Goal: Information Seeking & Learning: Learn about a topic

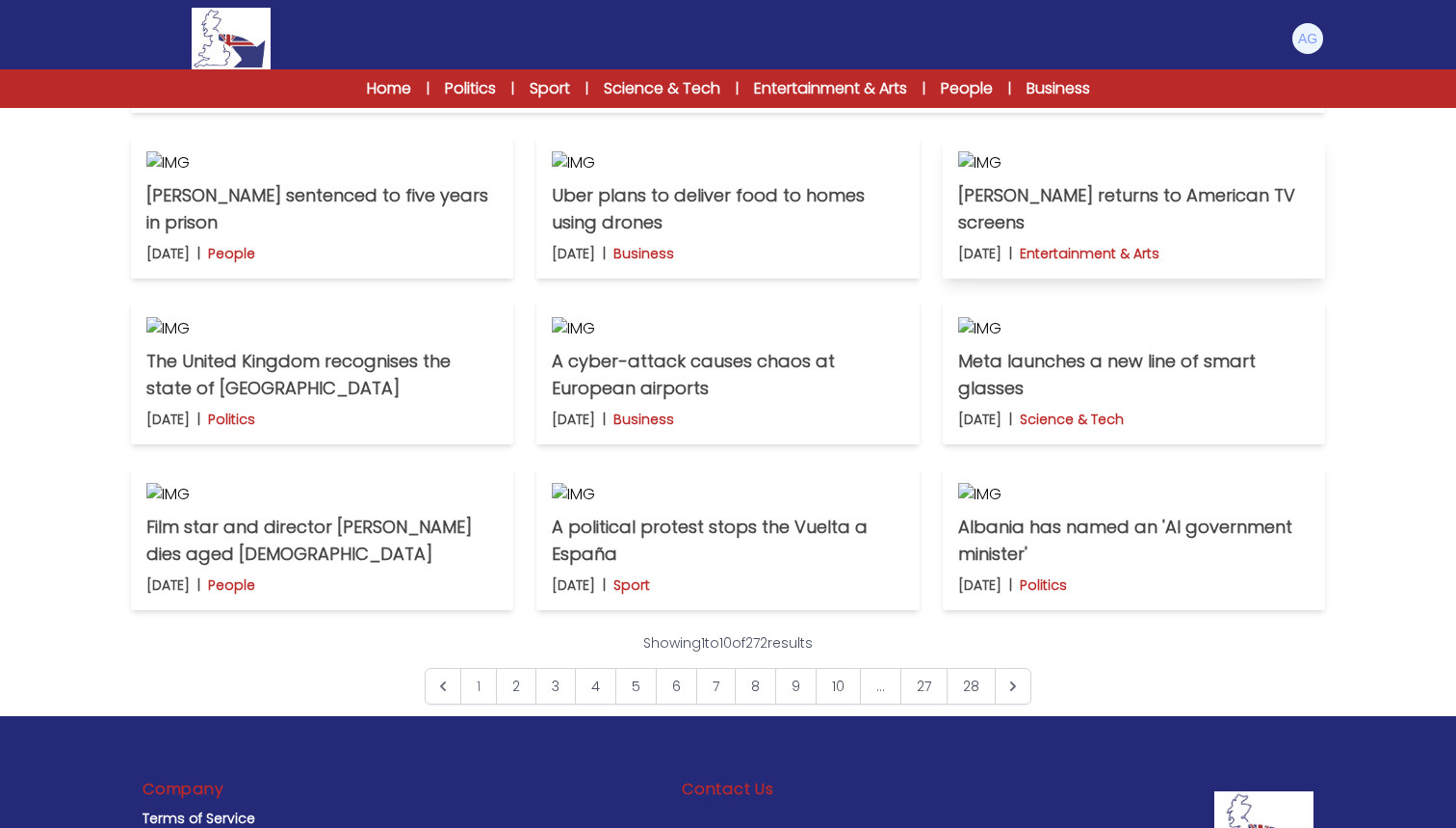
scroll to position [484, 0]
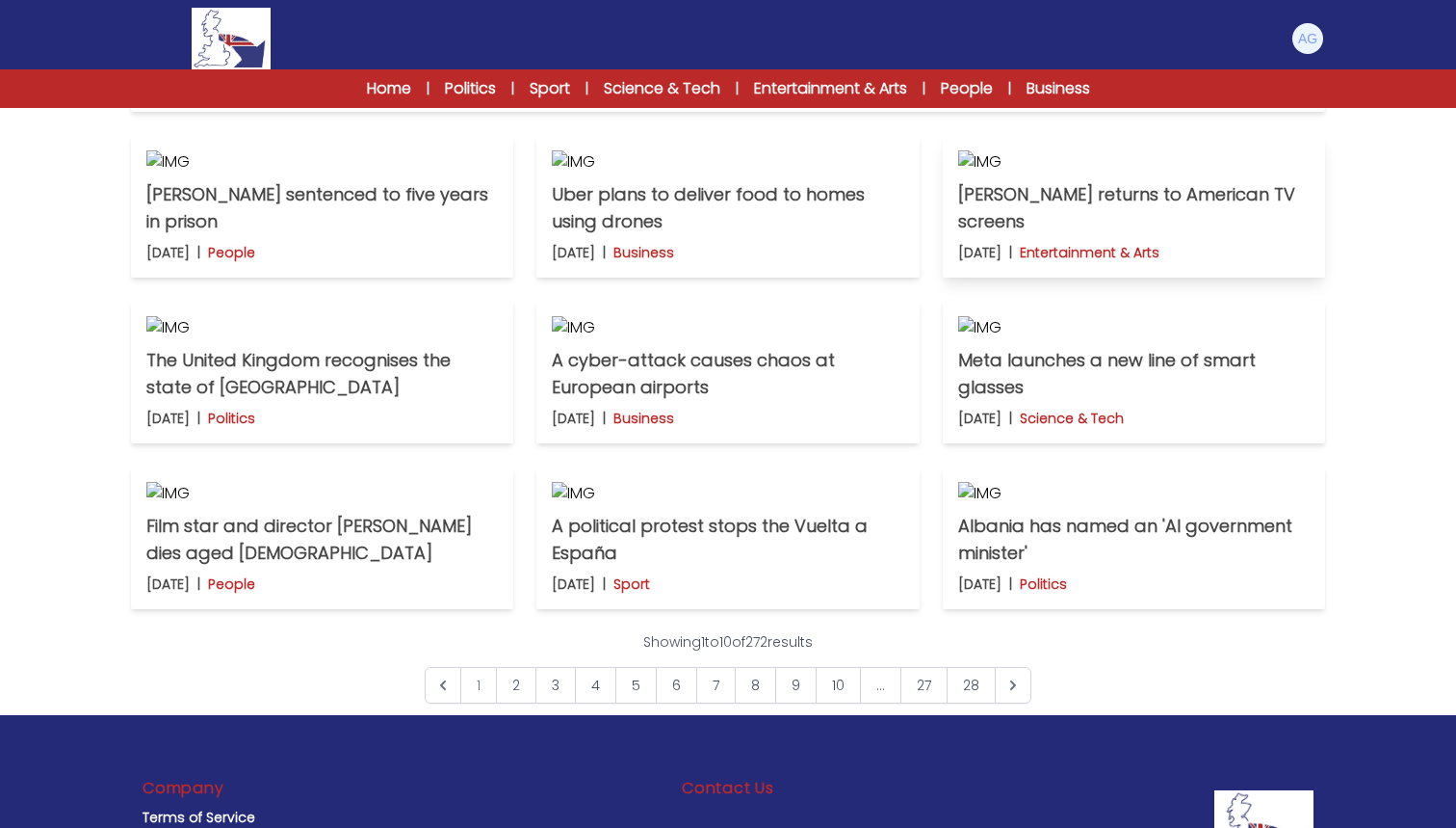
click at [1126, 235] on p "[PERSON_NAME] returns to American TV screens" at bounding box center [1134, 207] width 352 height 54
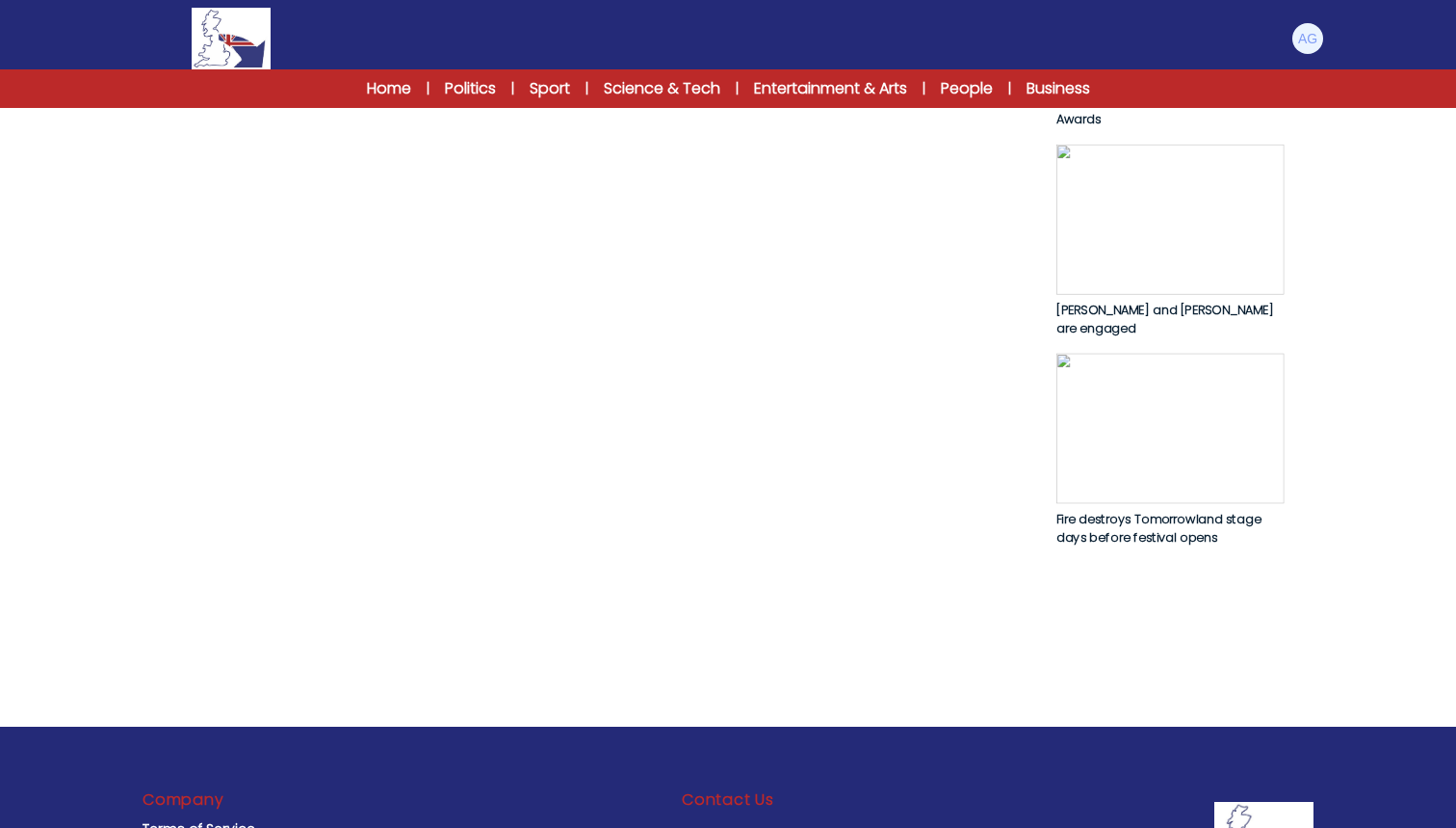
scroll to position [1216, 0]
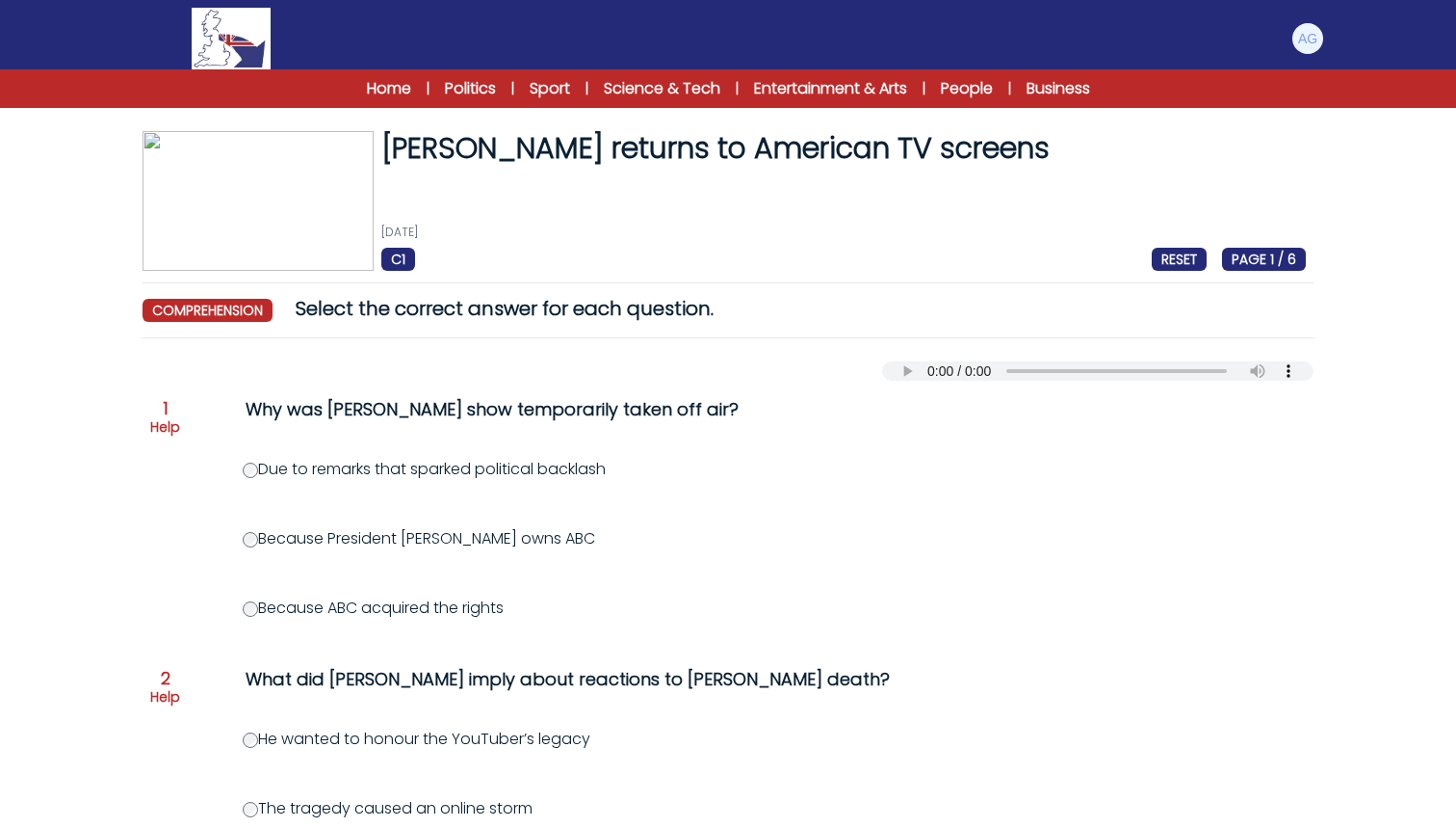
click at [297, 480] on label "Due to remarks that sparked political backlash" at bounding box center [425, 468] width 364 height 22
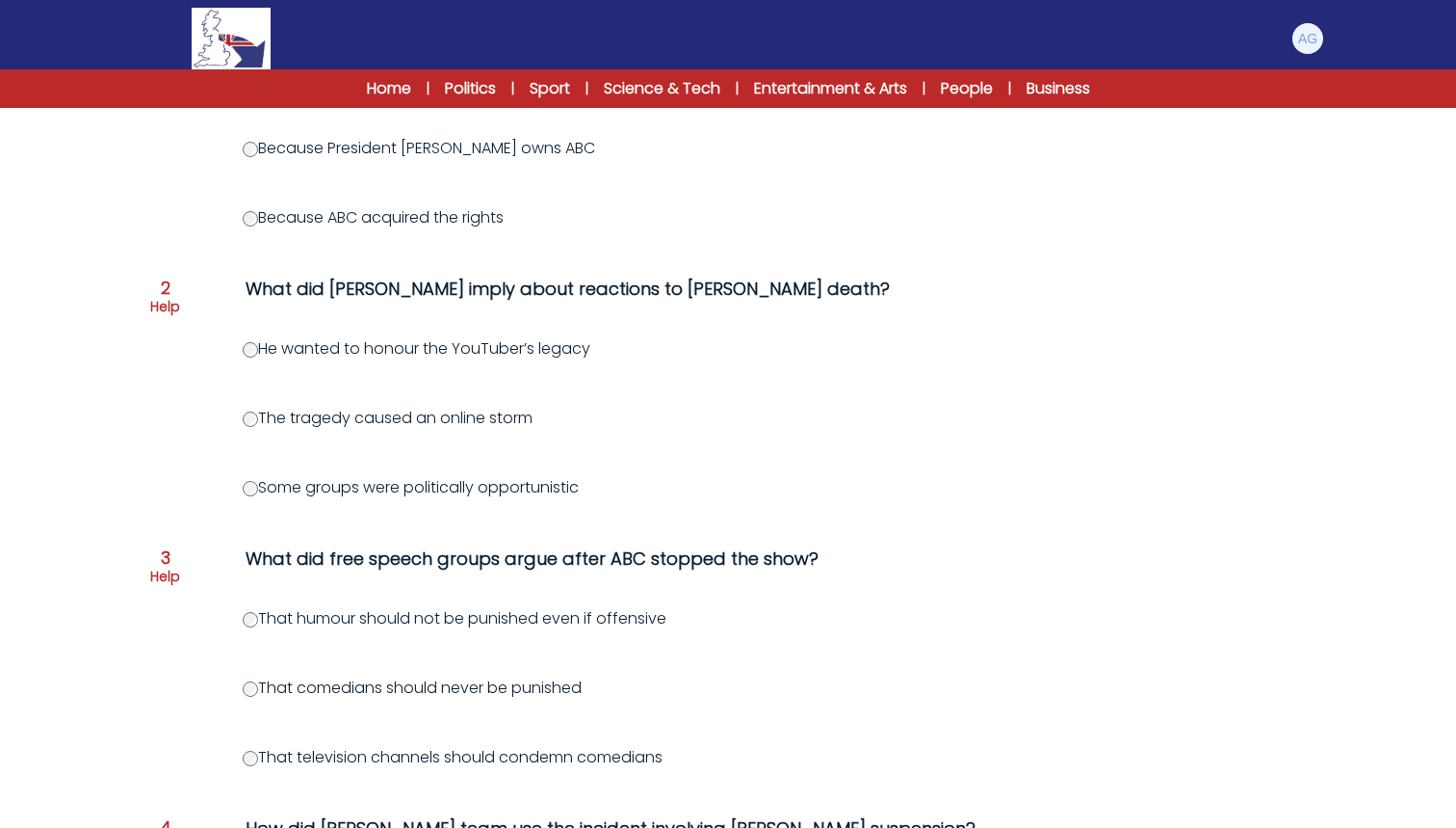
scroll to position [394, 0]
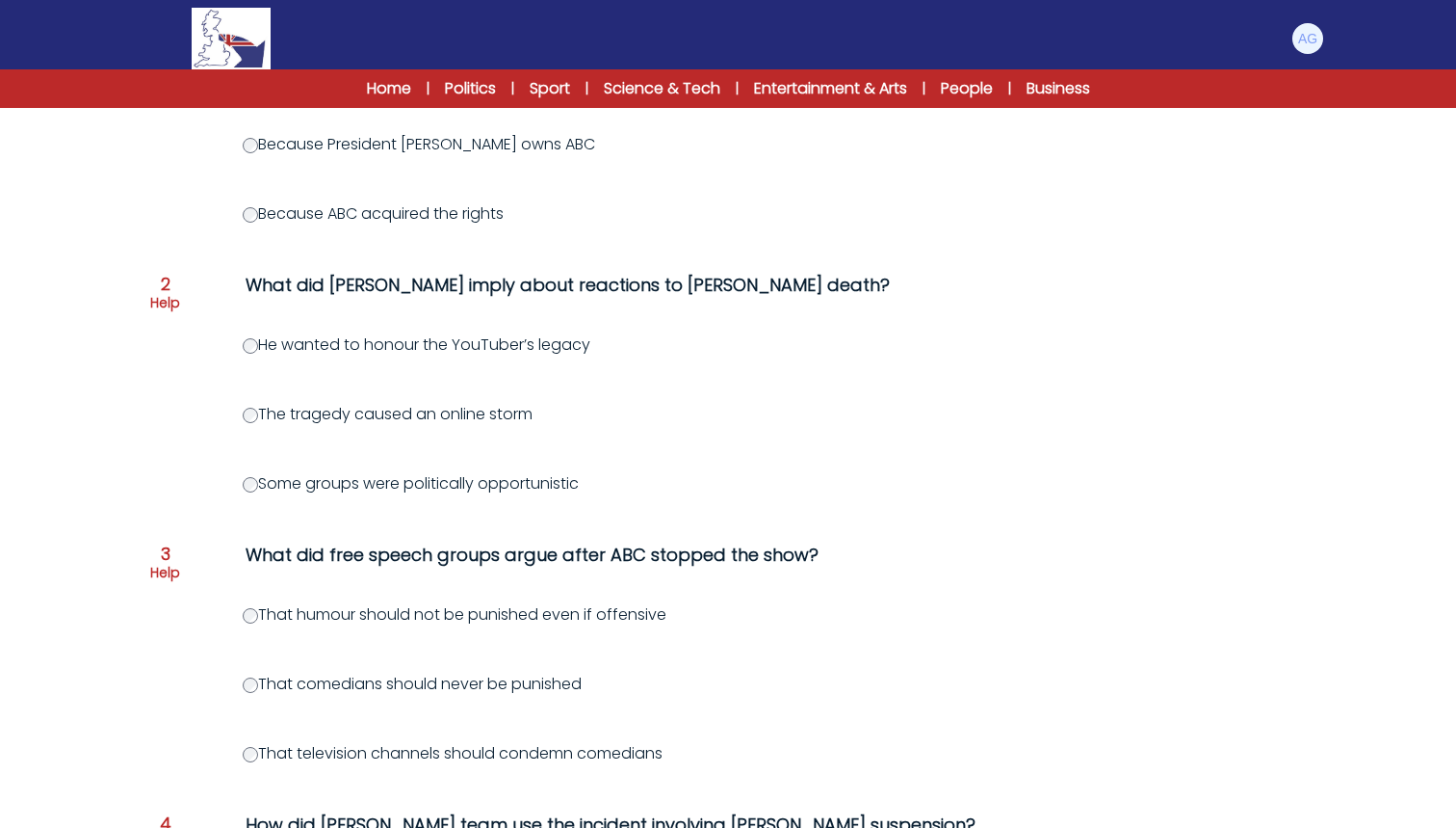
click at [320, 494] on label "Some groups were politically opportunistic" at bounding box center [411, 483] width 336 height 22
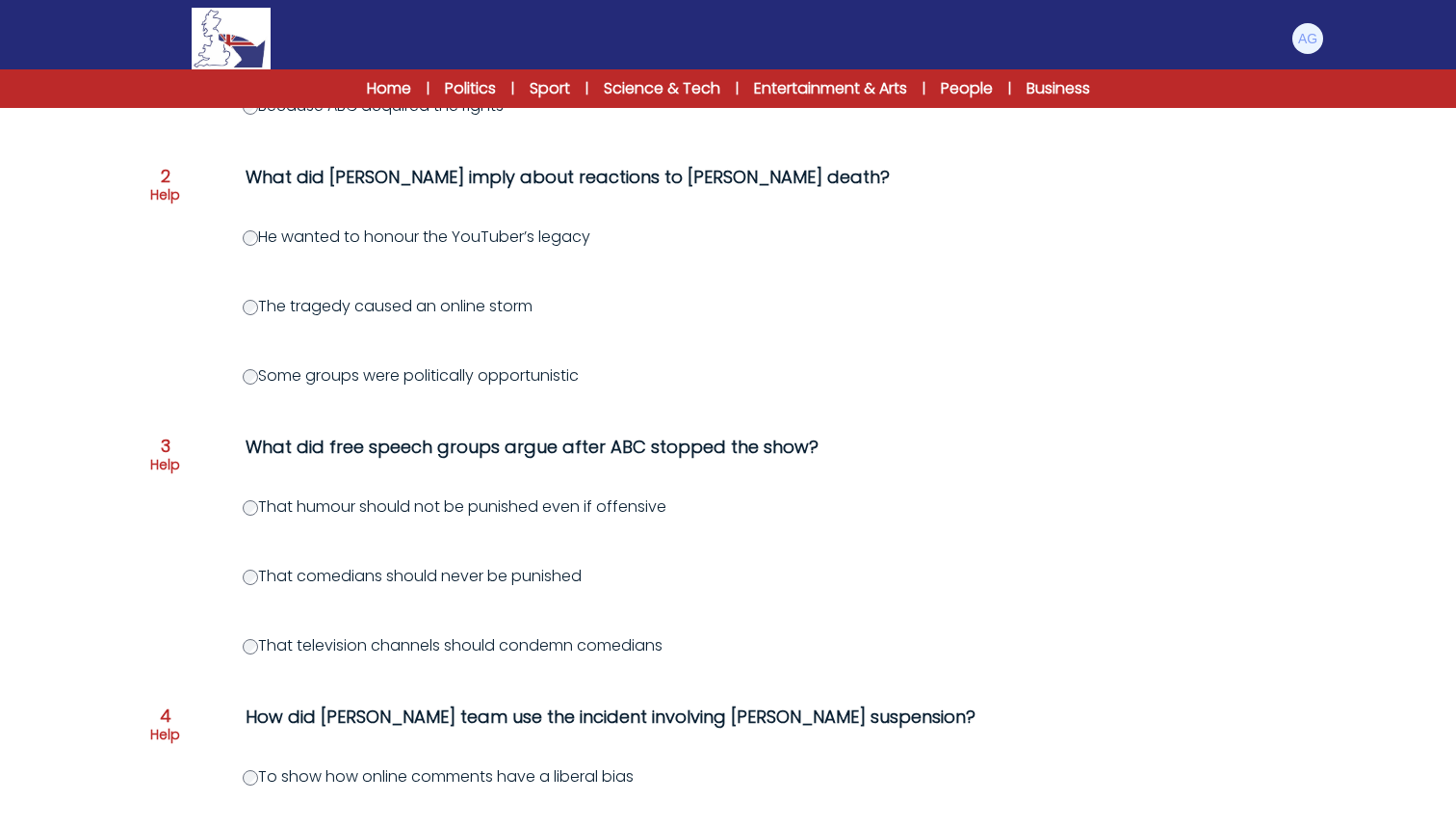
scroll to position [539, 0]
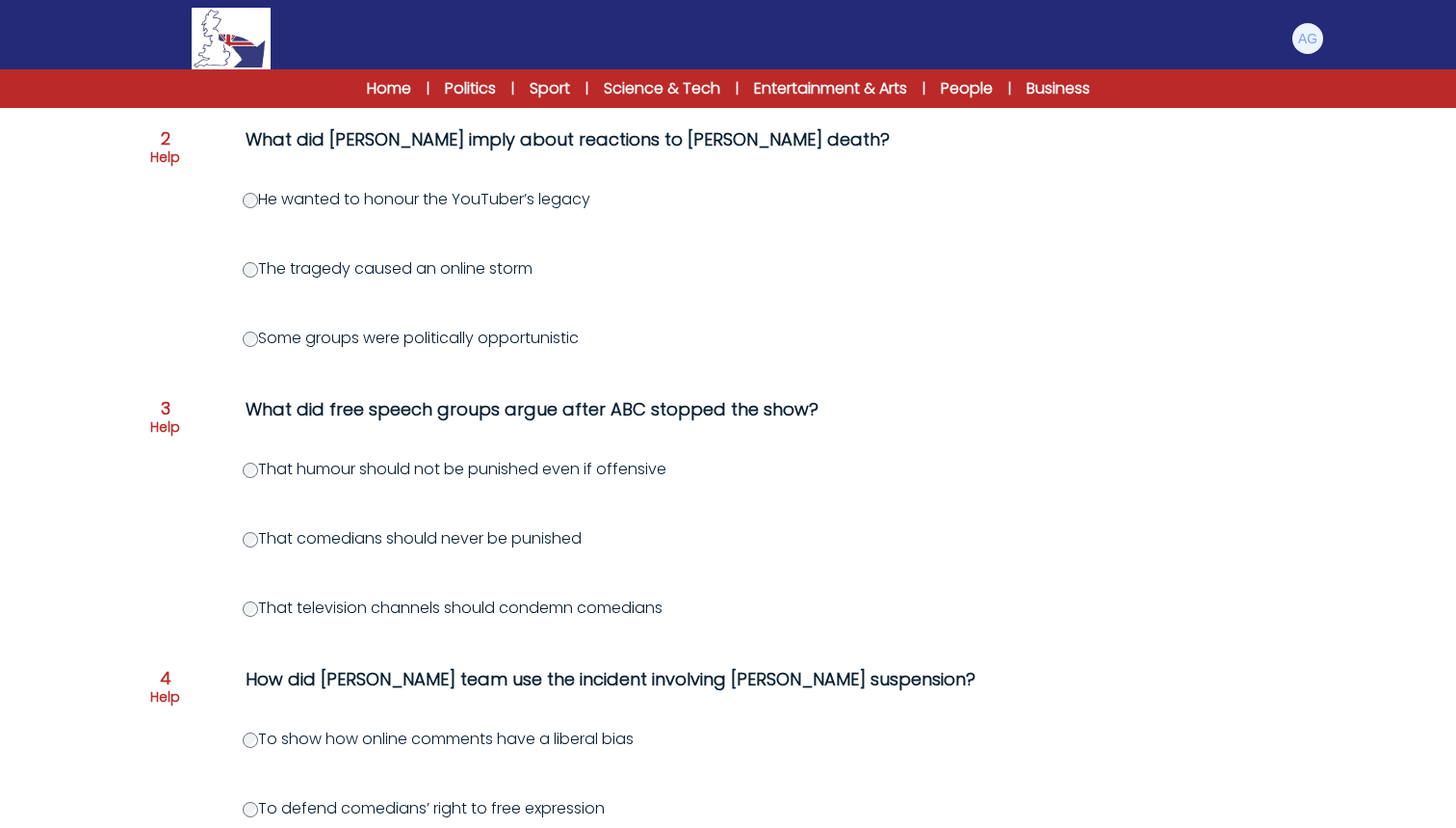
click at [407, 479] on label "That humour should not be punished even if offensive" at bounding box center [454, 468] width 424 height 22
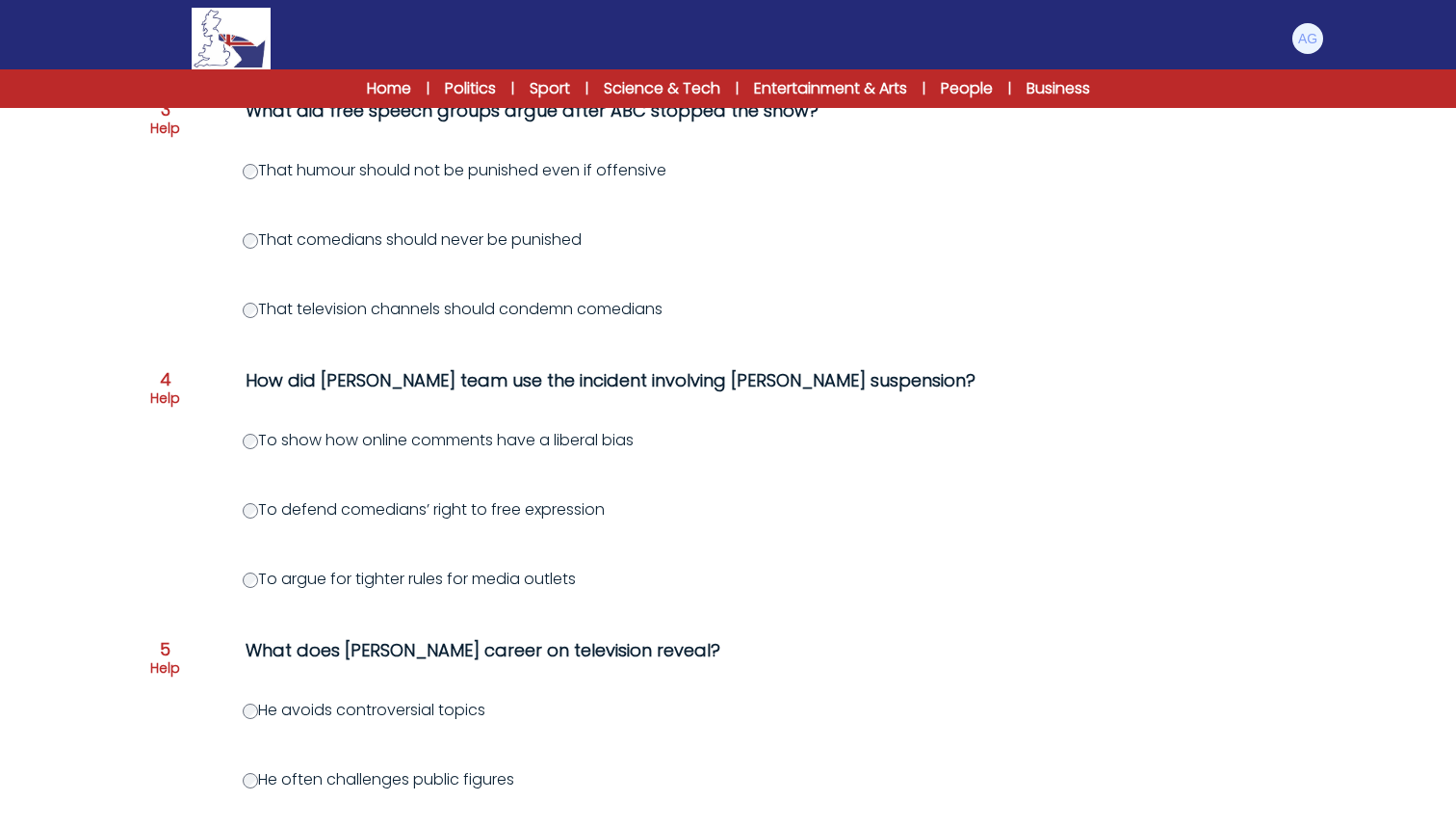
scroll to position [840, 0]
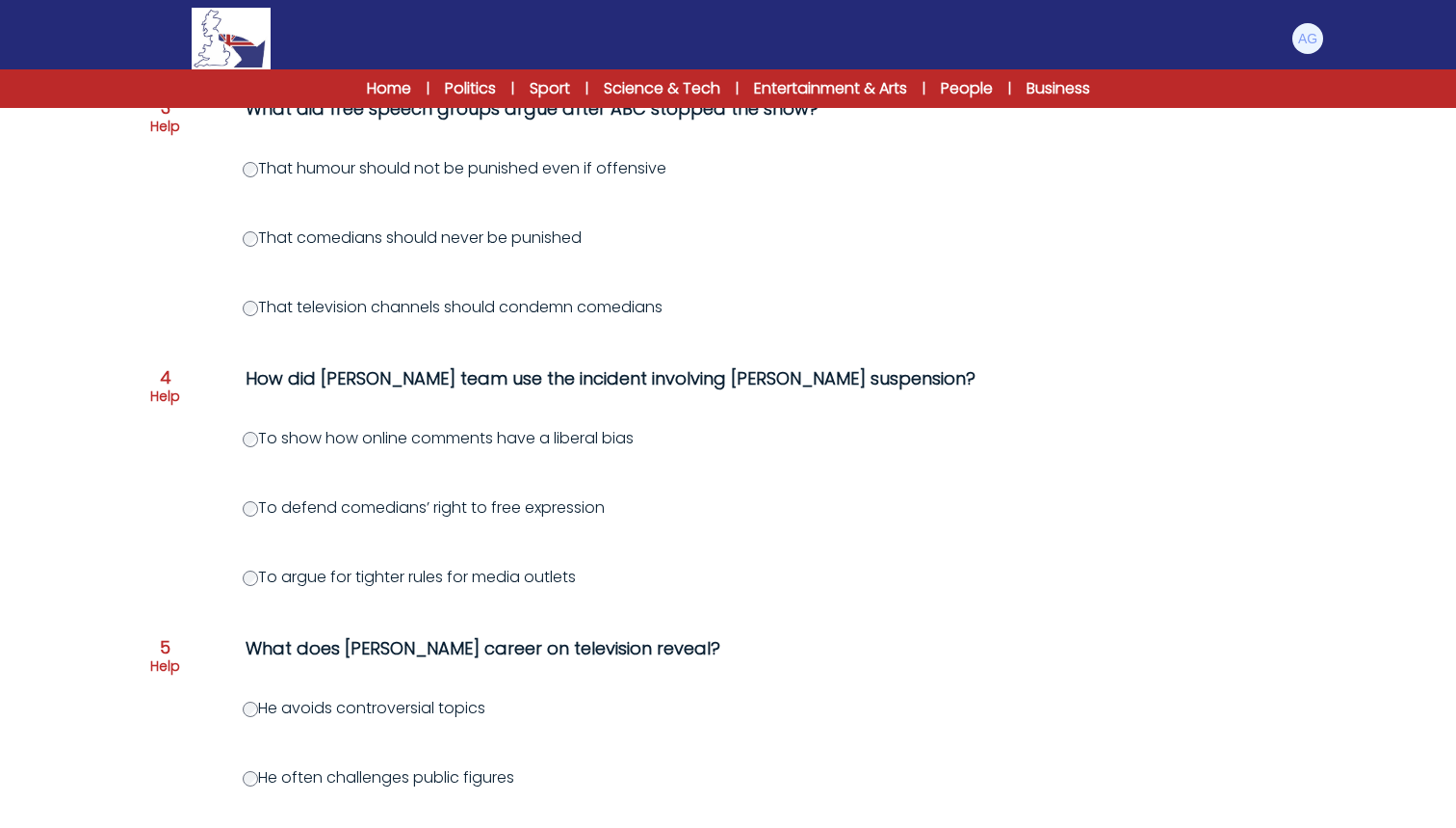
click at [329, 586] on label "To argue for tighter rules for media outlets" at bounding box center [409, 576] width 333 height 22
click at [241, 591] on div "Question 1 Help Why was Kimmel’s show temporarily taken off air? Due to remarks…" at bounding box center [728, 238] width 1172 height 1395
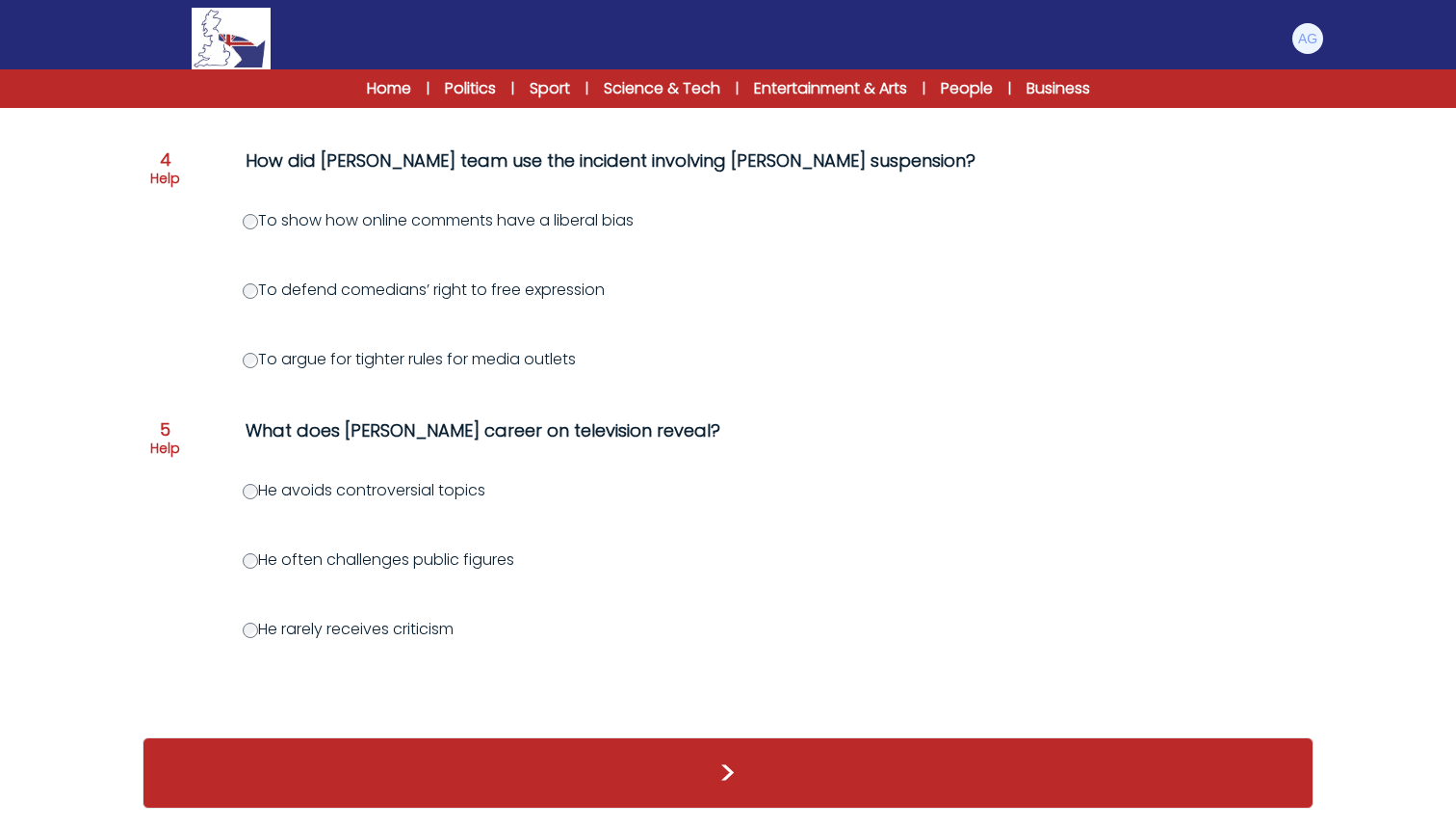
scroll to position [1068, 0]
click at [346, 558] on label "He often challenges public figures" at bounding box center [378, 559] width 272 height 22
click at [714, 785] on button ">" at bounding box center [728, 773] width 1172 height 71
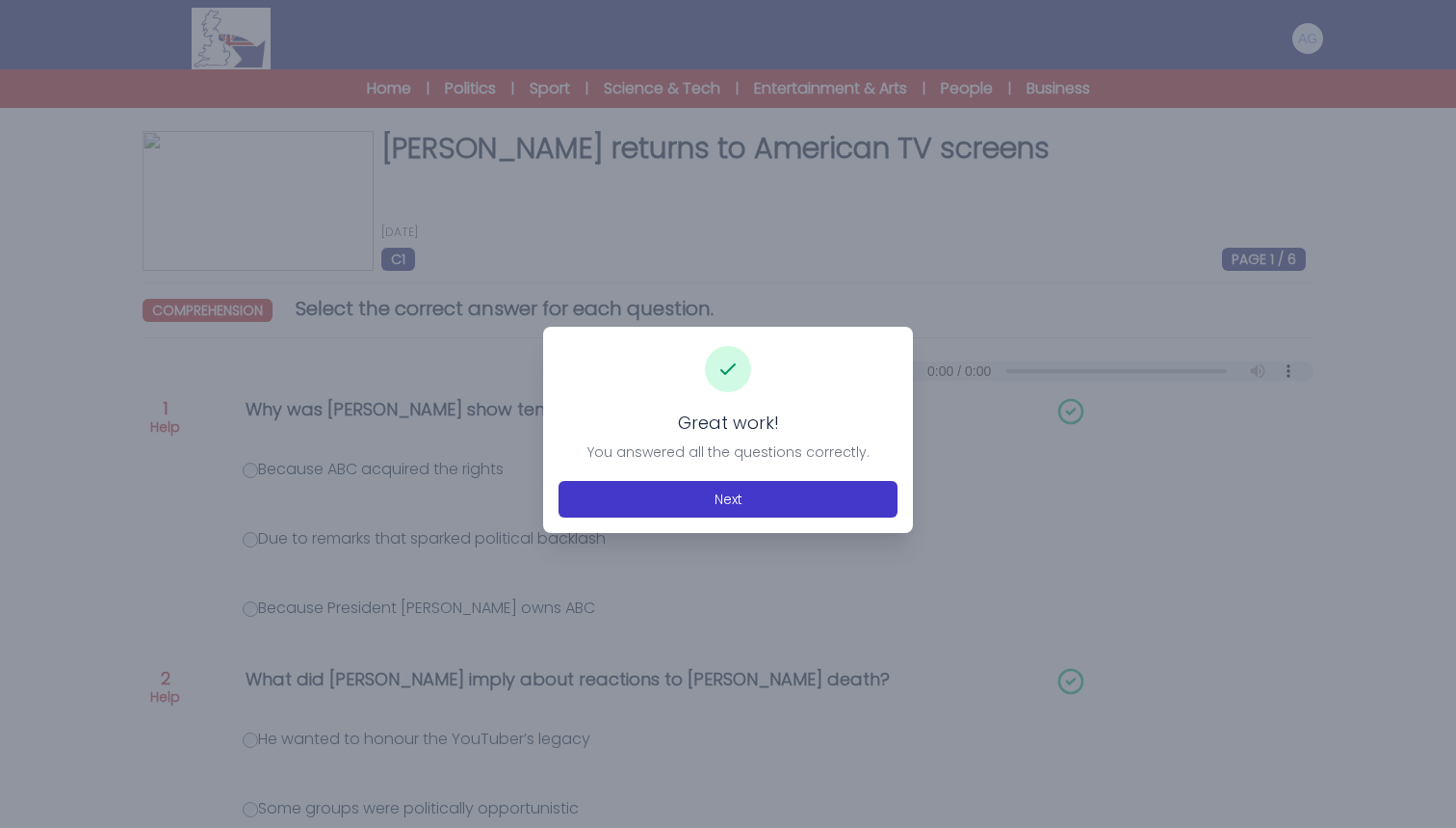
click at [730, 509] on button "Next" at bounding box center [728, 499] width 339 height 37
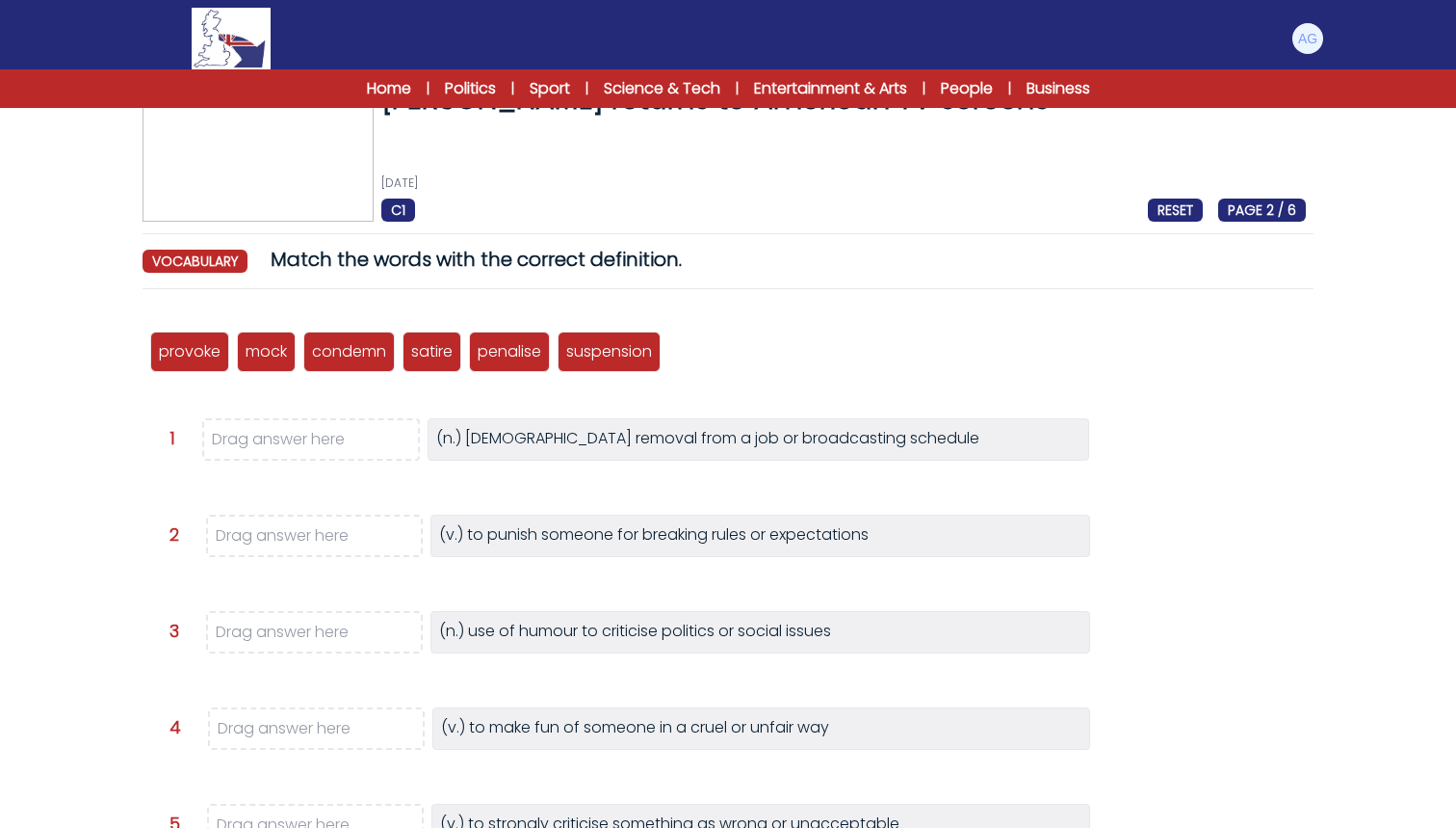
scroll to position [51, 0]
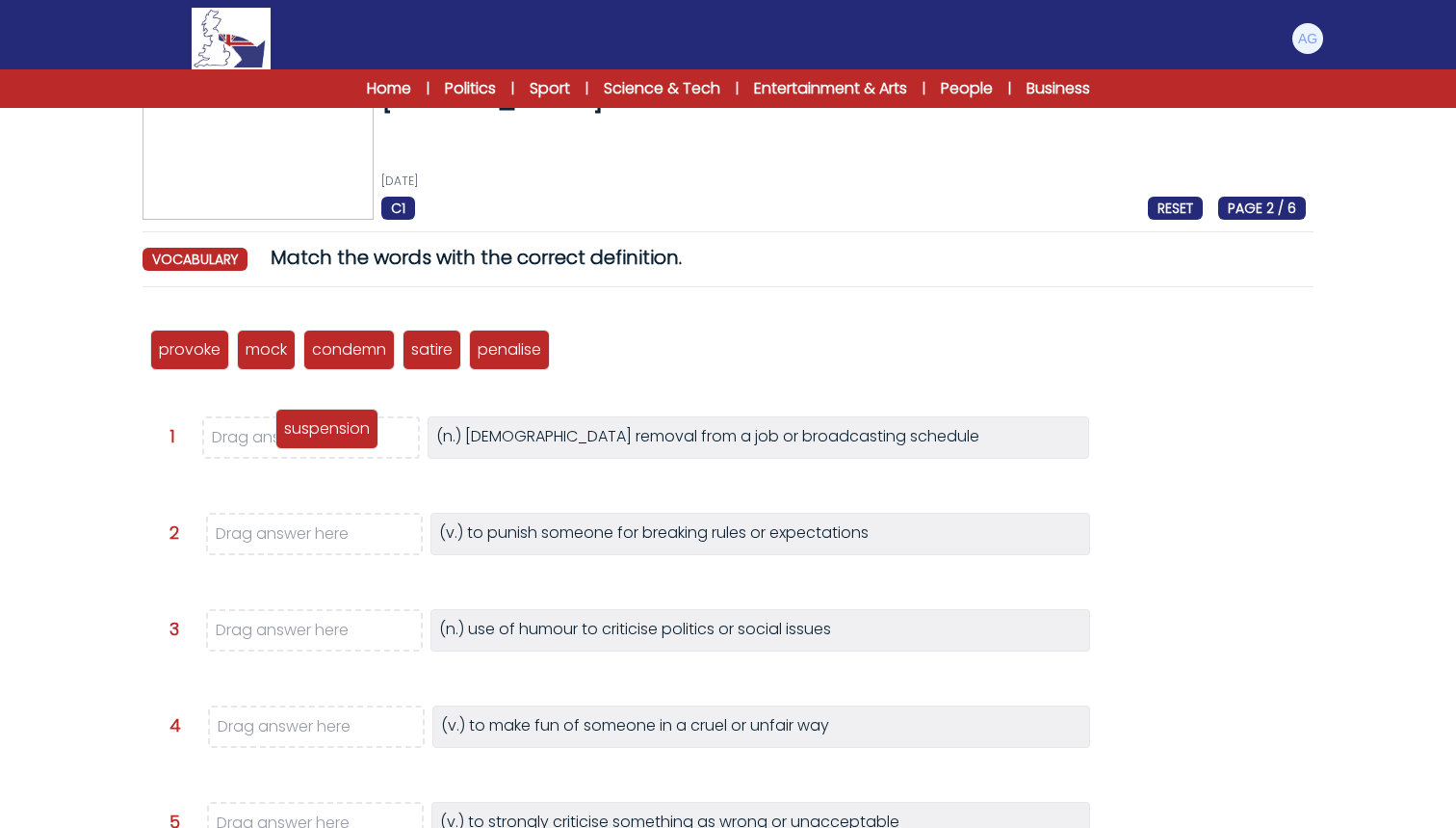
drag, startPoint x: 634, startPoint y: 345, endPoint x: 350, endPoint y: 426, distance: 295.3
click at [349, 426] on p "suspension" at bounding box center [327, 428] width 86 height 23
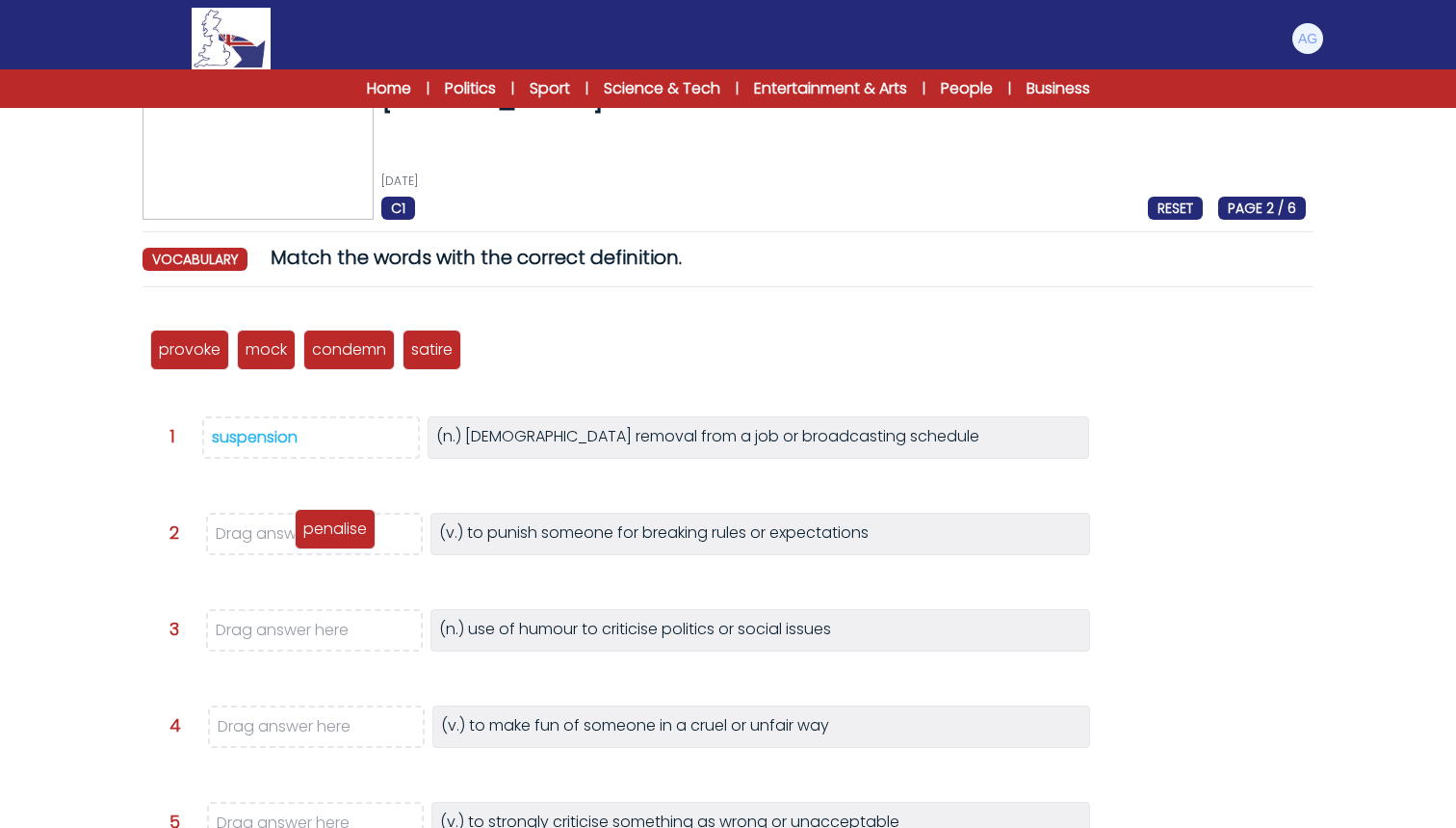
drag, startPoint x: 510, startPoint y: 347, endPoint x: 326, endPoint y: 530, distance: 259.5
click at [326, 530] on p "penalise" at bounding box center [335, 529] width 63 height 23
drag, startPoint x: 430, startPoint y: 354, endPoint x: 305, endPoint y: 639, distance: 311.2
click at [305, 639] on p "satire" at bounding box center [310, 631] width 41 height 23
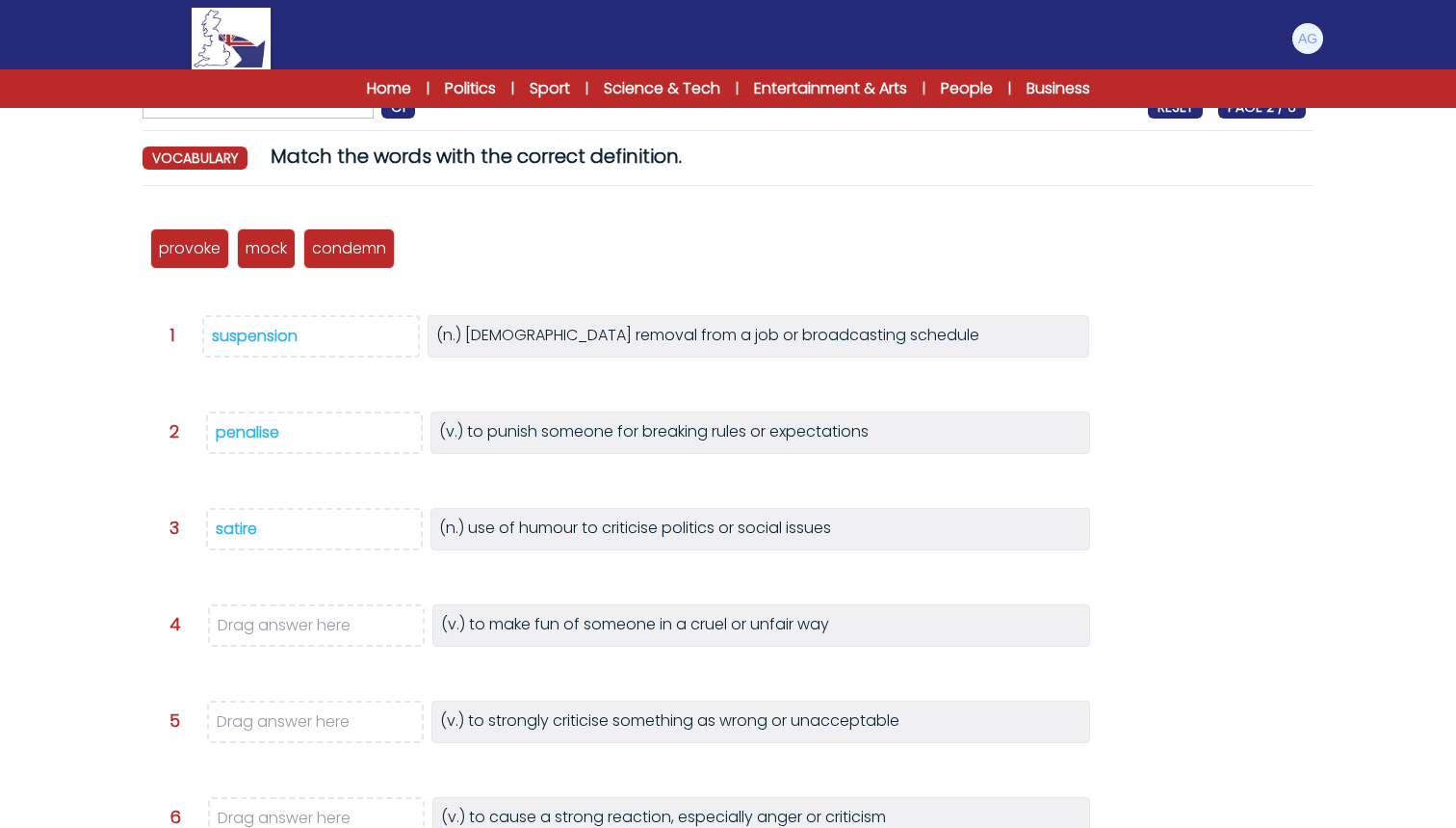
scroll to position [193, 0]
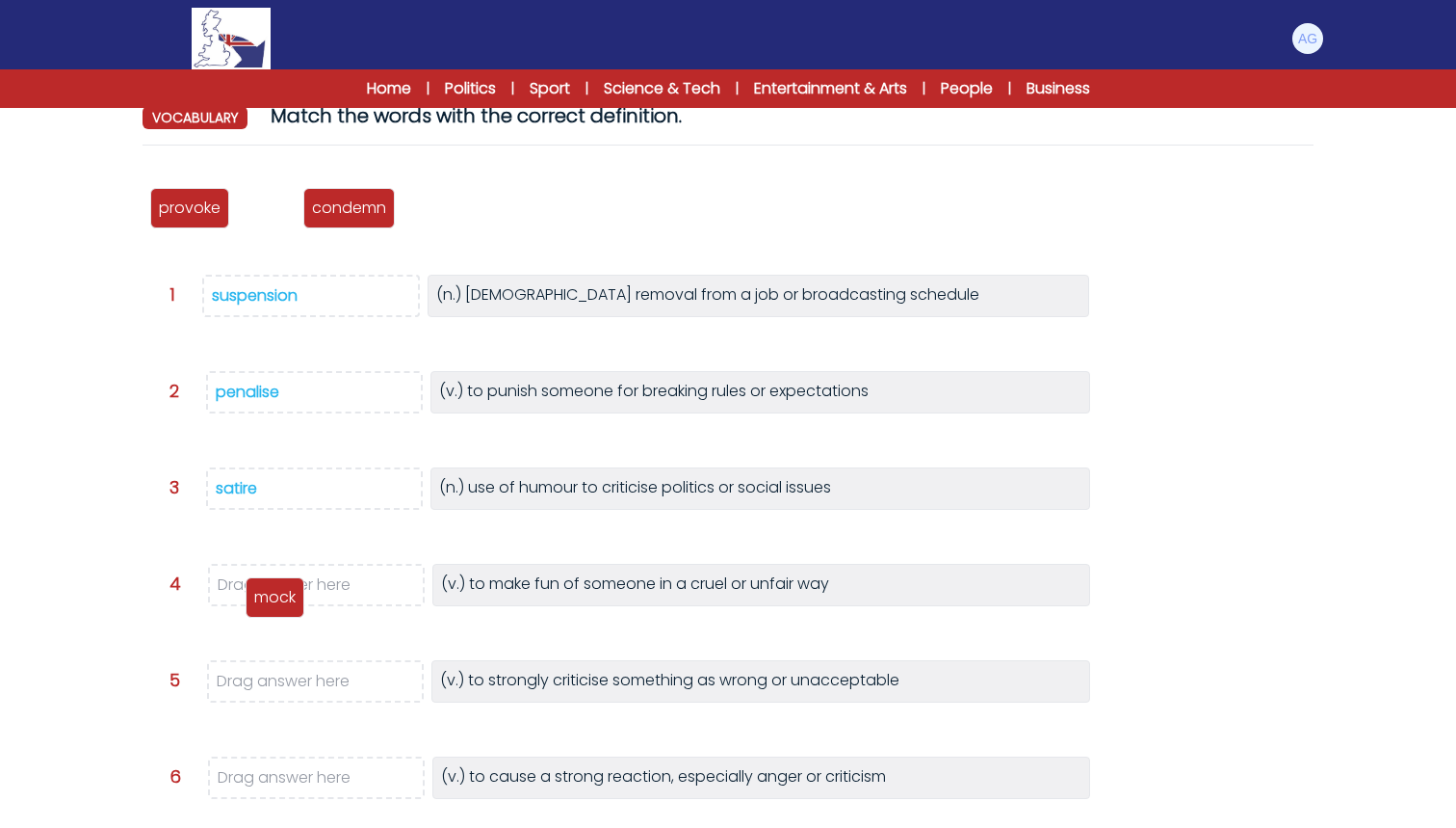
drag, startPoint x: 278, startPoint y: 209, endPoint x: 284, endPoint y: 594, distance: 385.0
click at [284, 596] on p "mock" at bounding box center [275, 597] width 41 height 23
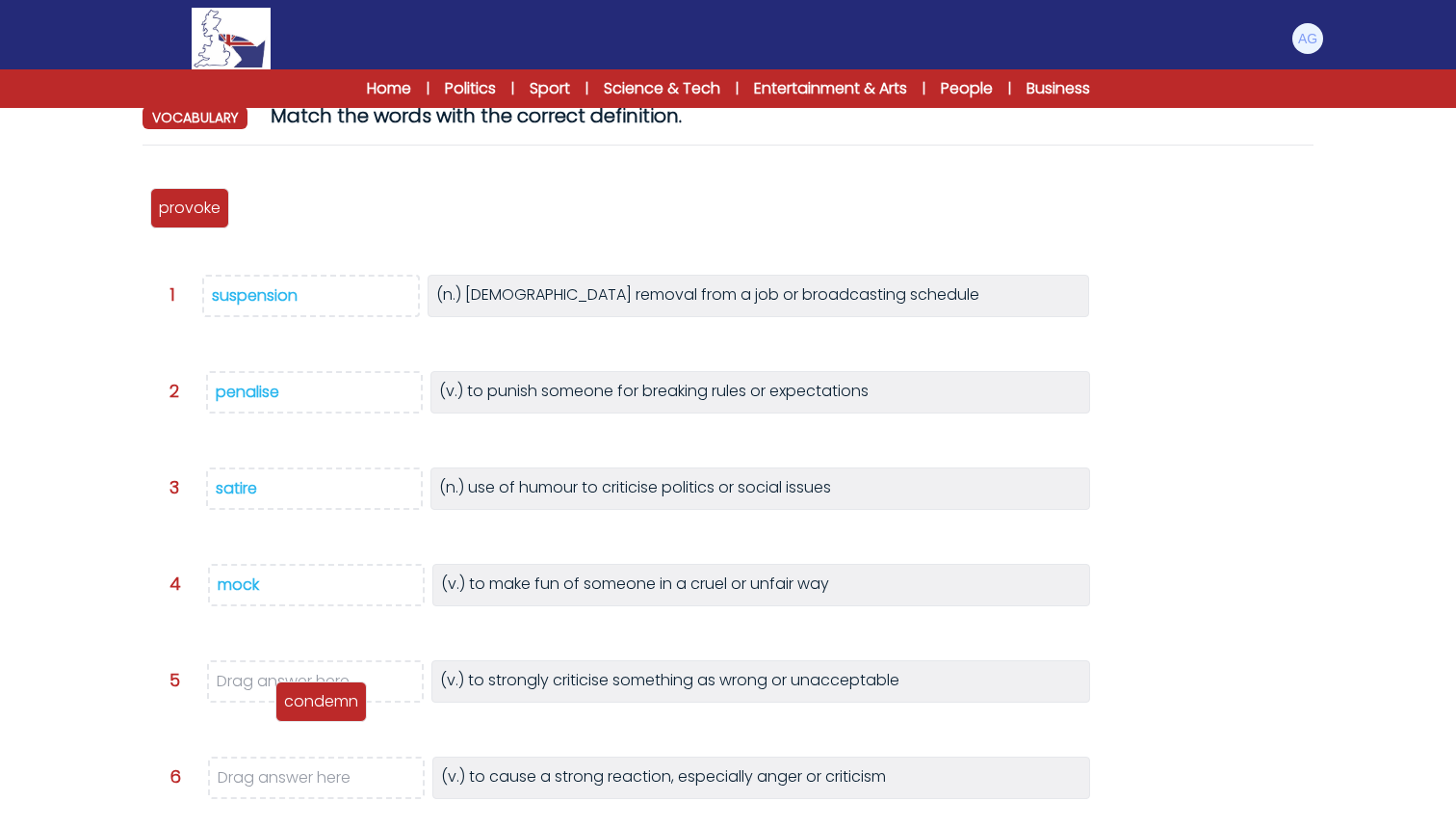
drag, startPoint x: 301, startPoint y: 210, endPoint x: 337, endPoint y: 699, distance: 490.3
click at [337, 699] on p "condemn" at bounding box center [321, 701] width 74 height 23
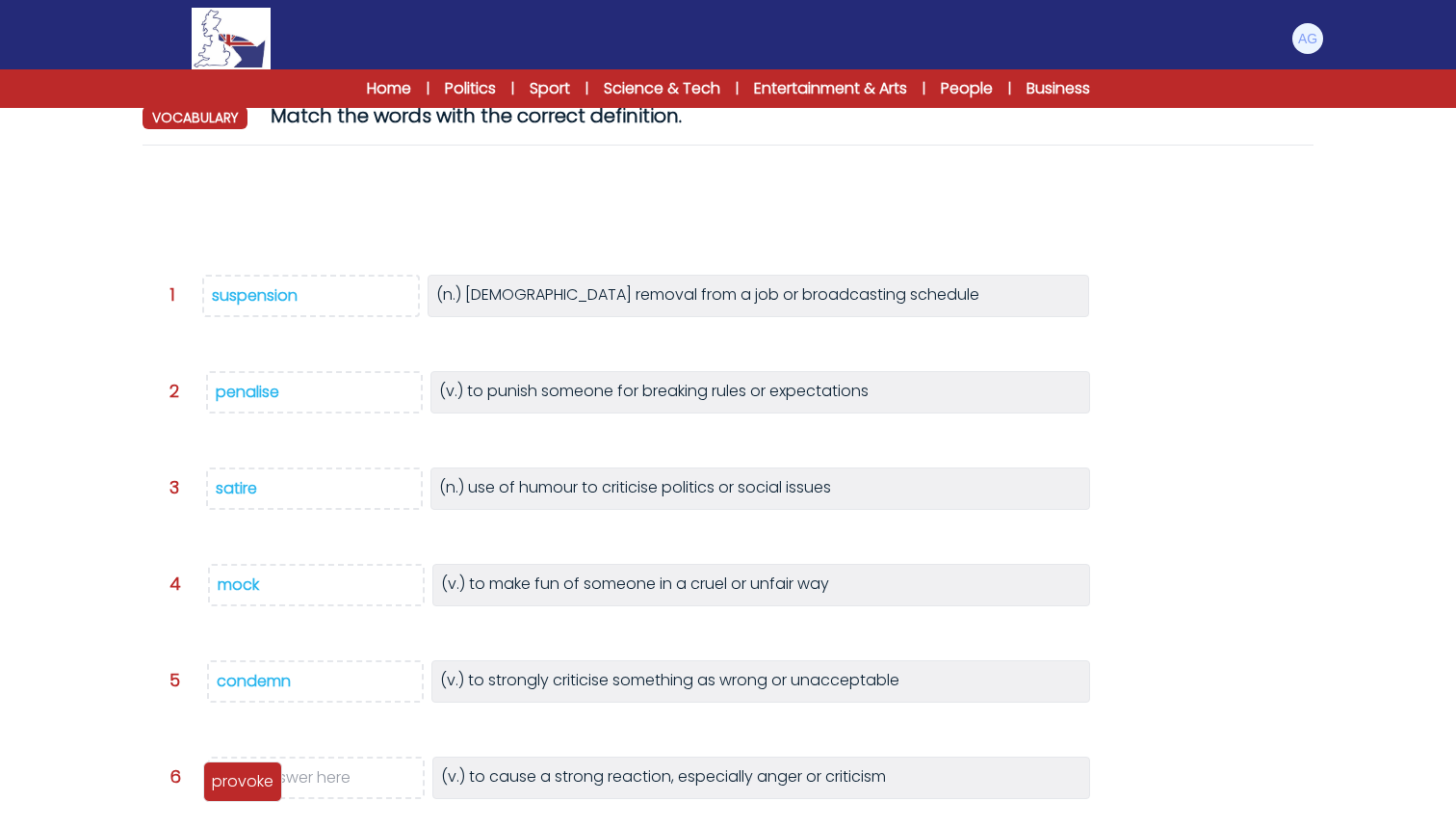
drag, startPoint x: 197, startPoint y: 205, endPoint x: 251, endPoint y: 782, distance: 579.5
click at [251, 782] on p "provoke" at bounding box center [243, 781] width 61 height 23
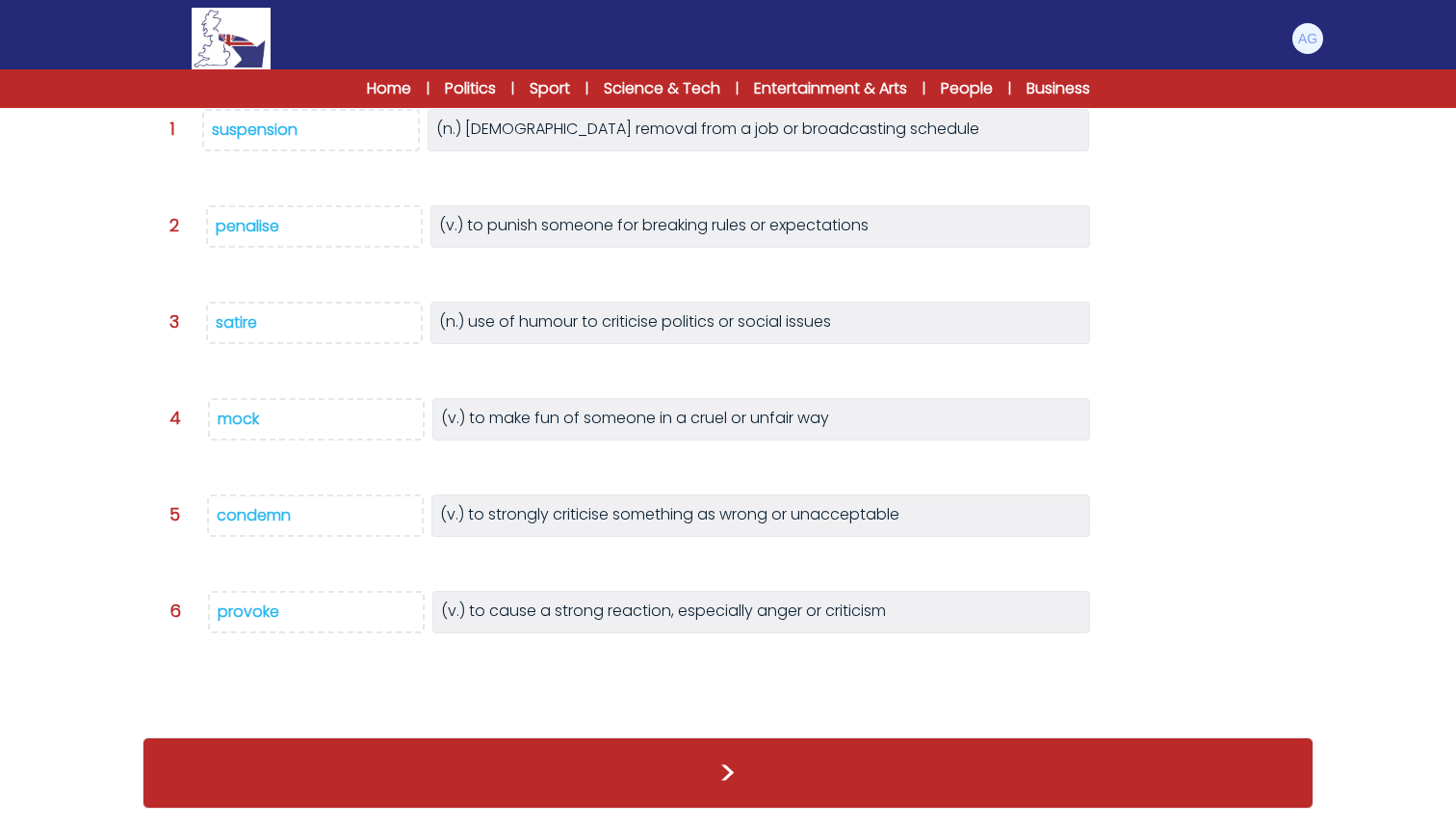
scroll to position [318, 0]
click at [717, 778] on button ">" at bounding box center [728, 773] width 1172 height 71
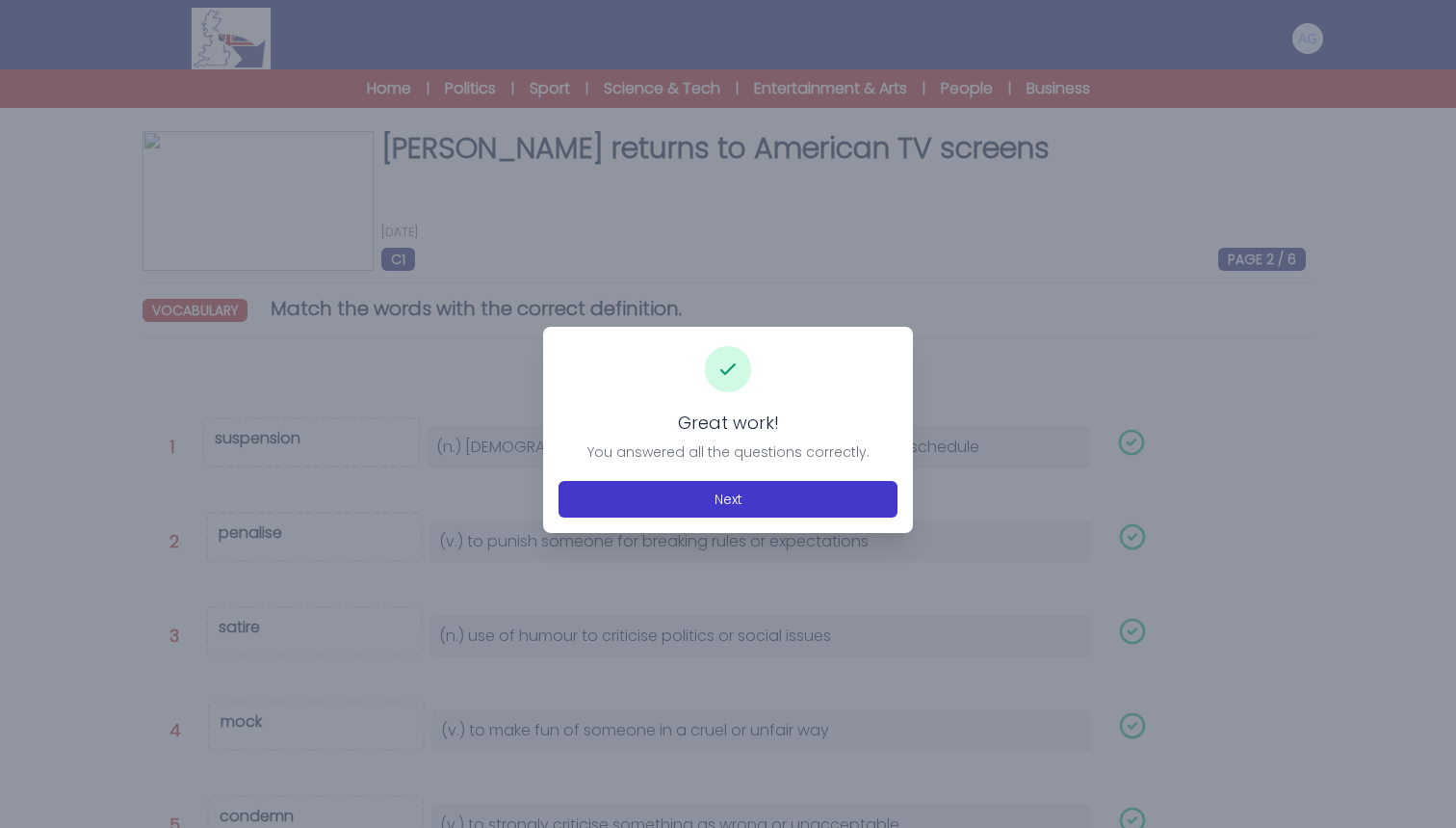
click at [706, 487] on button "Next" at bounding box center [728, 499] width 339 height 37
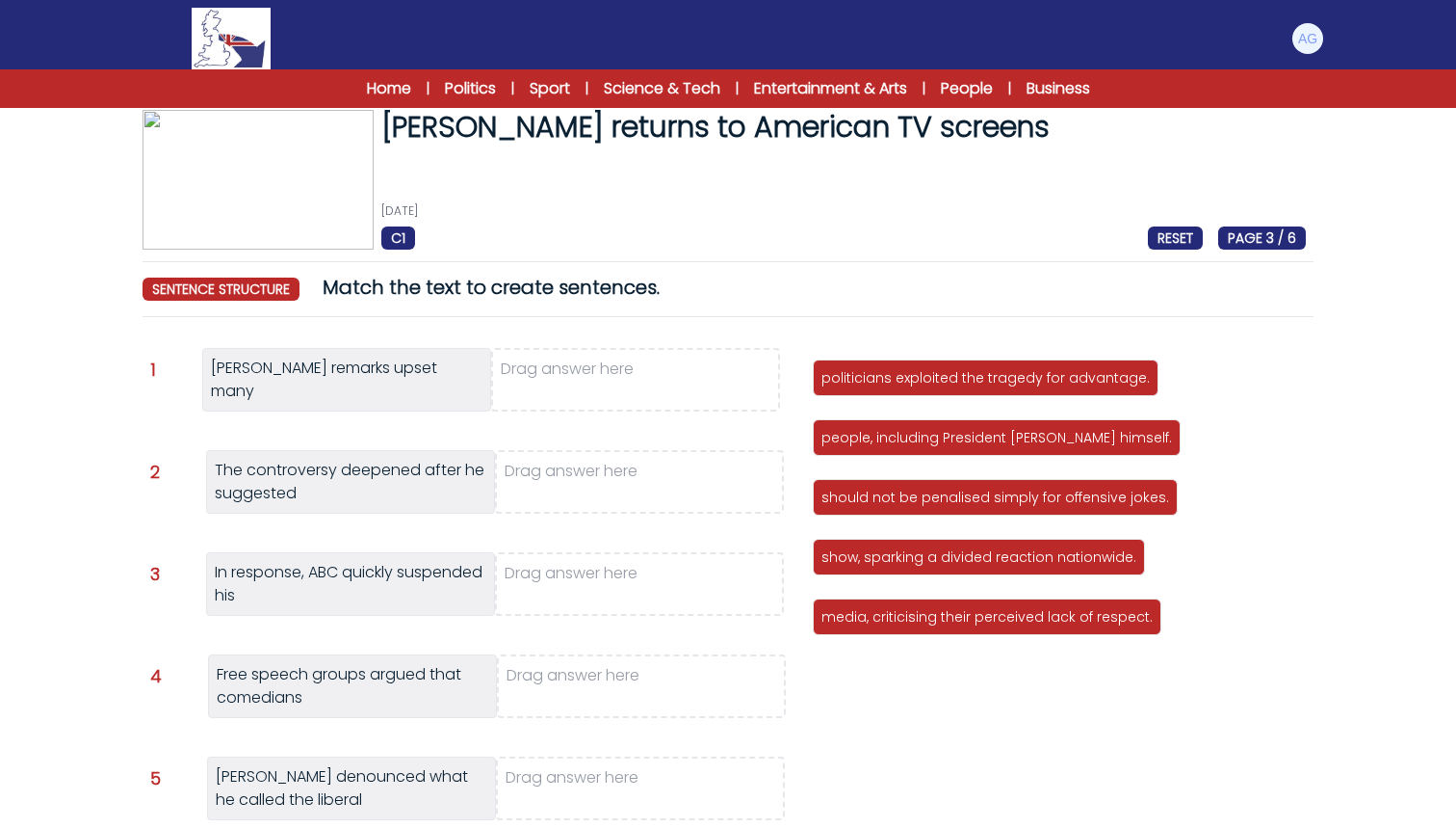
scroll to position [28, 0]
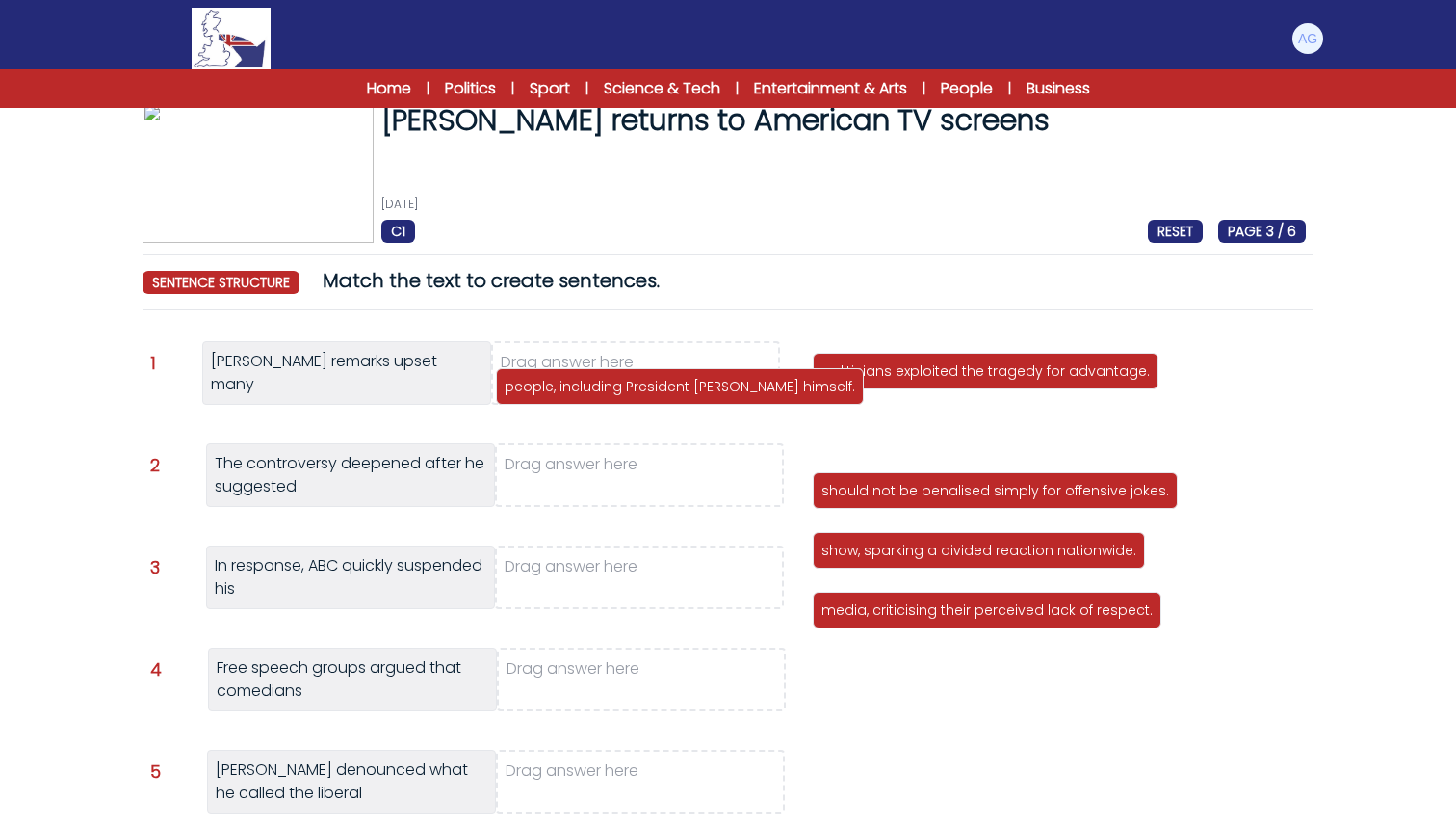
drag, startPoint x: 951, startPoint y: 442, endPoint x: 629, endPoint y: 391, distance: 326.0
click at [629, 391] on div "people, including President Donald Trump himself." at bounding box center [680, 386] width 368 height 37
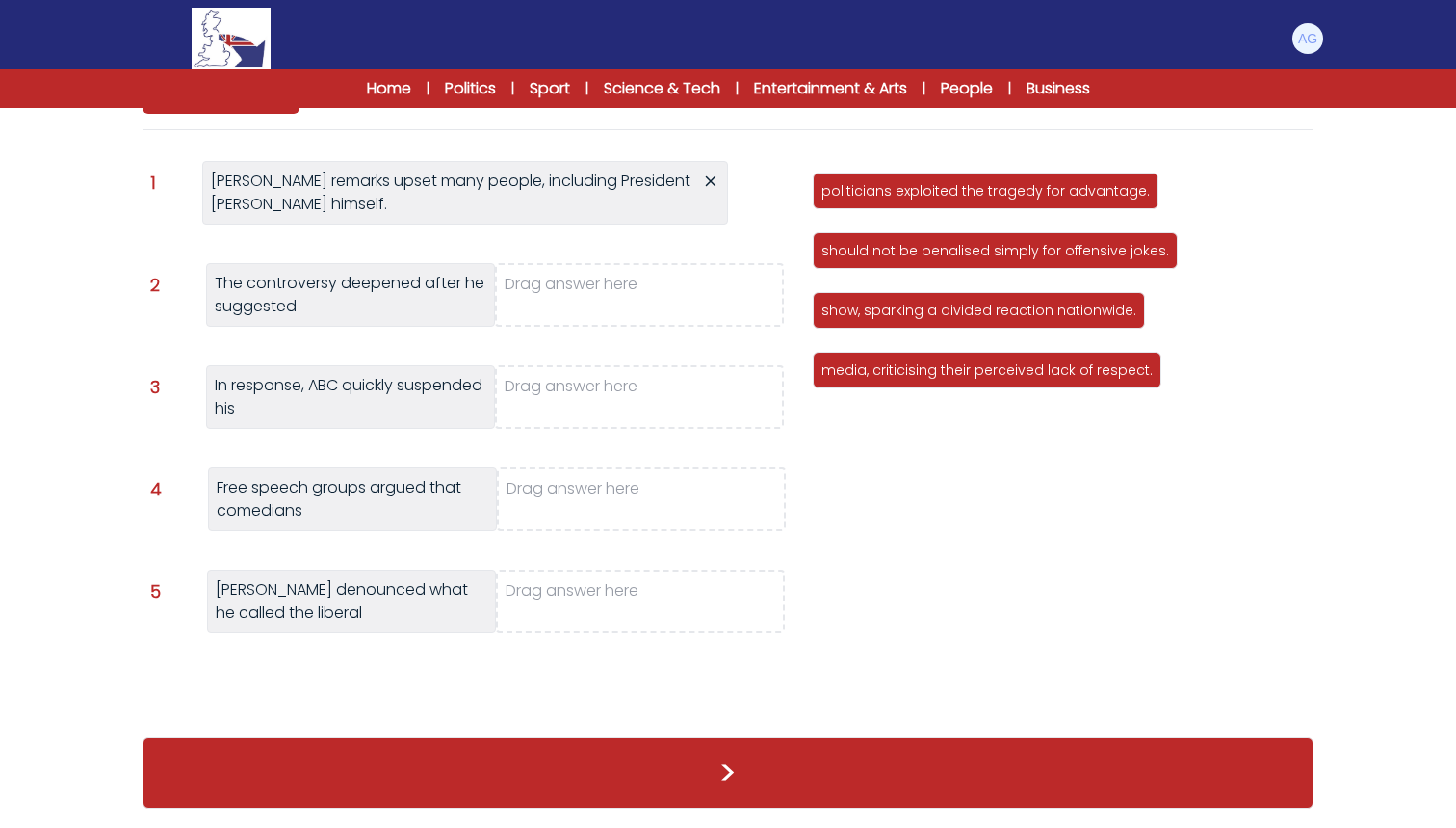
scroll to position [208, 0]
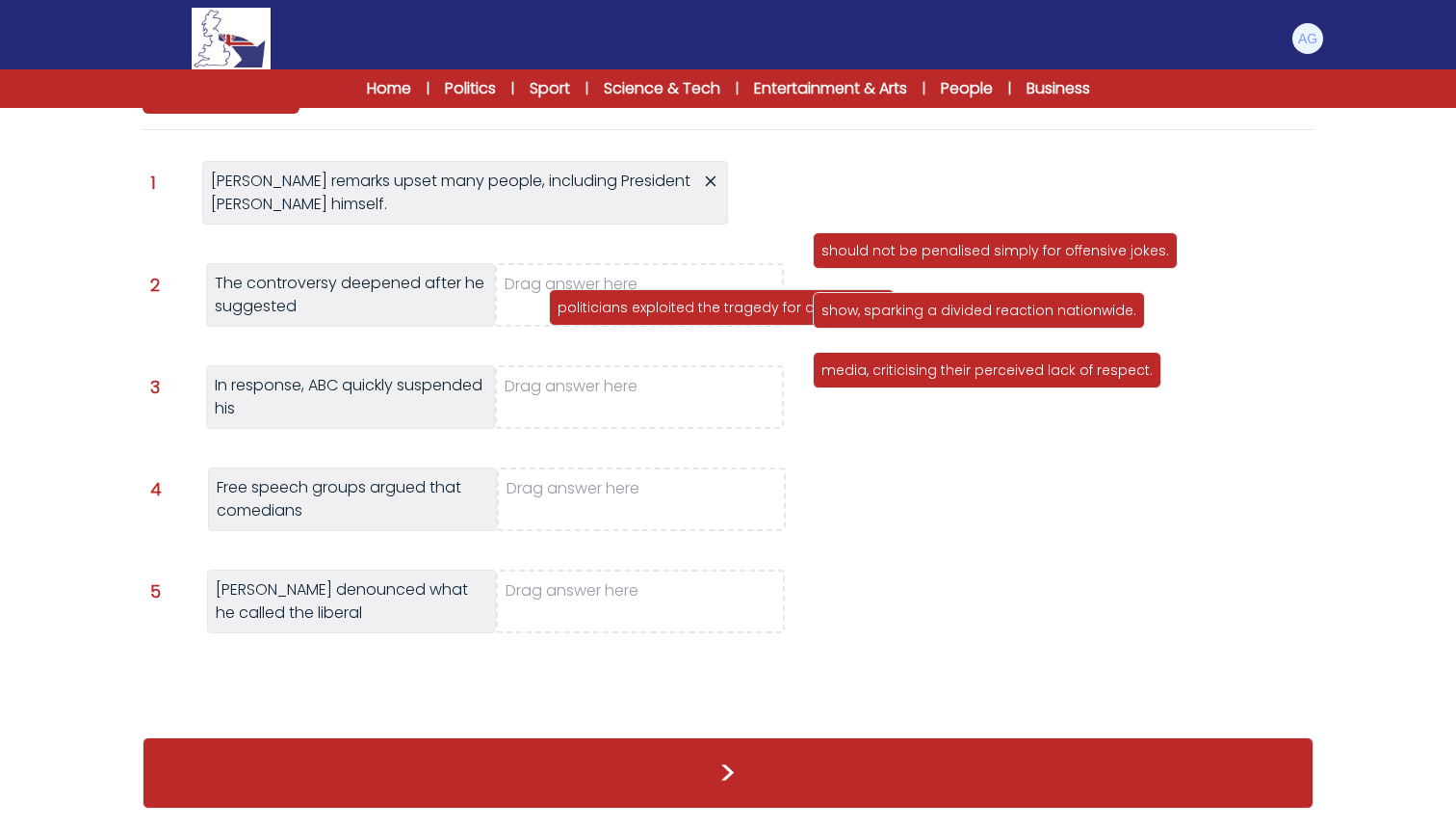
drag, startPoint x: 922, startPoint y: 180, endPoint x: 641, endPoint y: 290, distance: 301.8
click at [641, 290] on div "politicians exploited the tragedy for advantage." at bounding box center [722, 307] width 346 height 37
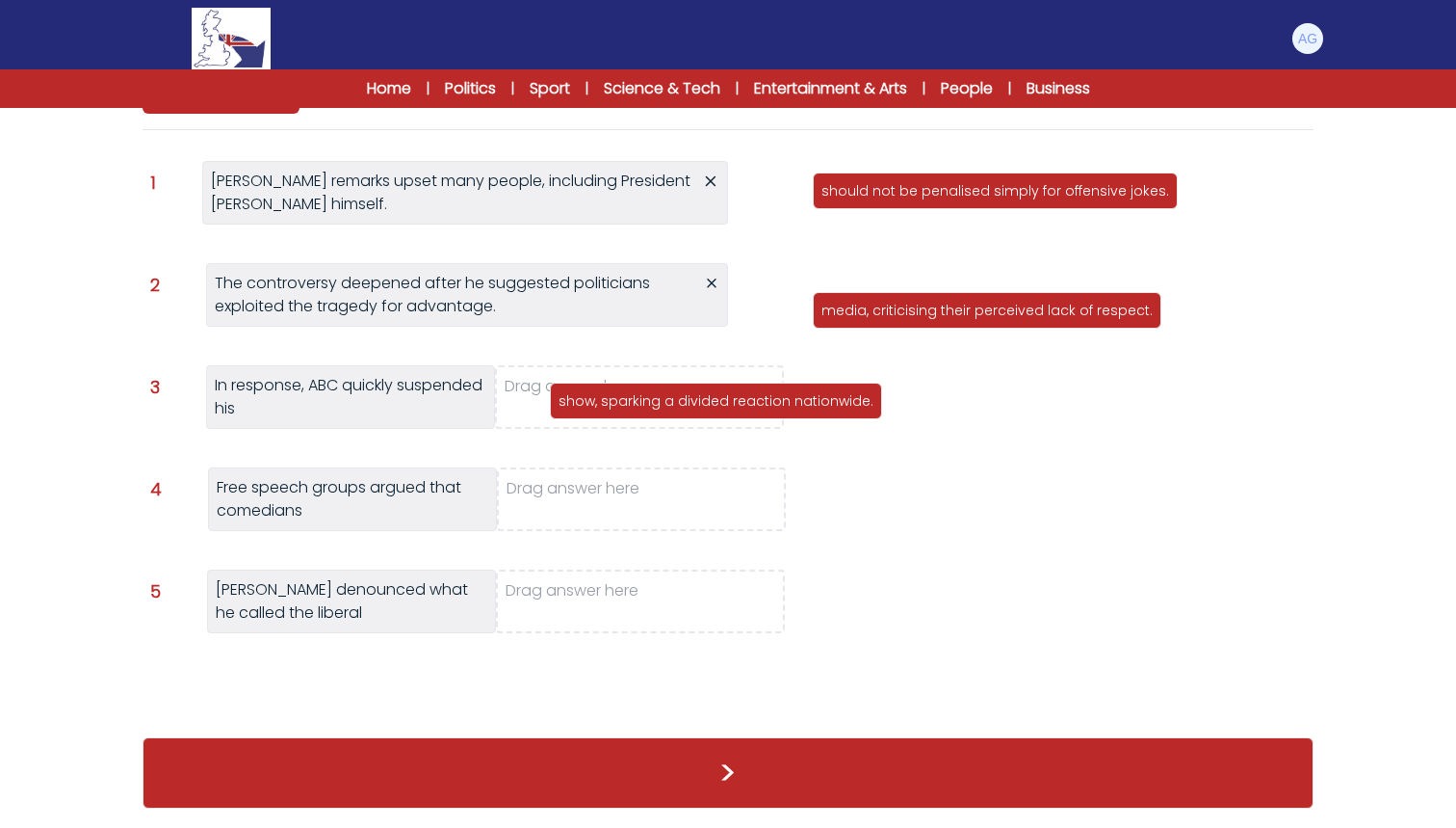
drag, startPoint x: 890, startPoint y: 259, endPoint x: 626, endPoint y: 409, distance: 303.6
click at [626, 409] on p "show, sparking a divided reaction nationwide." at bounding box center [716, 401] width 315 height 20
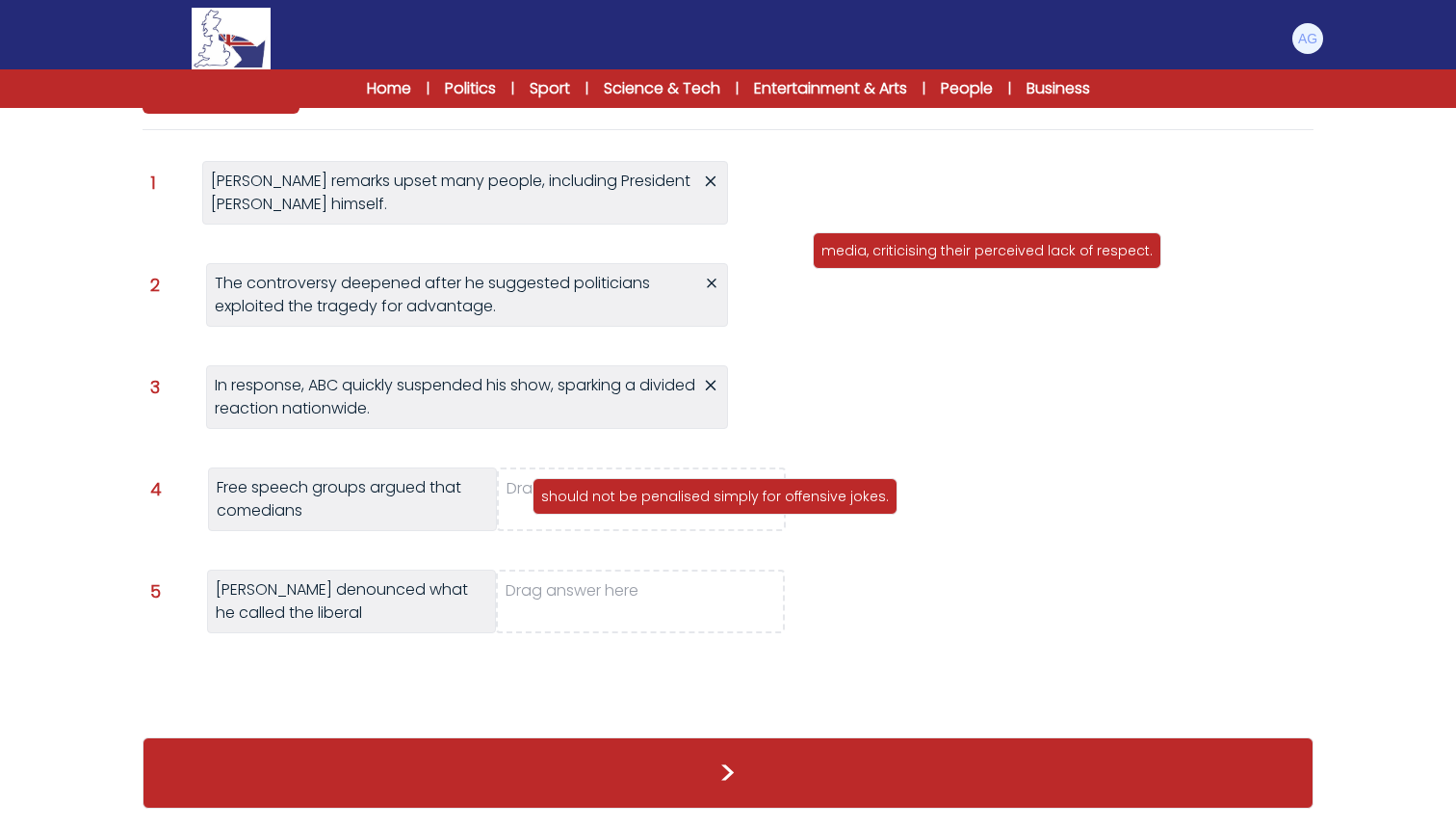
drag, startPoint x: 869, startPoint y: 190, endPoint x: 582, endPoint y: 504, distance: 425.4
click at [582, 504] on p "should not be penalised simply for offensive jokes." at bounding box center [715, 496] width 348 height 20
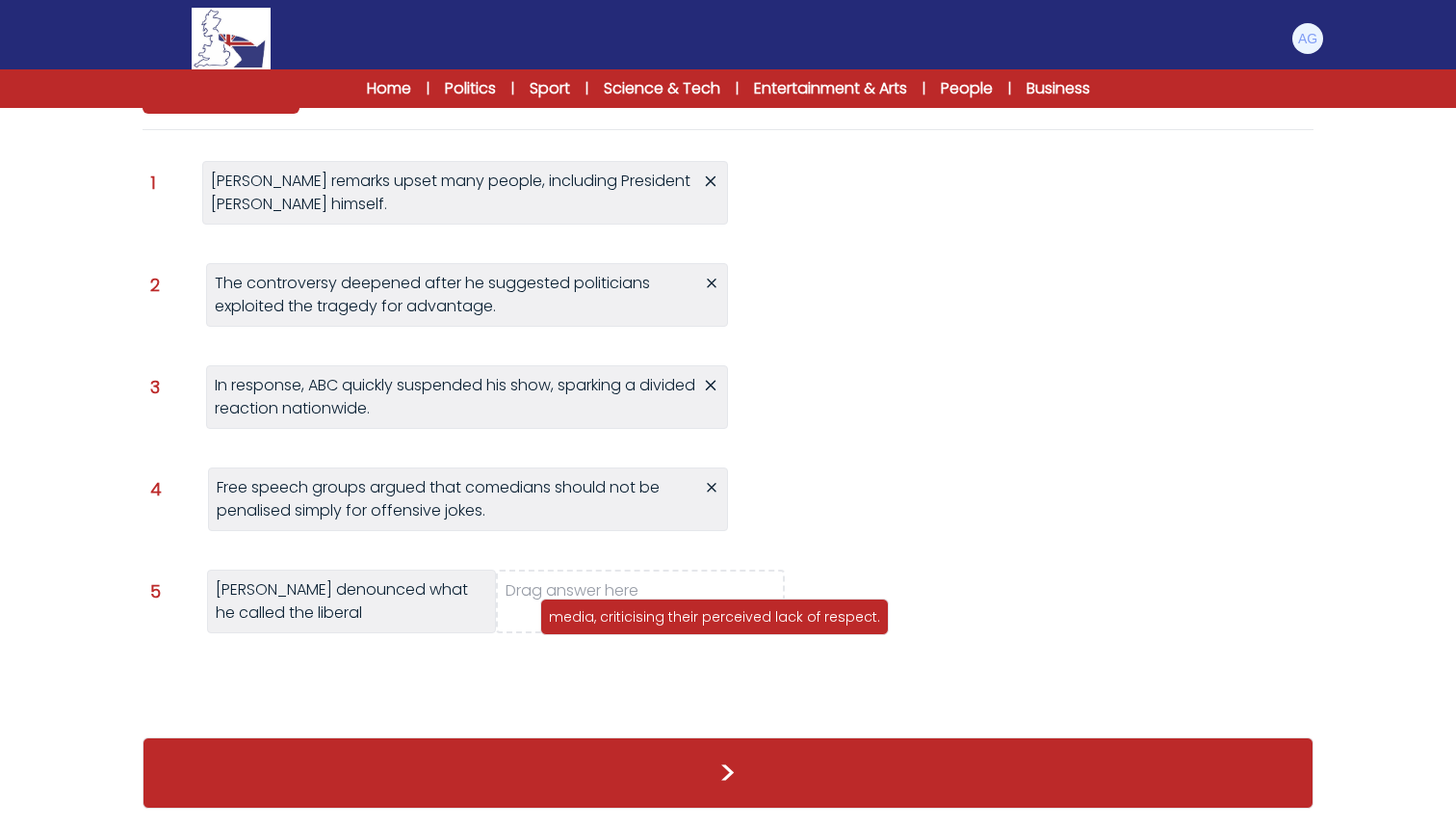
drag, startPoint x: 890, startPoint y: 191, endPoint x: 617, endPoint y: 617, distance: 506.0
click at [617, 617] on p "media, criticising their perceived lack of respect." at bounding box center [714, 617] width 331 height 20
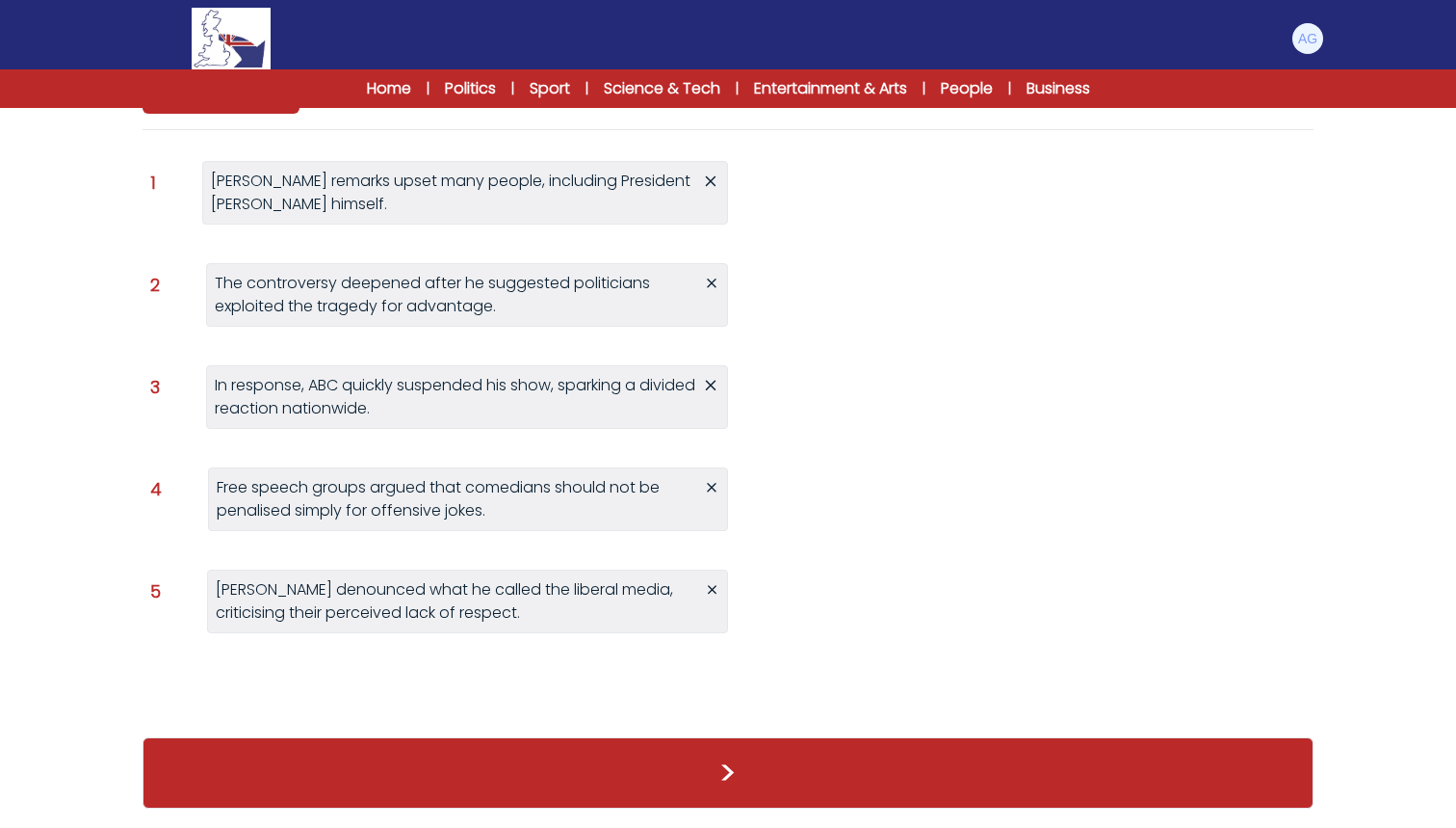
click at [697, 764] on button ">" at bounding box center [728, 773] width 1172 height 71
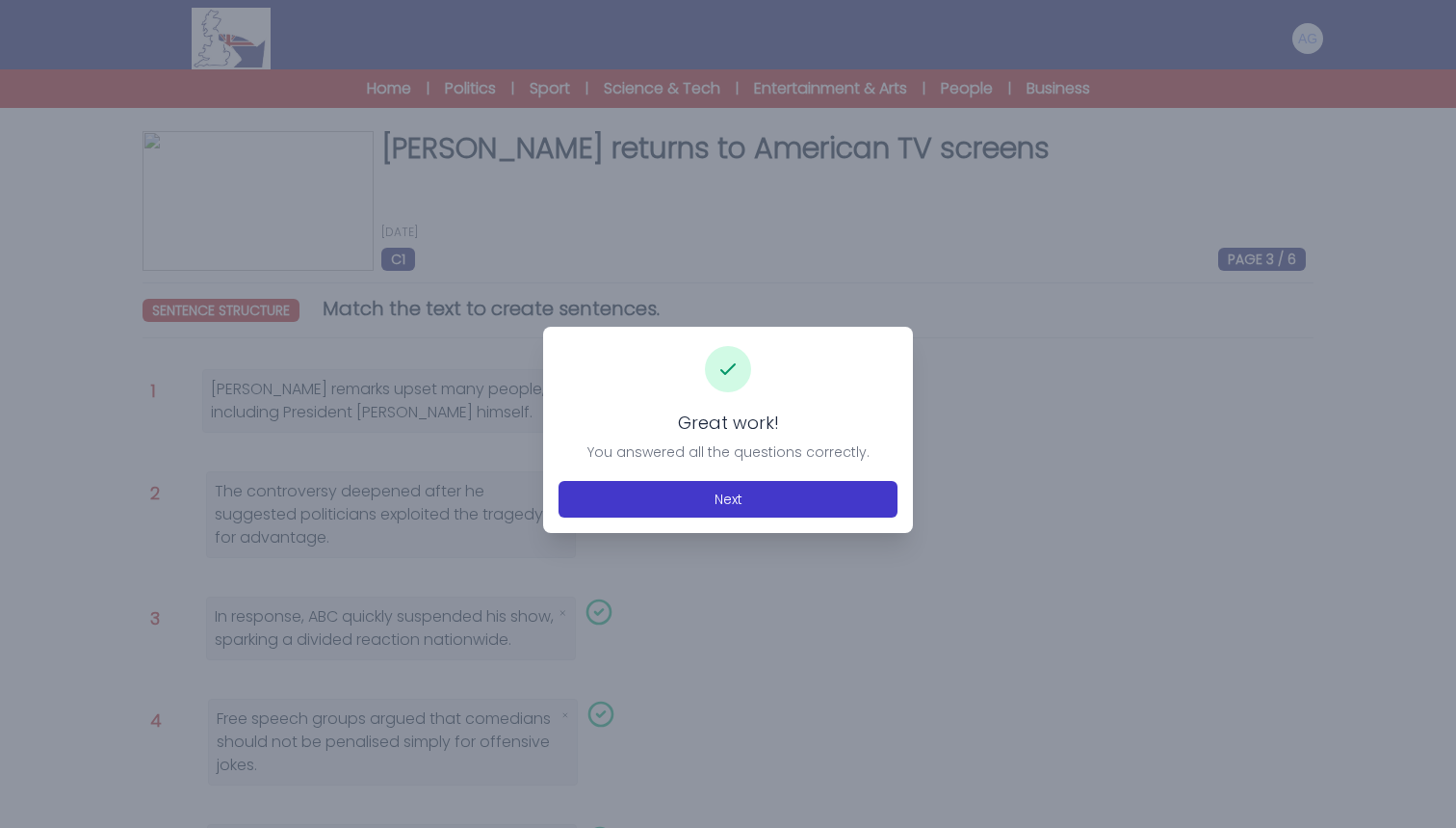
click at [664, 494] on button "Next" at bounding box center [728, 499] width 339 height 37
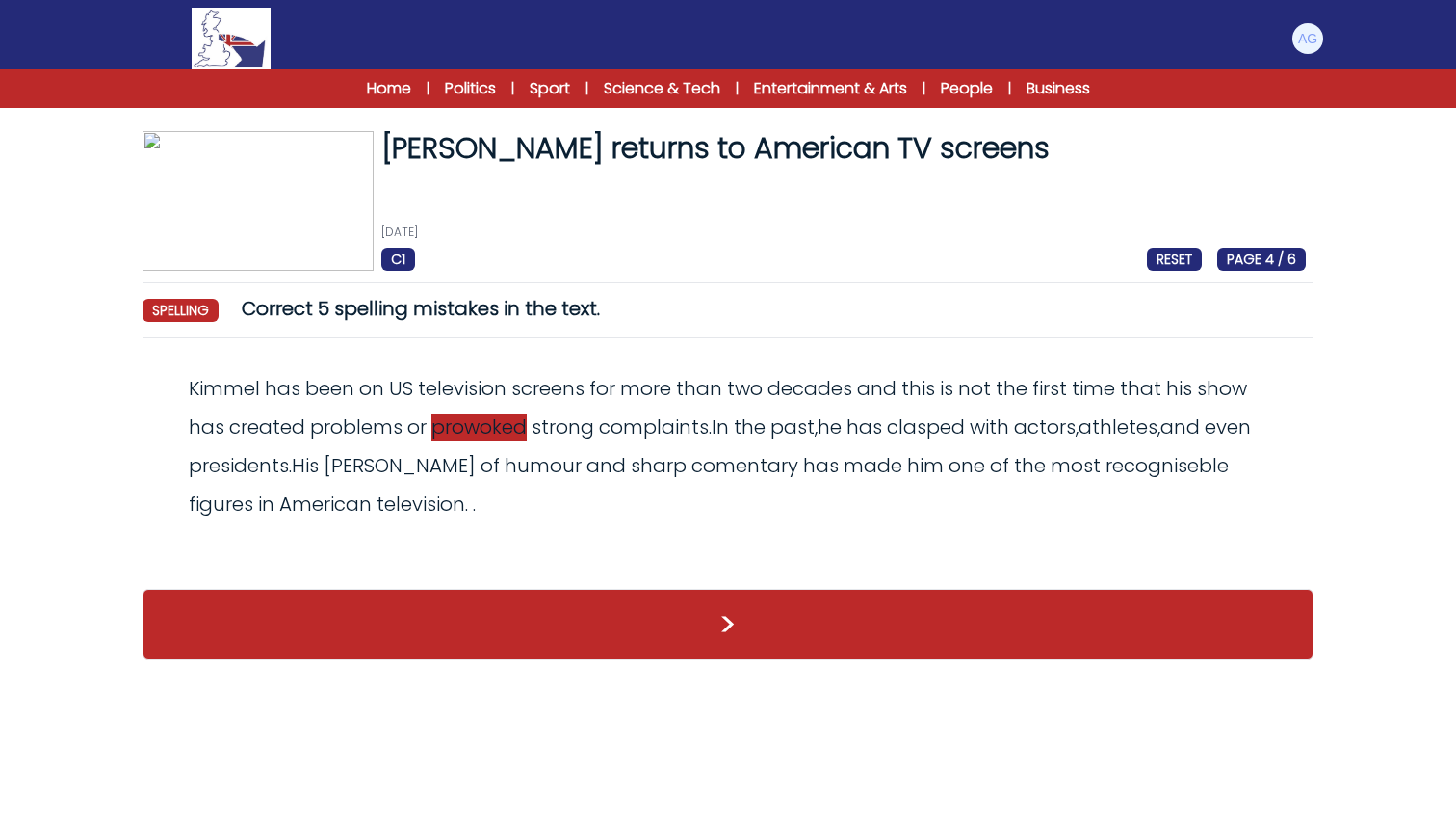
click at [484, 429] on span "prowoked" at bounding box center [479, 426] width 96 height 27
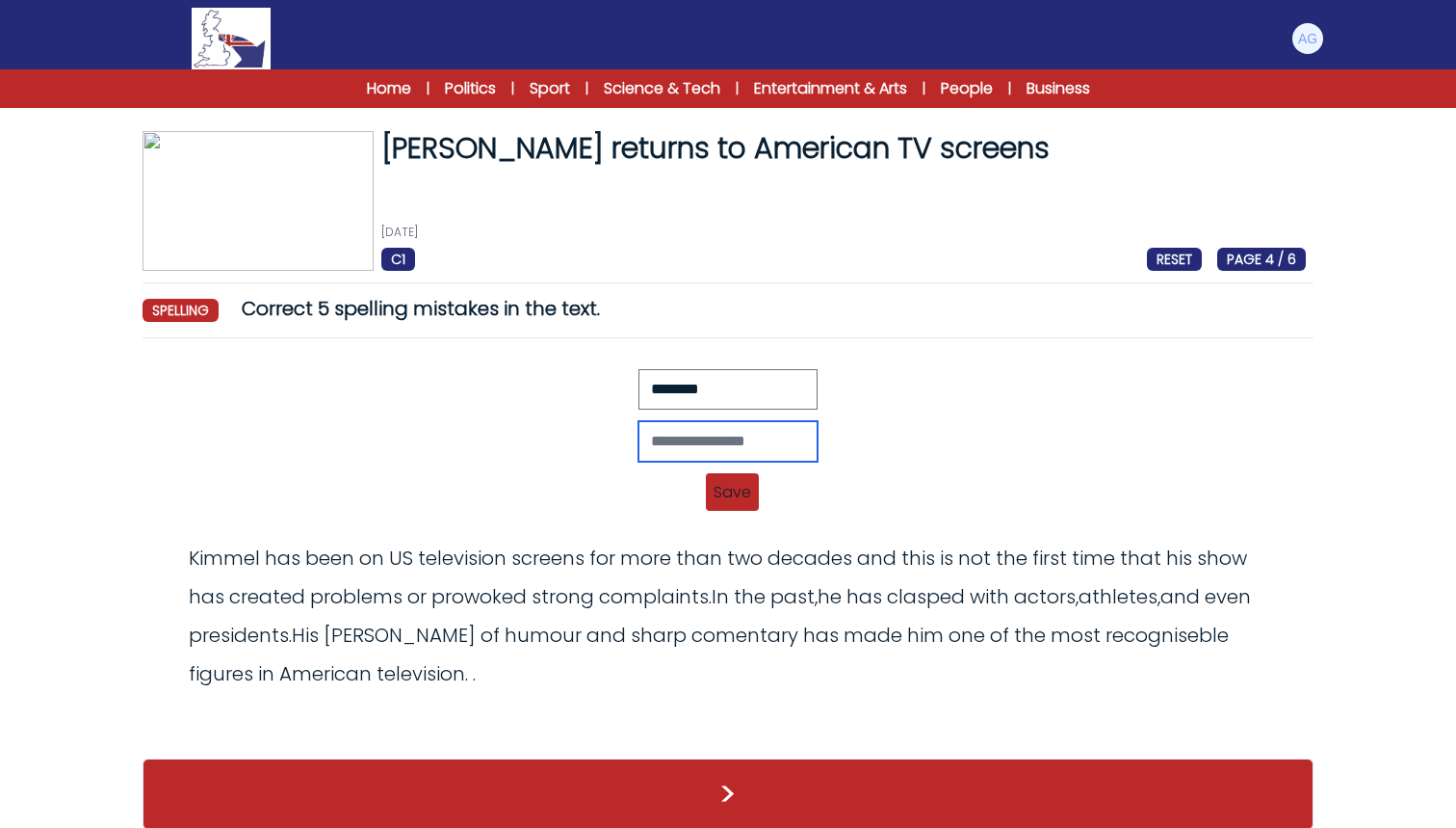
click at [708, 424] on input "text" at bounding box center [728, 441] width 179 height 41
type input "********"
click at [735, 484] on span "Save" at bounding box center [733, 492] width 53 height 38
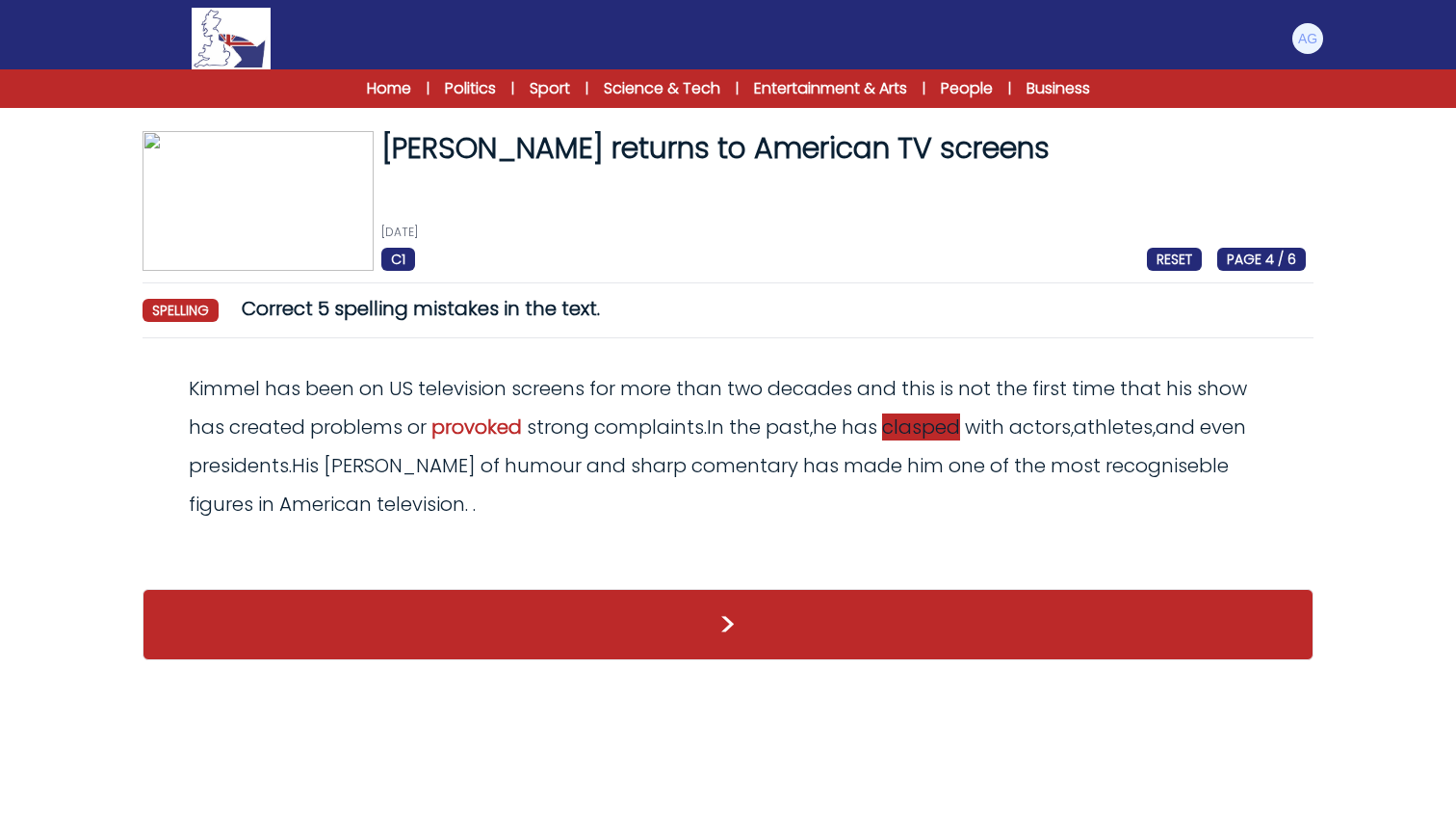
click at [930, 430] on span "clasped" at bounding box center [921, 426] width 78 height 27
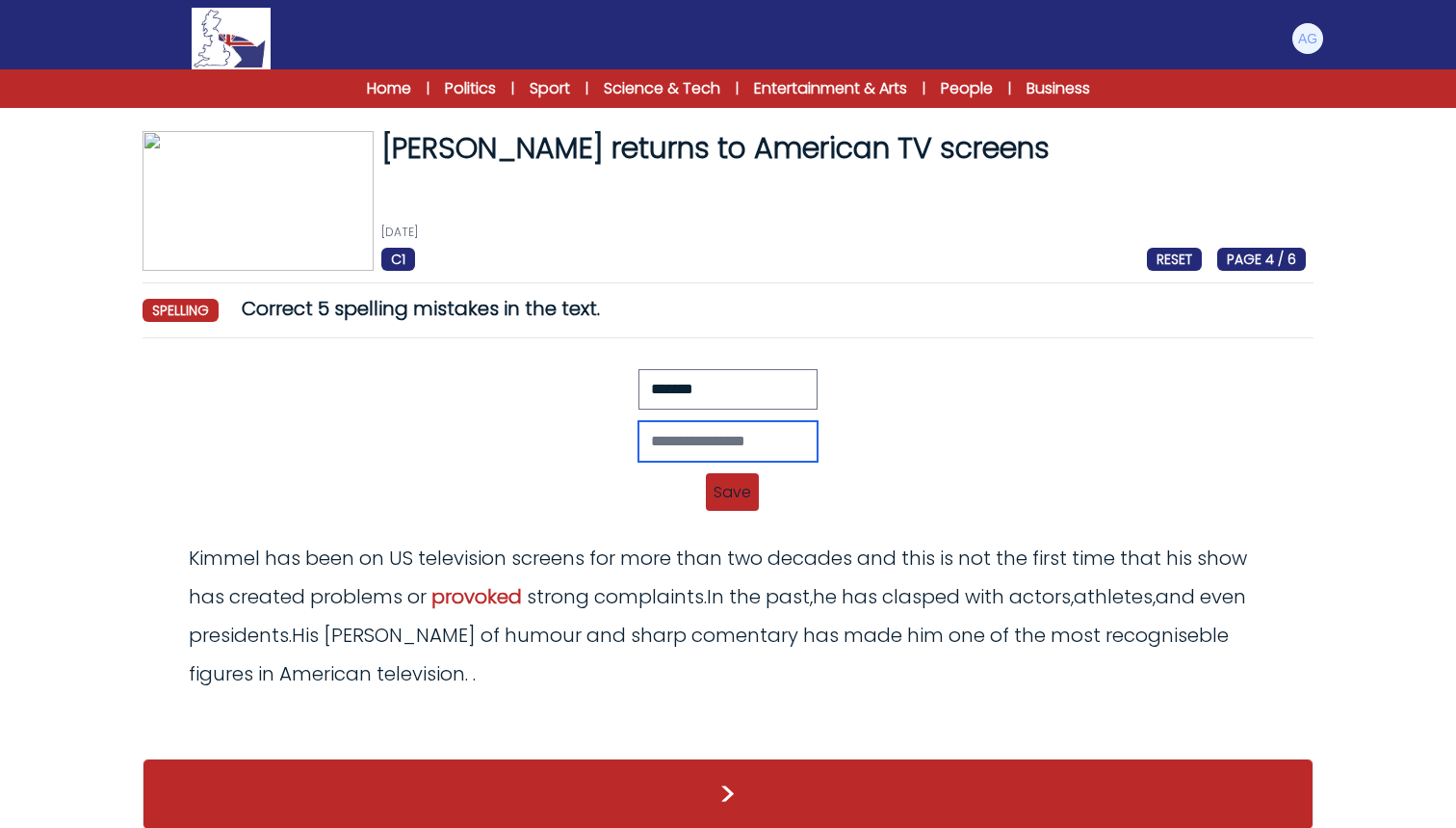
click at [818, 455] on input "text" at bounding box center [728, 441] width 179 height 41
type input "*******"
click at [737, 495] on span "Save" at bounding box center [733, 492] width 53 height 38
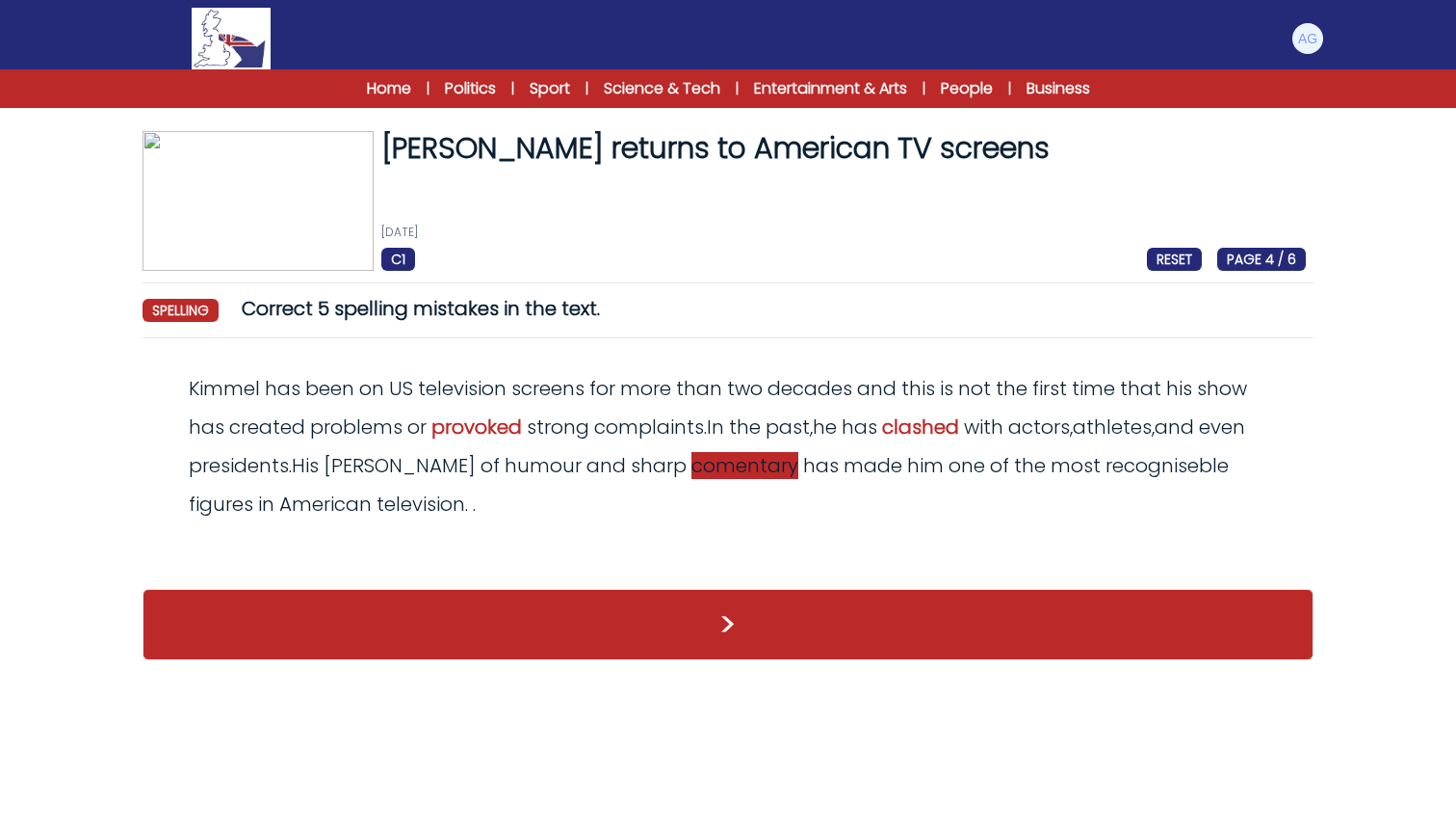
click at [662, 479] on div "Kimmel has been on US television screens for more than two decades and this is …" at bounding box center [728, 446] width 1156 height 154
click at [691, 469] on span "comentary" at bounding box center [745, 464] width 107 height 27
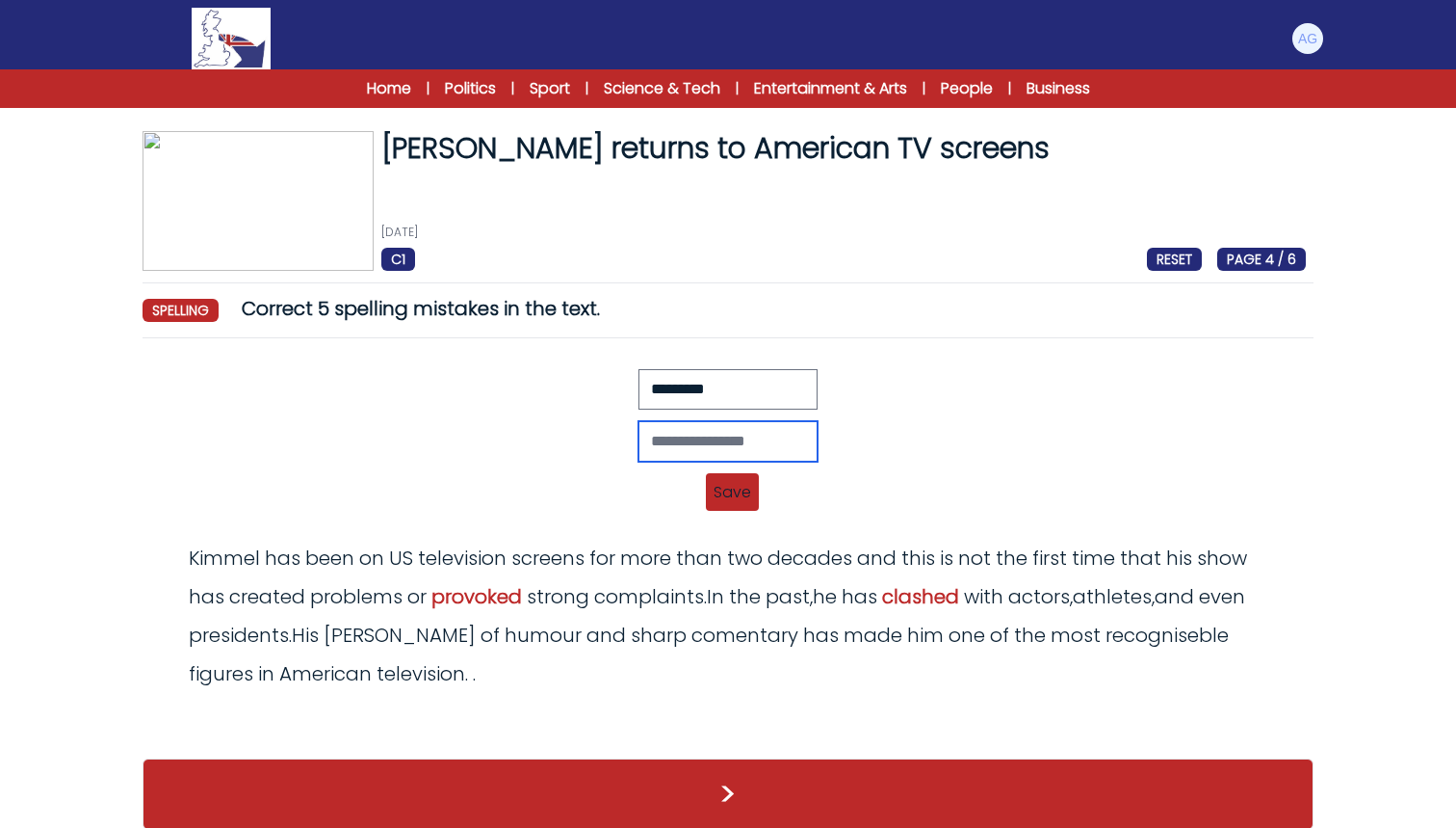
click at [646, 444] on input "text" at bounding box center [728, 441] width 179 height 41
type input "**********"
click at [728, 518] on div "**********" at bounding box center [728, 446] width 1156 height 154
click at [732, 502] on span "Save" at bounding box center [733, 492] width 53 height 38
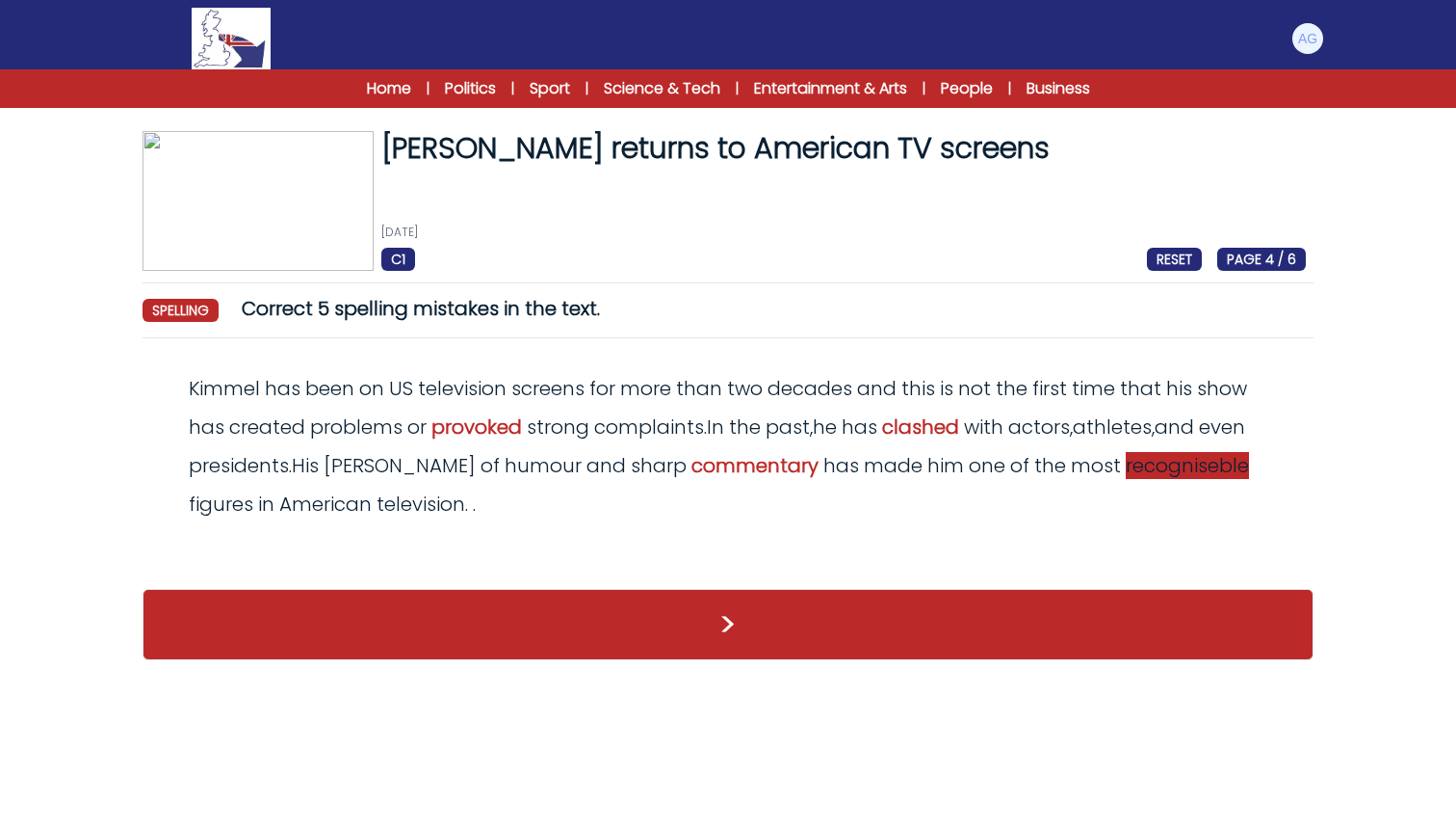
click at [1126, 476] on span "recogniseble" at bounding box center [1187, 464] width 123 height 27
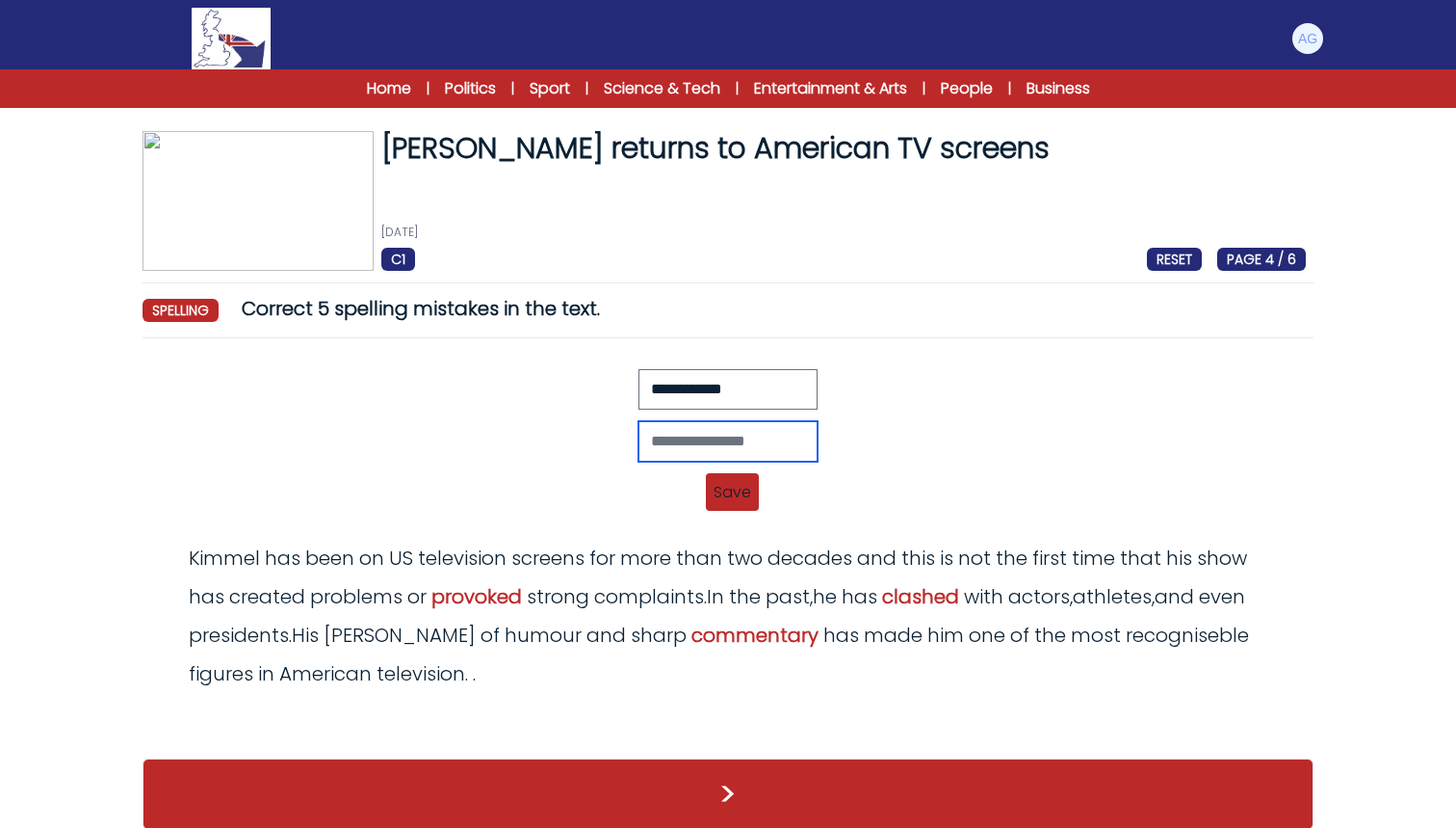
click at [639, 437] on input "text" at bounding box center [728, 441] width 179 height 41
type input "**********"
click at [717, 487] on span "Save" at bounding box center [733, 492] width 53 height 38
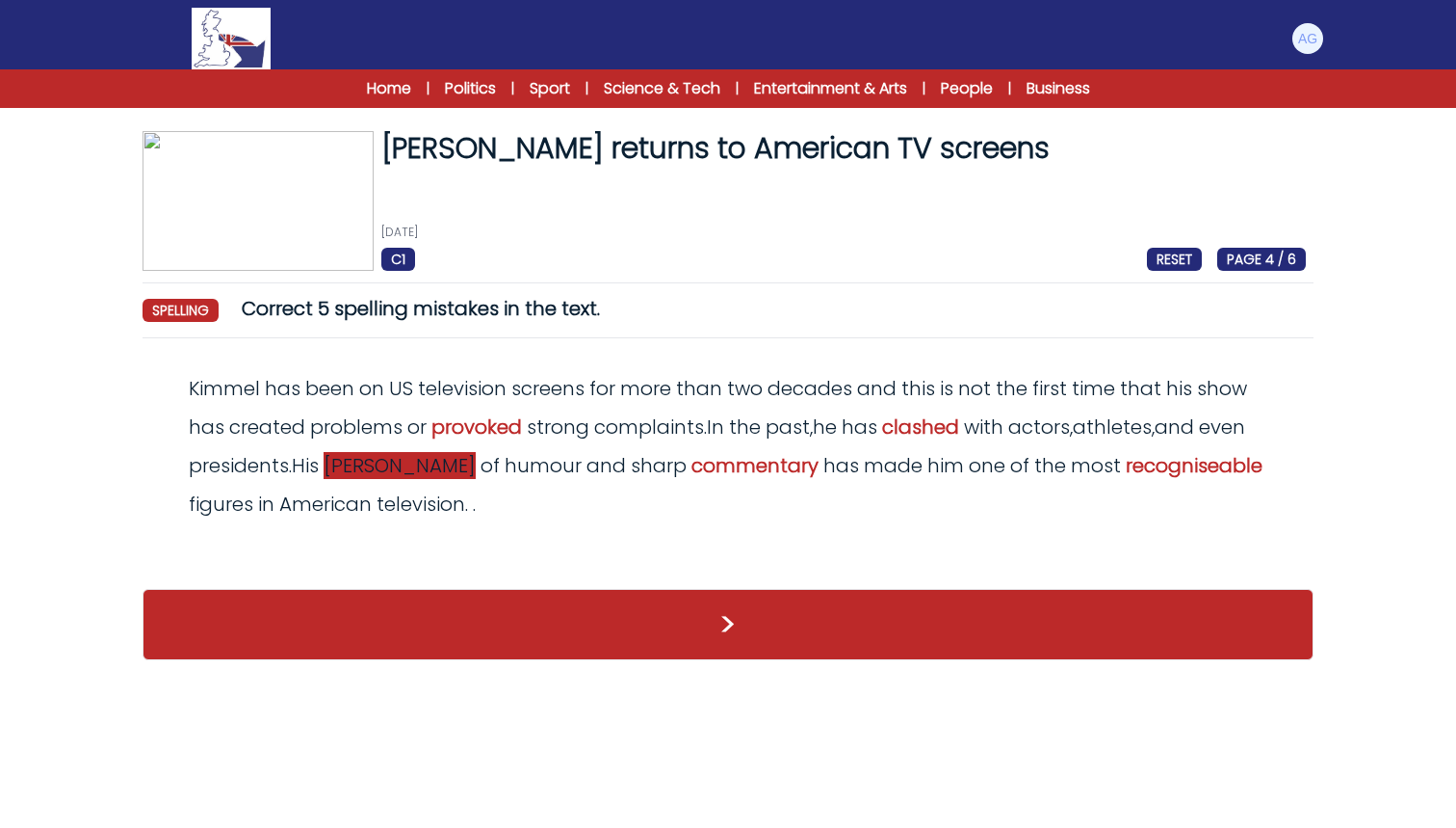
click at [341, 467] on span "bland" at bounding box center [400, 464] width 152 height 27
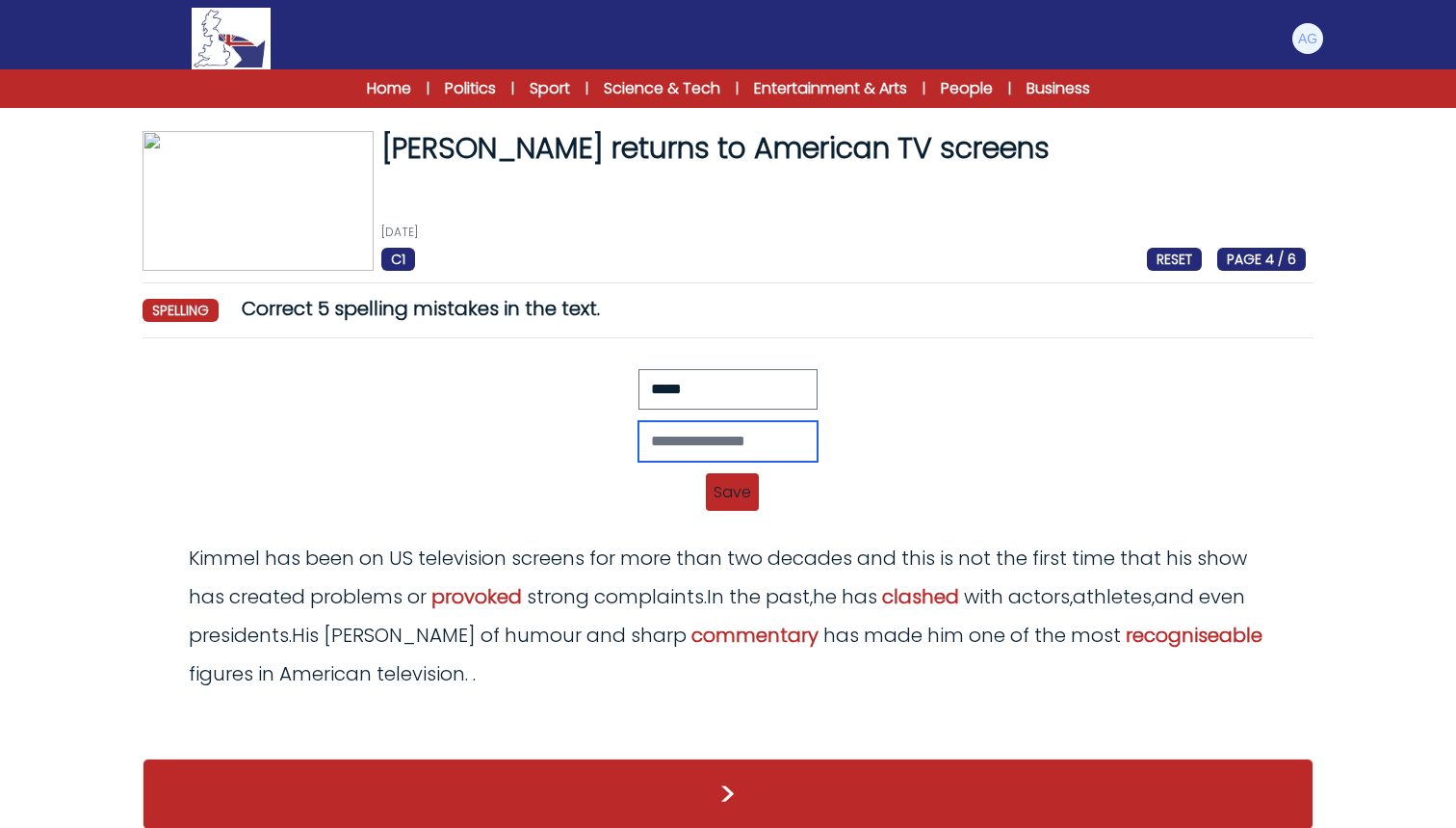
click at [697, 433] on input "text" at bounding box center [728, 441] width 179 height 41
type input "*****"
click at [743, 504] on span "Save" at bounding box center [733, 492] width 53 height 38
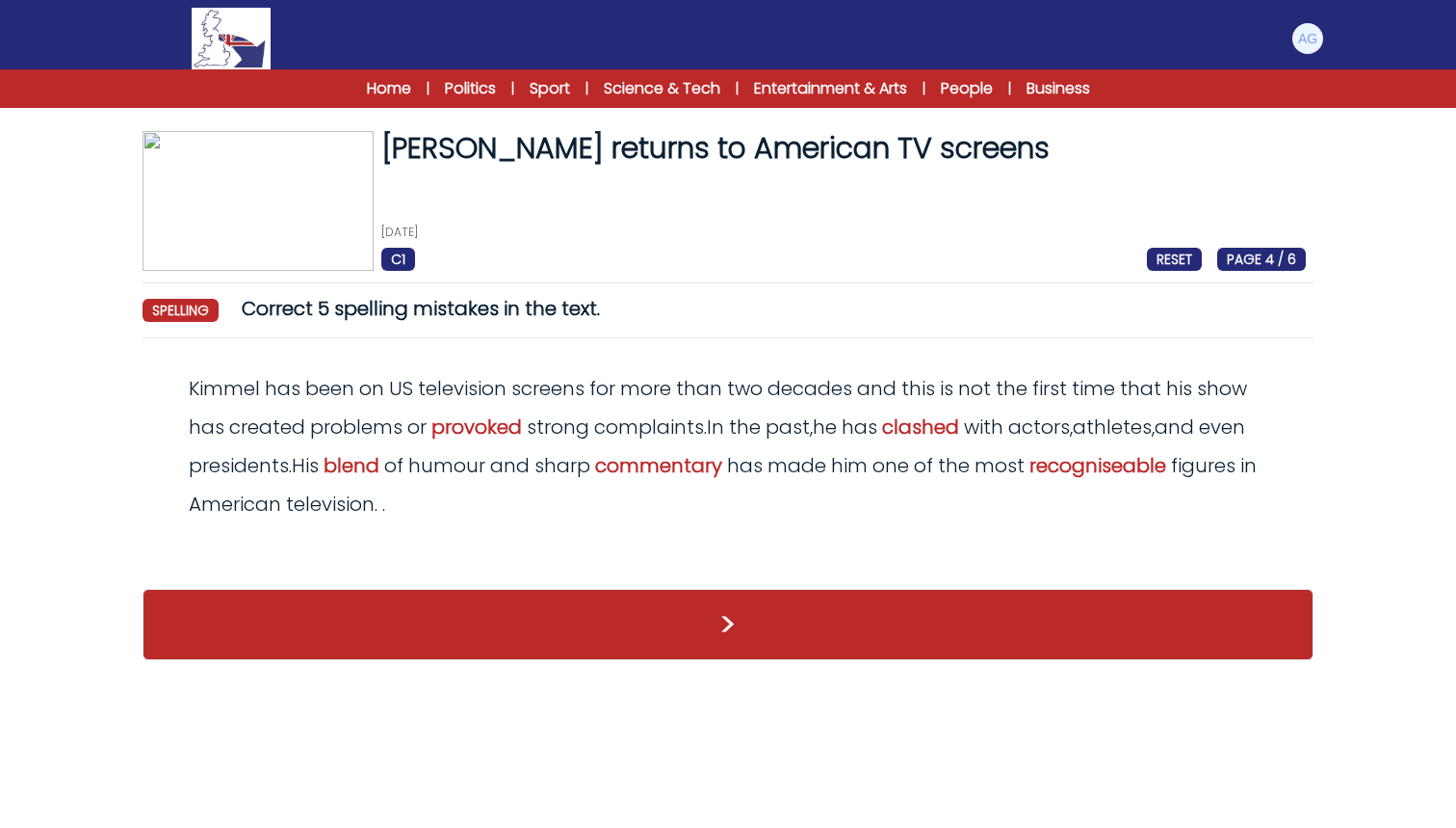
click at [729, 643] on button ">" at bounding box center [728, 624] width 1172 height 71
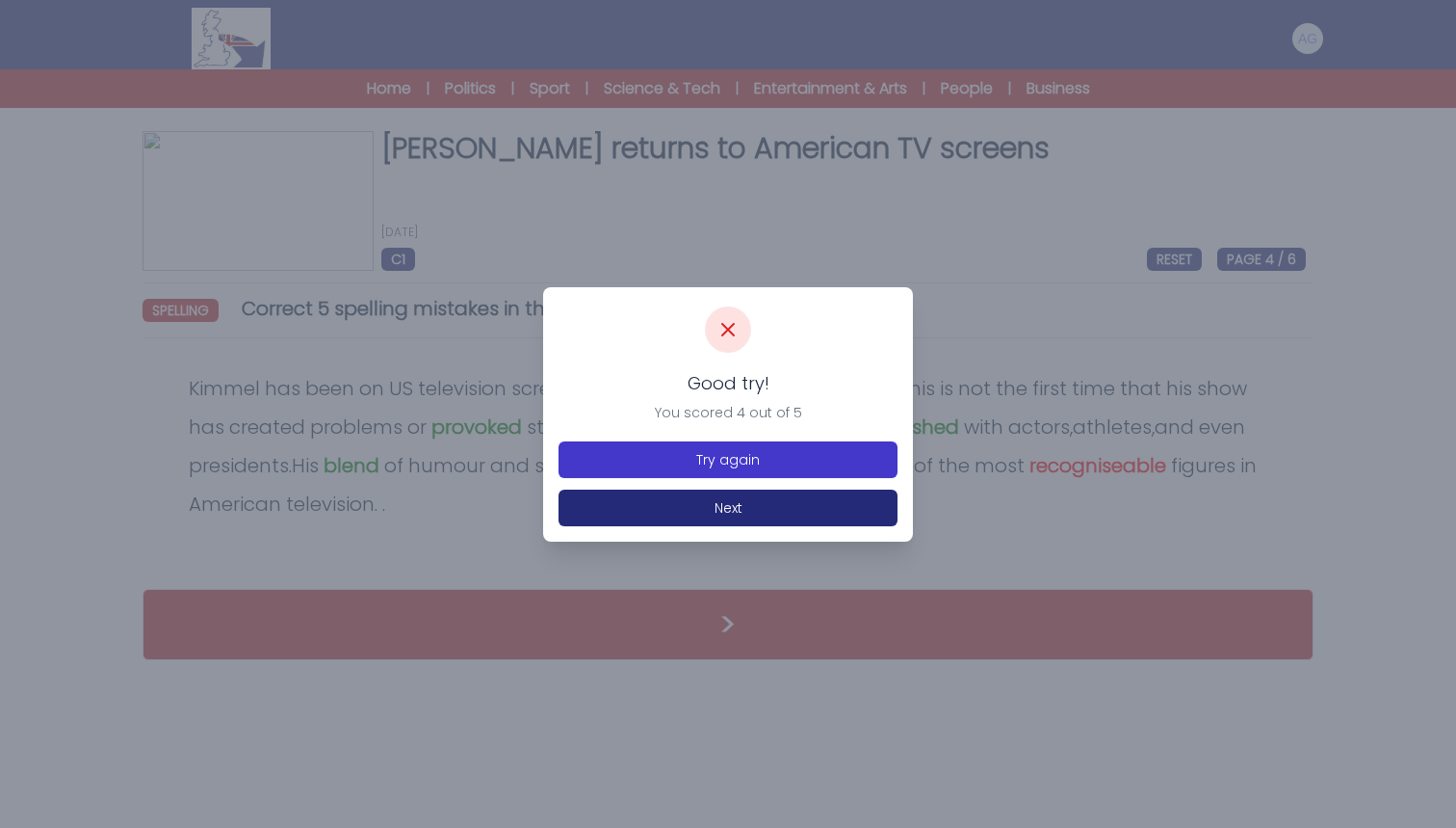
click at [747, 464] on button "Try again" at bounding box center [728, 459] width 339 height 37
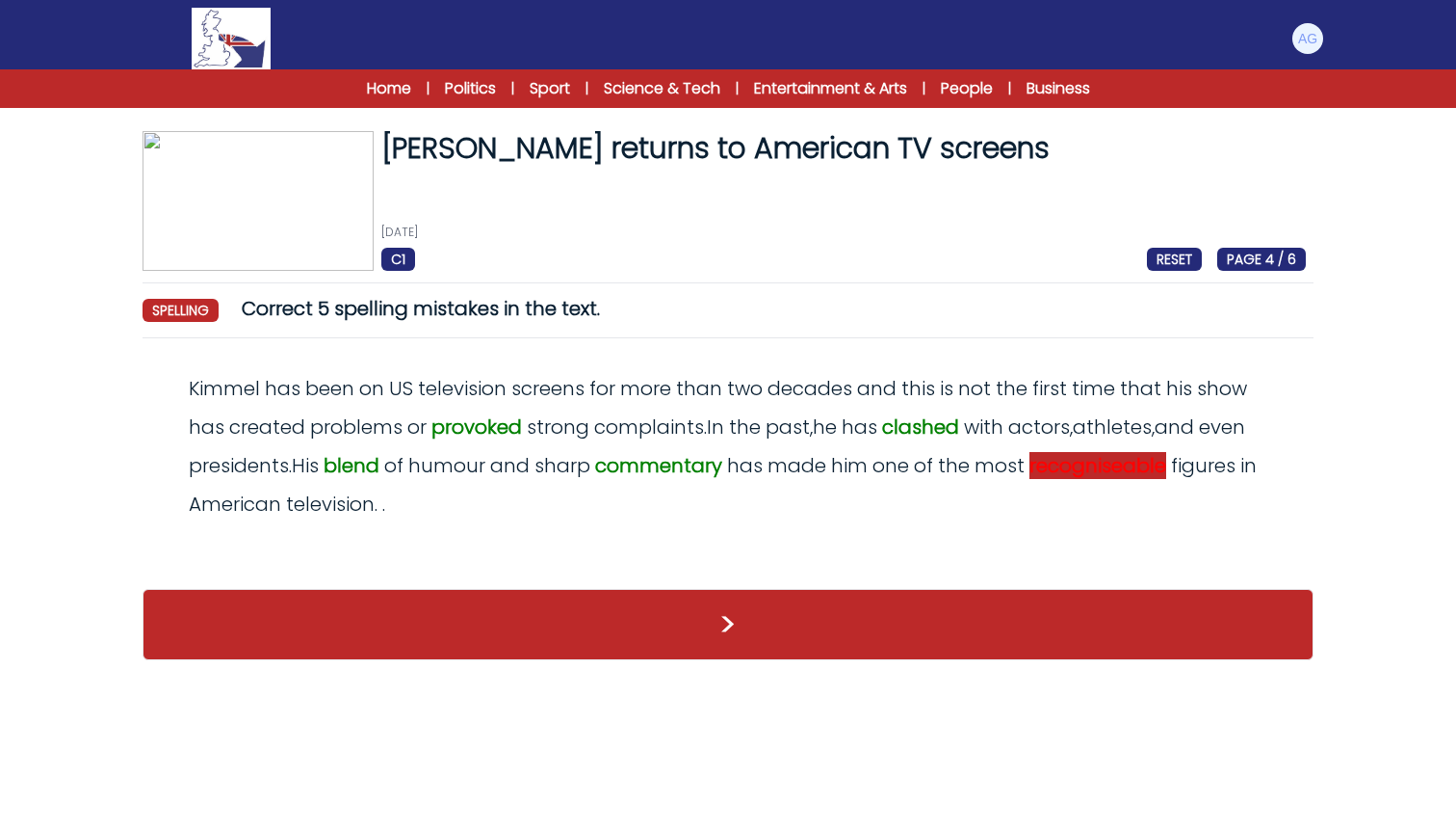
click at [1144, 459] on span "recogniseable" at bounding box center [1097, 464] width 136 height 27
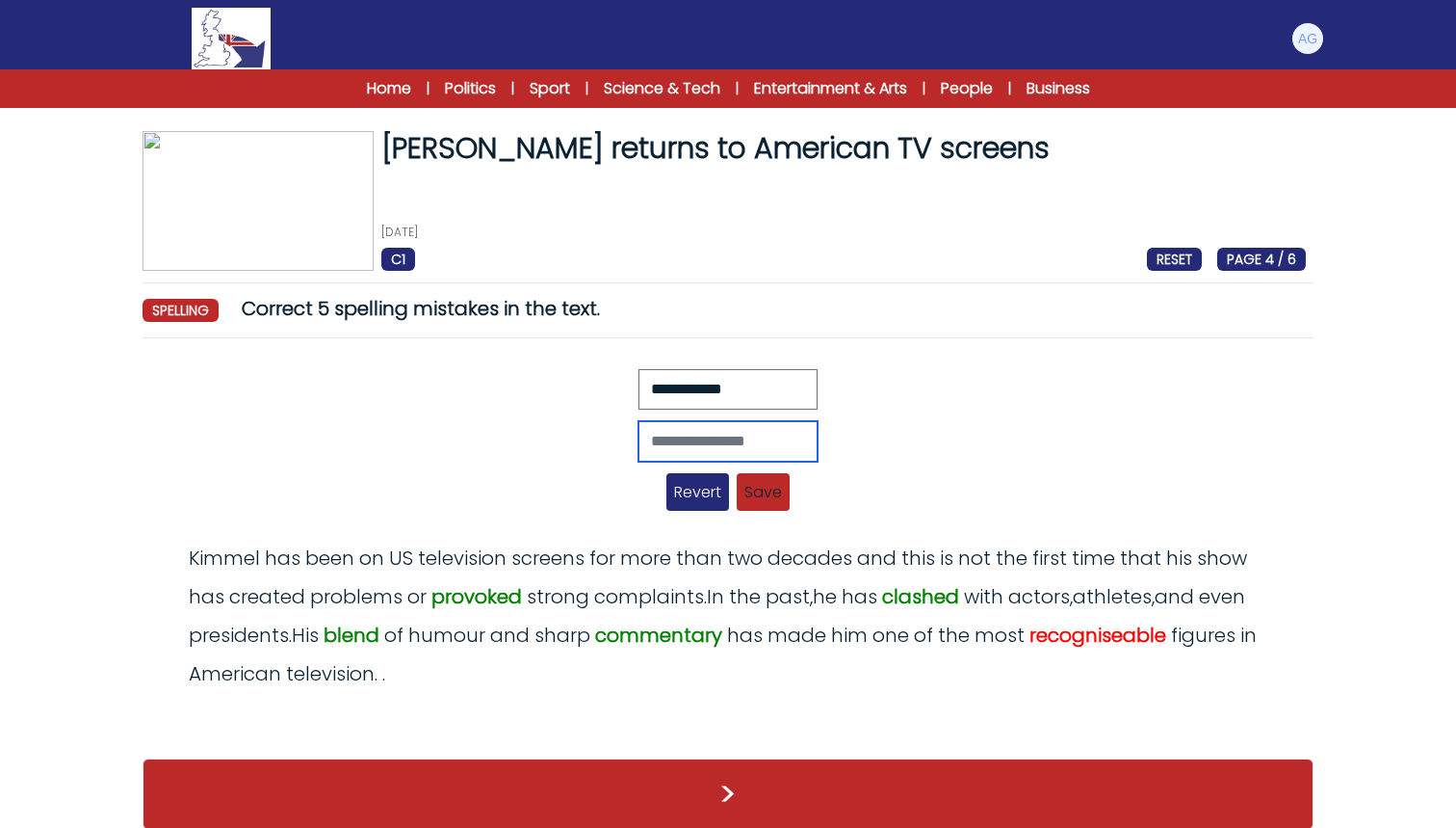
click at [737, 449] on input "text" at bounding box center [728, 441] width 179 height 41
type input "**********"
click at [766, 500] on span "Save" at bounding box center [764, 492] width 53 height 38
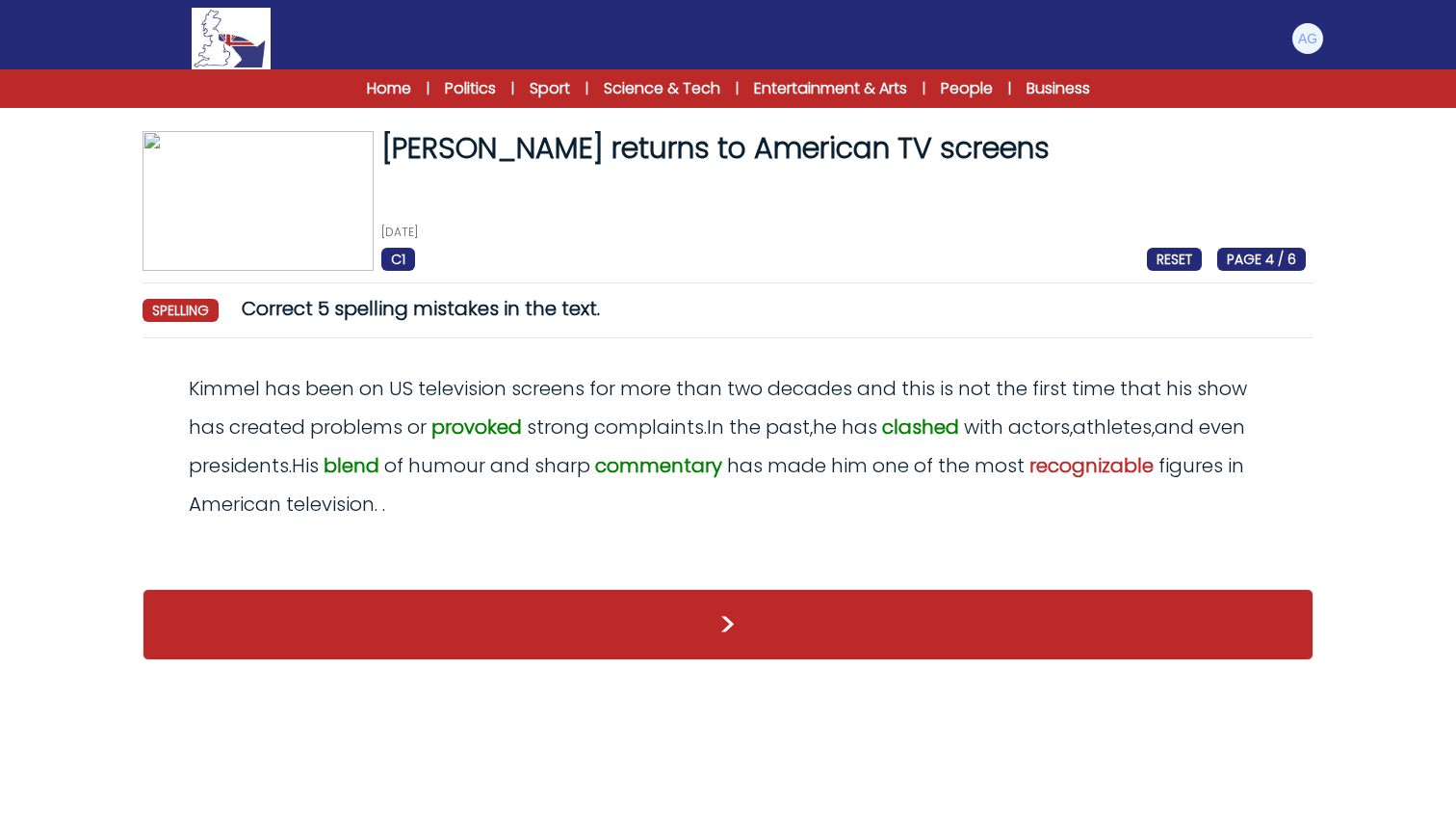
click at [756, 603] on button ">" at bounding box center [728, 624] width 1172 height 71
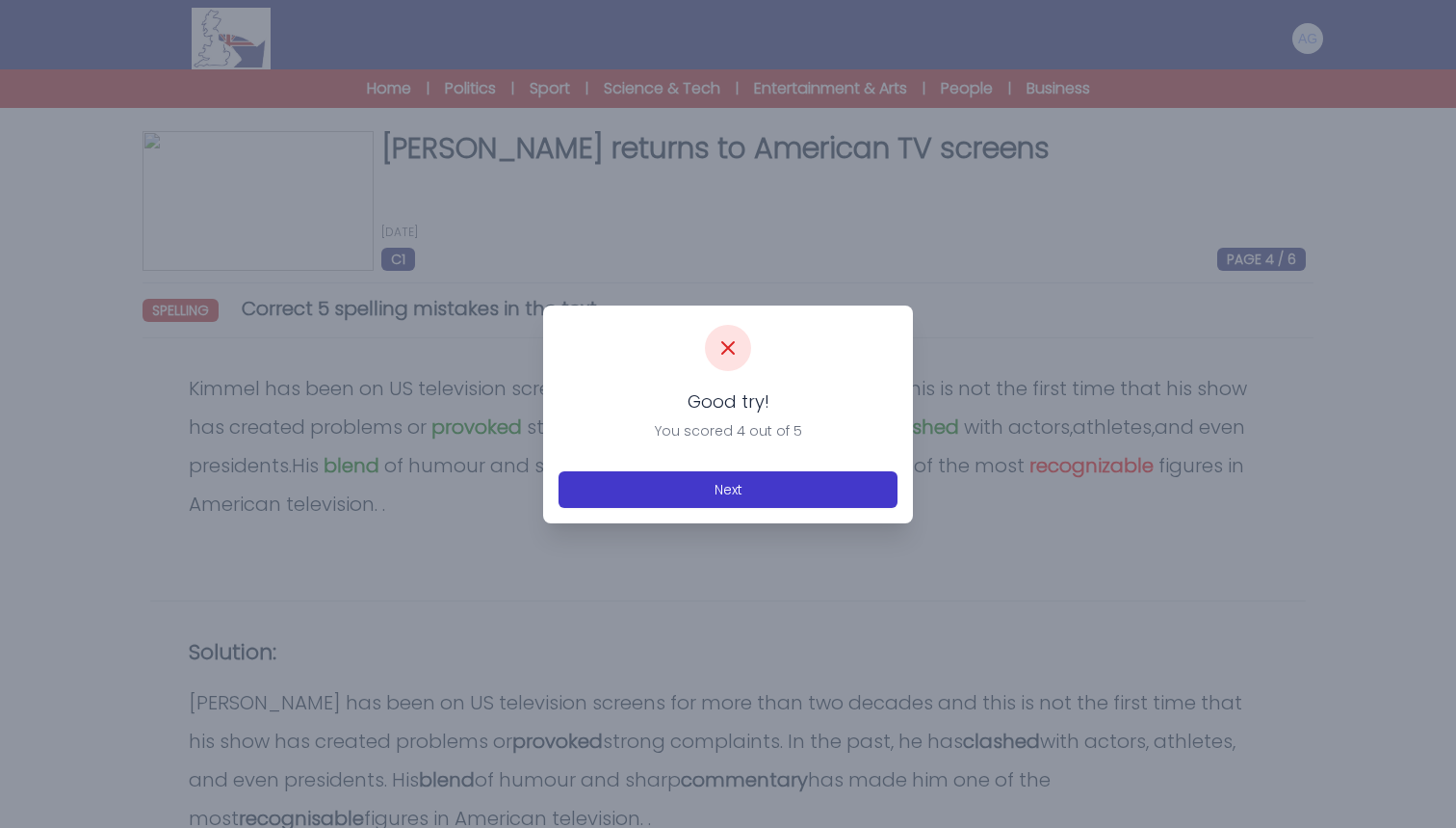
click at [730, 486] on button "Next" at bounding box center [728, 489] width 339 height 37
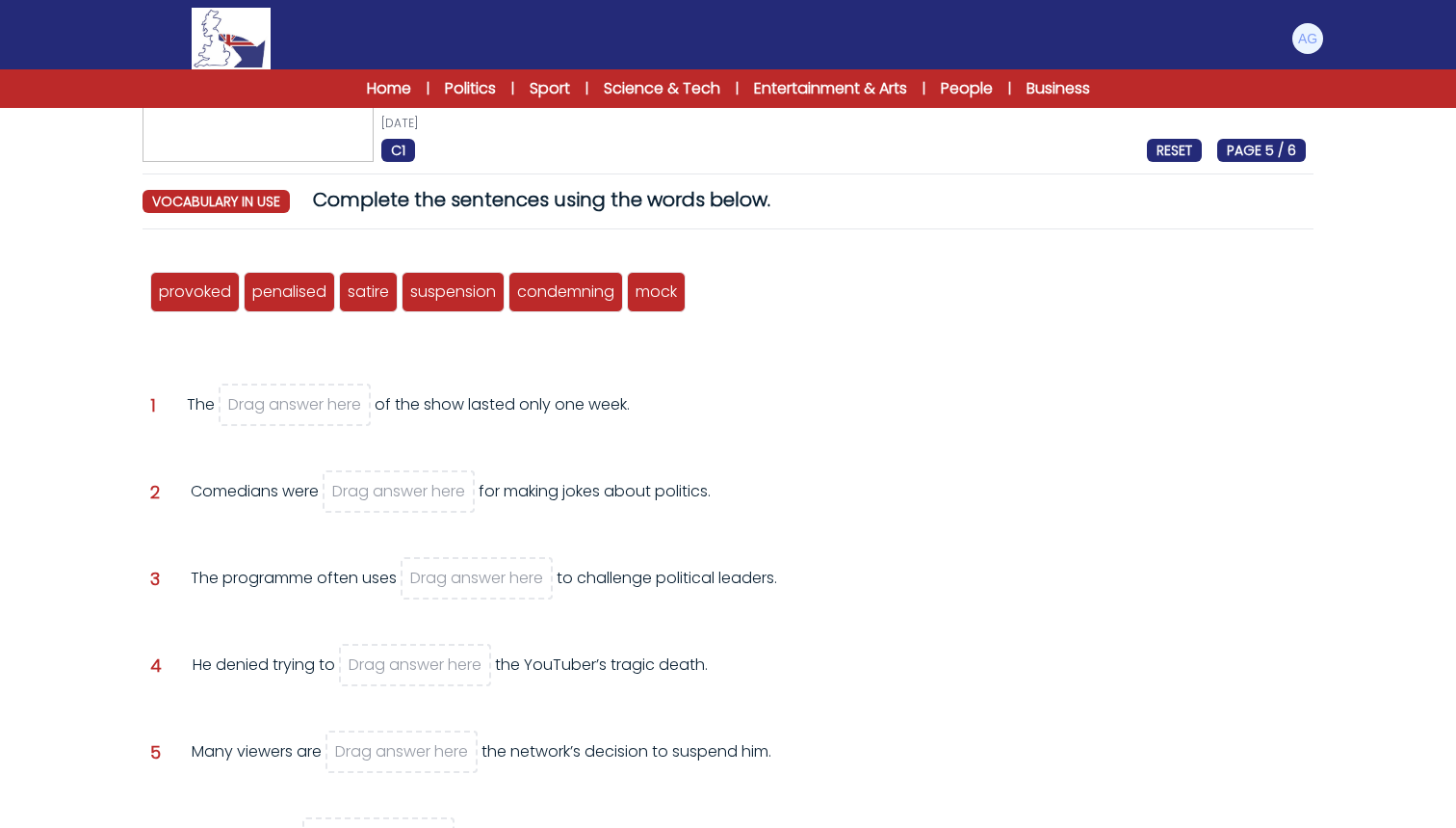
scroll to position [119, 0]
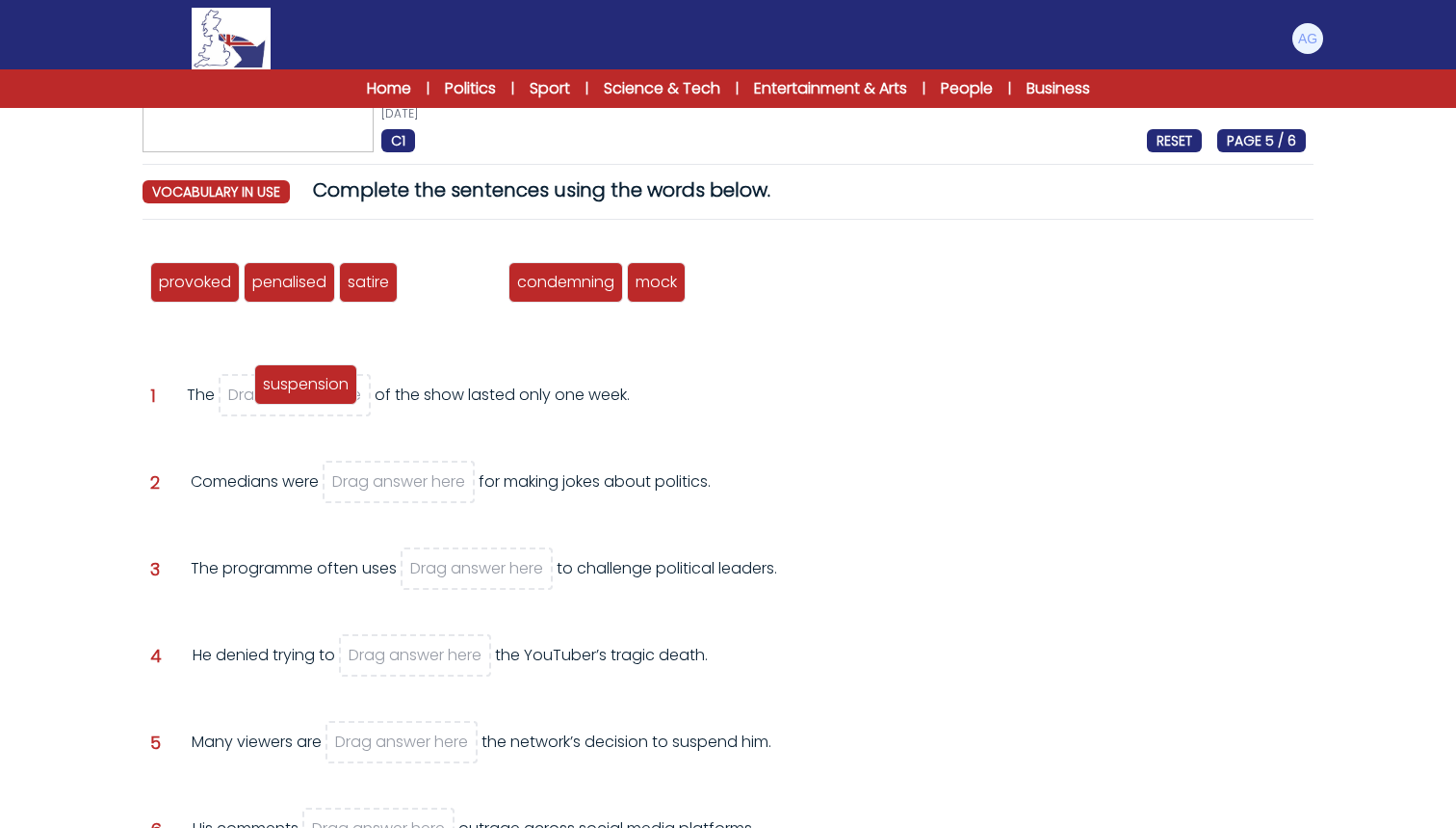
drag, startPoint x: 449, startPoint y: 290, endPoint x: 301, endPoint y: 395, distance: 181.5
click at [301, 395] on span "suspension" at bounding box center [305, 383] width 86 height 22
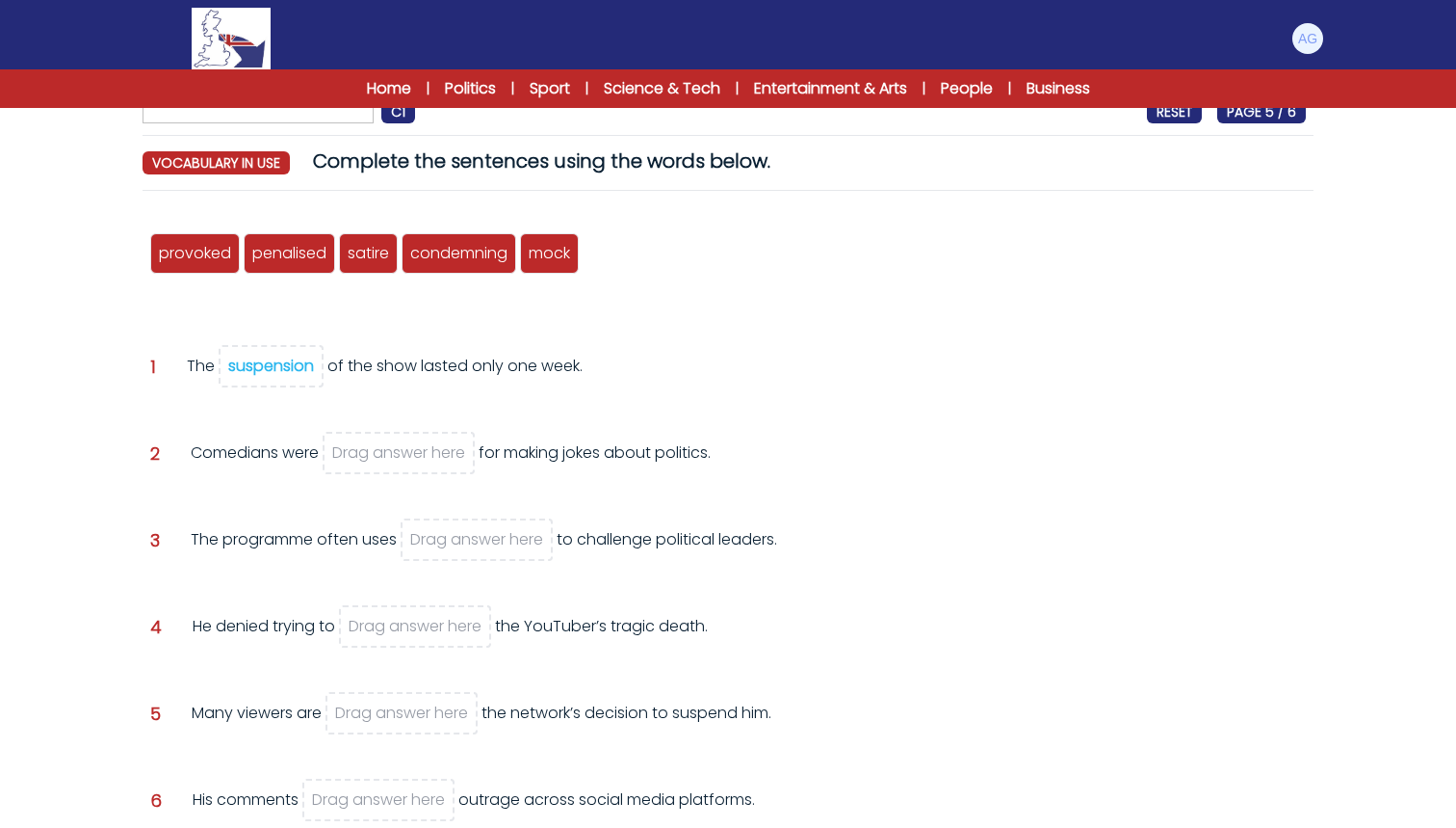
scroll to position [151, 0]
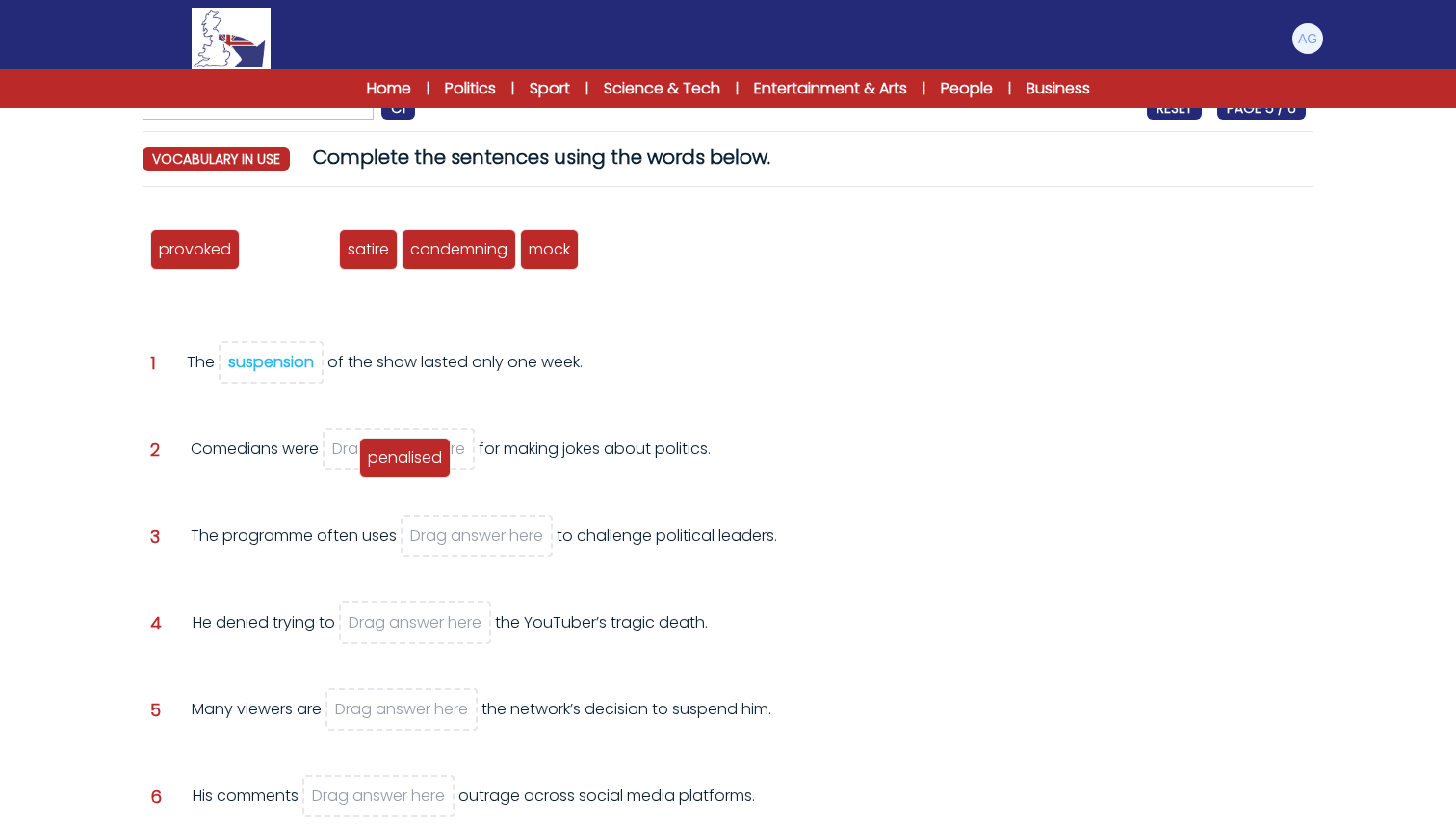
drag, startPoint x: 283, startPoint y: 249, endPoint x: 398, endPoint y: 456, distance: 236.8
click at [398, 456] on span "penalised" at bounding box center [405, 456] width 74 height 22
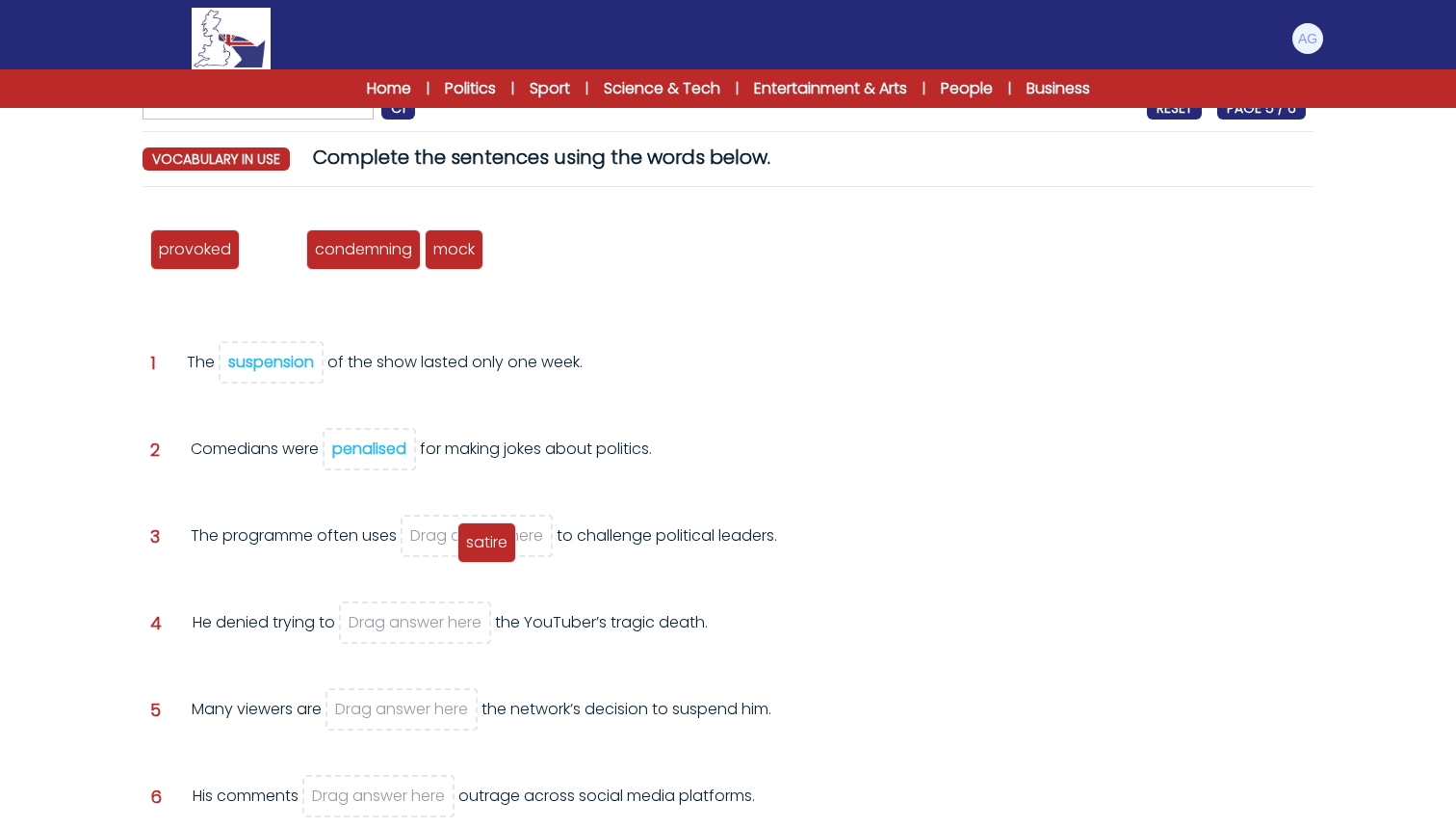
drag, startPoint x: 267, startPoint y: 243, endPoint x: 481, endPoint y: 536, distance: 362.8
click at [481, 536] on span "satire" at bounding box center [487, 541] width 41 height 22
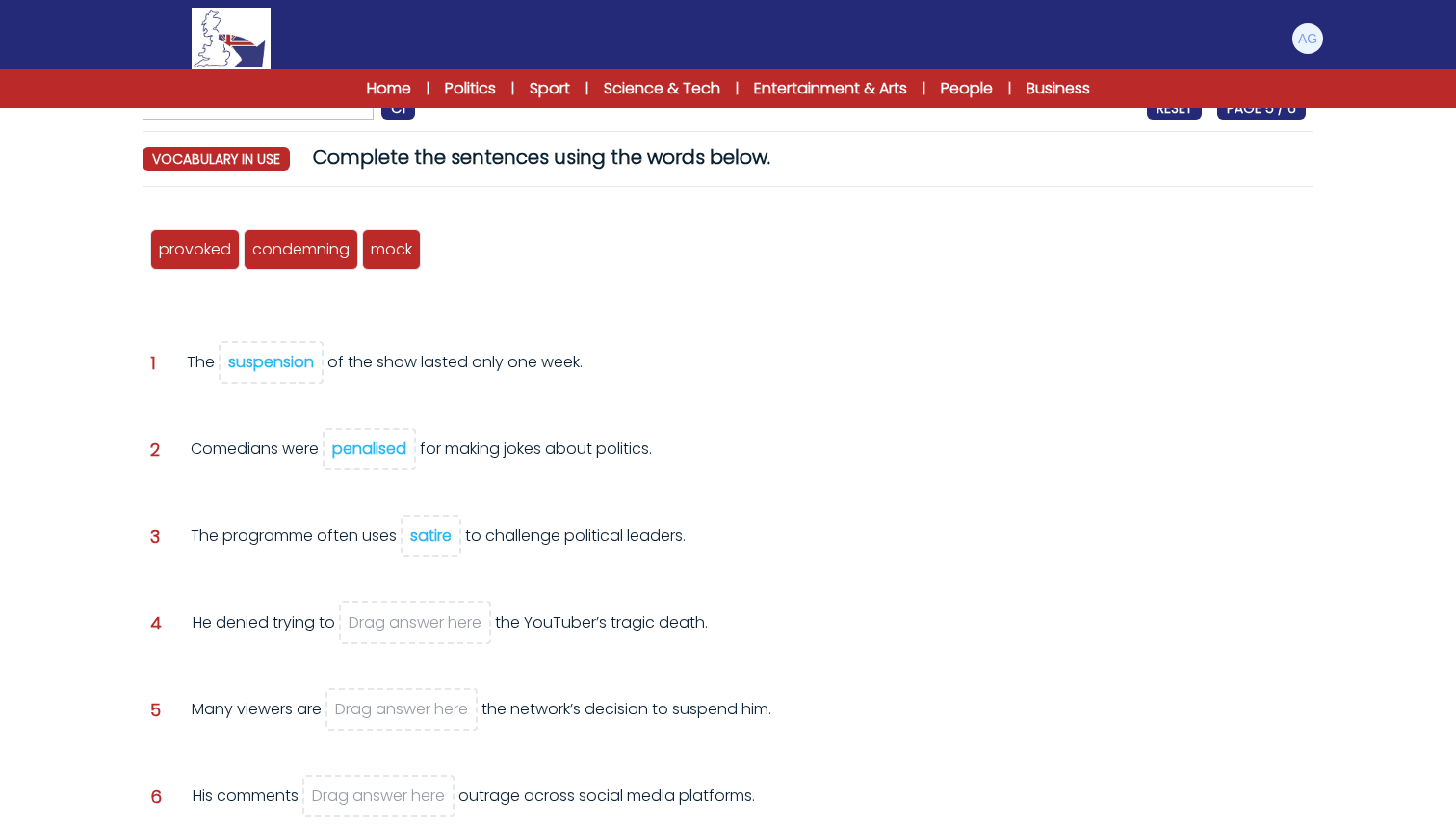
scroll to position [187, 0]
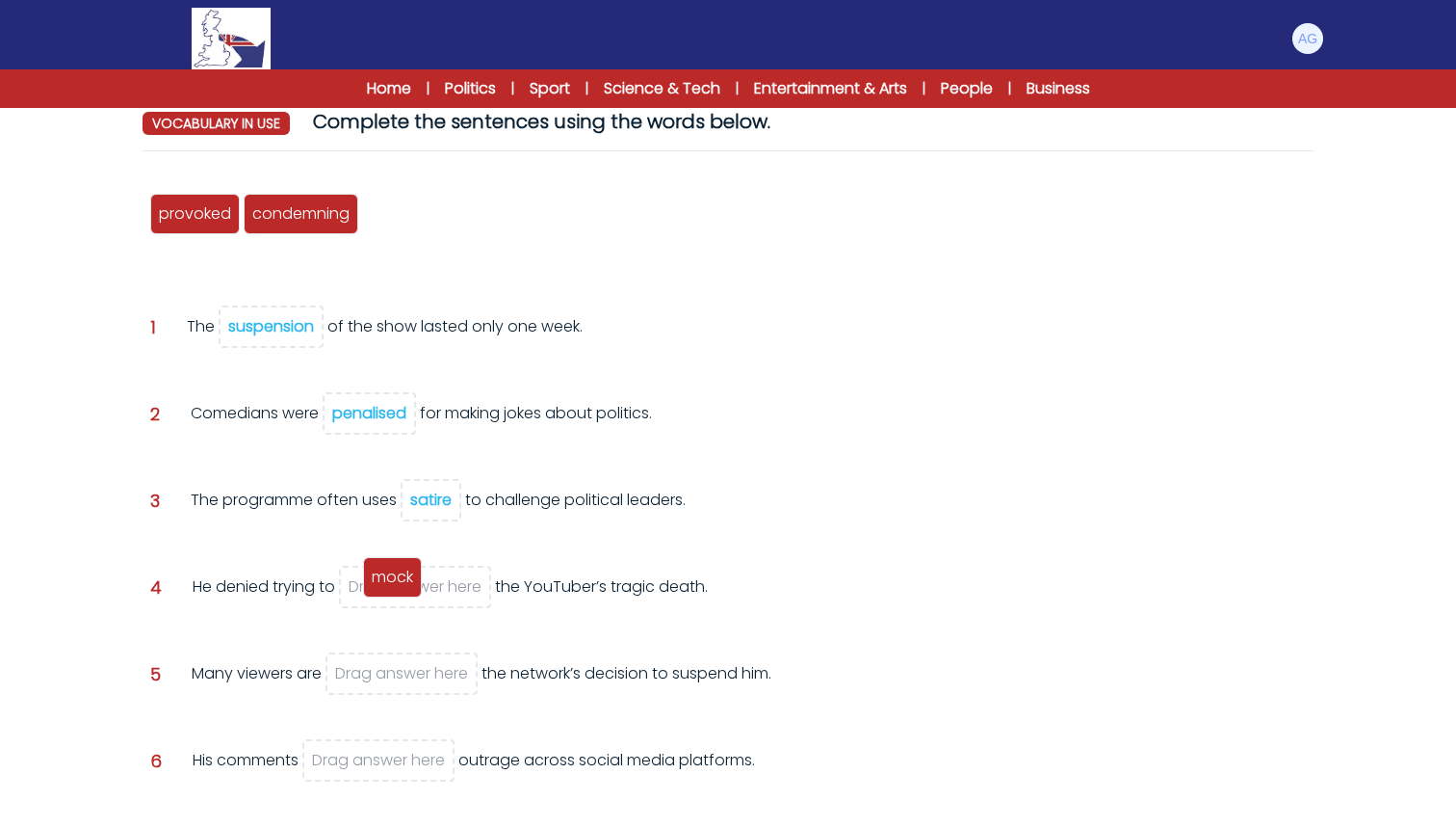
drag, startPoint x: 396, startPoint y: 224, endPoint x: 398, endPoint y: 588, distance: 364.0
click at [397, 589] on div "mock" at bounding box center [392, 577] width 58 height 41
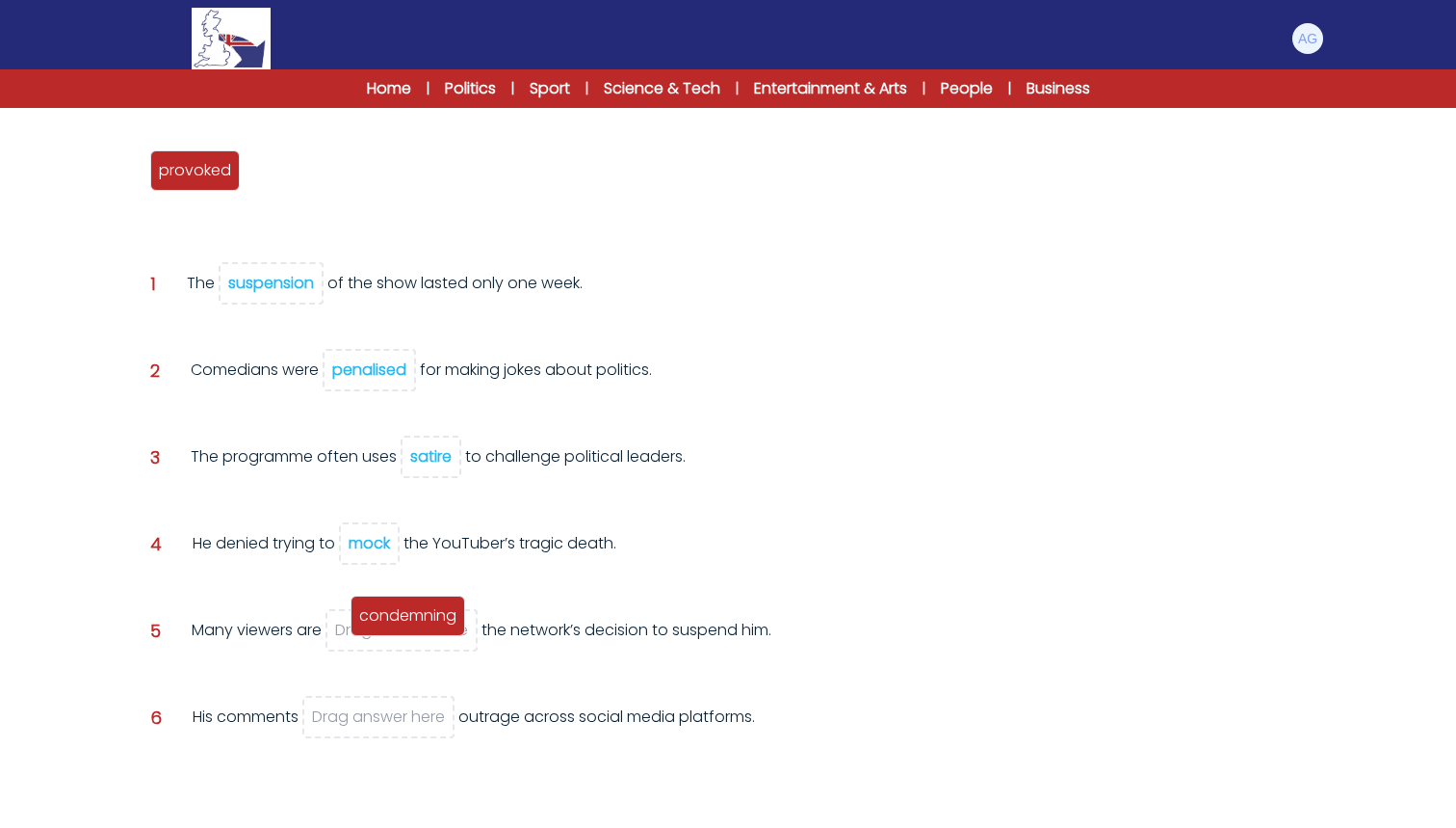
drag, startPoint x: 283, startPoint y: 174, endPoint x: 389, endPoint y: 626, distance: 464.3
click at [389, 626] on span "condemning" at bounding box center [408, 615] width 97 height 22
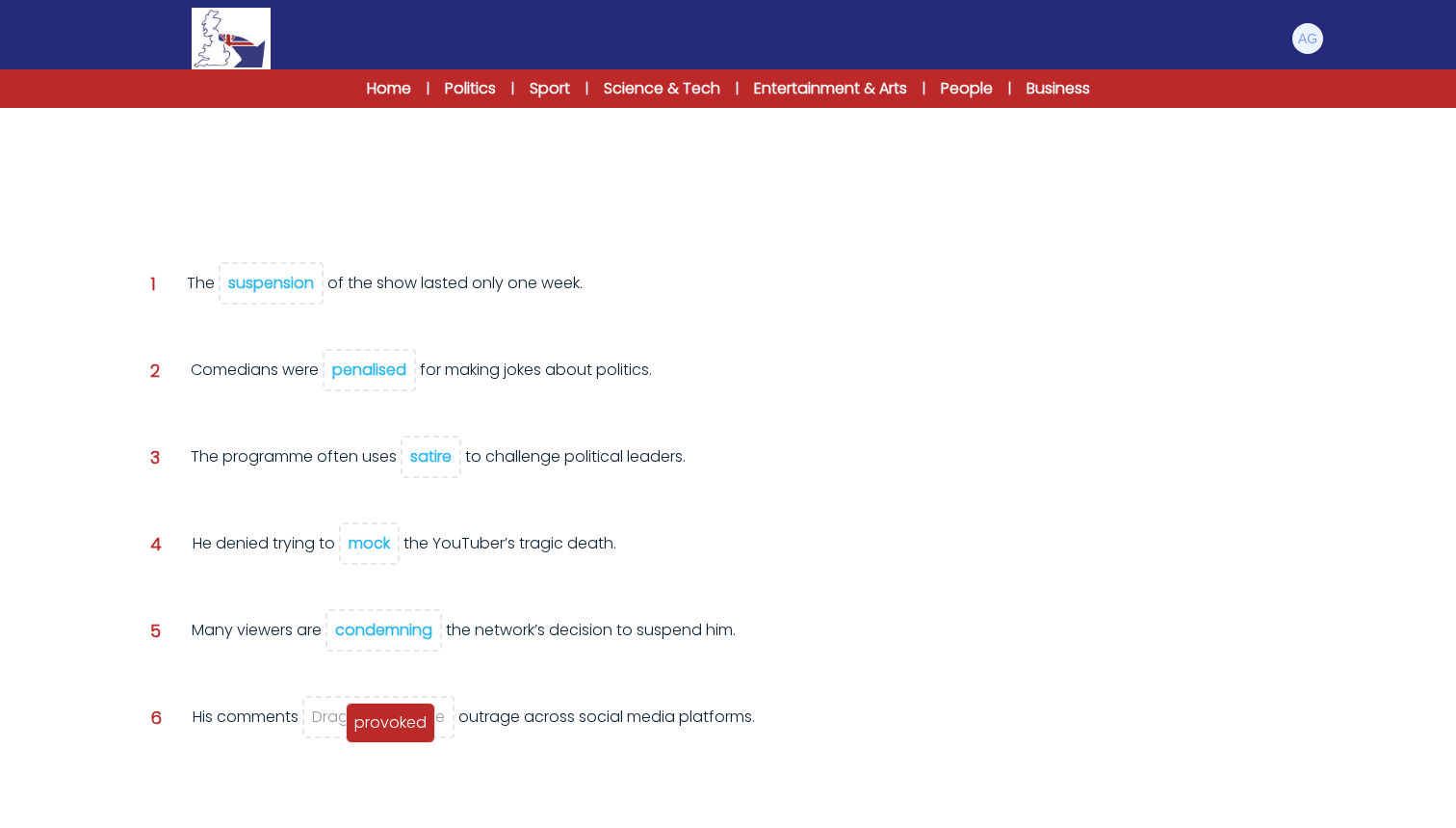
drag, startPoint x: 180, startPoint y: 174, endPoint x: 369, endPoint y: 733, distance: 590.1
click at [373, 733] on span "provoked" at bounding box center [390, 722] width 72 height 22
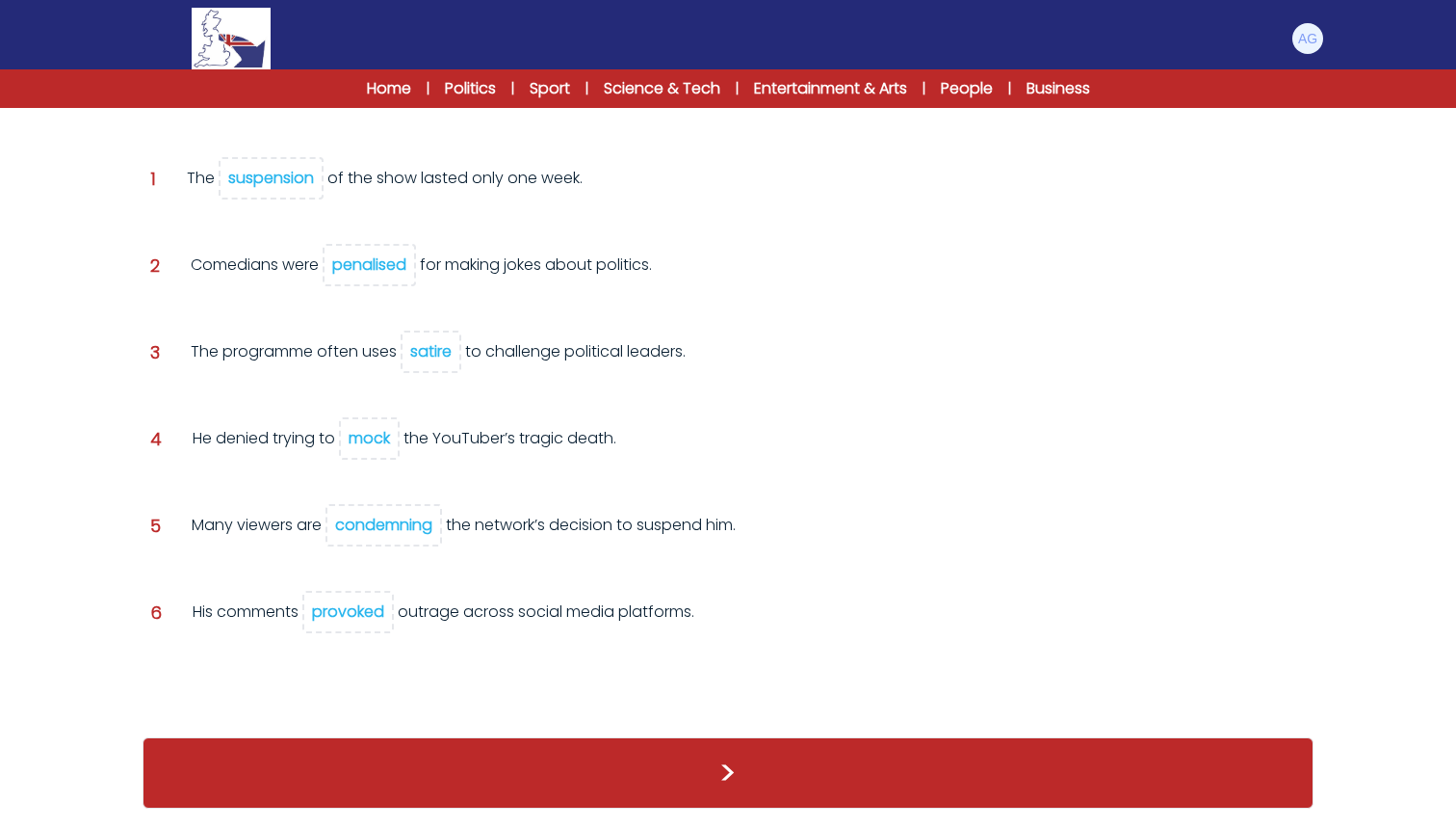
scroll to position [294, 0]
click at [720, 781] on button ">" at bounding box center [728, 773] width 1172 height 71
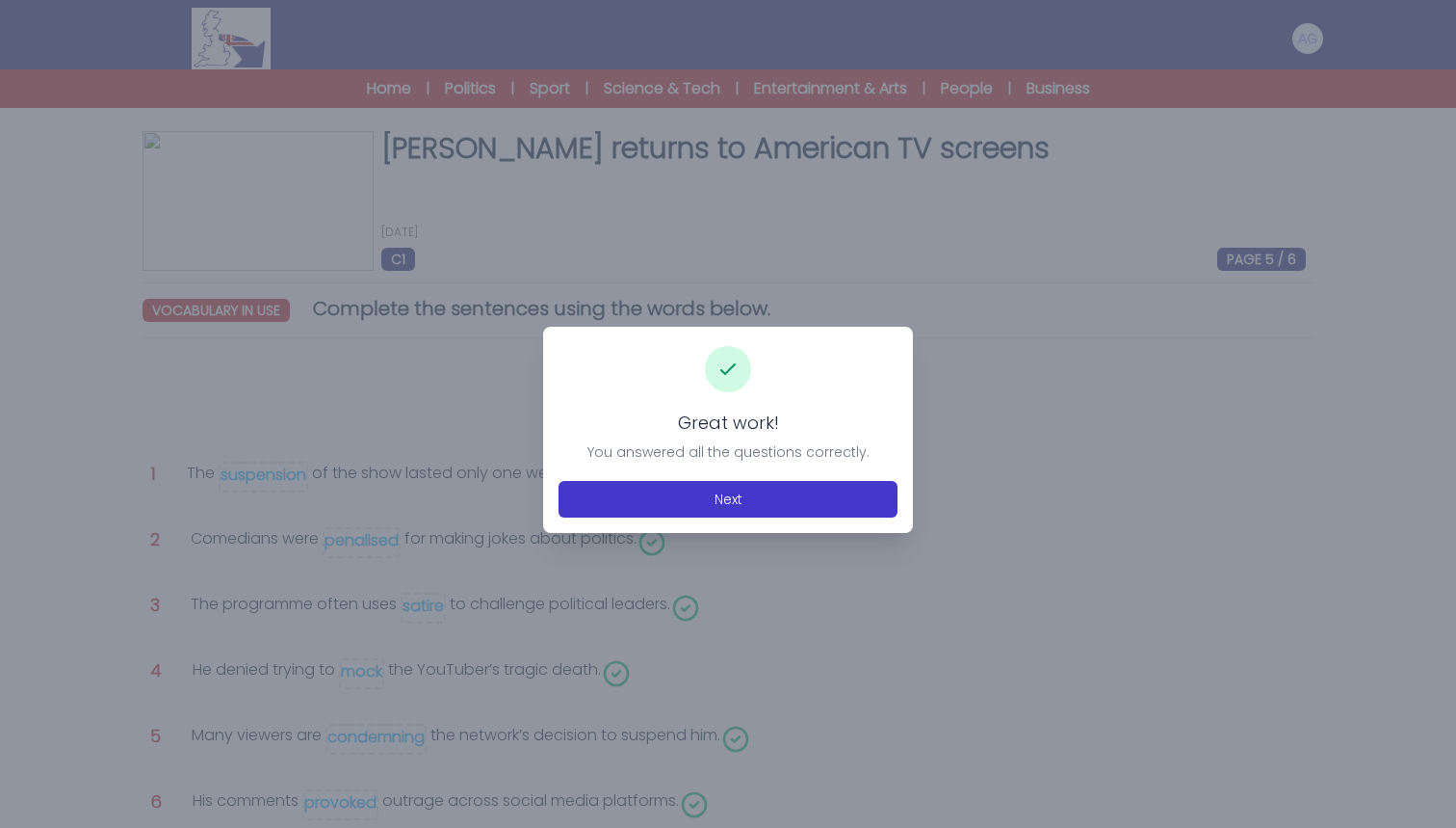
click at [739, 488] on button "Next" at bounding box center [728, 499] width 339 height 37
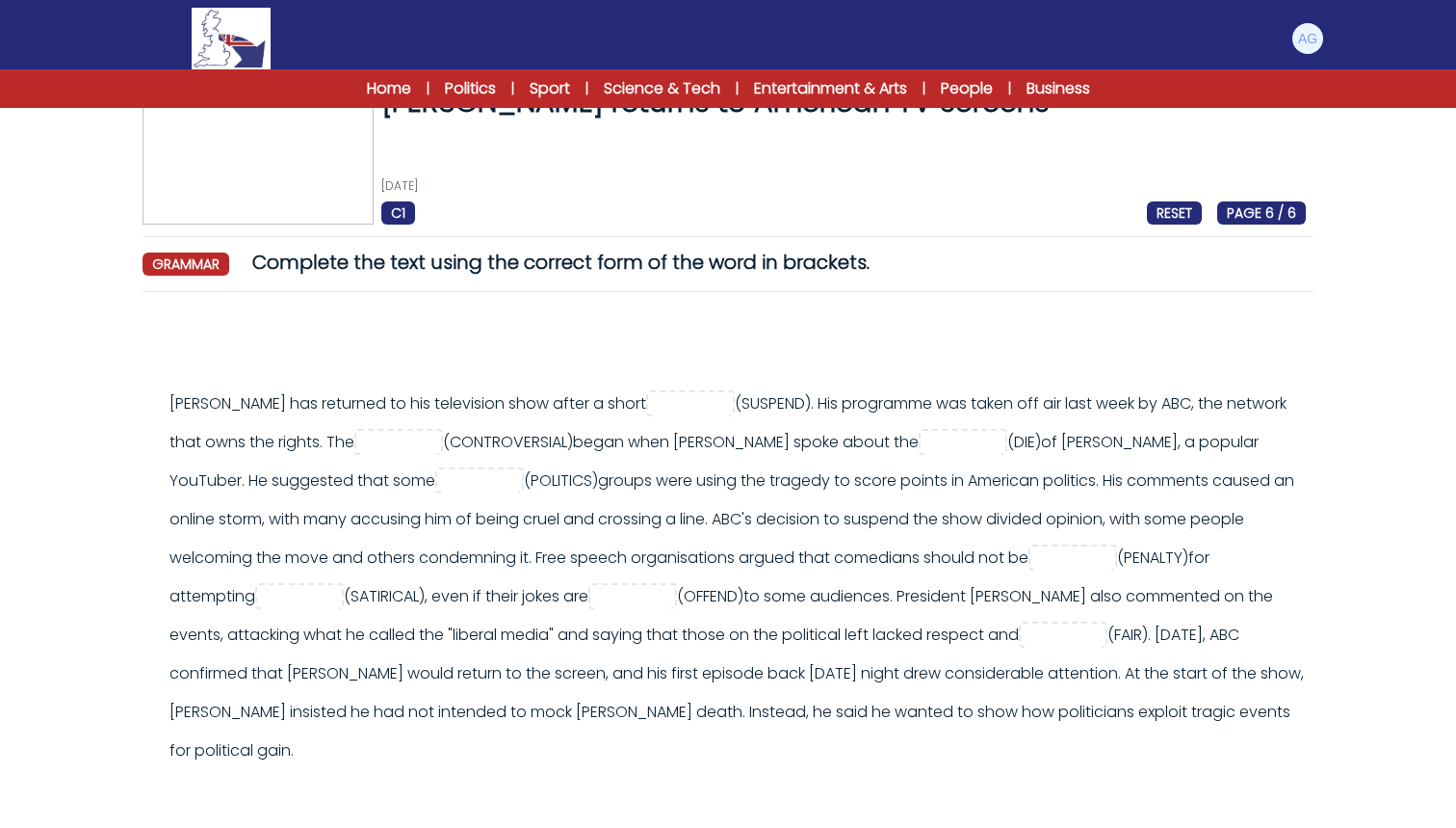
scroll to position [58, 0]
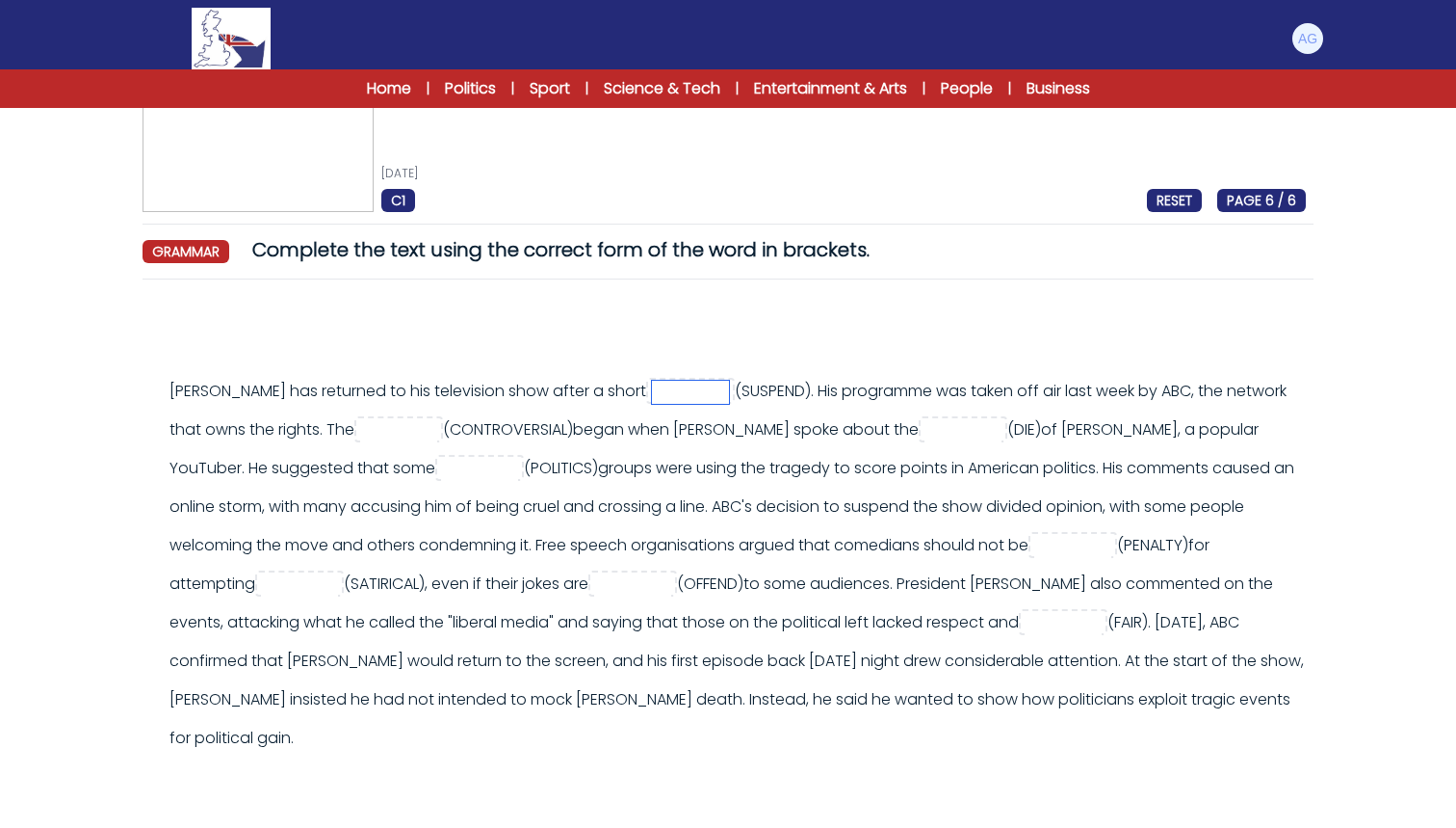
click at [697, 395] on input "text" at bounding box center [690, 391] width 77 height 23
type input "**********"
click at [438, 431] on input "text" at bounding box center [399, 430] width 77 height 23
type input "**********"
click at [1002, 430] on input "text" at bounding box center [963, 430] width 77 height 23
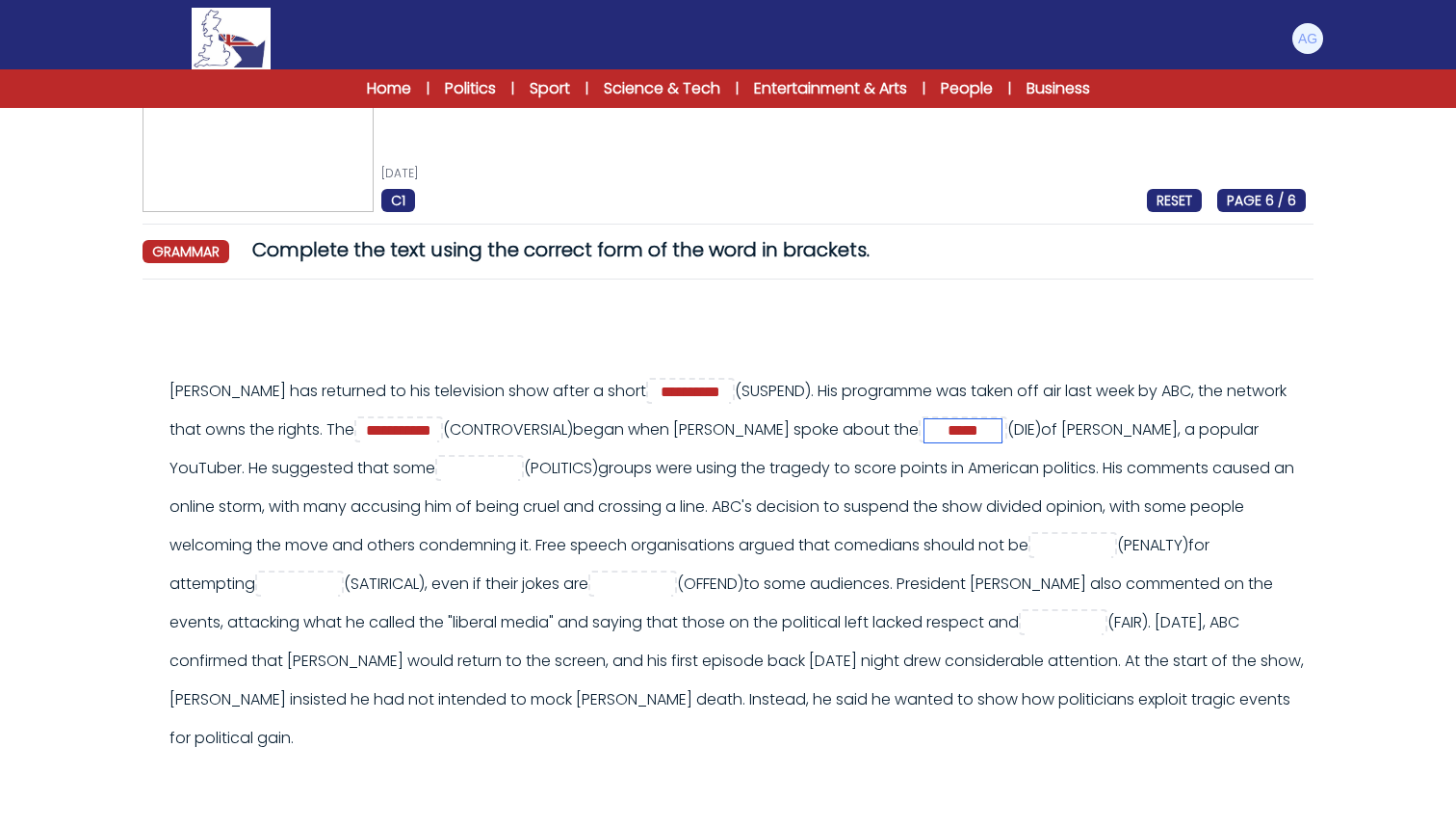
type input "*****"
click at [519, 470] on input "text" at bounding box center [480, 468] width 77 height 23
type input "**********"
click at [1034, 558] on input "text" at bounding box center [1073, 545] width 77 height 23
type input "*********"
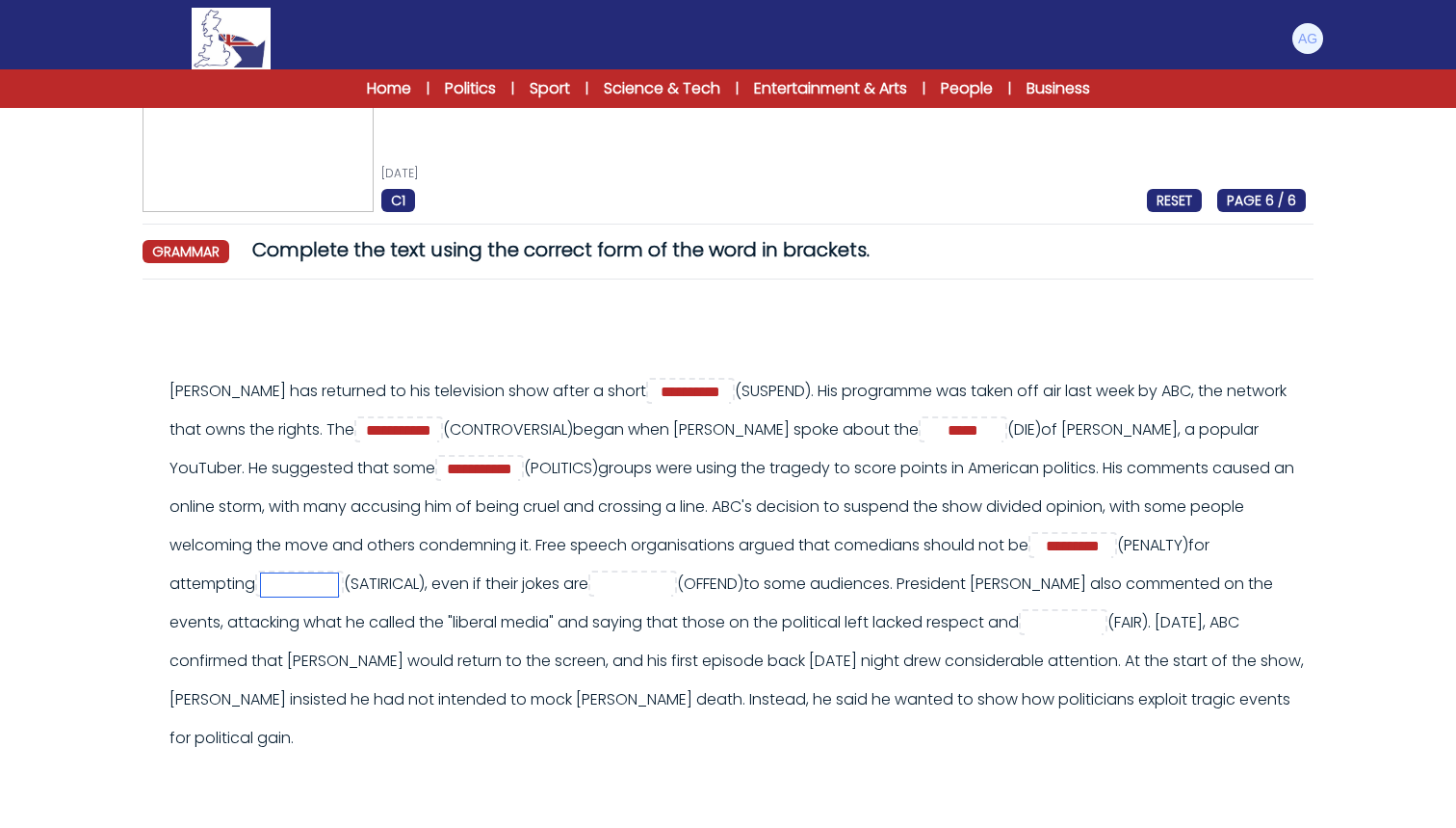
click at [338, 580] on input "text" at bounding box center [299, 584] width 77 height 23
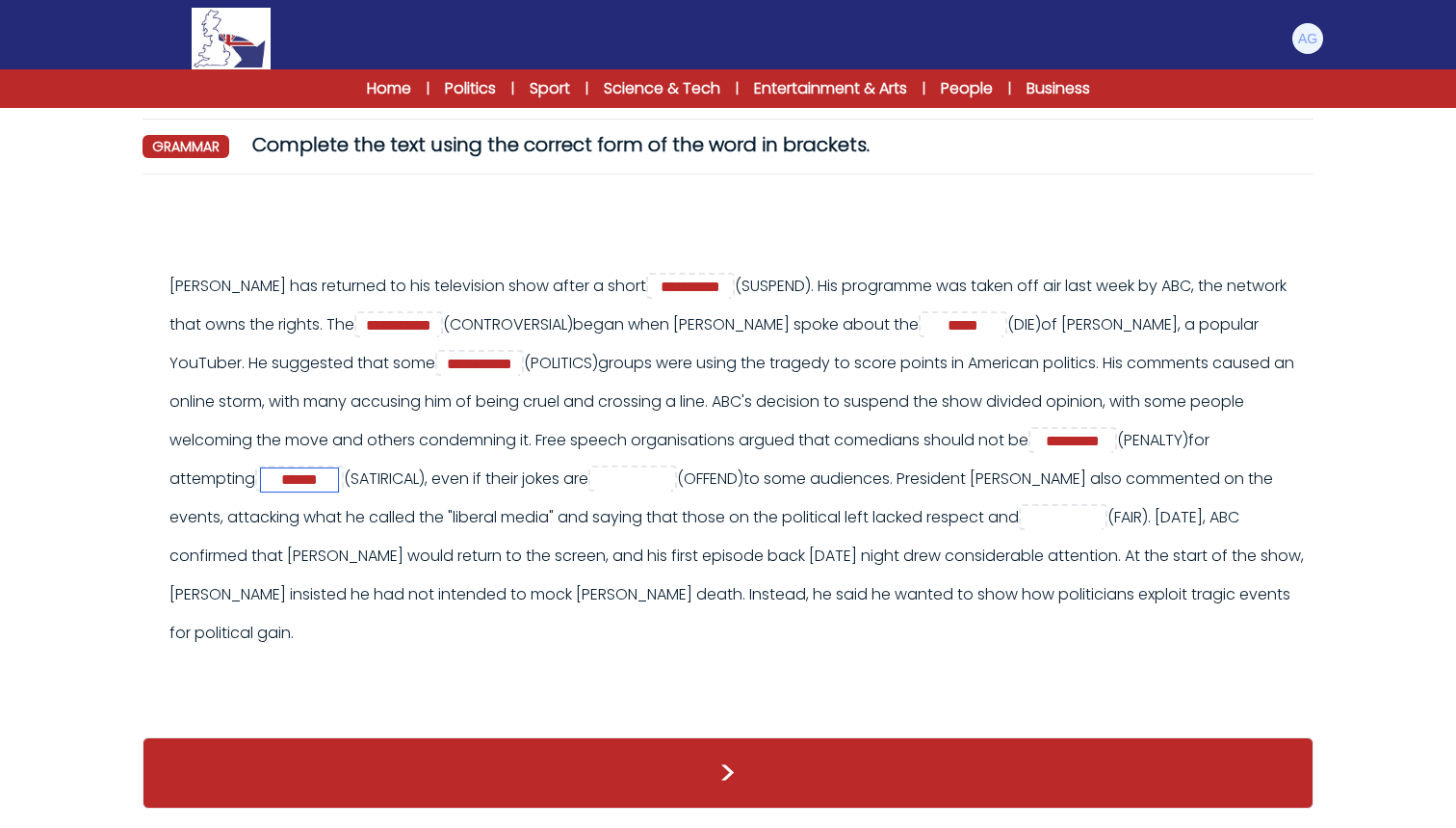
scroll to position [164, 0]
type input "******"
click at [672, 469] on input "text" at bounding box center [633, 479] width 77 height 23
type input "*********"
click at [1025, 530] on input "text" at bounding box center [1064, 518] width 77 height 23
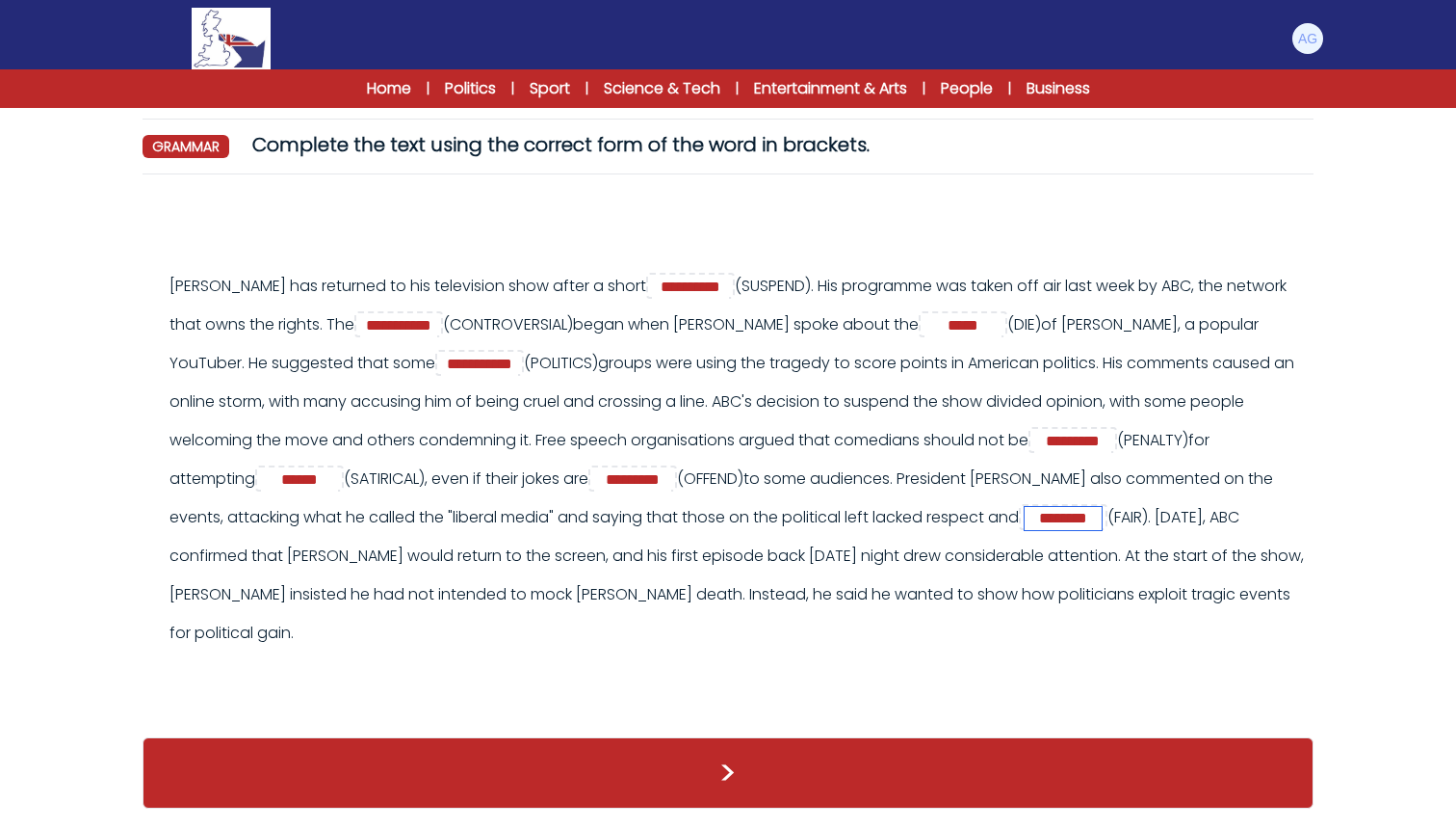
type input "********"
click at [701, 776] on button ">" at bounding box center [728, 773] width 1172 height 71
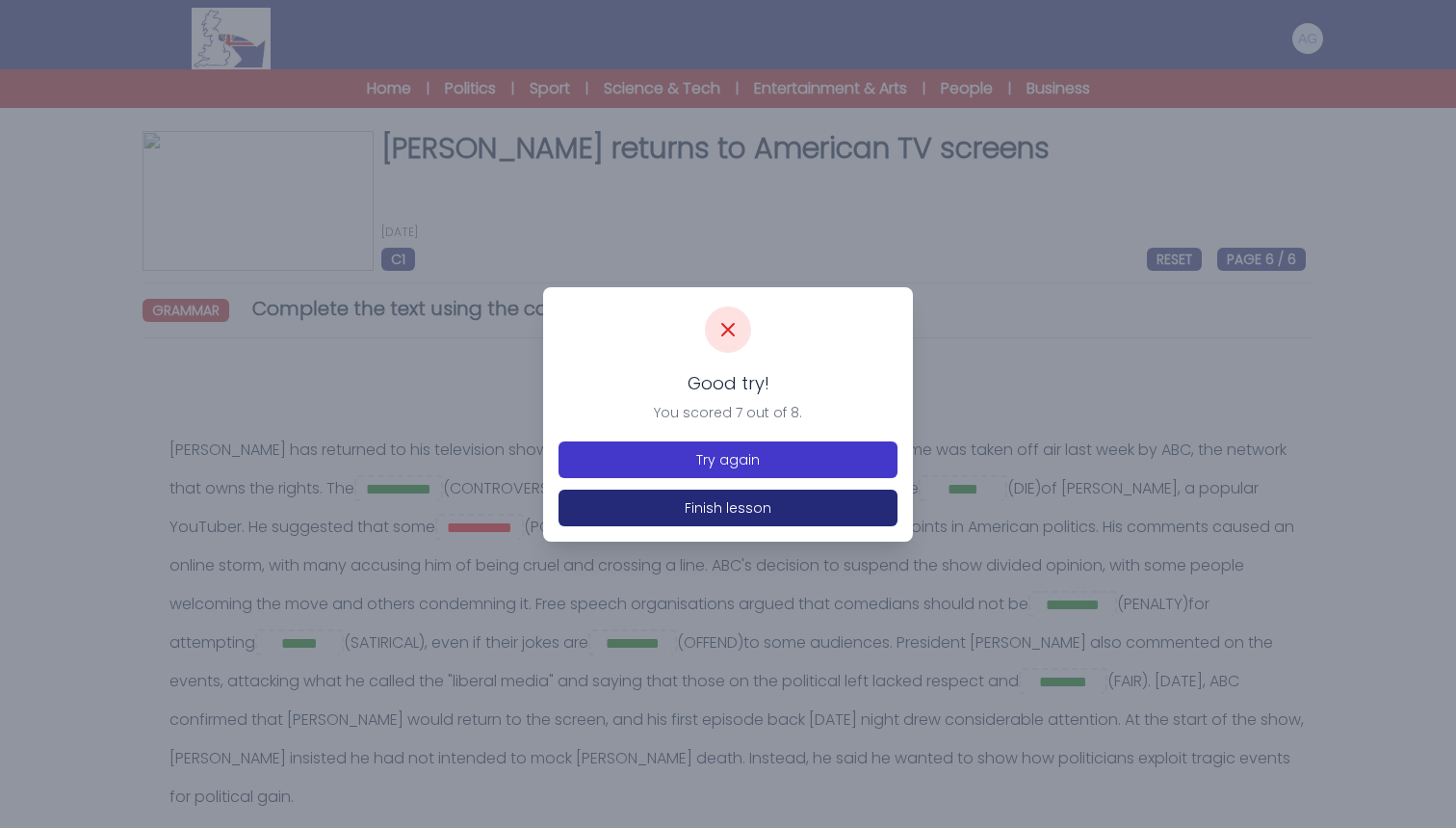
click at [826, 468] on button "Try again" at bounding box center [728, 459] width 339 height 37
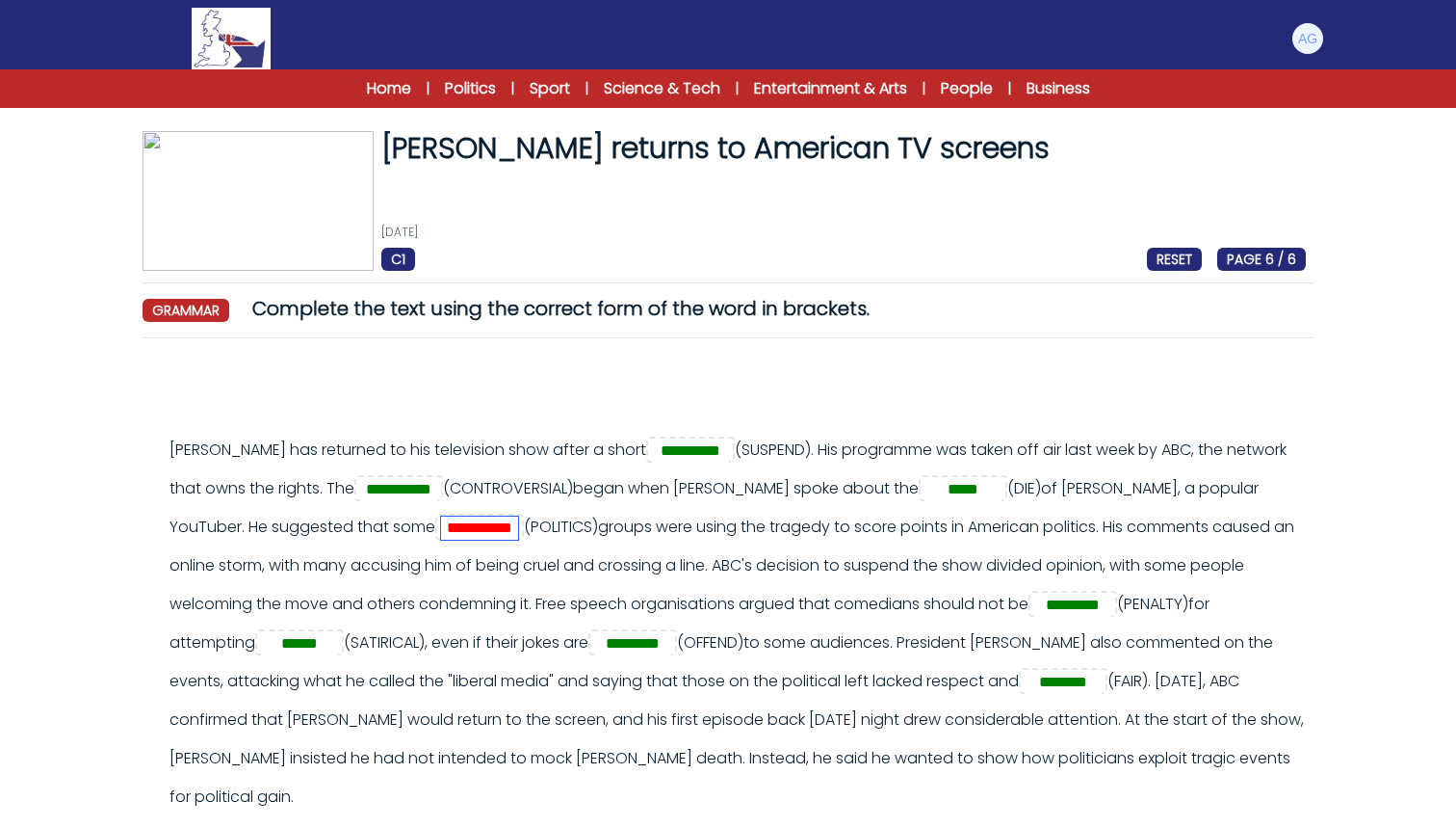
click at [519, 532] on input "**********" at bounding box center [480, 528] width 77 height 23
click at [519, 530] on input "**********" at bounding box center [480, 528] width 77 height 23
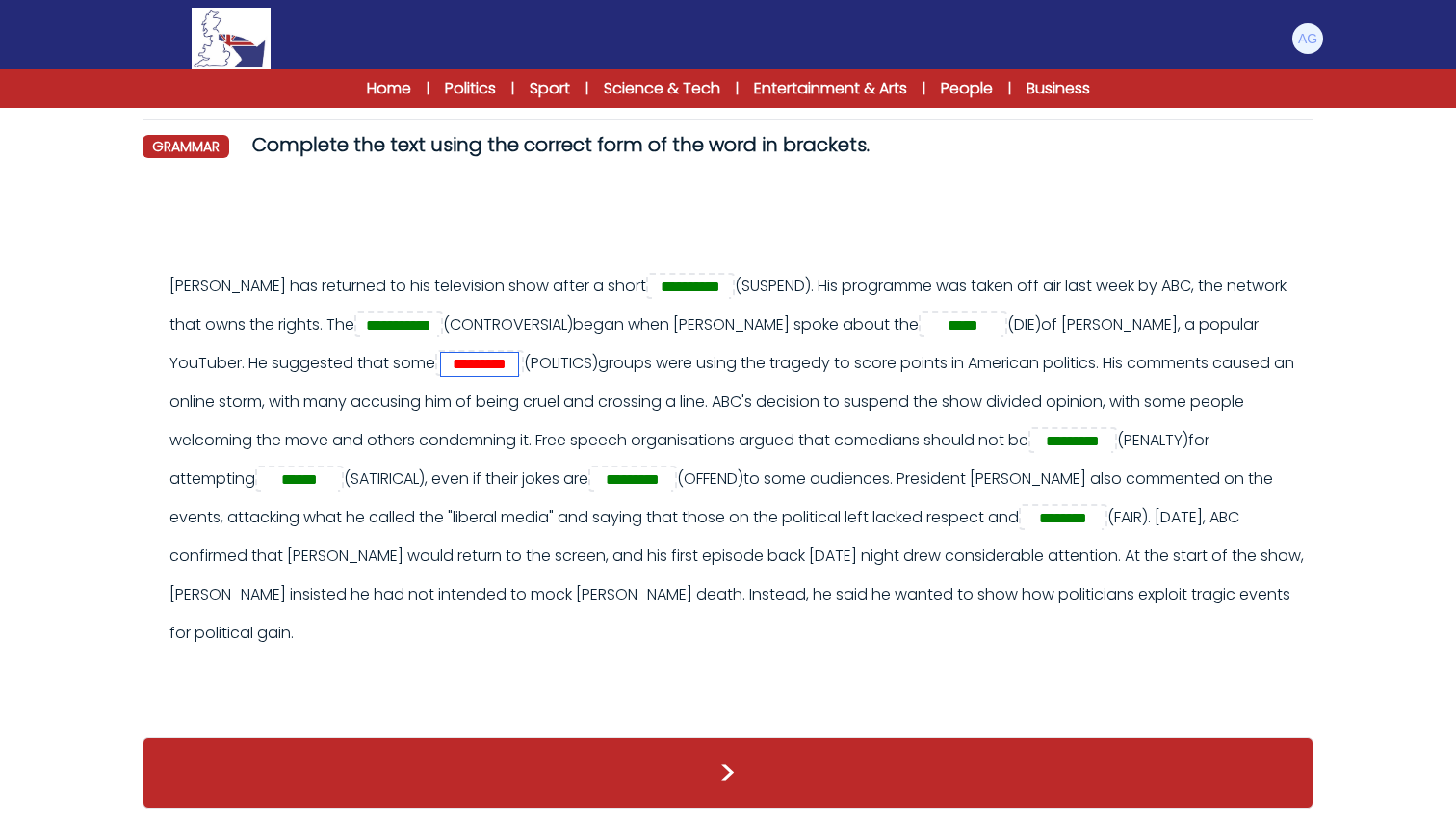
scroll to position [164, 0]
type input "*********"
click at [724, 768] on button ">" at bounding box center [728, 773] width 1172 height 71
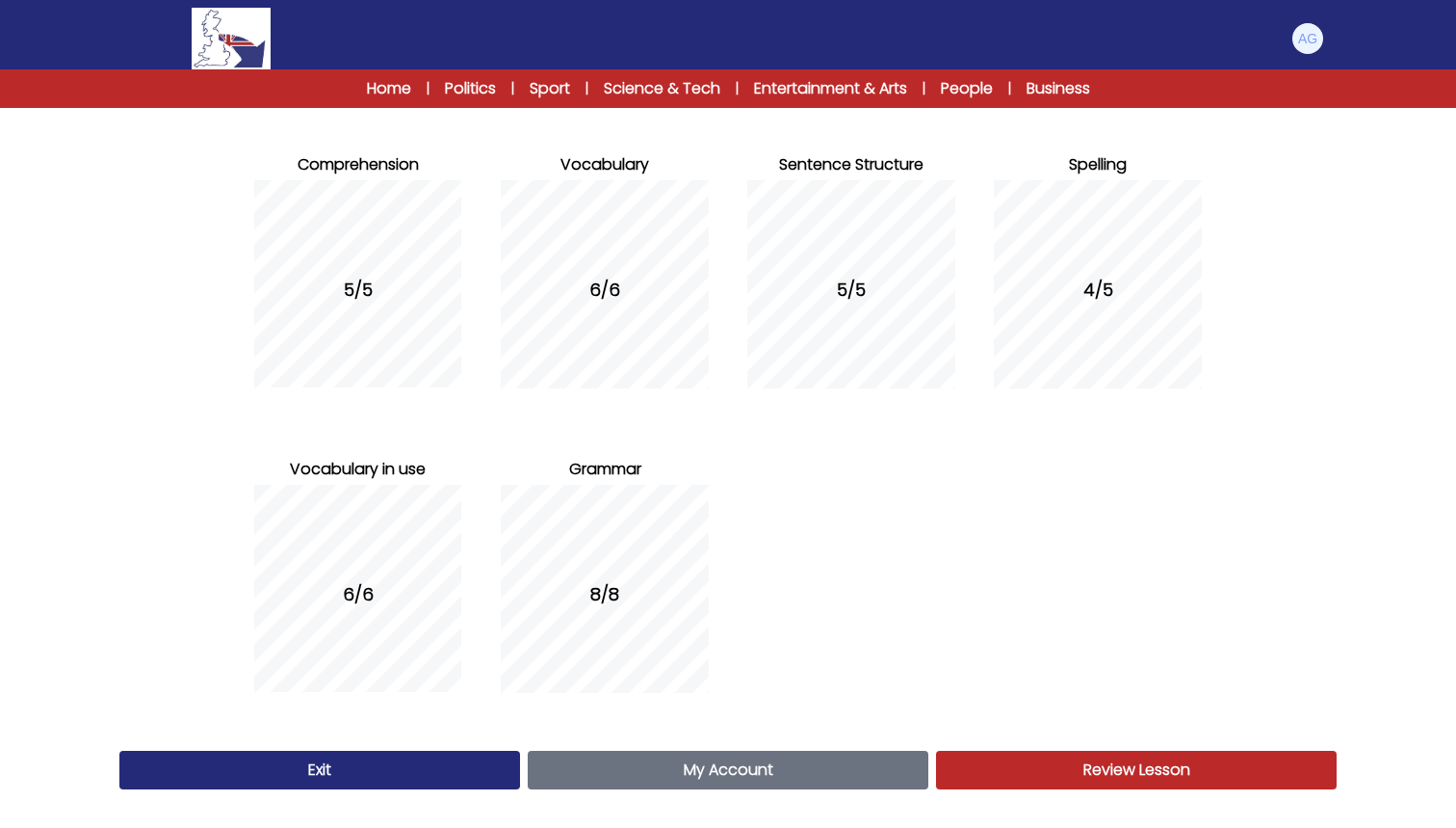
scroll to position [203, 0]
click at [866, 768] on link "My Account Account" at bounding box center [728, 770] width 401 height 39
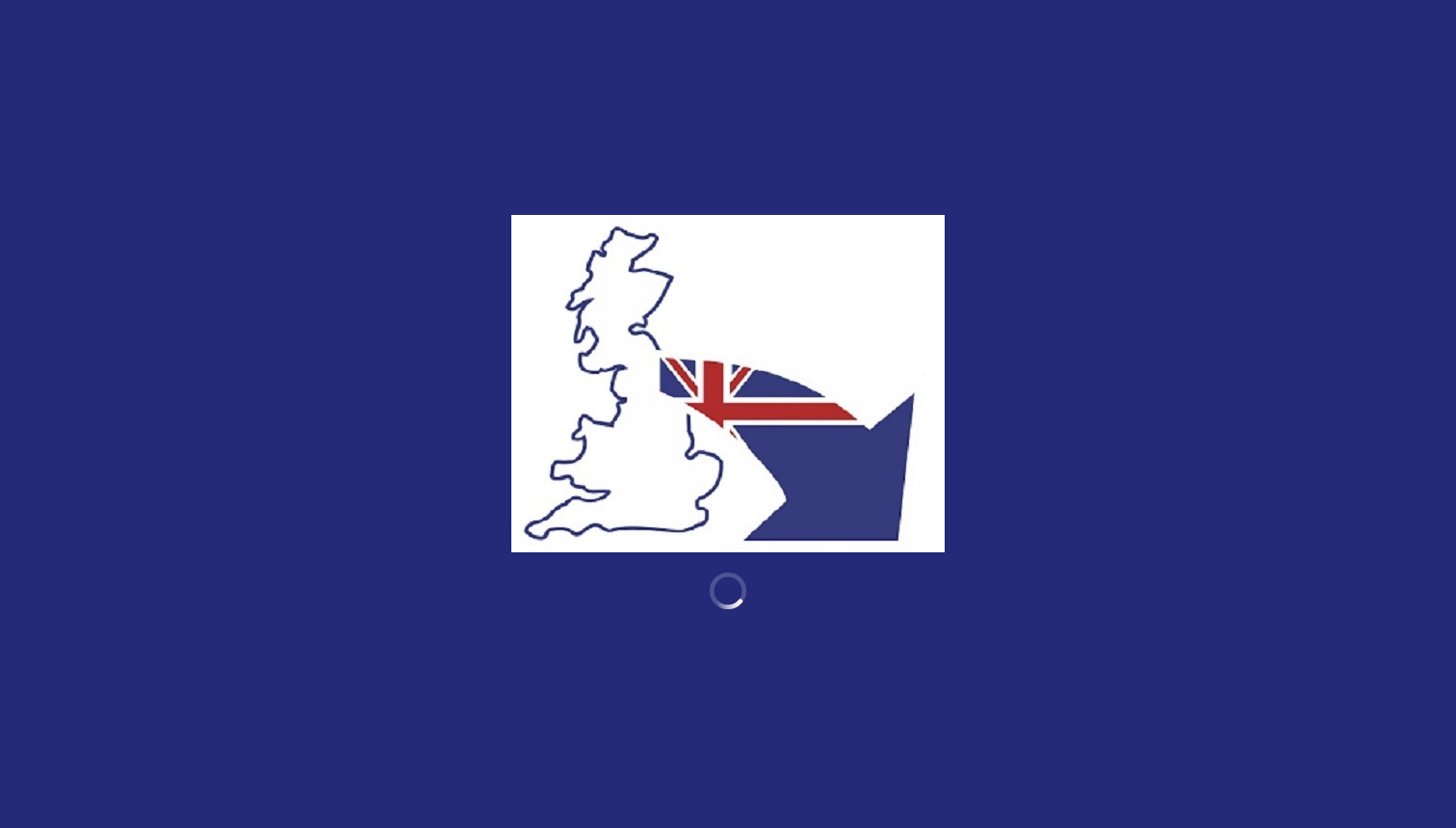
scroll to position [203, 0]
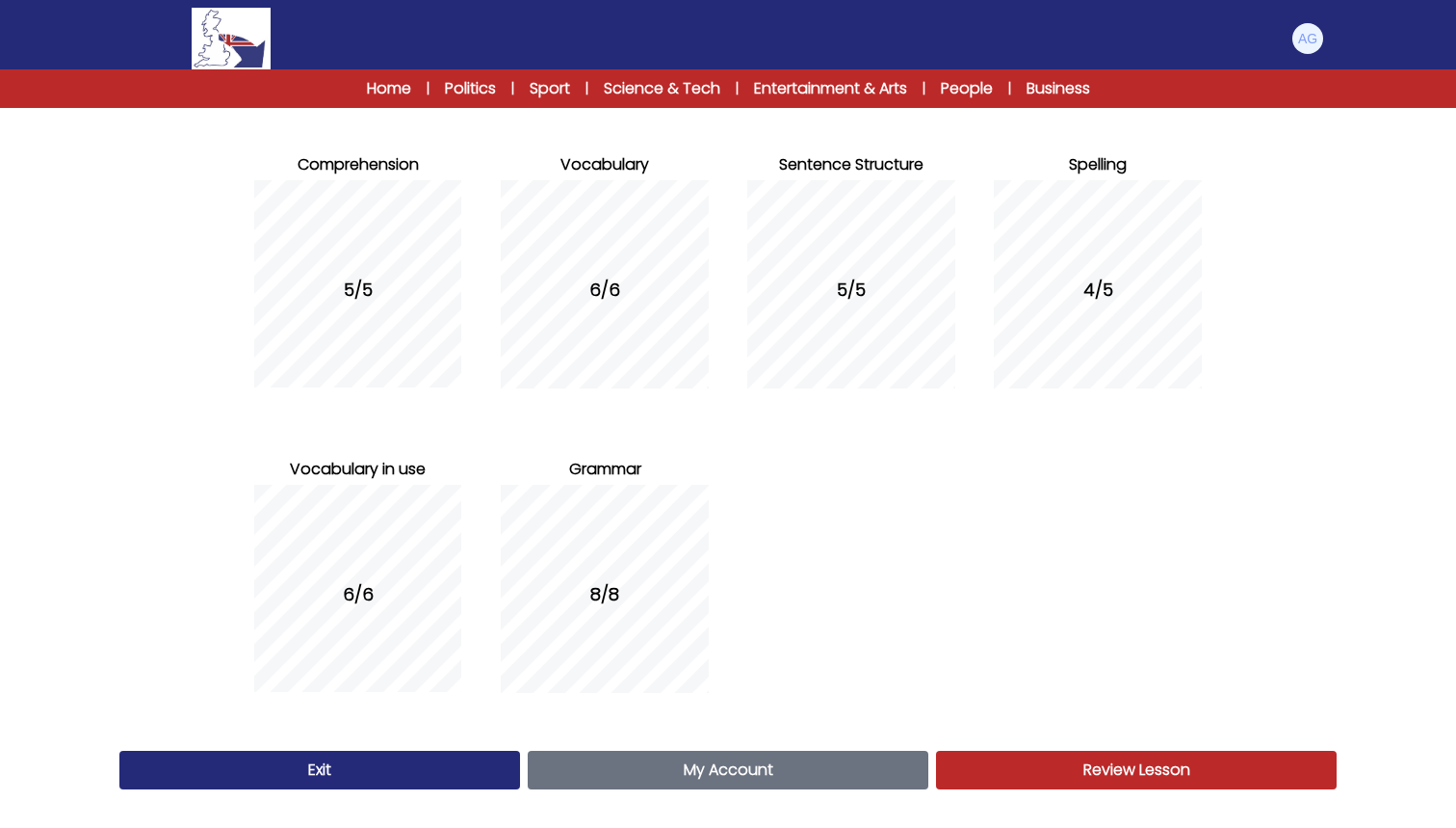
click at [1099, 774] on span "Review Lesson" at bounding box center [1137, 769] width 107 height 22
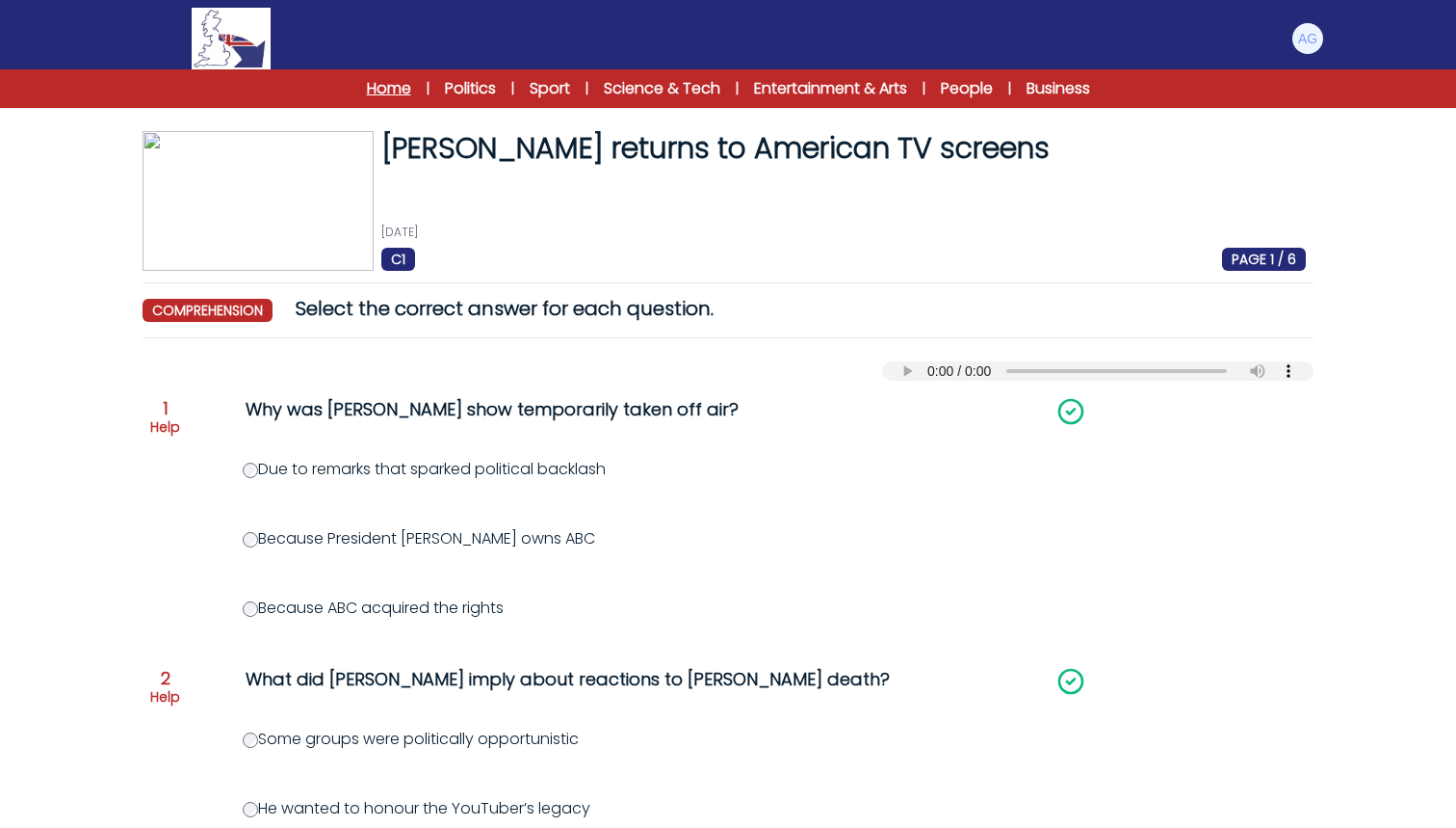
click at [367, 97] on link "Home" at bounding box center [389, 88] width 44 height 23
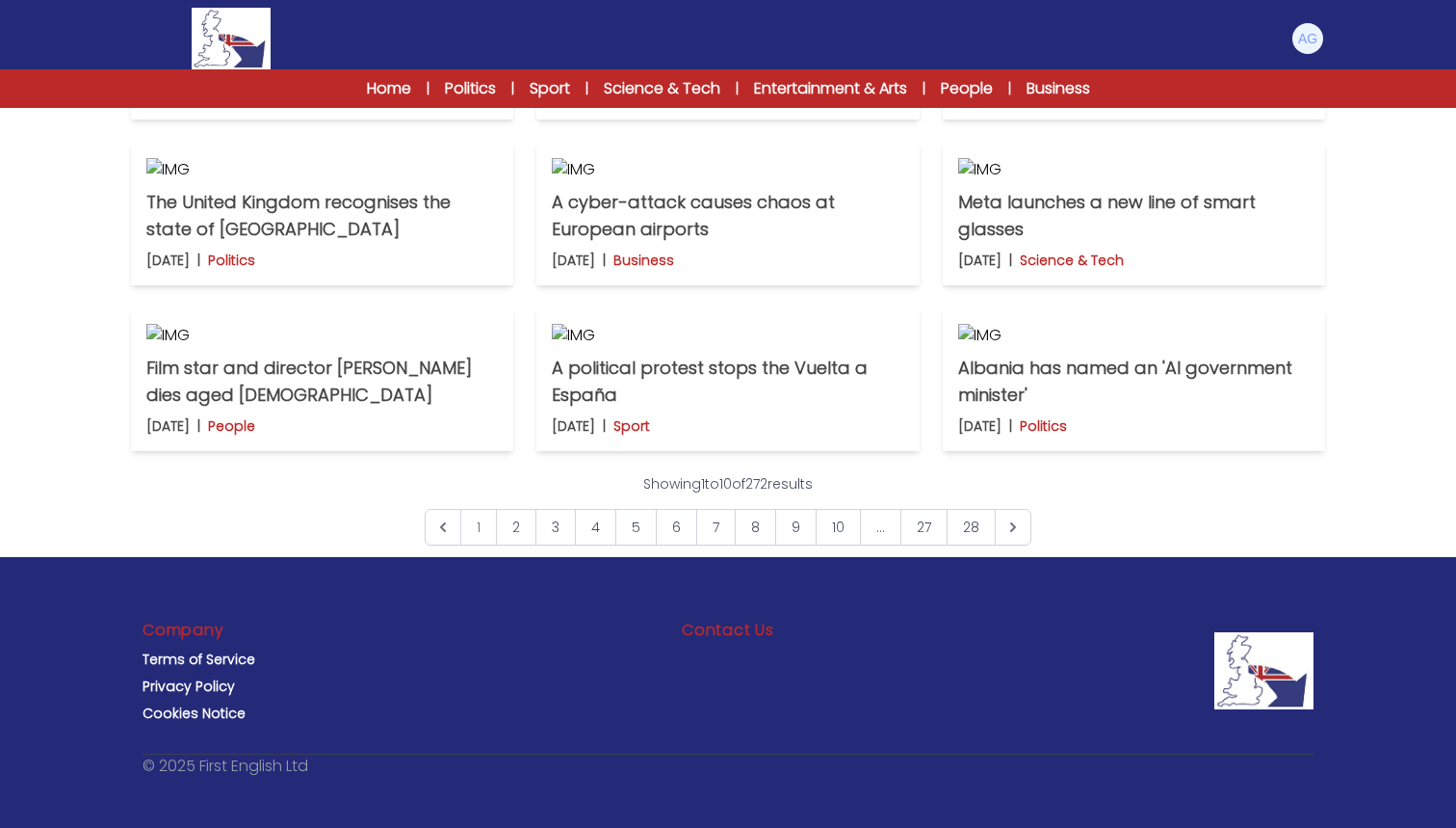
scroll to position [654, 0]
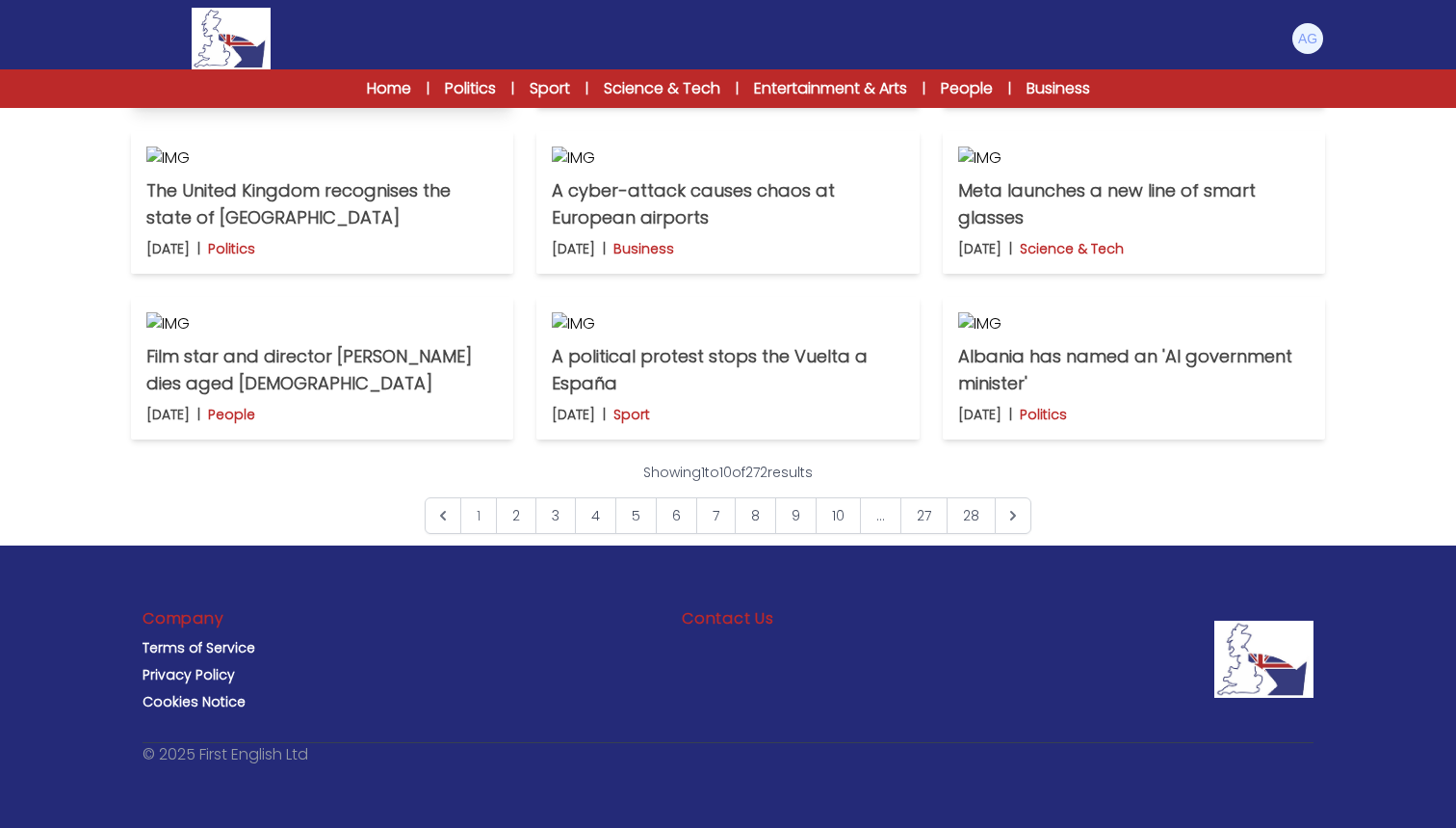
click at [389, 65] on p "[PERSON_NAME] sentenced to five years in prison" at bounding box center [322, 39] width 352 height 54
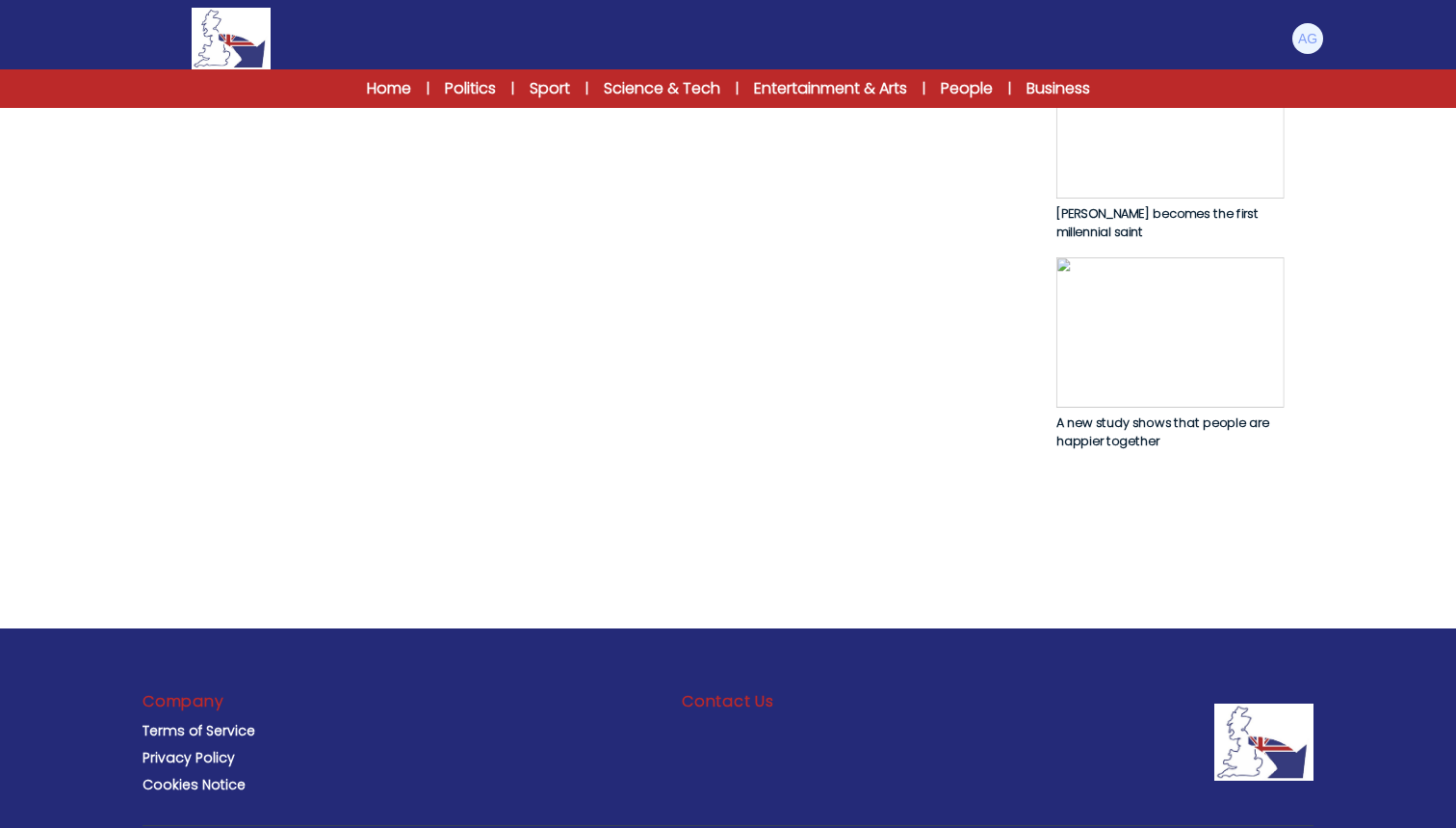
scroll to position [1169, 0]
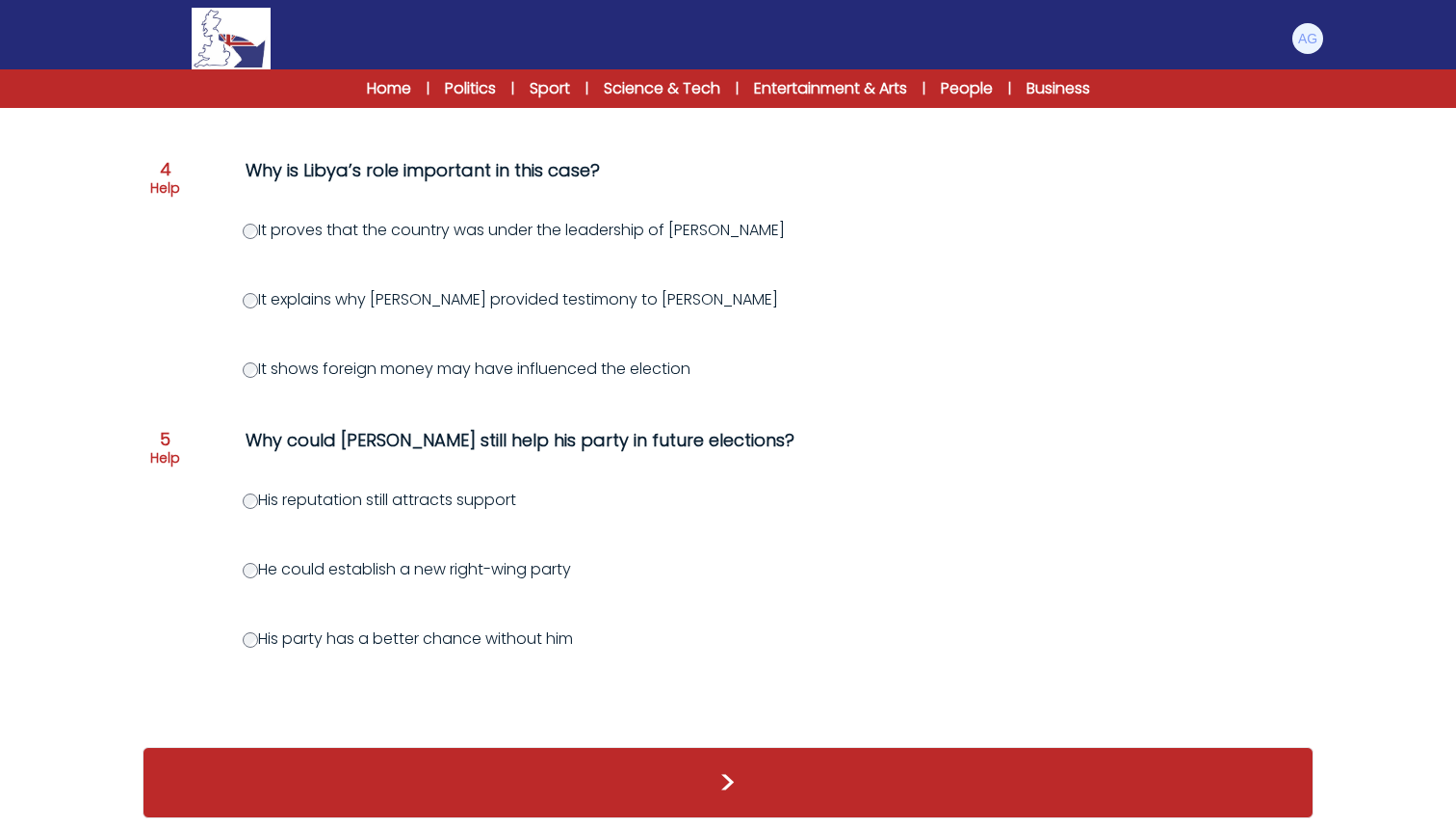
scroll to position [1066, 0]
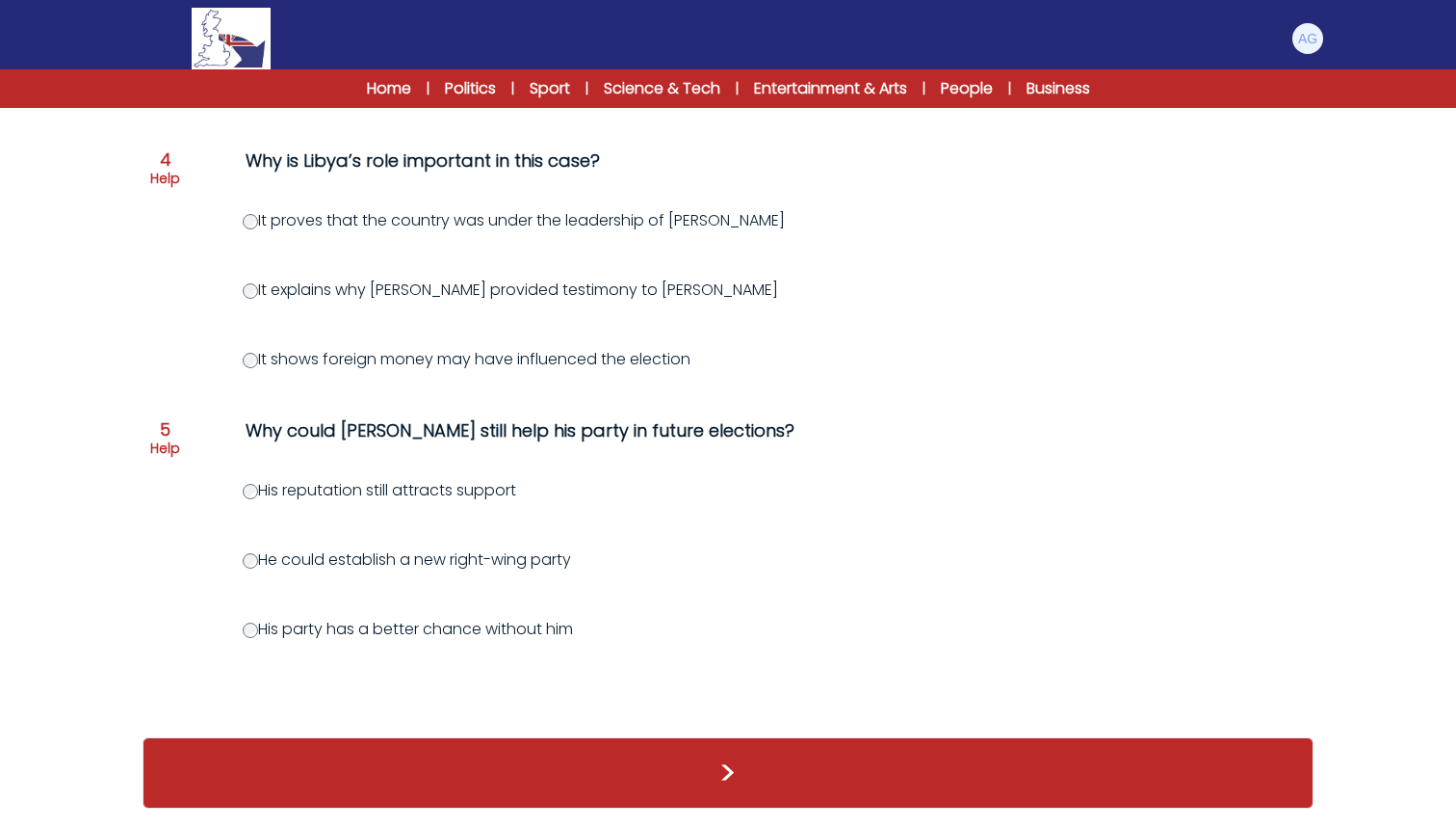
click at [719, 782] on button ">" at bounding box center [728, 773] width 1172 height 71
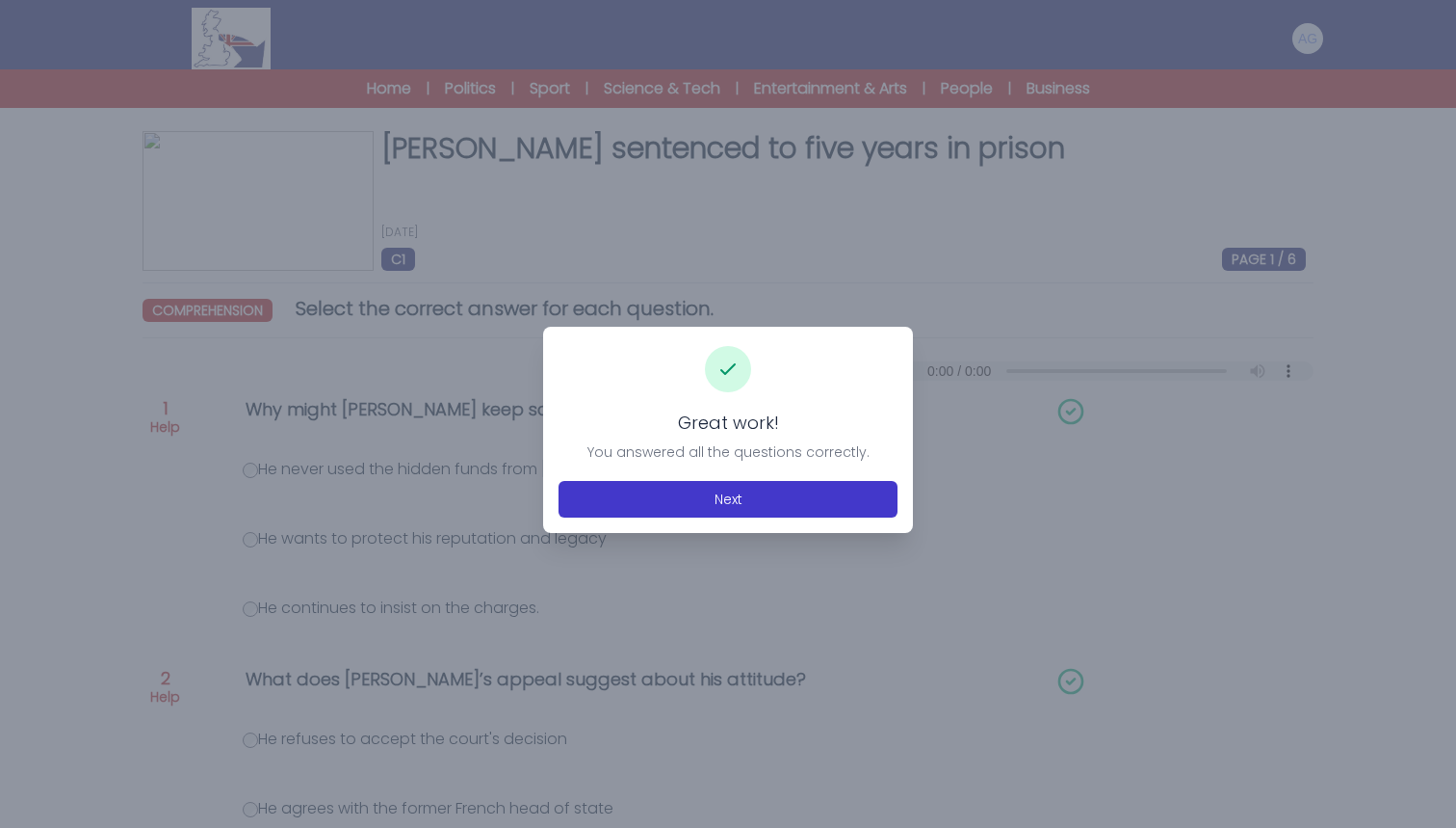
click at [725, 502] on button "Next" at bounding box center [728, 499] width 339 height 37
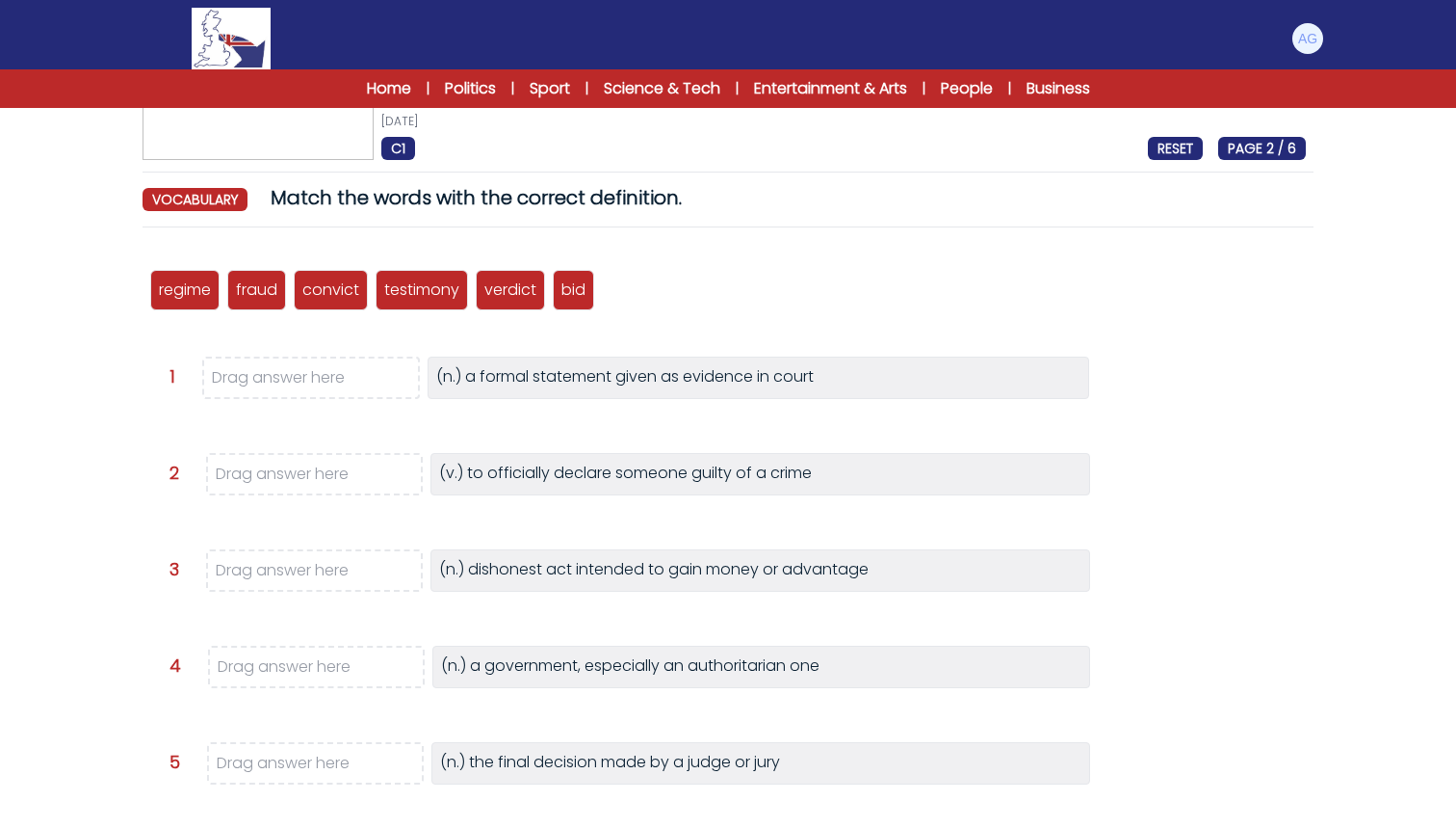
scroll to position [175, 0]
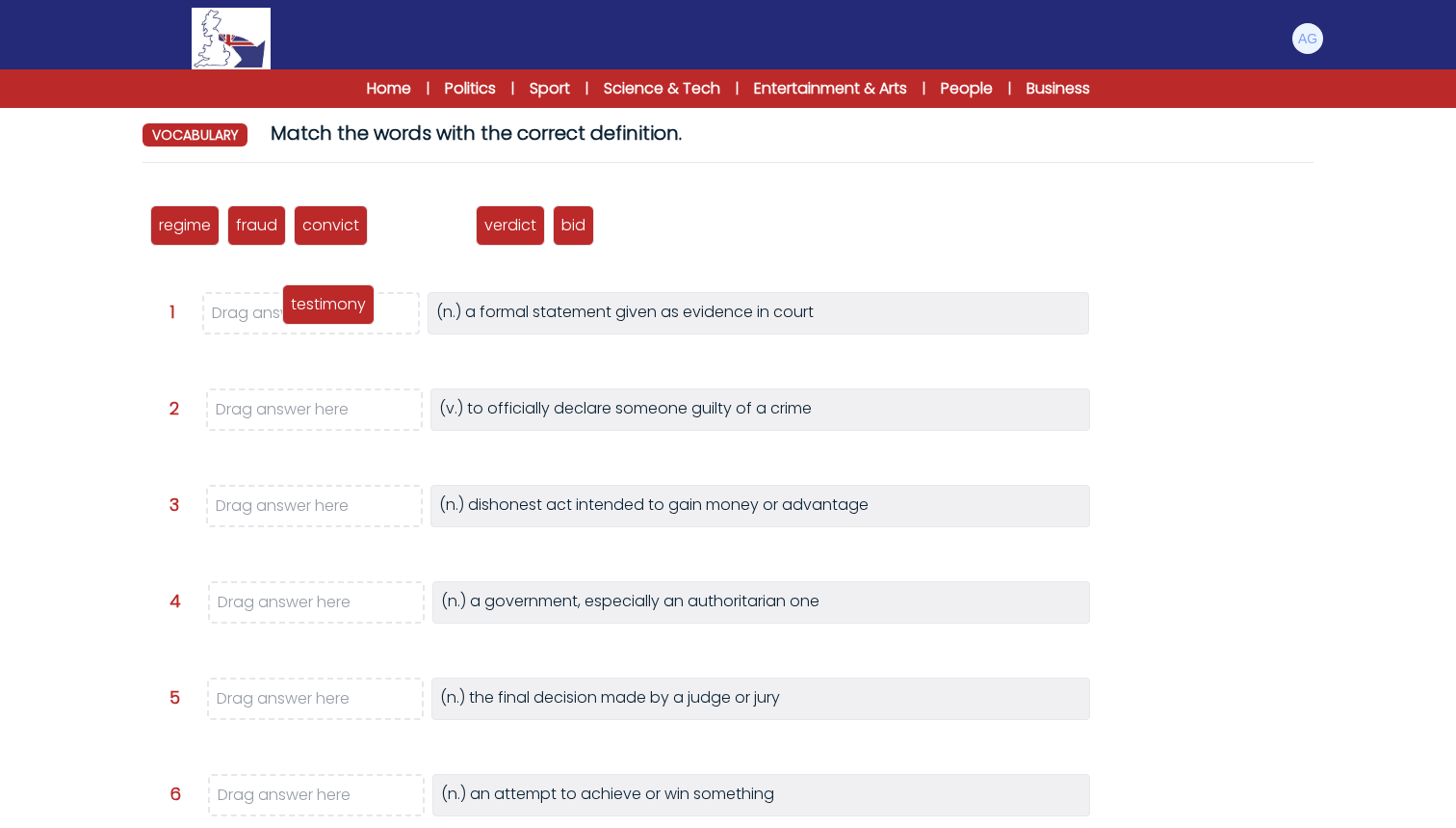
drag, startPoint x: 437, startPoint y: 229, endPoint x: 345, endPoint y: 307, distance: 120.6
click at [345, 308] on p "testimony" at bounding box center [328, 303] width 75 height 23
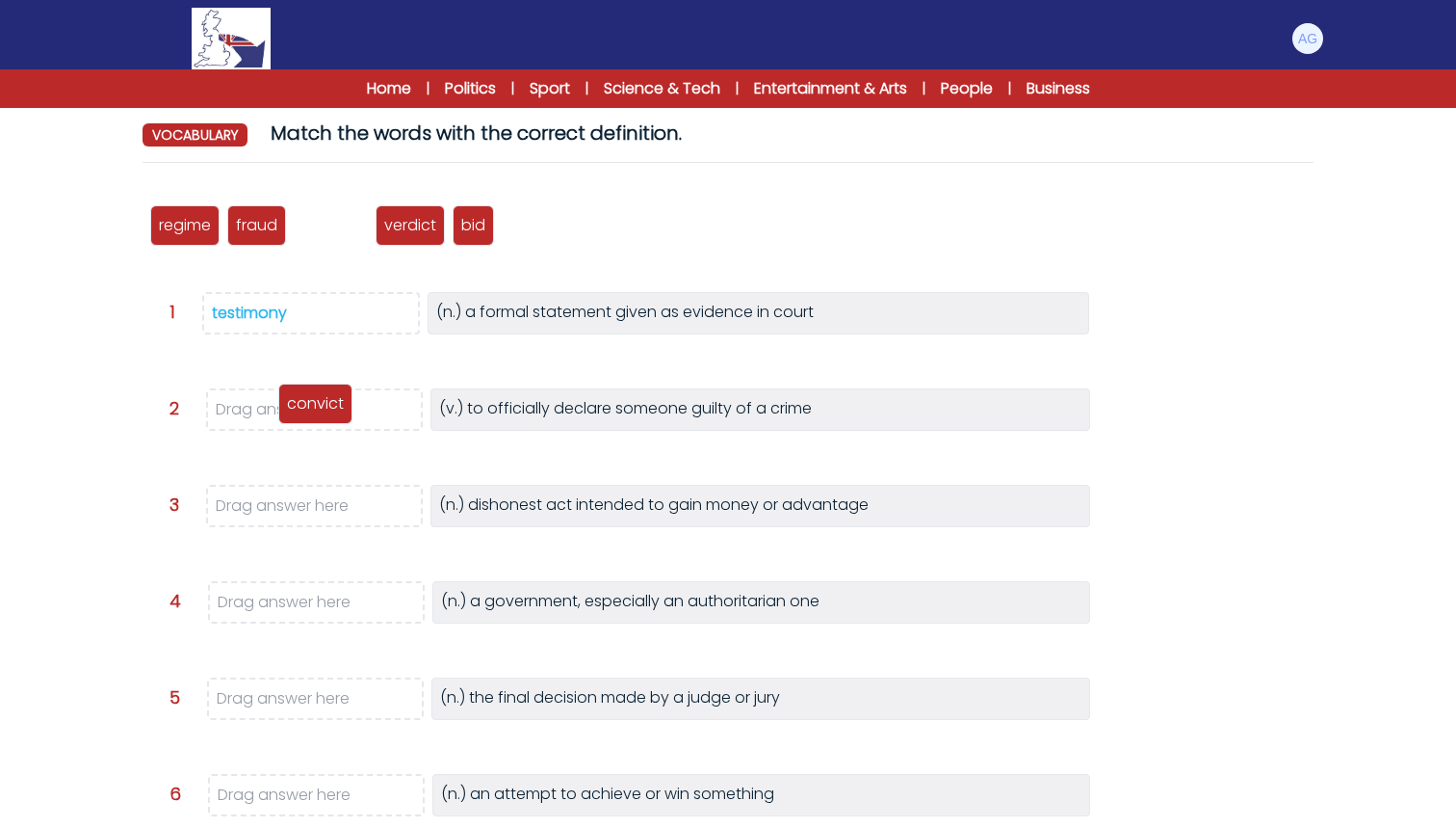
drag, startPoint x: 328, startPoint y: 226, endPoint x: 311, endPoint y: 406, distance: 180.8
click at [311, 406] on p "convict" at bounding box center [316, 403] width 57 height 23
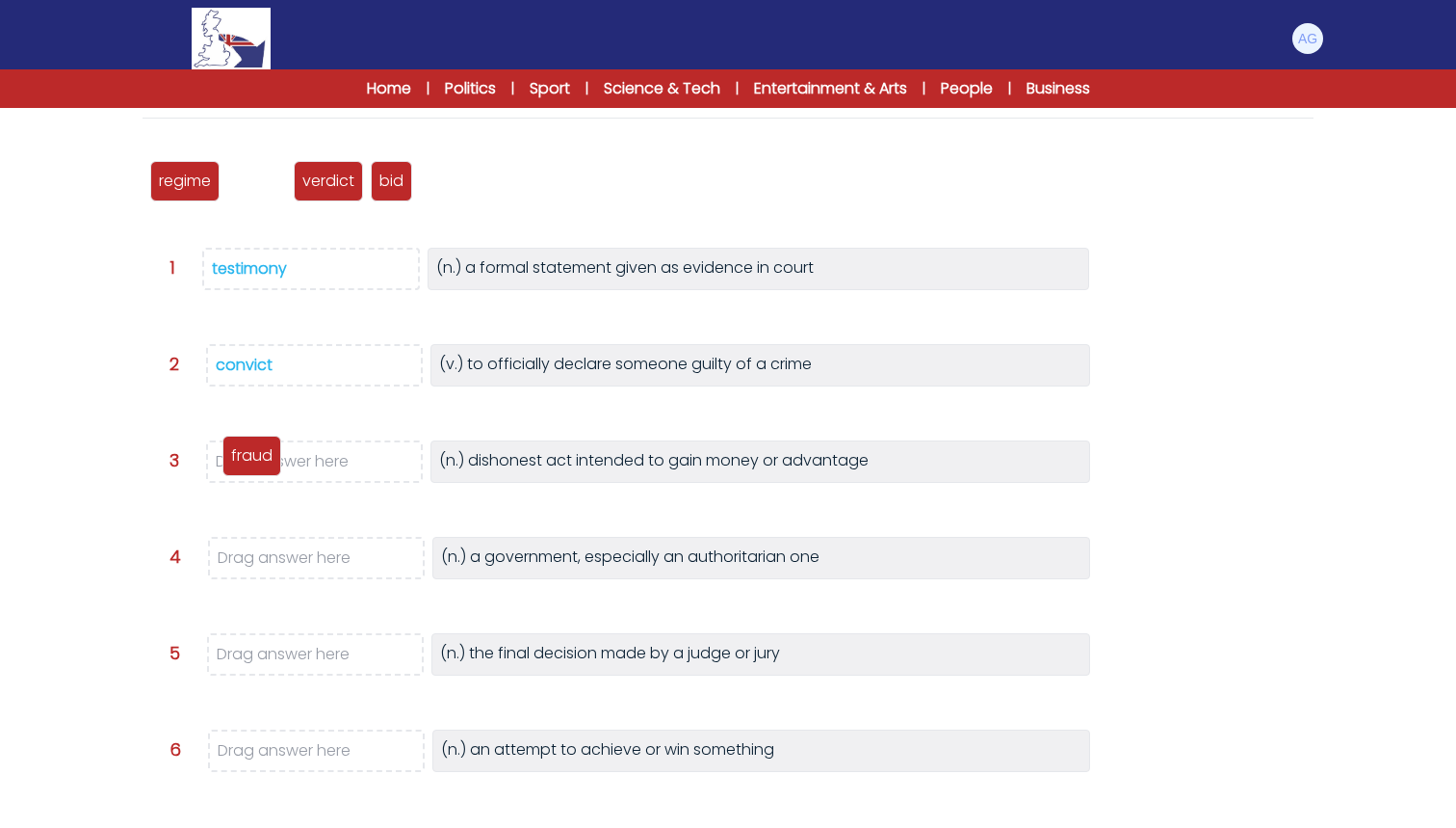
drag, startPoint x: 256, startPoint y: 182, endPoint x: 252, endPoint y: 456, distance: 274.0
click at [252, 456] on p "fraud" at bounding box center [252, 455] width 41 height 23
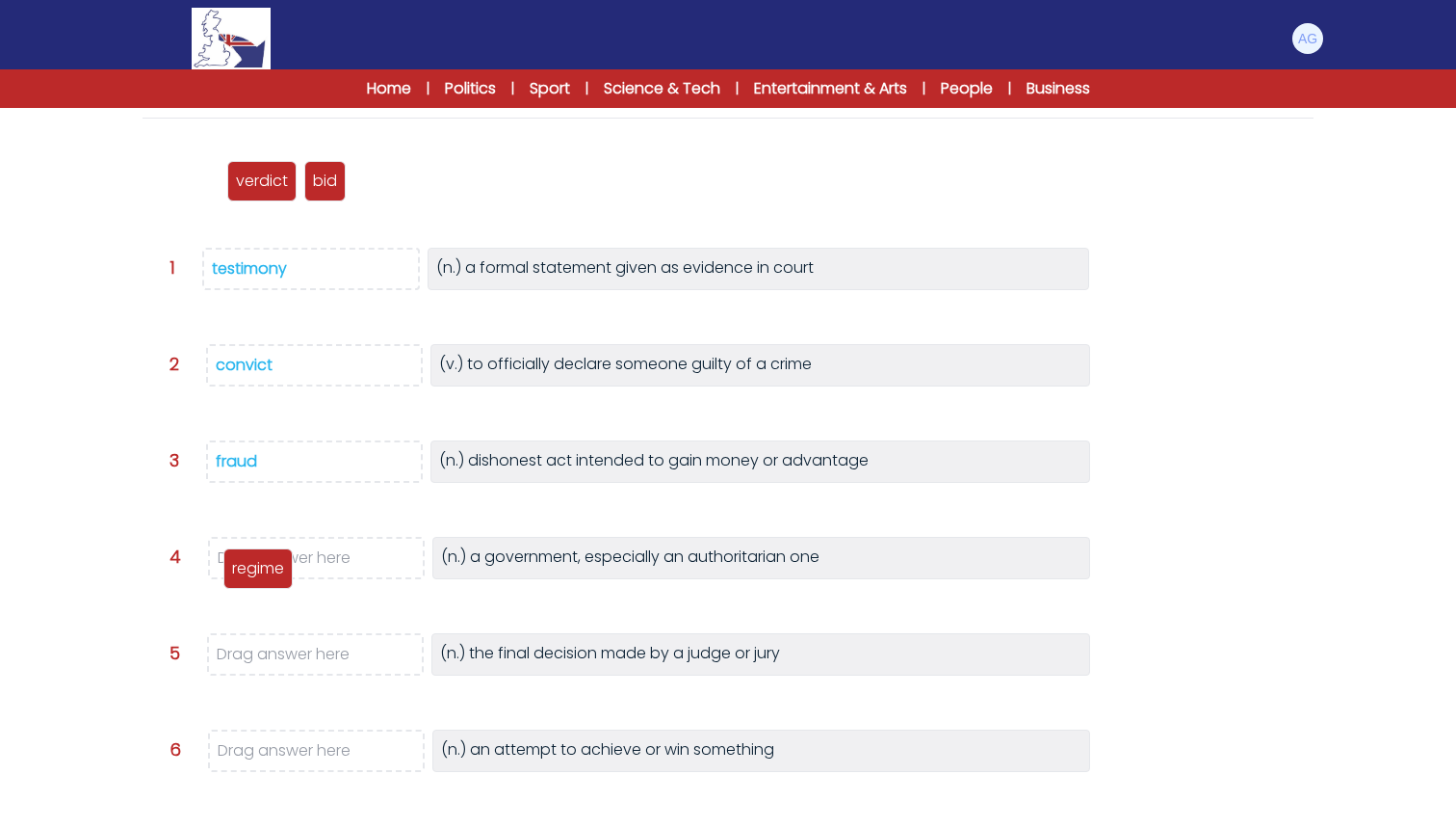
drag, startPoint x: 192, startPoint y: 178, endPoint x: 265, endPoint y: 565, distance: 393.8
click at [265, 565] on p "regime" at bounding box center [258, 568] width 52 height 23
drag, startPoint x: 195, startPoint y: 190, endPoint x: 264, endPoint y: 670, distance: 484.9
click at [264, 670] on p "verdict" at bounding box center [254, 660] width 52 height 23
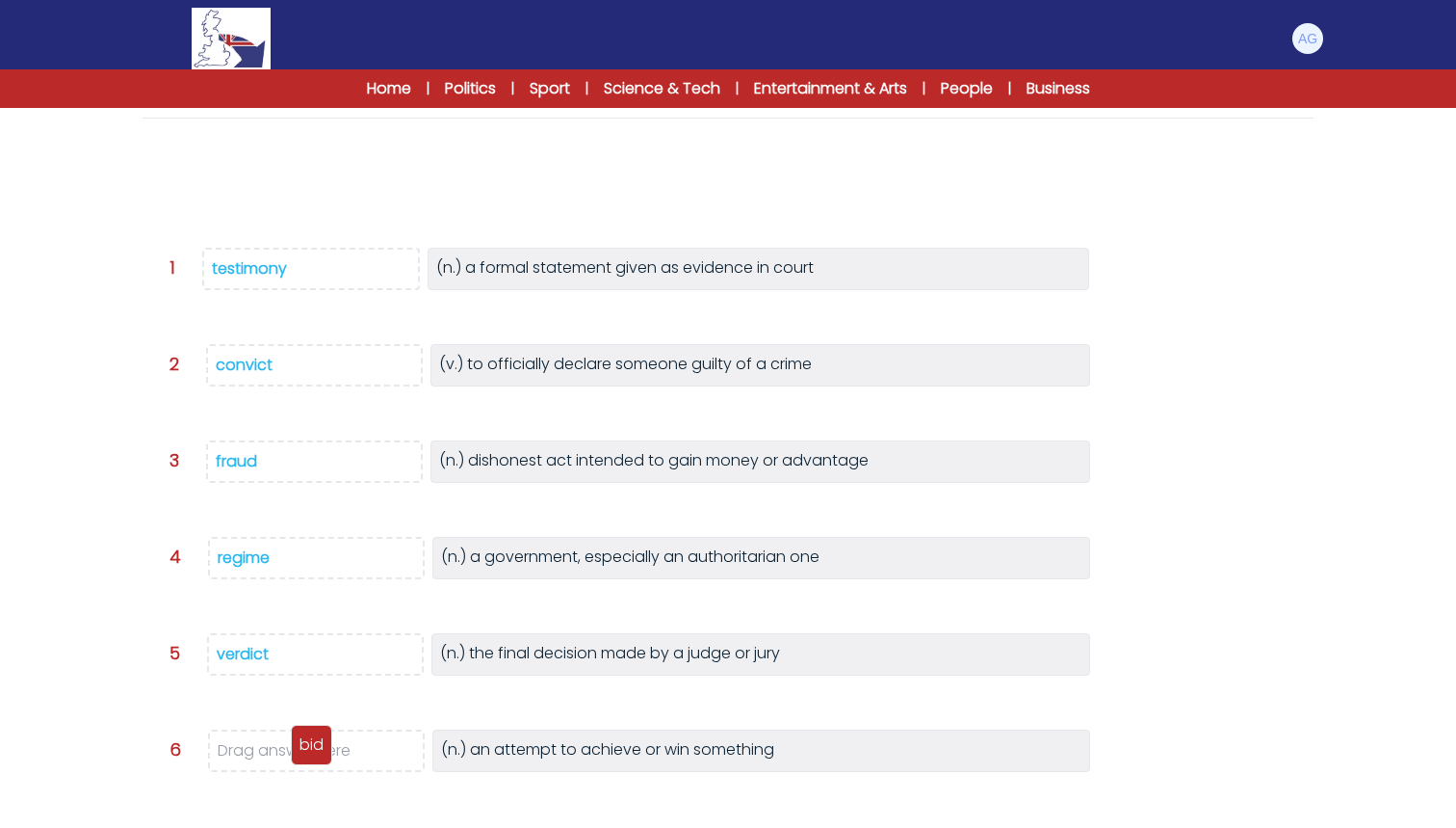
drag, startPoint x: 184, startPoint y: 185, endPoint x: 317, endPoint y: 753, distance: 583.4
click at [319, 753] on div "bid" at bounding box center [311, 744] width 41 height 41
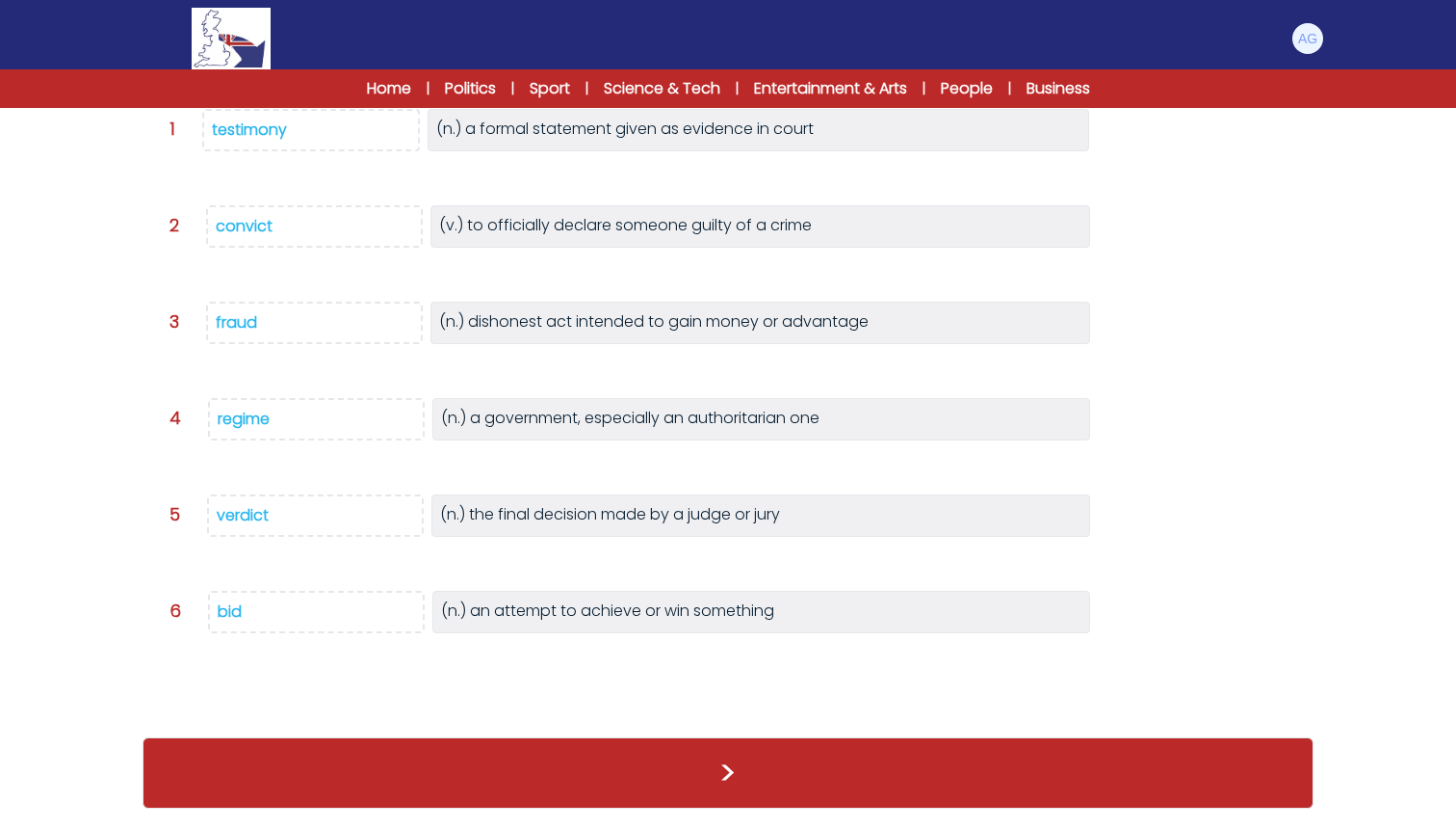
scroll to position [318, 0]
click at [739, 767] on button ">" at bounding box center [728, 773] width 1172 height 71
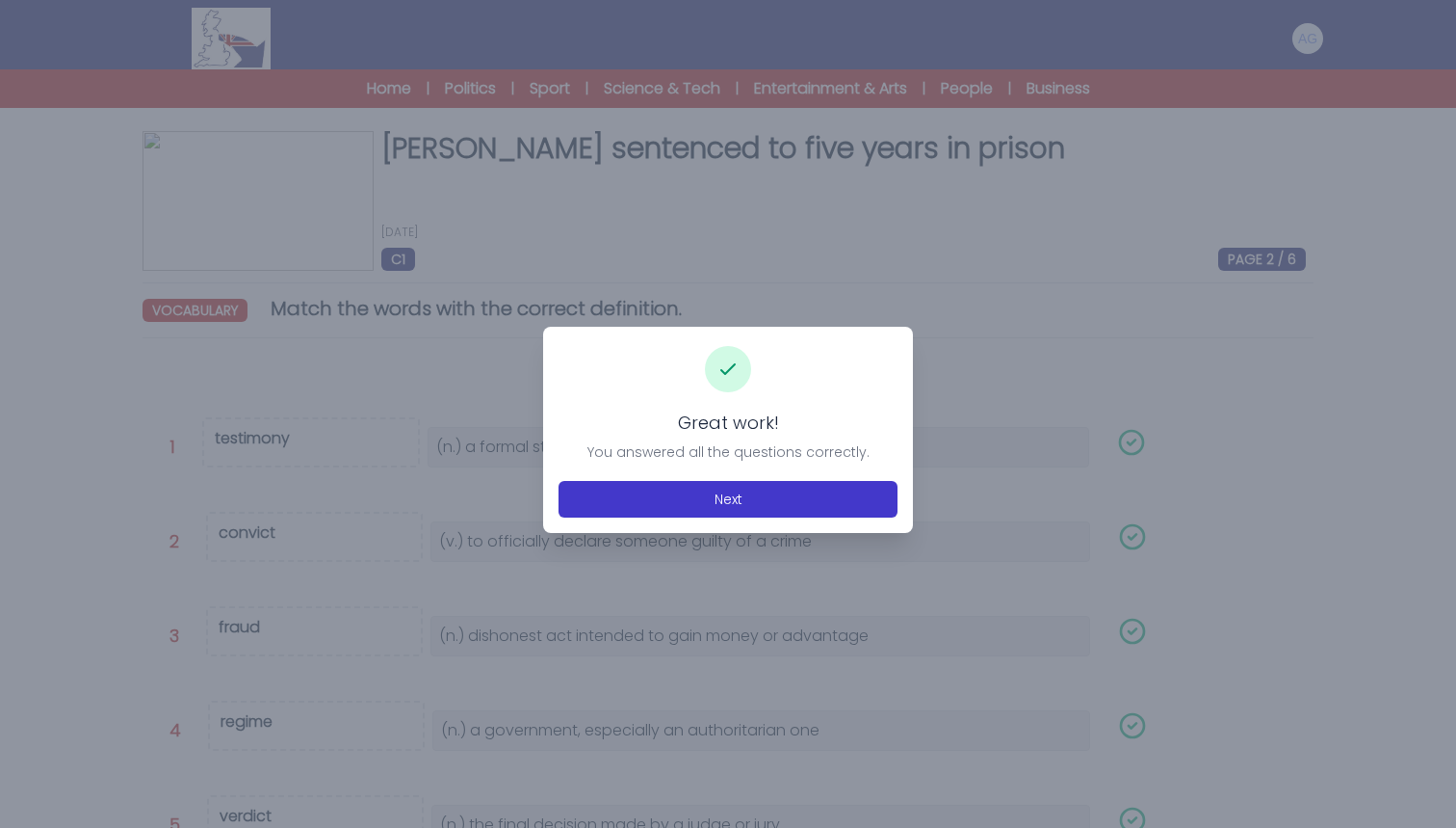
click at [674, 504] on button "Next" at bounding box center [728, 499] width 339 height 37
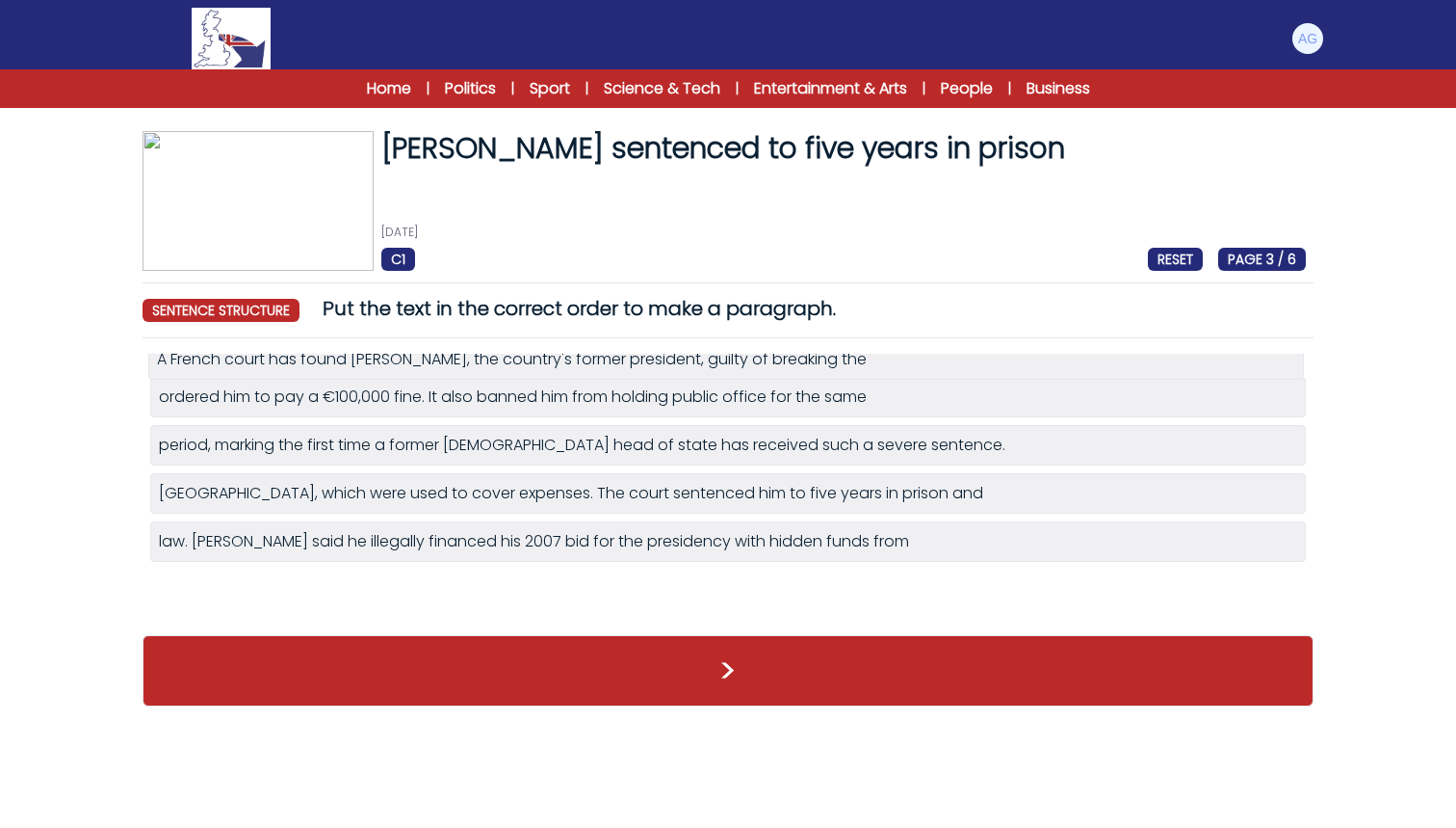
drag, startPoint x: 519, startPoint y: 603, endPoint x: 517, endPoint y: 373, distance: 230.0
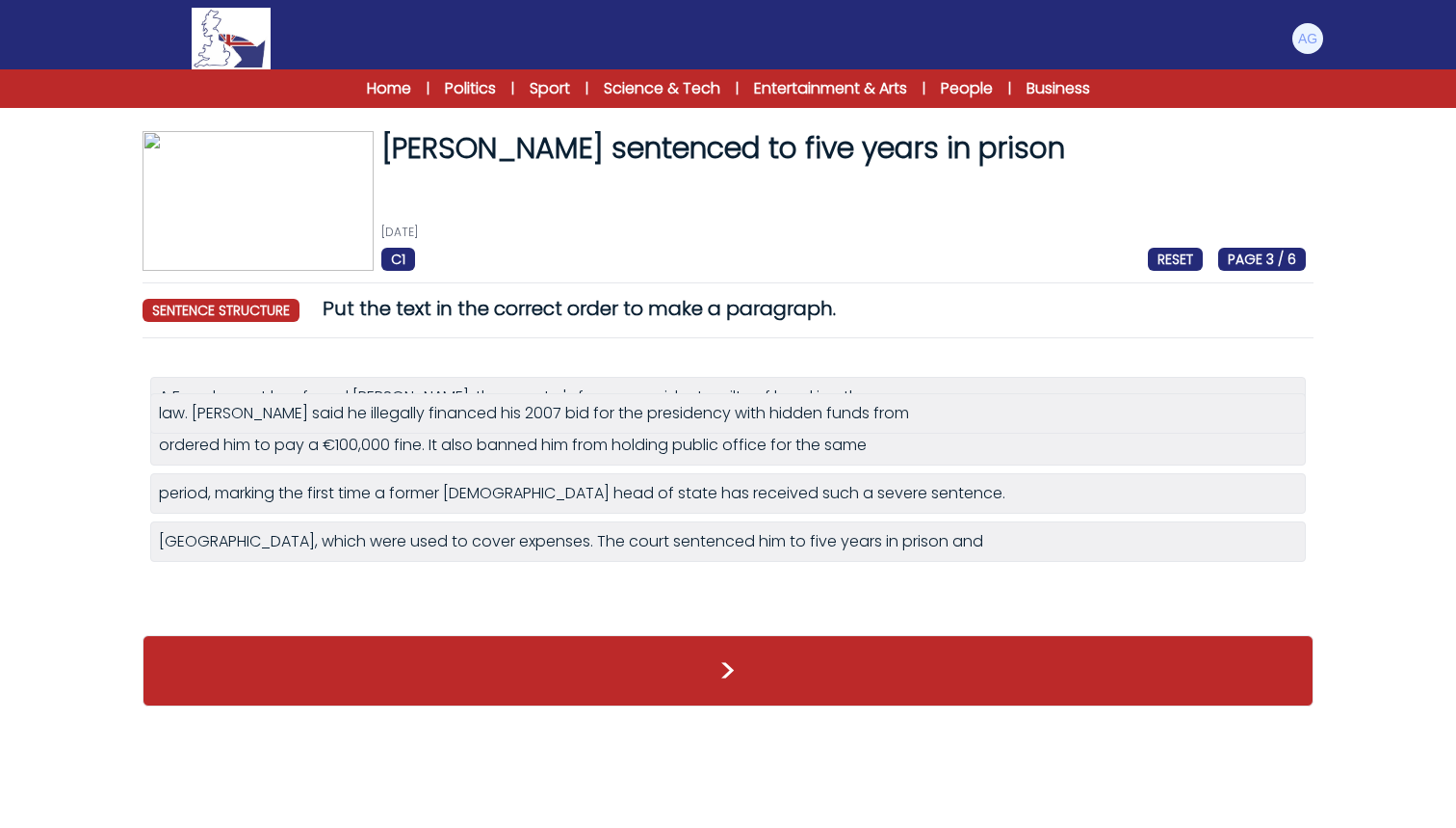
drag, startPoint x: 350, startPoint y: 598, endPoint x: 349, endPoint y: 428, distance: 170.0
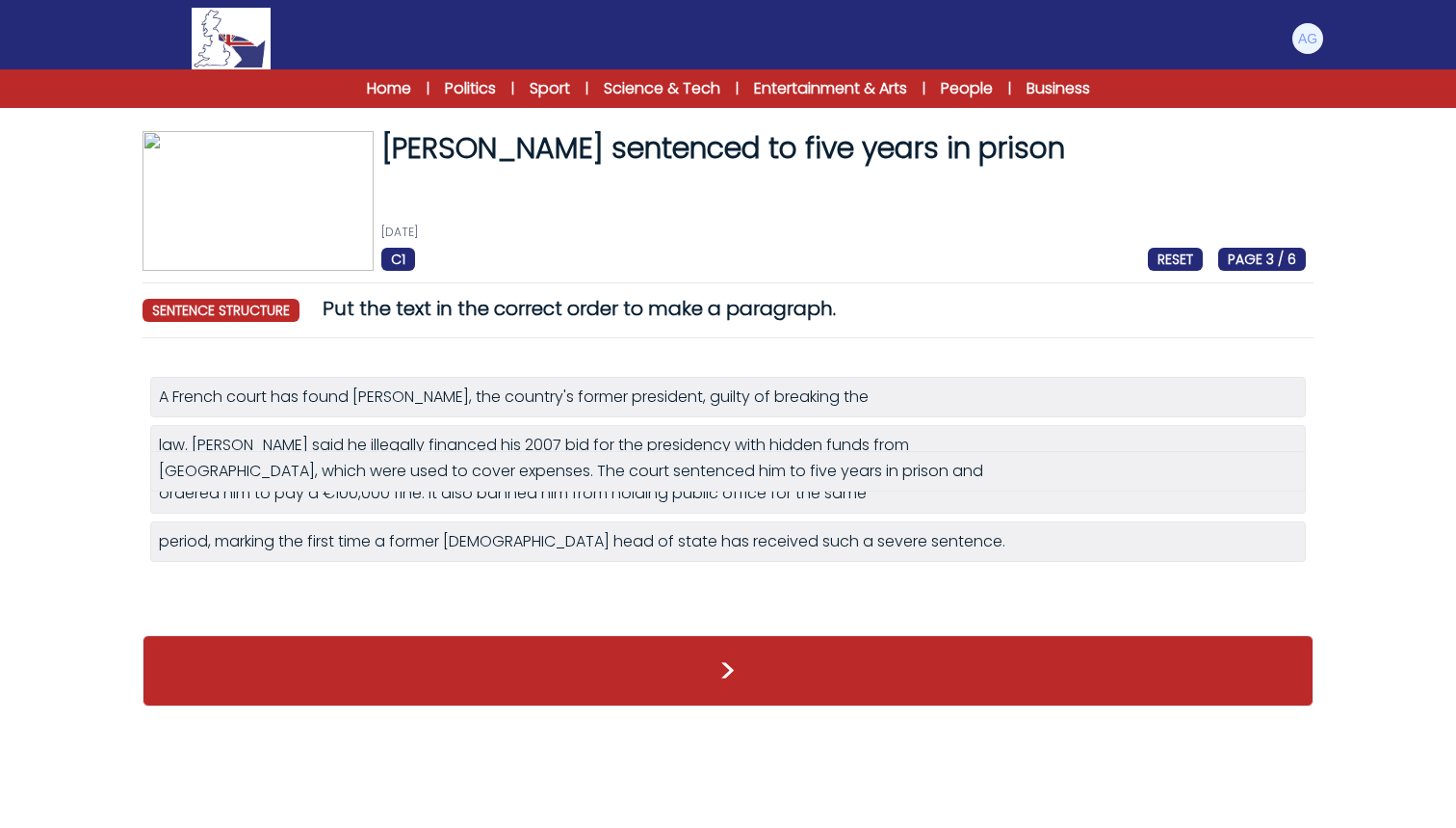
drag, startPoint x: 309, startPoint y: 588, endPoint x: 309, endPoint y: 470, distance: 118.0
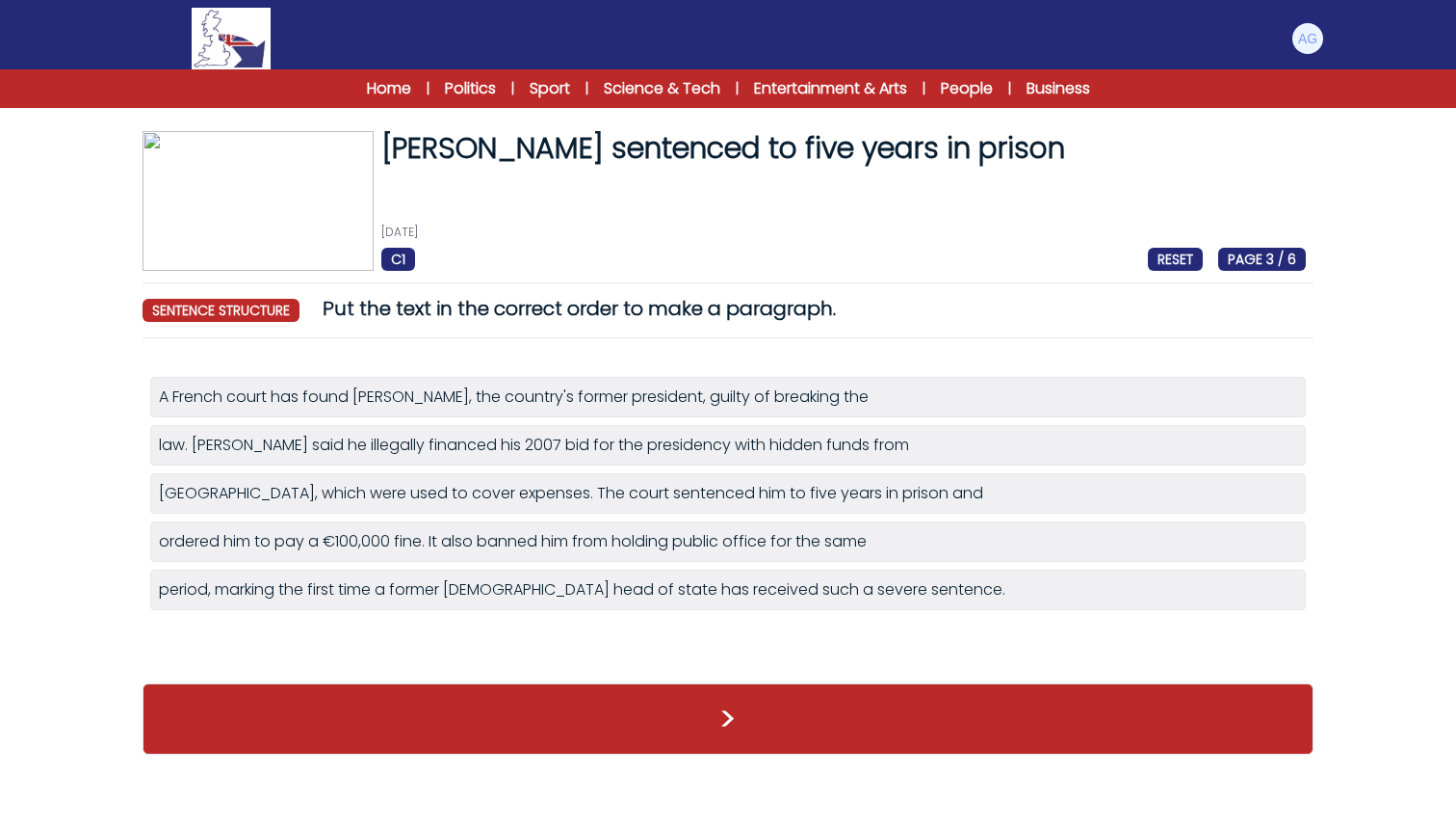
click at [679, 703] on button ">" at bounding box center [728, 718] width 1172 height 71
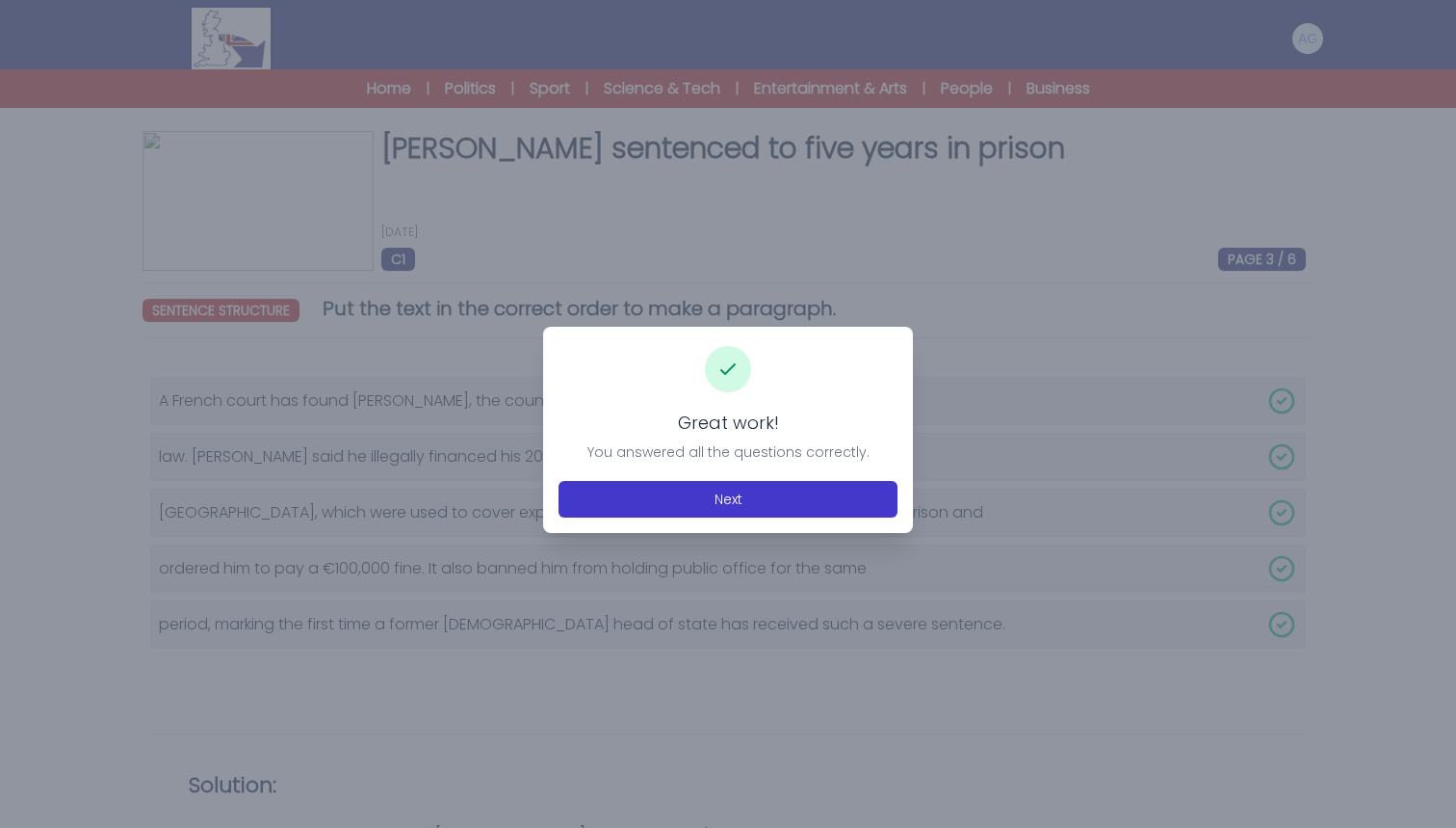
click at [768, 490] on button "Next" at bounding box center [728, 499] width 339 height 37
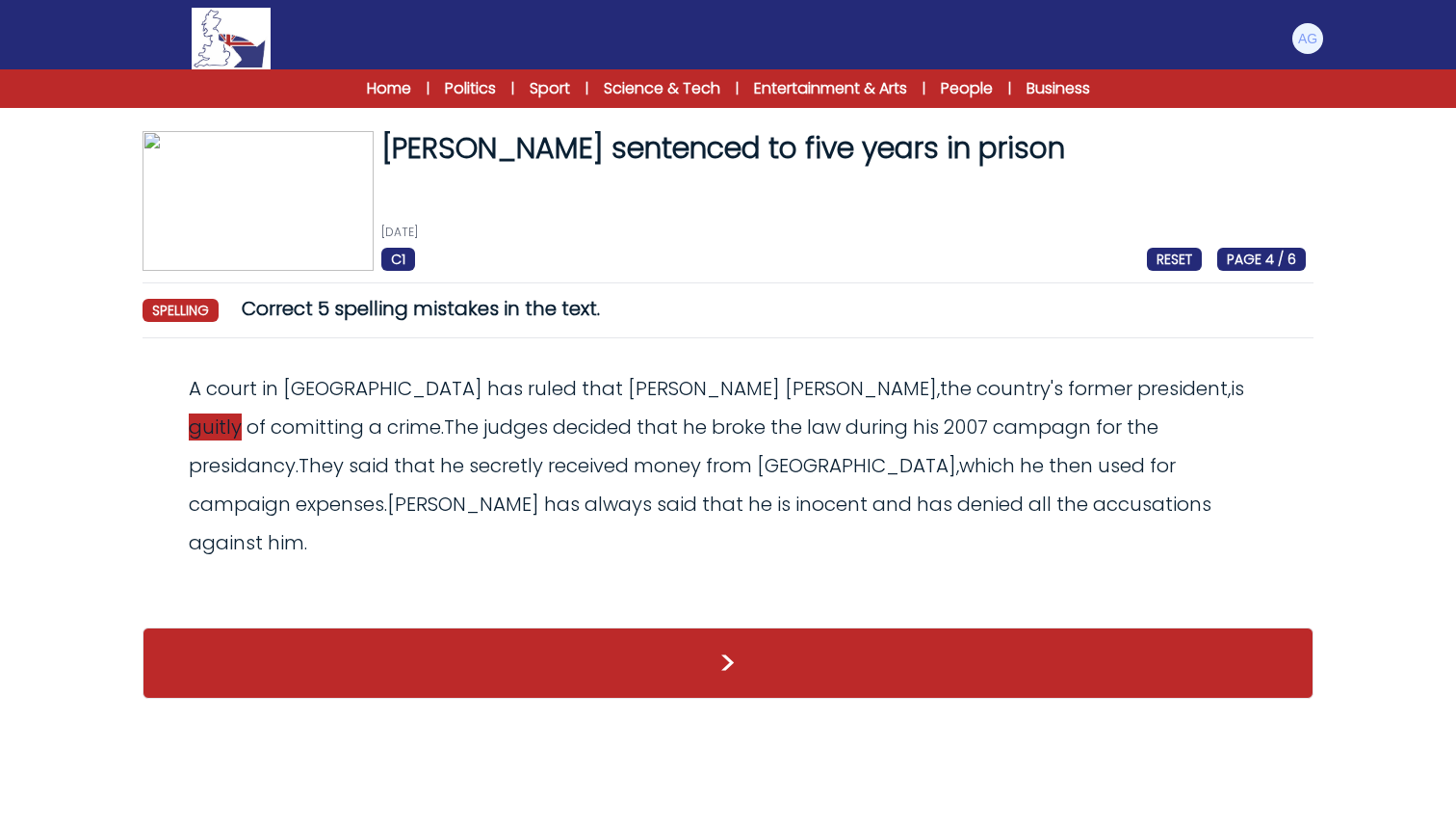
click at [242, 413] on span "guitly" at bounding box center [215, 426] width 53 height 27
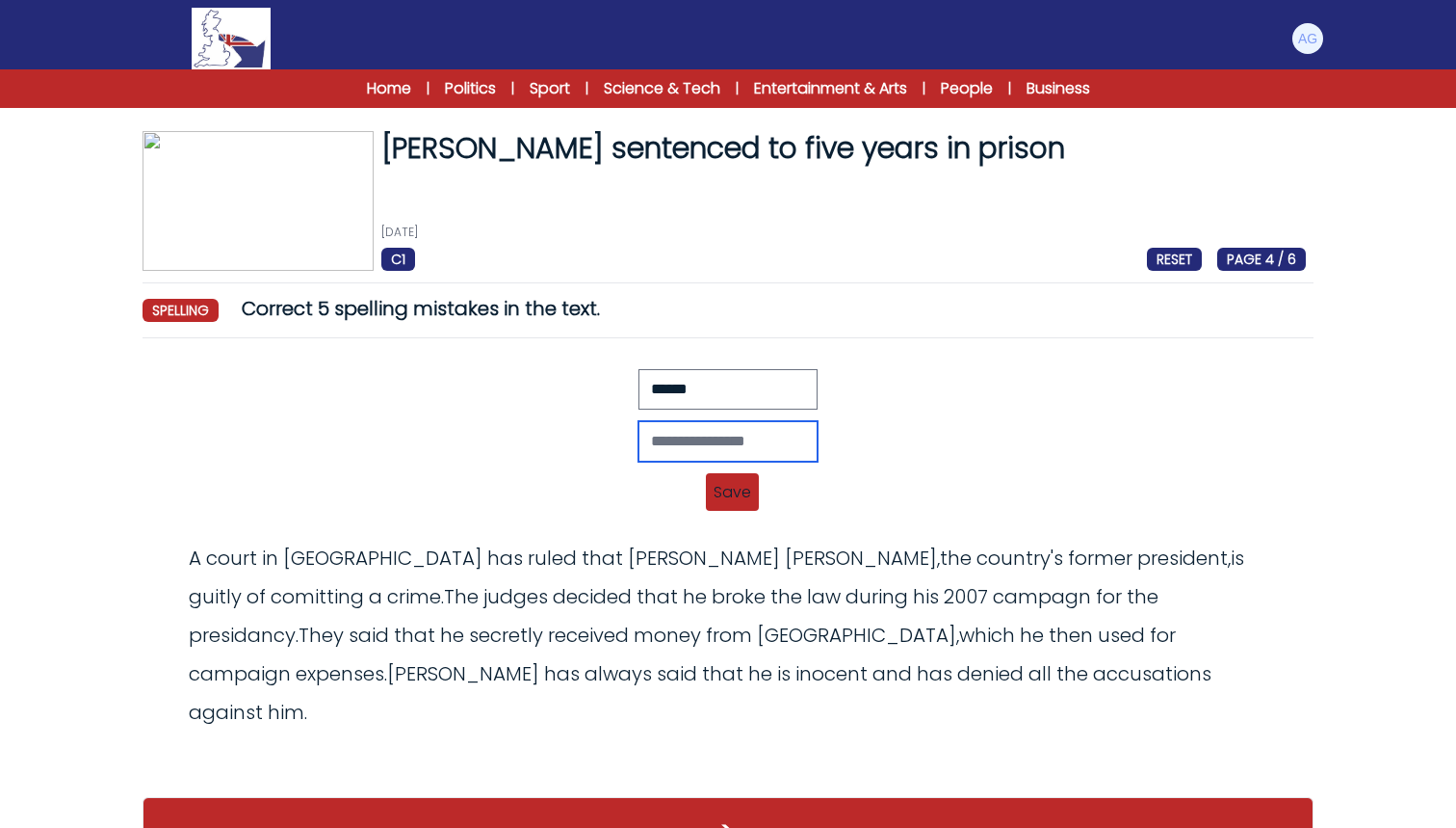
click at [758, 456] on input "text" at bounding box center [728, 441] width 179 height 41
type input "******"
click at [735, 501] on span "Save" at bounding box center [733, 492] width 53 height 38
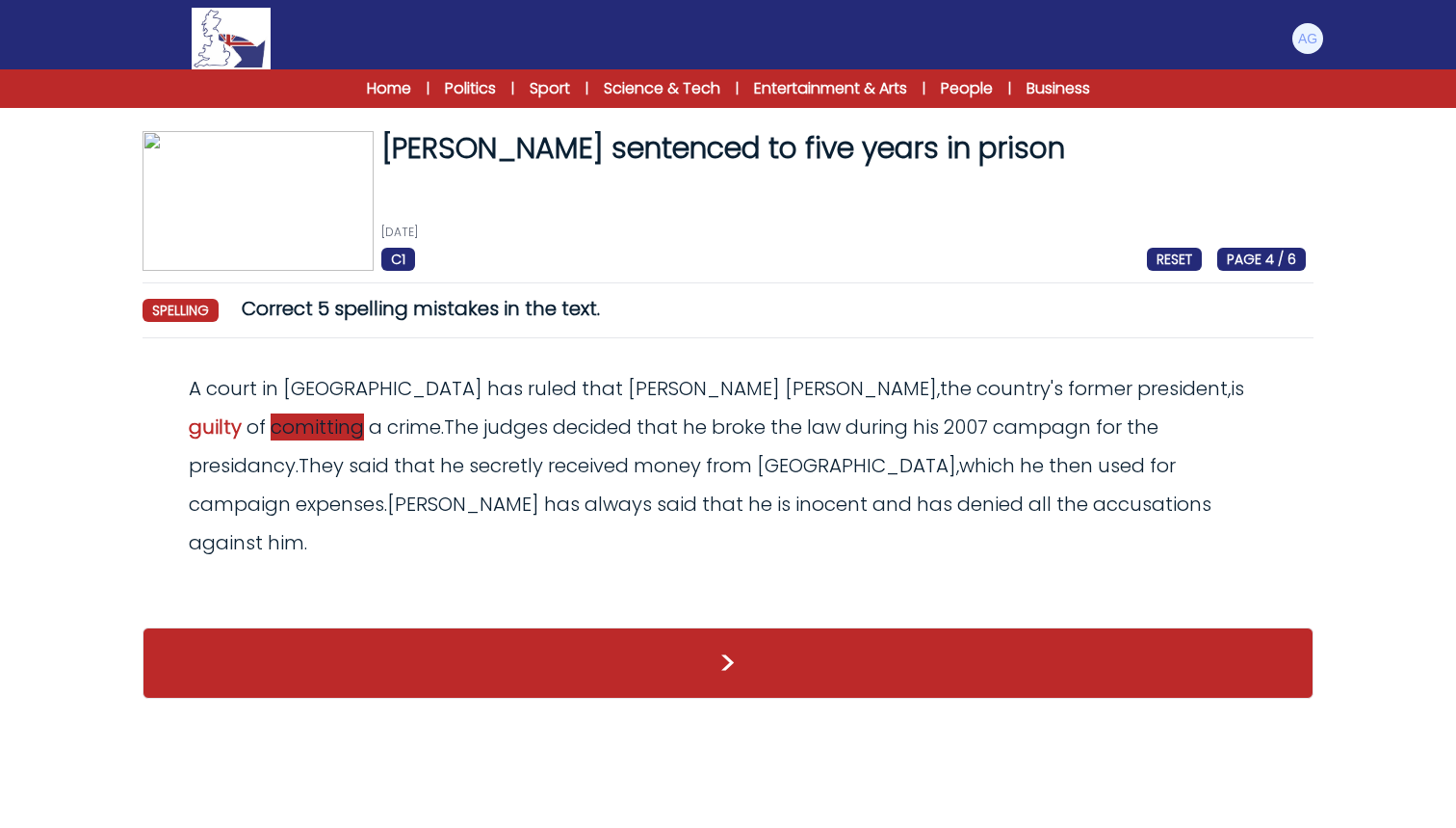
click at [364, 413] on span "comitting" at bounding box center [317, 426] width 94 height 27
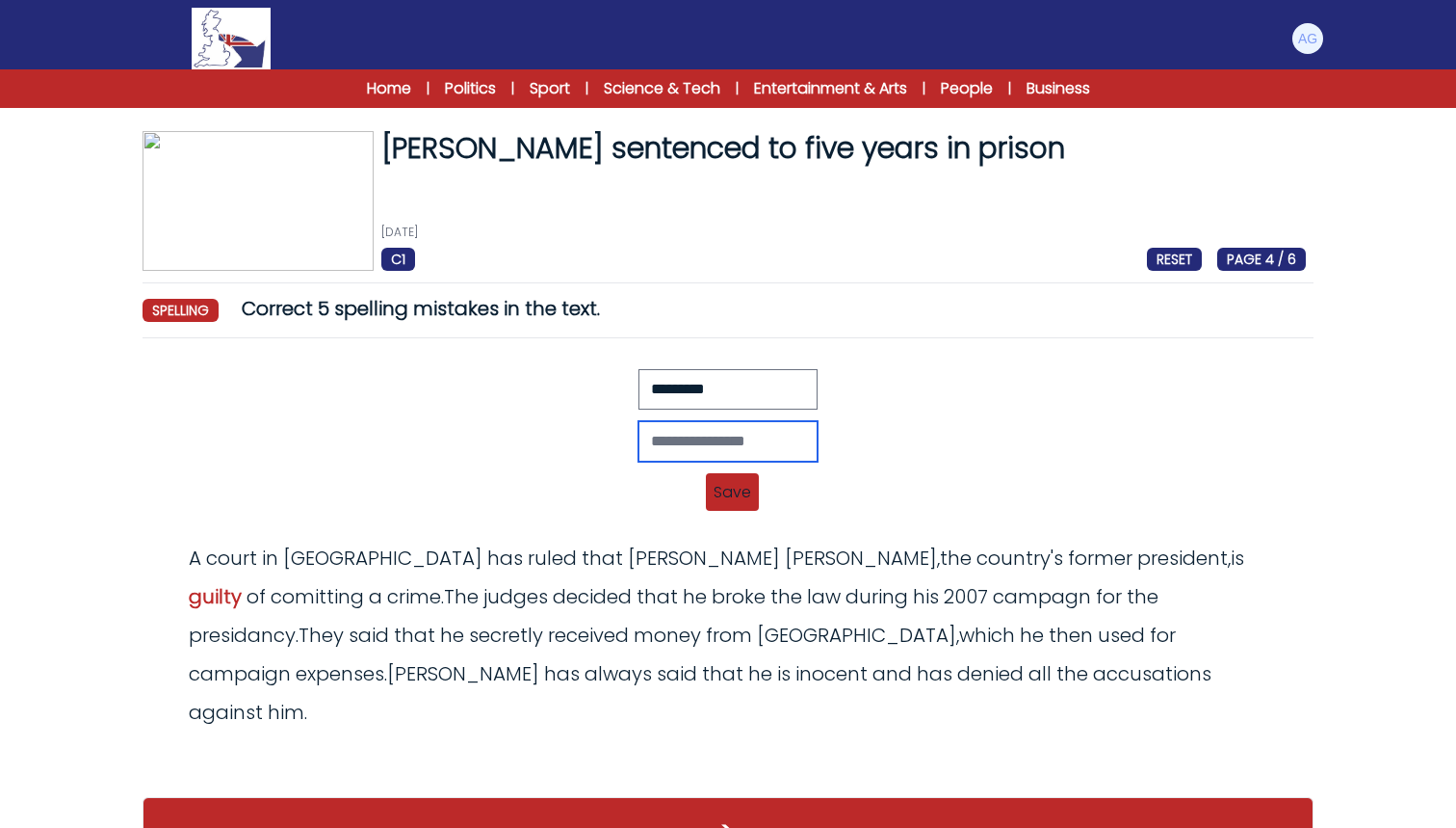
click at [691, 447] on input "text" at bounding box center [728, 441] width 179 height 41
type input "**********"
click at [728, 486] on span "Save" at bounding box center [733, 492] width 53 height 38
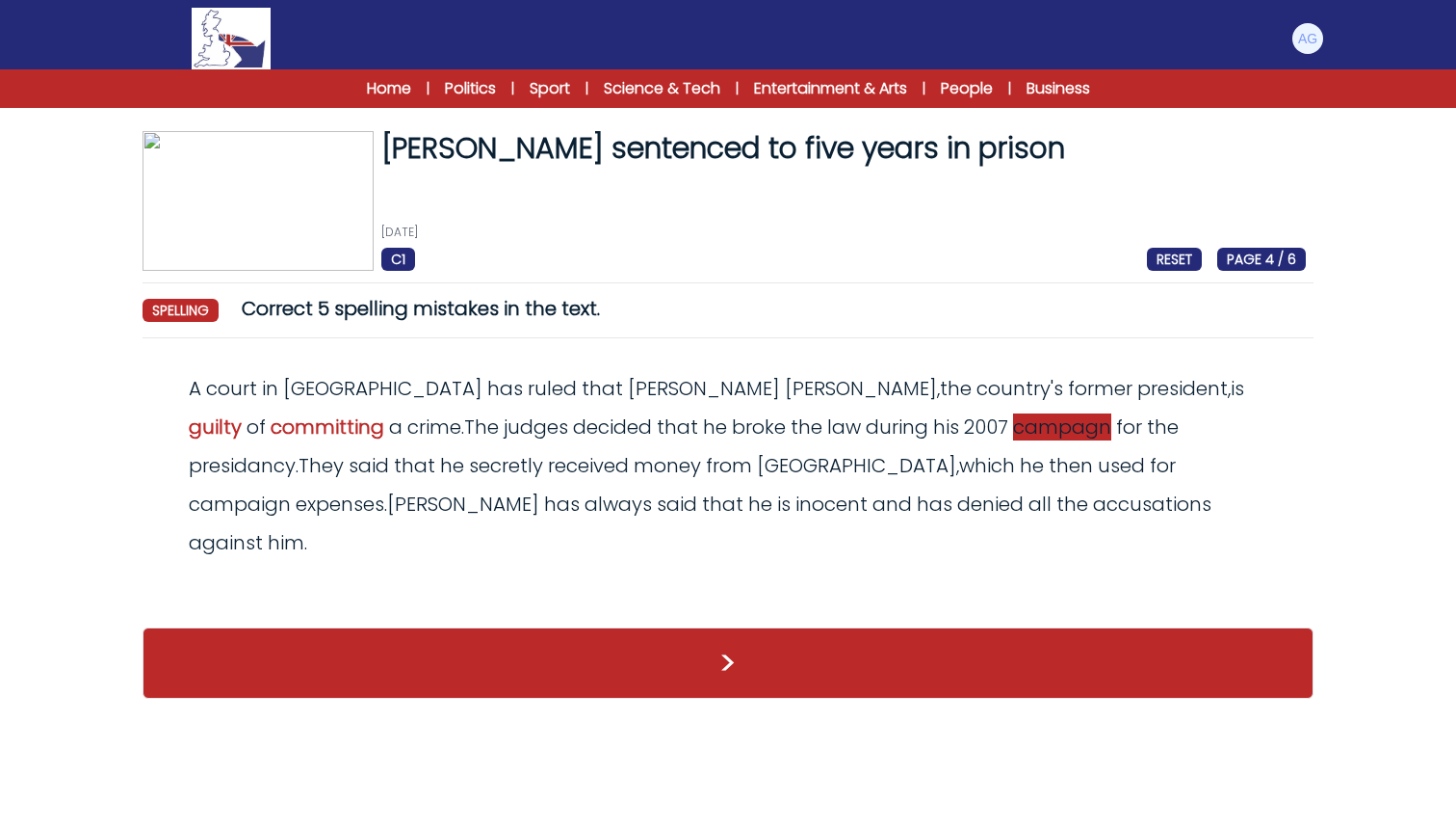
click at [1013, 422] on span "campagn" at bounding box center [1062, 426] width 98 height 27
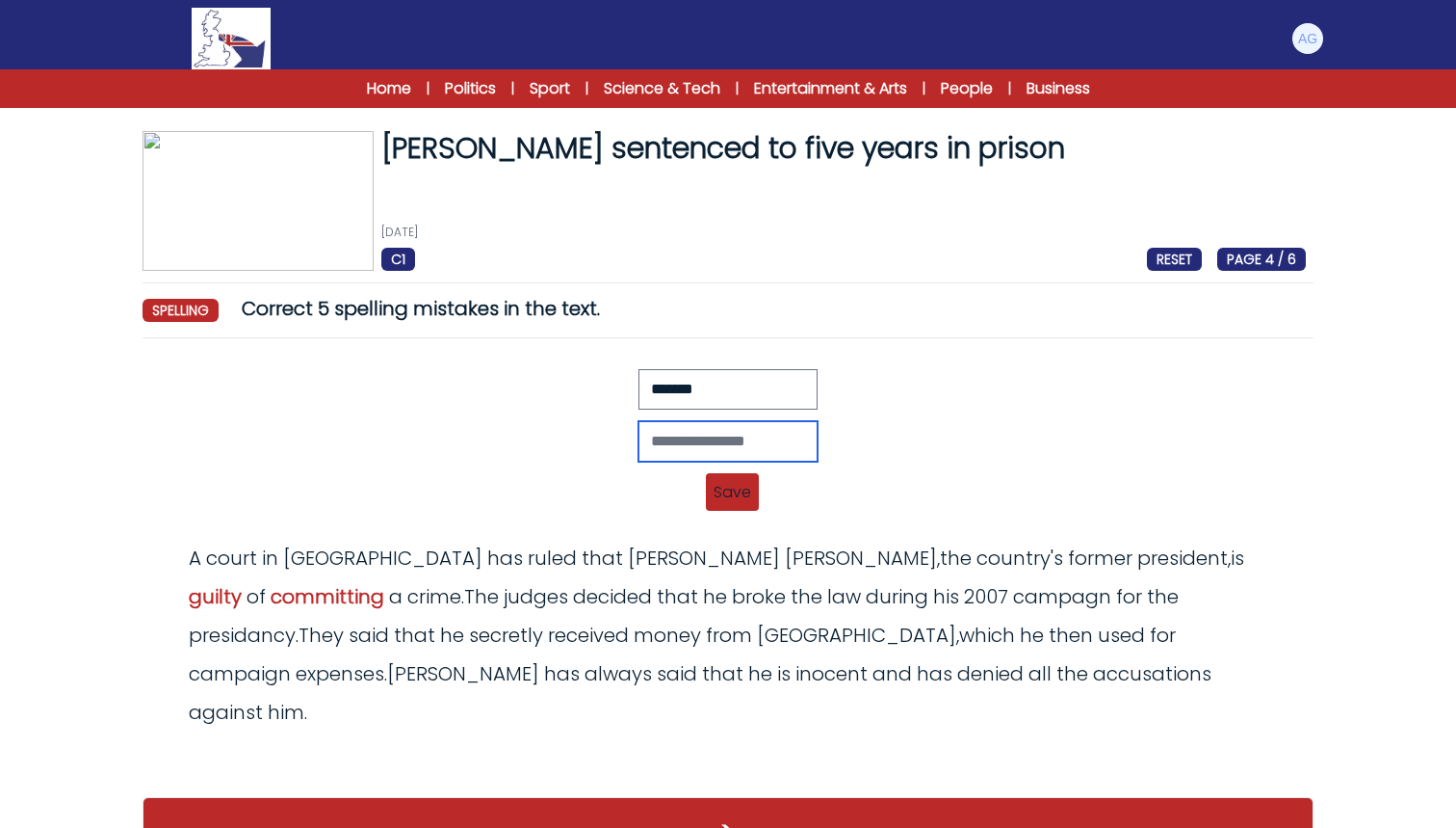
click at [773, 444] on input "text" at bounding box center [728, 441] width 179 height 41
type input "********"
click at [733, 495] on span "Save" at bounding box center [733, 492] width 53 height 38
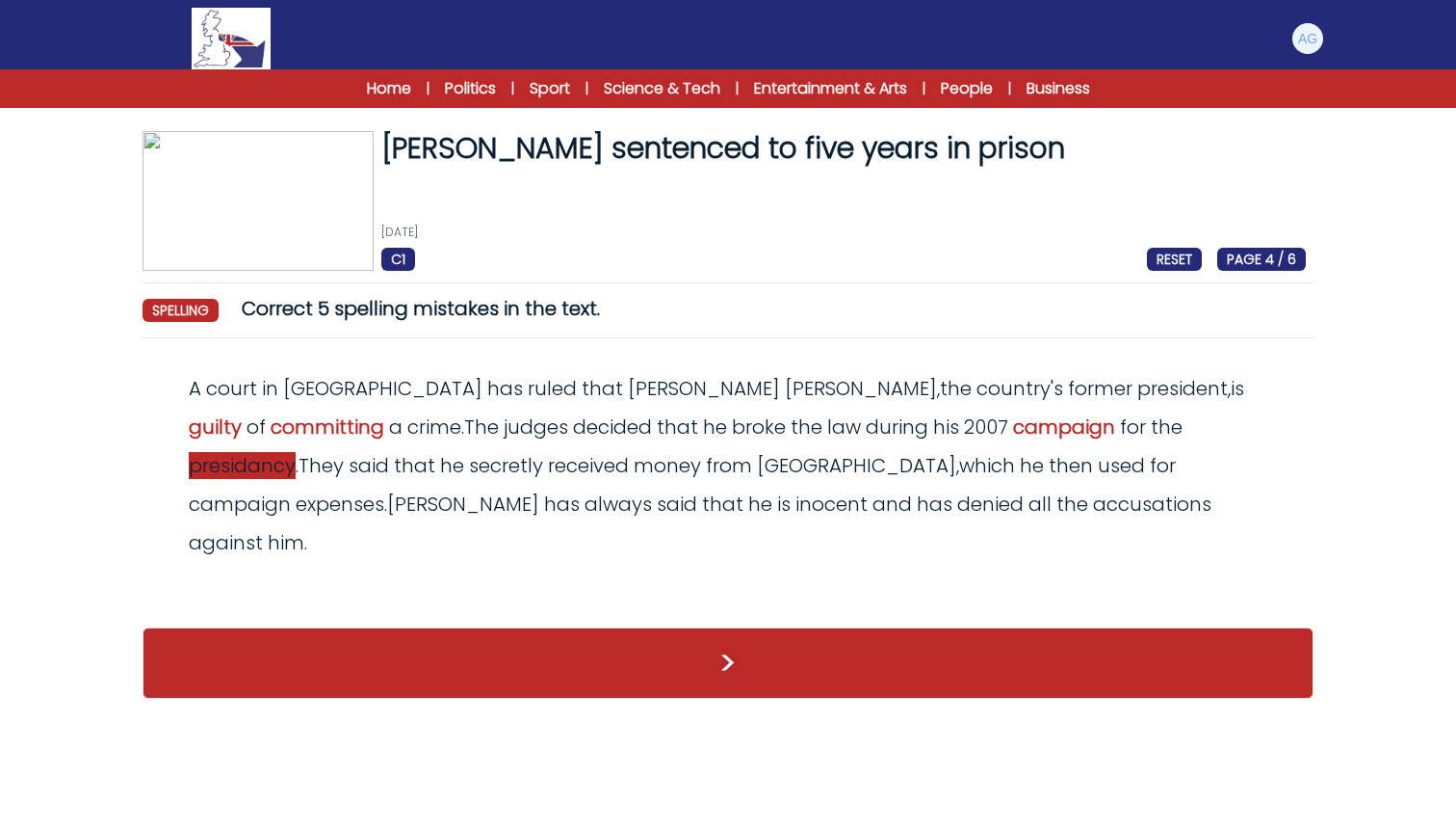
click at [295, 452] on span "presidancy" at bounding box center [242, 464] width 107 height 27
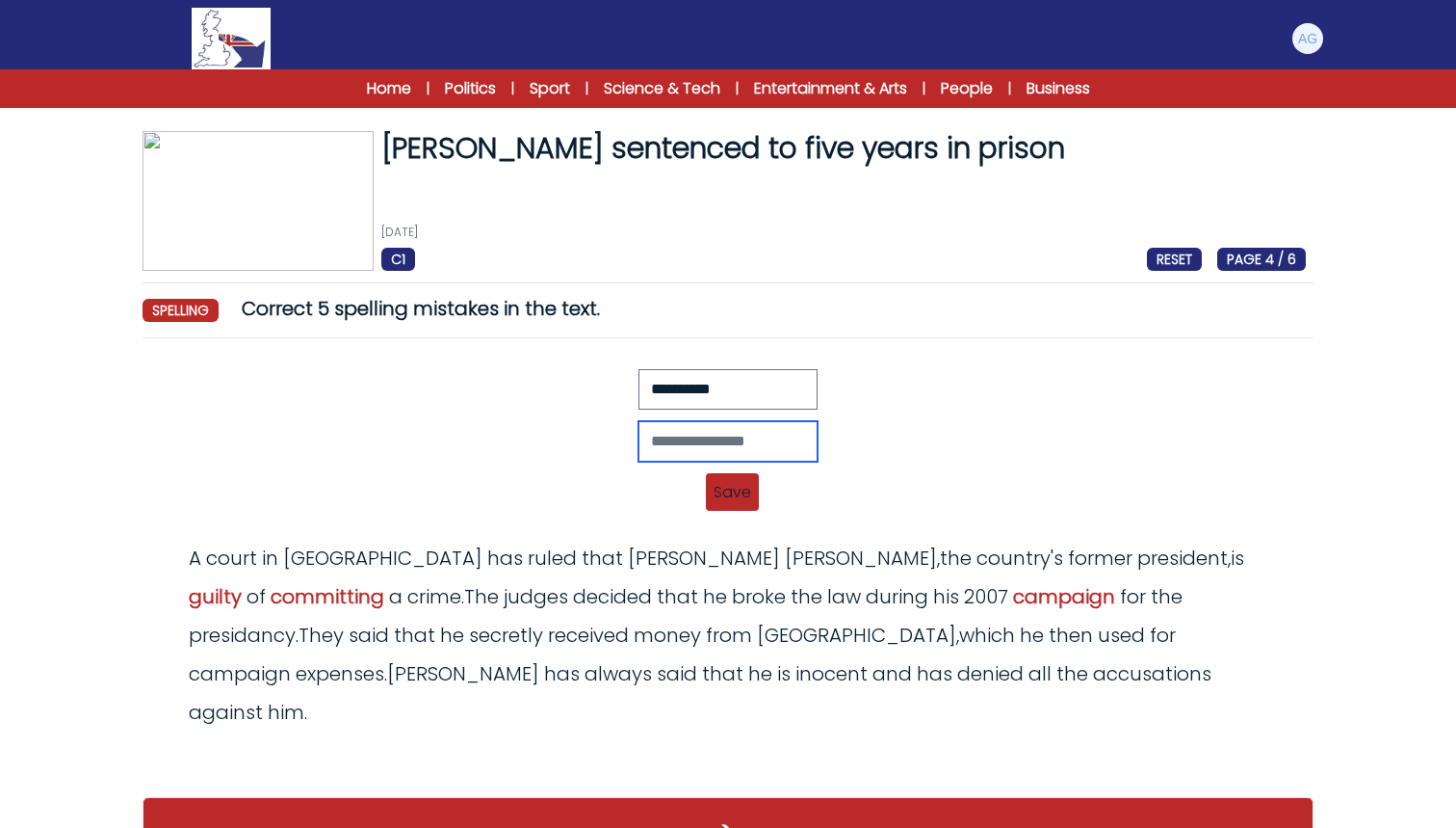
click at [708, 439] on input "text" at bounding box center [728, 441] width 179 height 41
type input "**********"
click at [744, 495] on span "Save" at bounding box center [733, 492] width 53 height 38
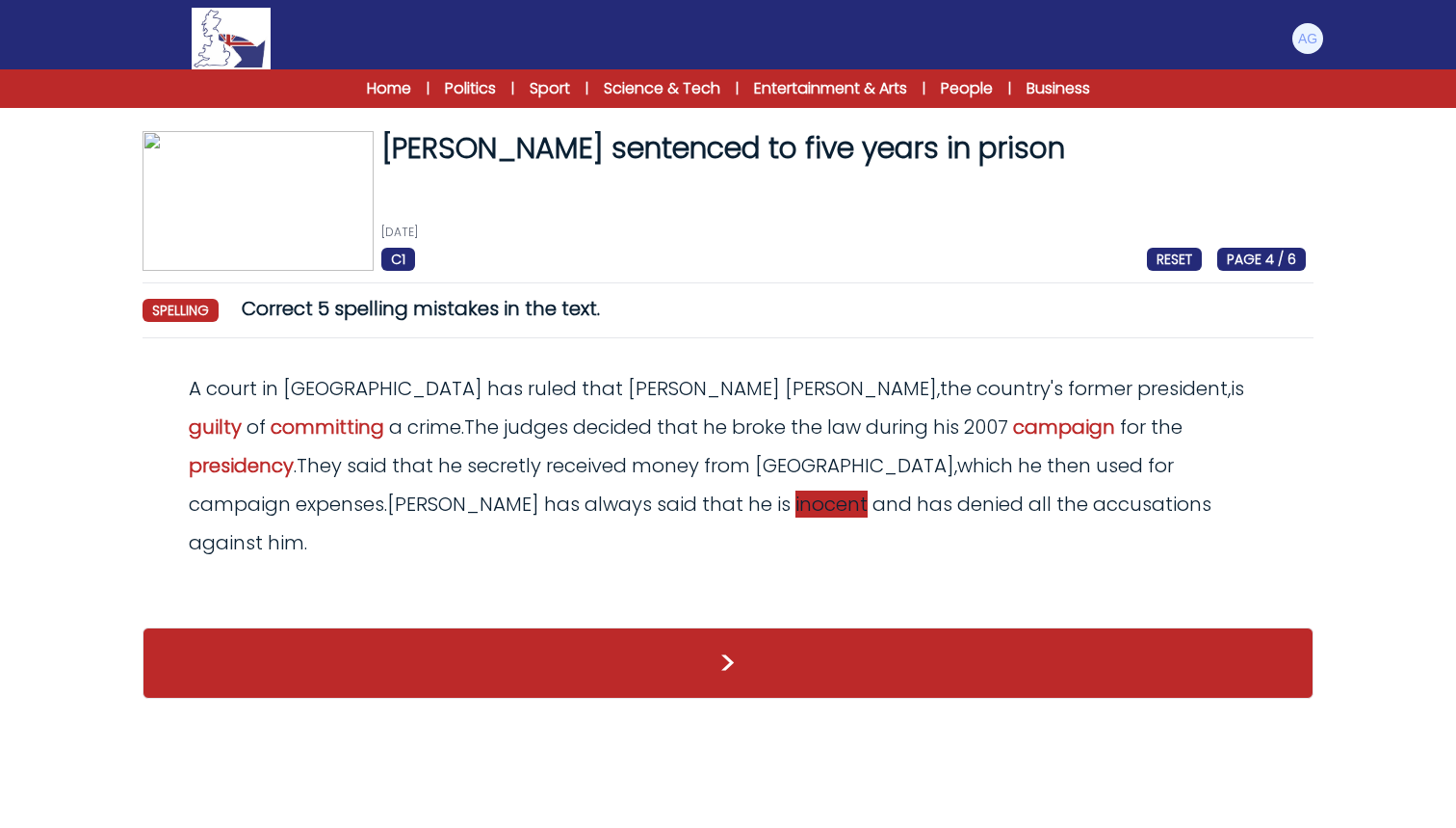
click at [795, 503] on span "inocent" at bounding box center [831, 503] width 72 height 27
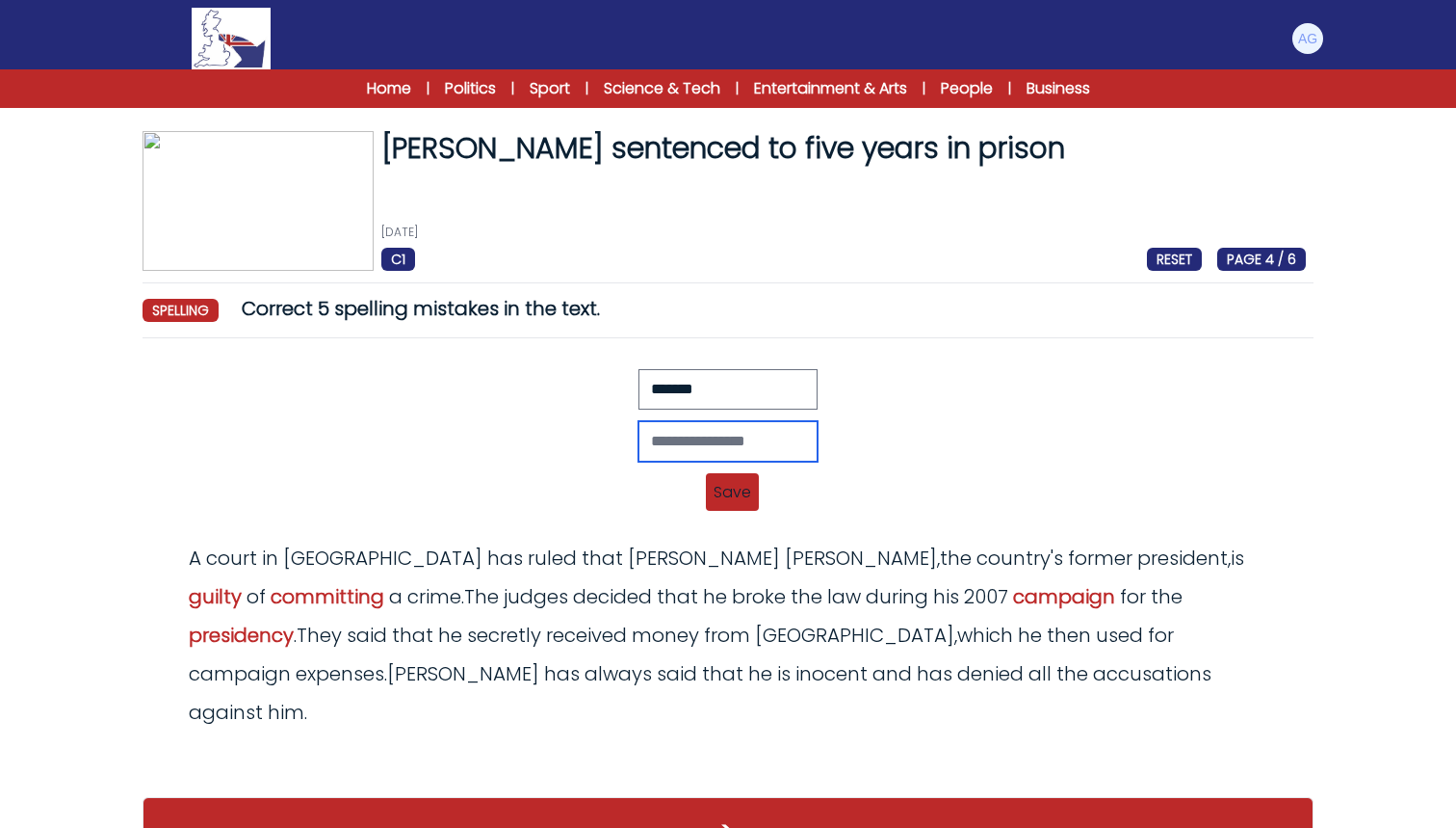
click at [765, 432] on input "text" at bounding box center [728, 441] width 179 height 41
type input "********"
click at [722, 488] on span "Save" at bounding box center [733, 492] width 53 height 38
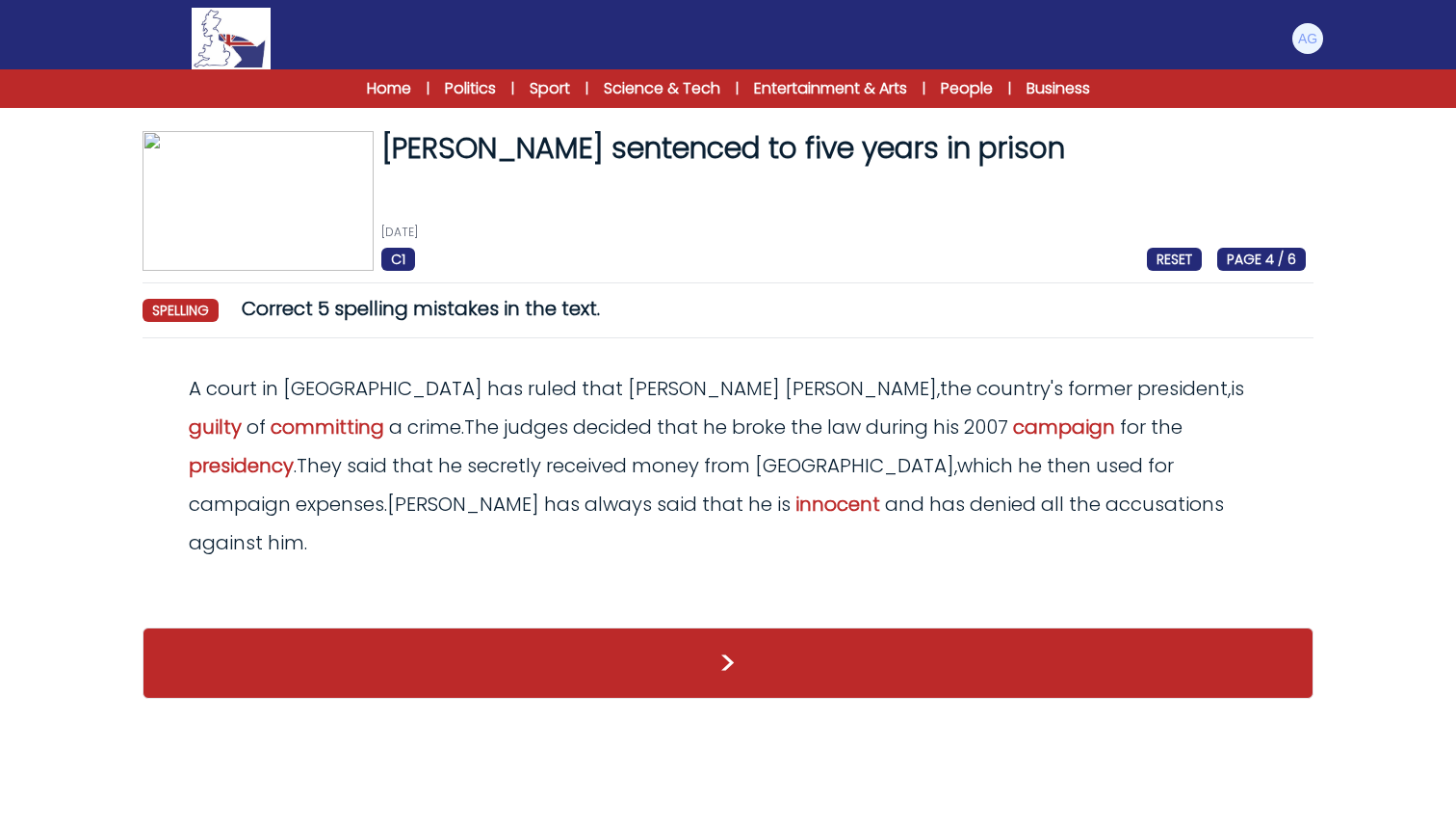
click at [723, 627] on button ">" at bounding box center [728, 663] width 1172 height 71
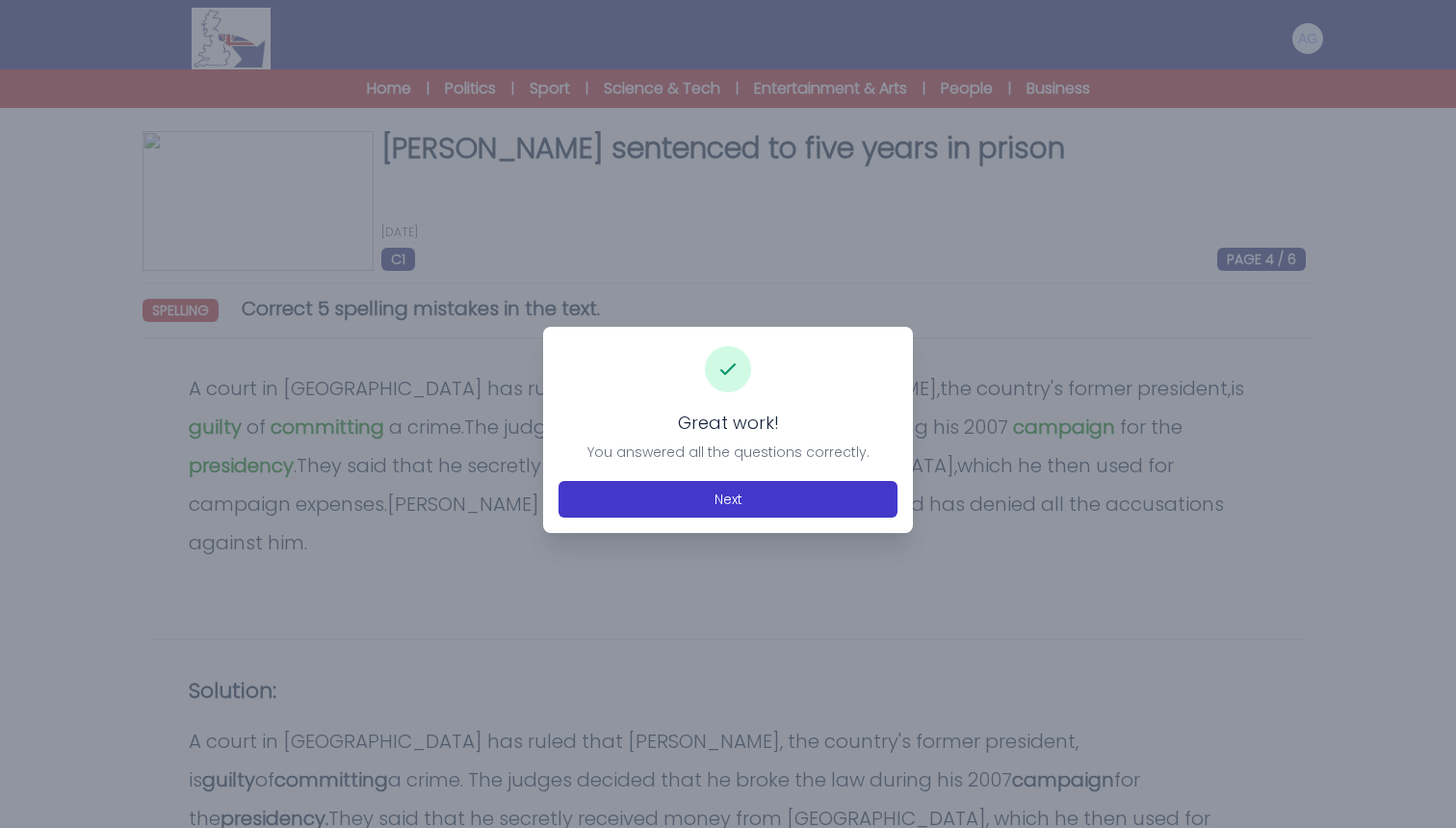
click at [683, 506] on button "Next" at bounding box center [728, 499] width 339 height 37
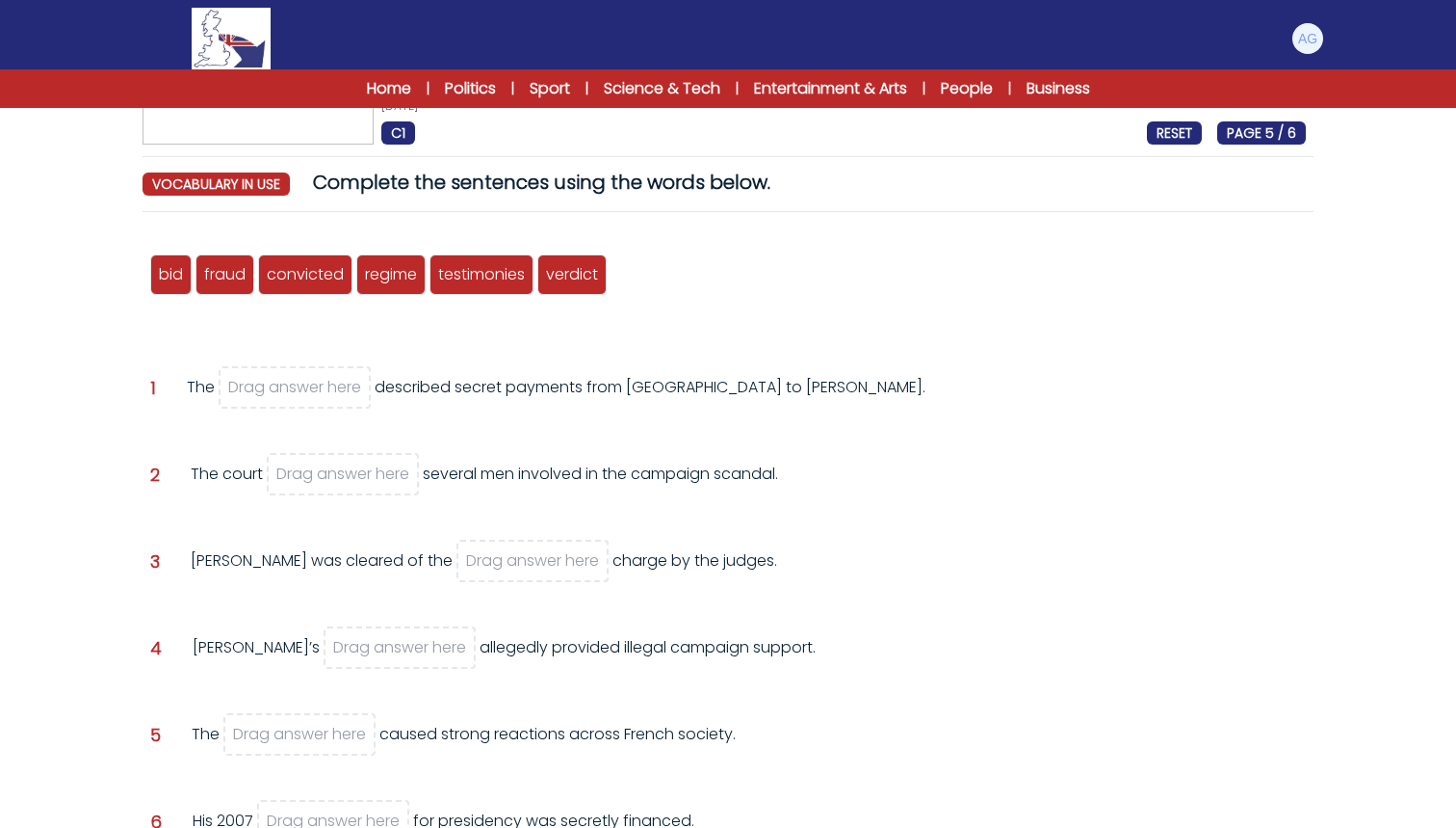
scroll to position [139, 0]
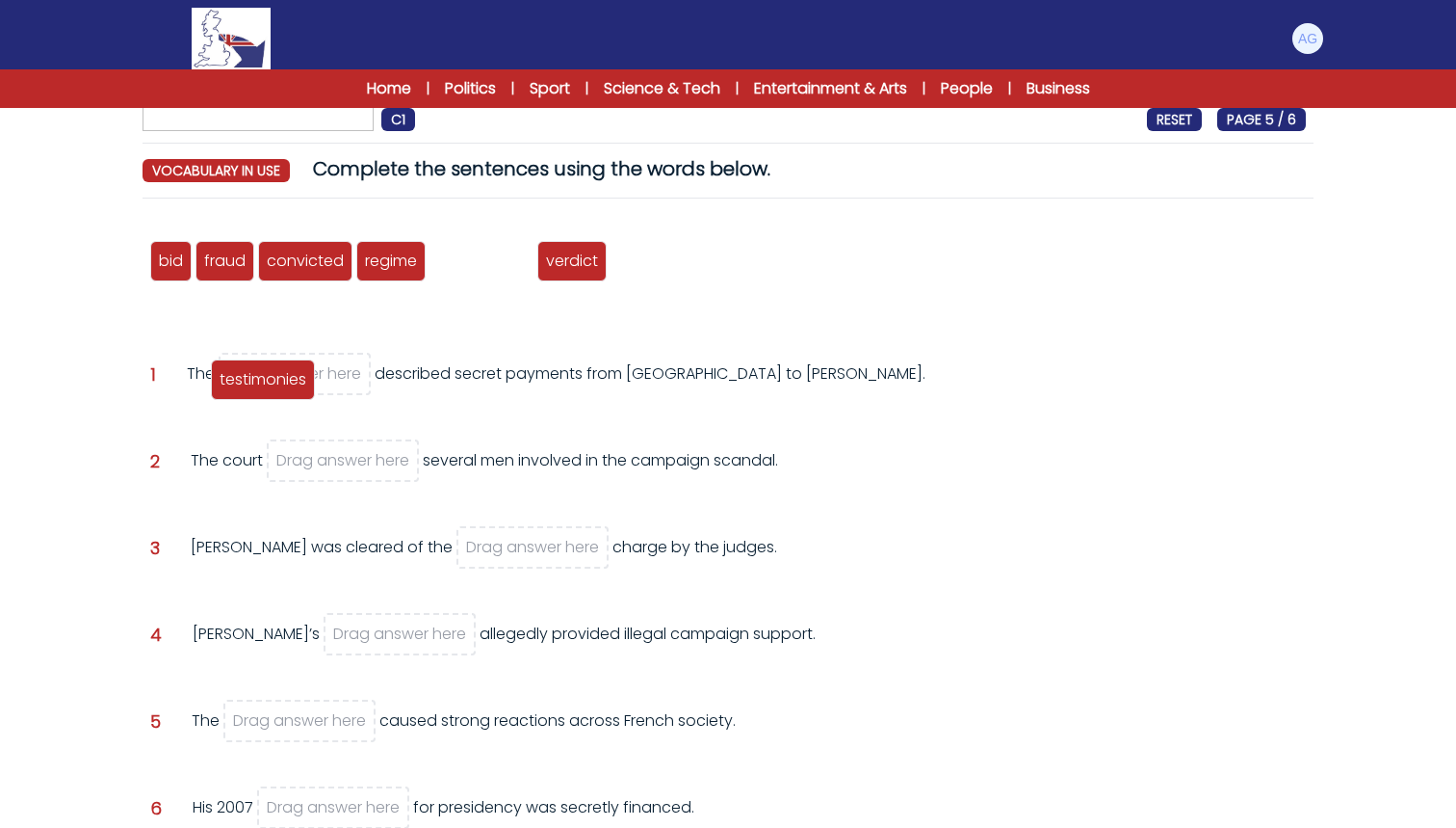
drag, startPoint x: 502, startPoint y: 259, endPoint x: 283, endPoint y: 377, distance: 248.8
click at [283, 377] on span "testimonies" at bounding box center [263, 379] width 87 height 22
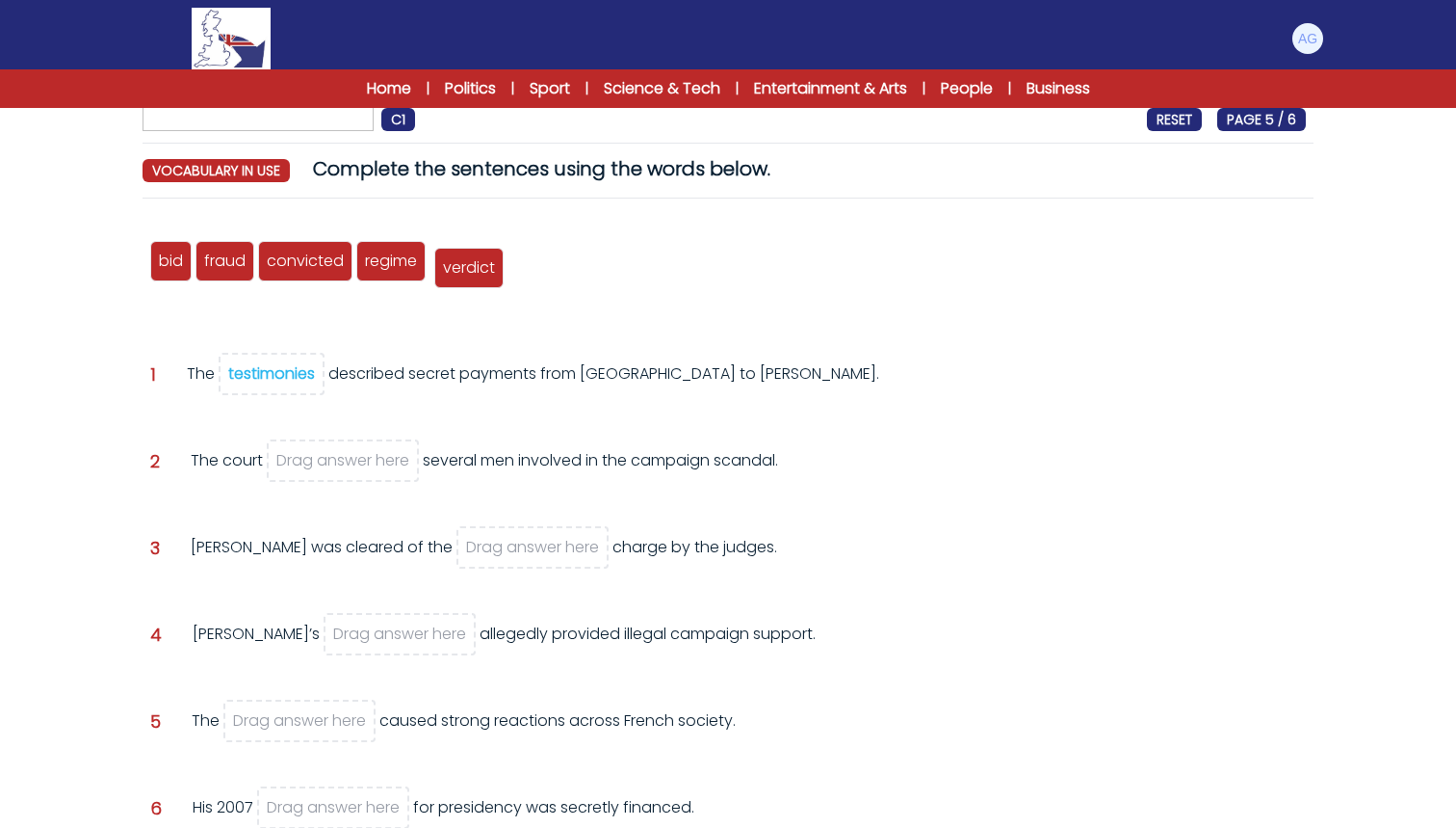
drag, startPoint x: 487, startPoint y: 267, endPoint x: 500, endPoint y: 251, distance: 20.6
click at [495, 256] on span "verdict" at bounding box center [469, 267] width 52 height 22
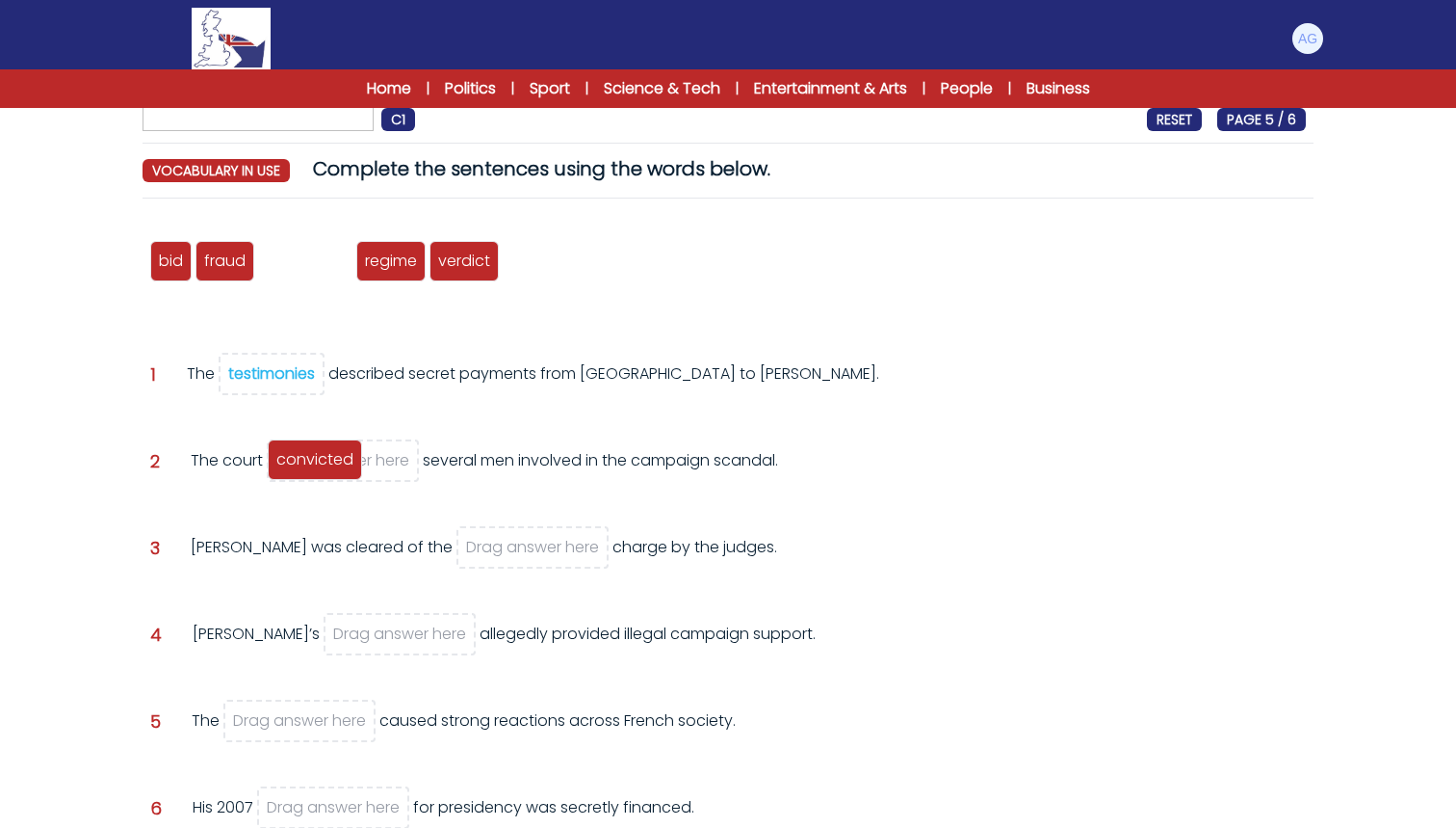
drag, startPoint x: 297, startPoint y: 271, endPoint x: 307, endPoint y: 469, distance: 198.3
click at [307, 469] on span "convicted" at bounding box center [315, 458] width 77 height 22
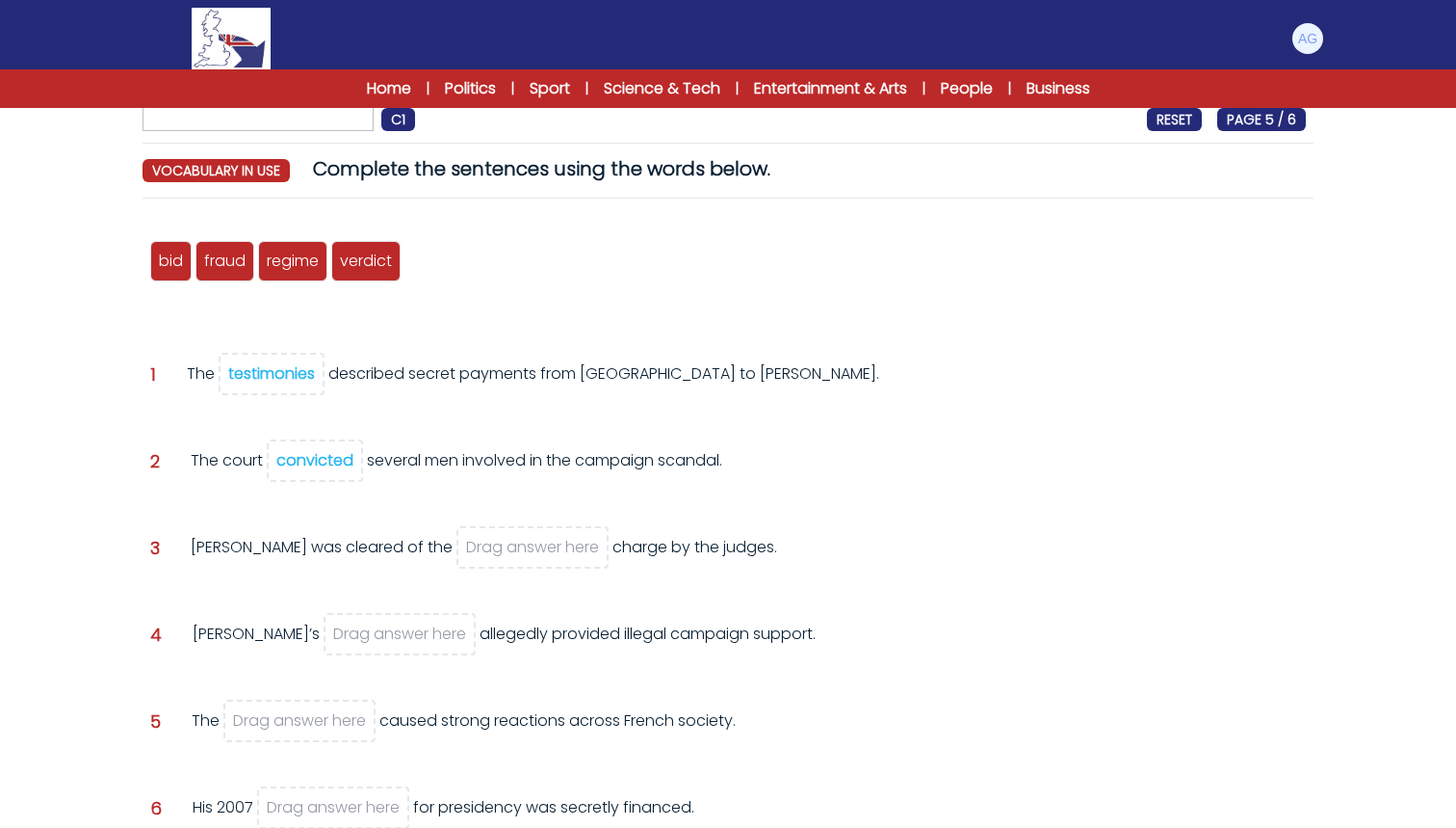
scroll to position [209, 0]
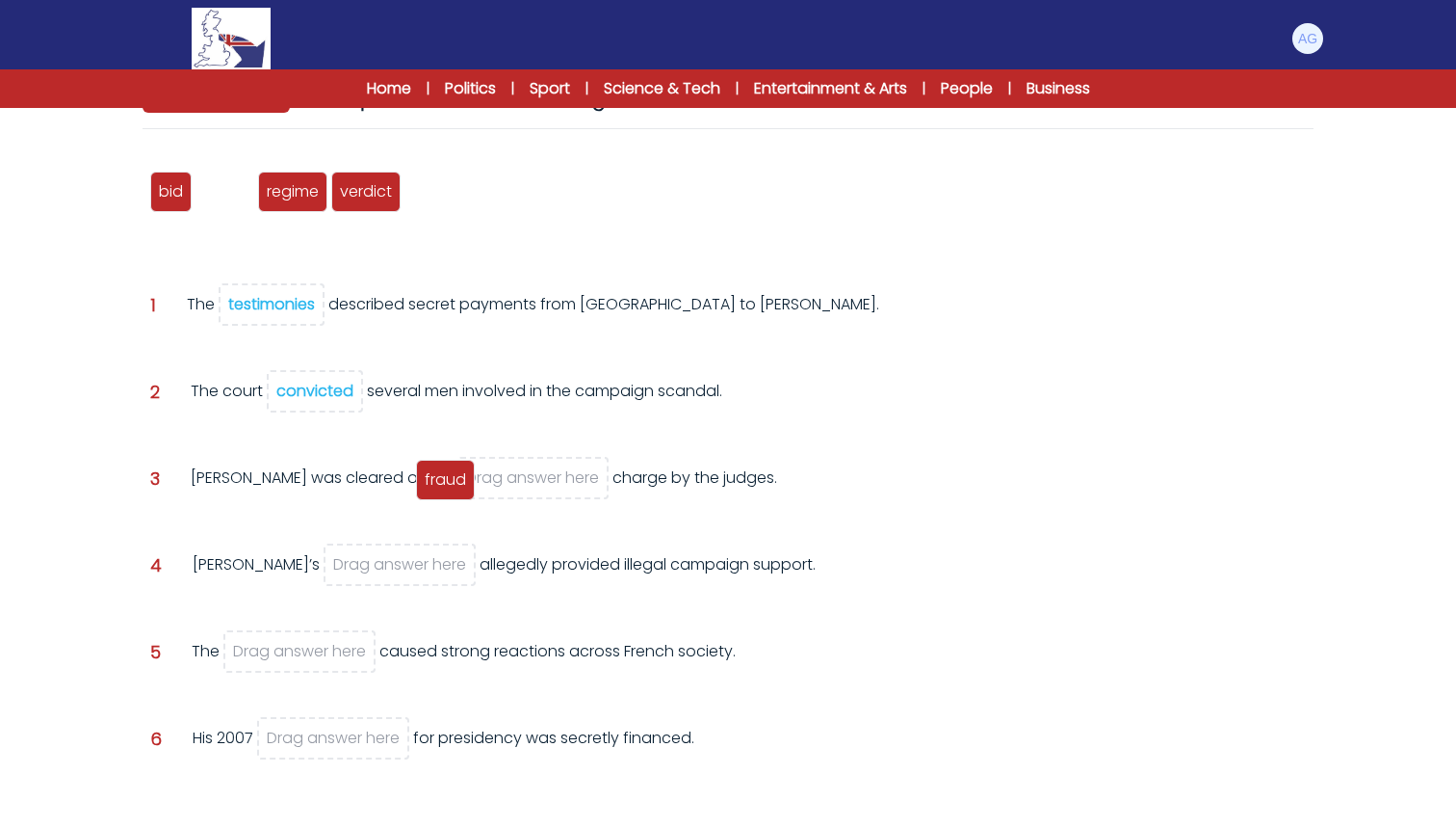
drag, startPoint x: 215, startPoint y: 200, endPoint x: 437, endPoint y: 488, distance: 363.6
click at [437, 488] on span "fraud" at bounding box center [445, 479] width 41 height 22
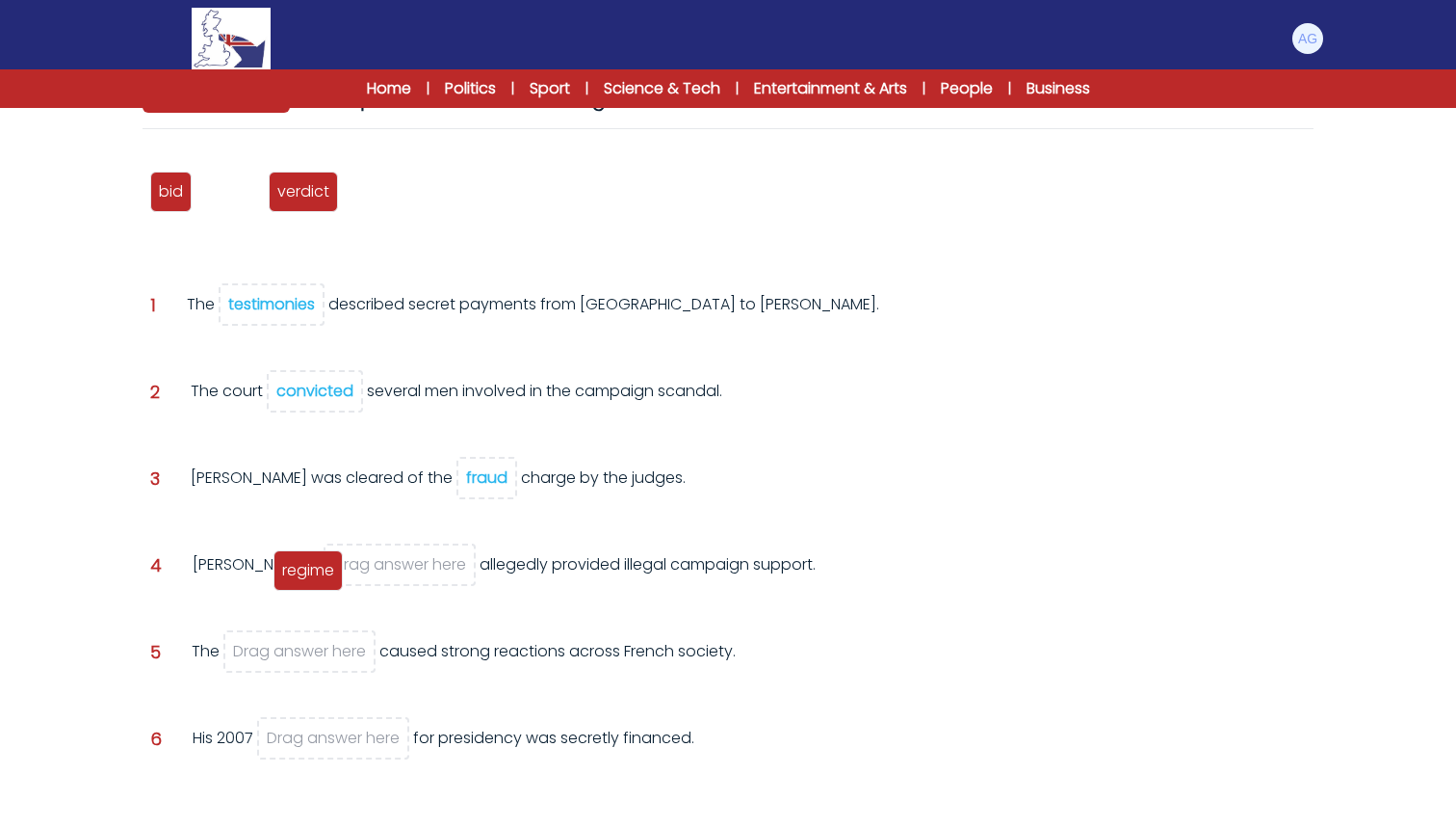
drag, startPoint x: 241, startPoint y: 189, endPoint x: 320, endPoint y: 567, distance: 386.2
click at [320, 567] on span "regime" at bounding box center [308, 570] width 52 height 22
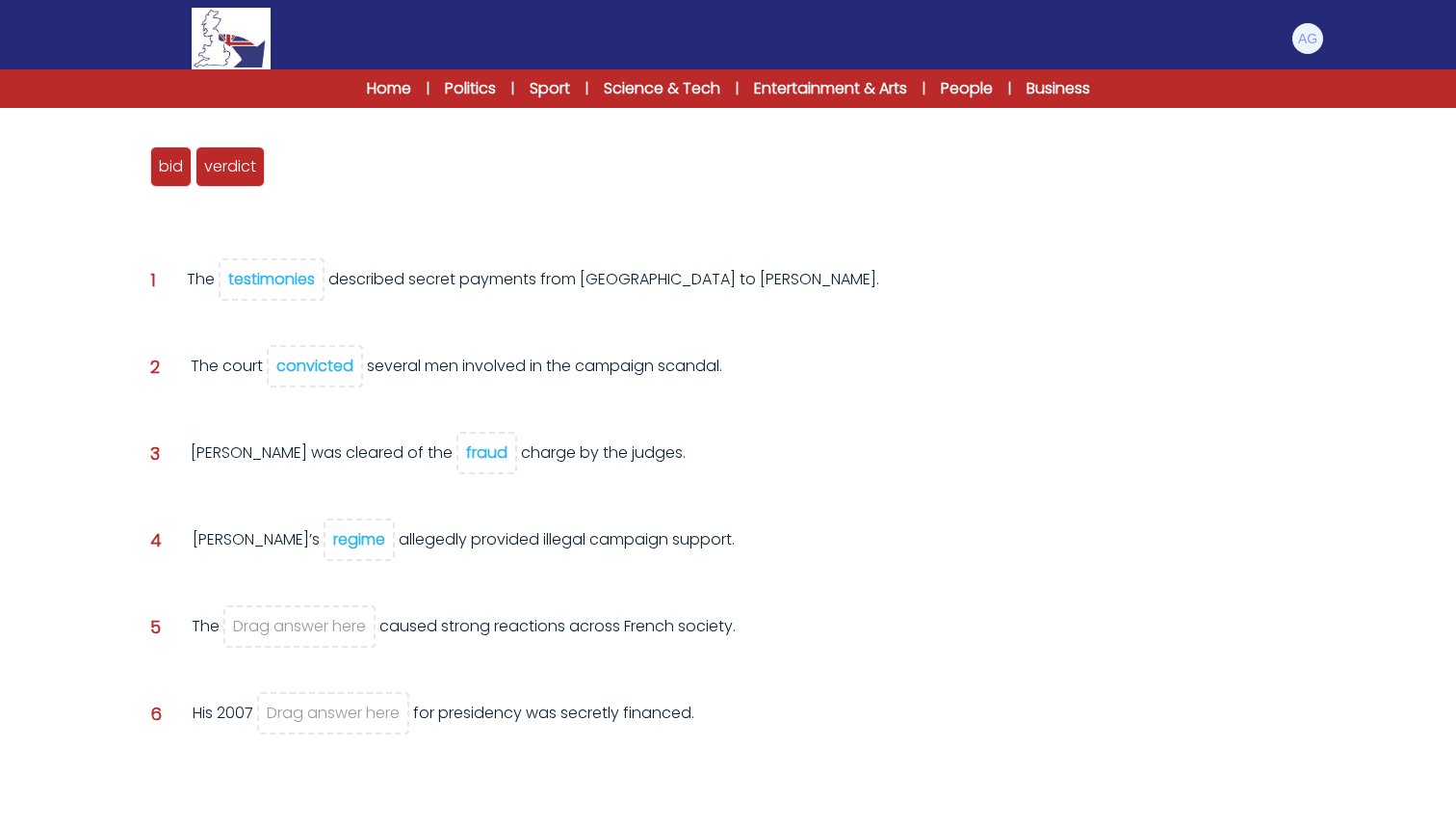
scroll to position [239, 0]
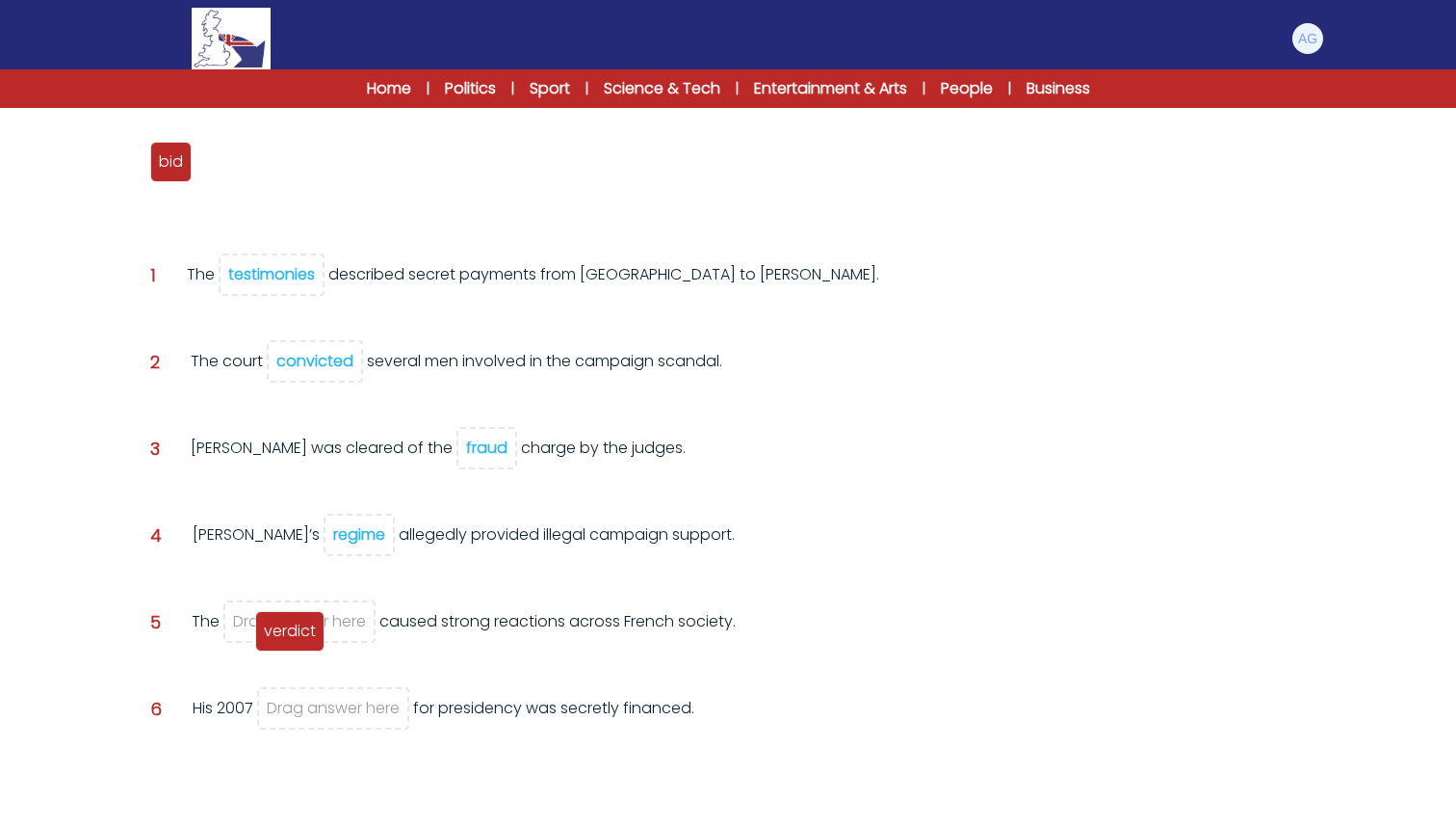
drag, startPoint x: 239, startPoint y: 175, endPoint x: 298, endPoint y: 643, distance: 471.7
click at [298, 643] on div "verdict" at bounding box center [289, 630] width 69 height 41
drag, startPoint x: 166, startPoint y: 153, endPoint x: 311, endPoint y: 696, distance: 562.0
click at [311, 696] on span "bid" at bounding box center [316, 702] width 24 height 22
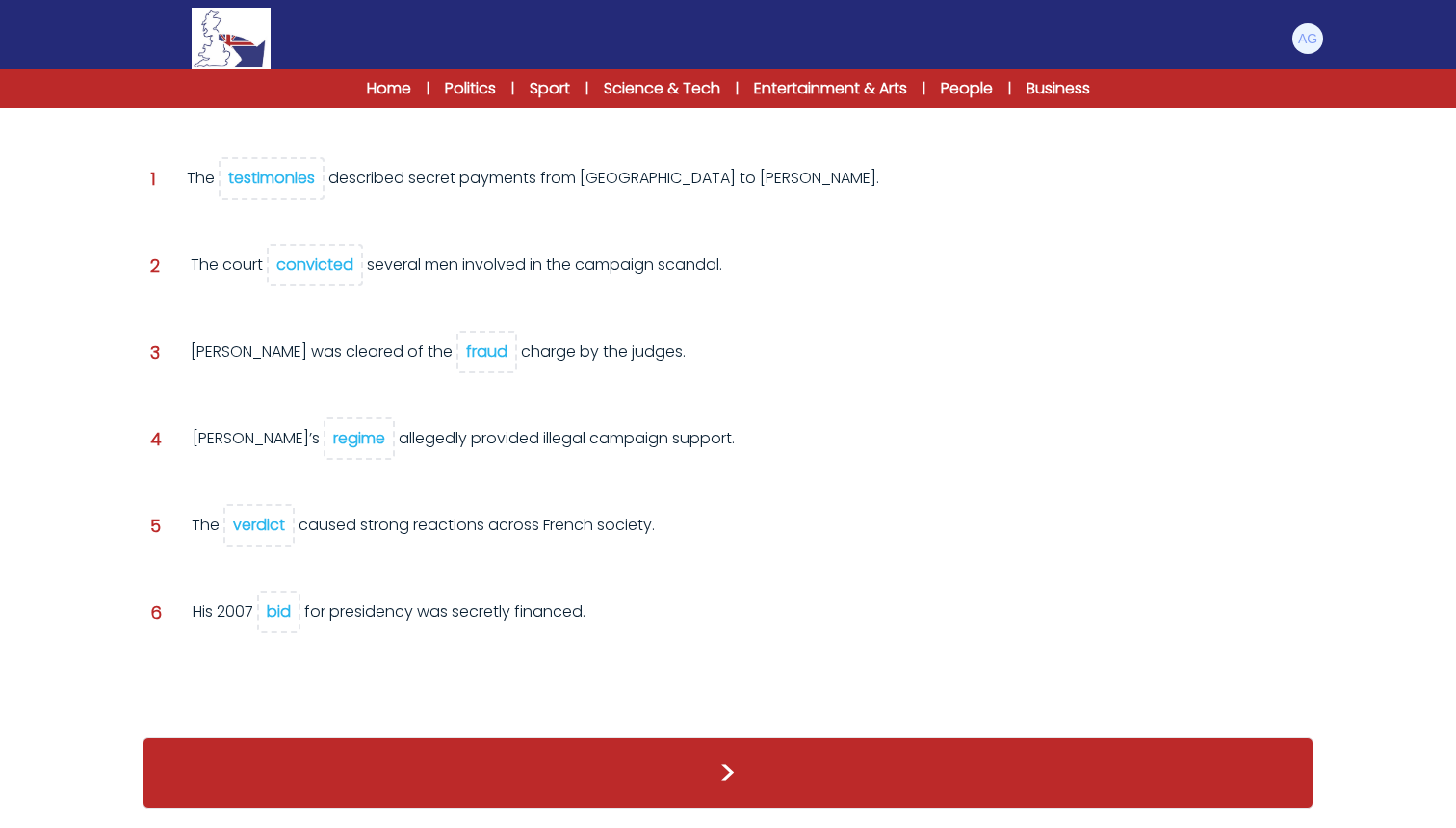
scroll to position [294, 0]
click at [727, 775] on button ">" at bounding box center [728, 773] width 1172 height 71
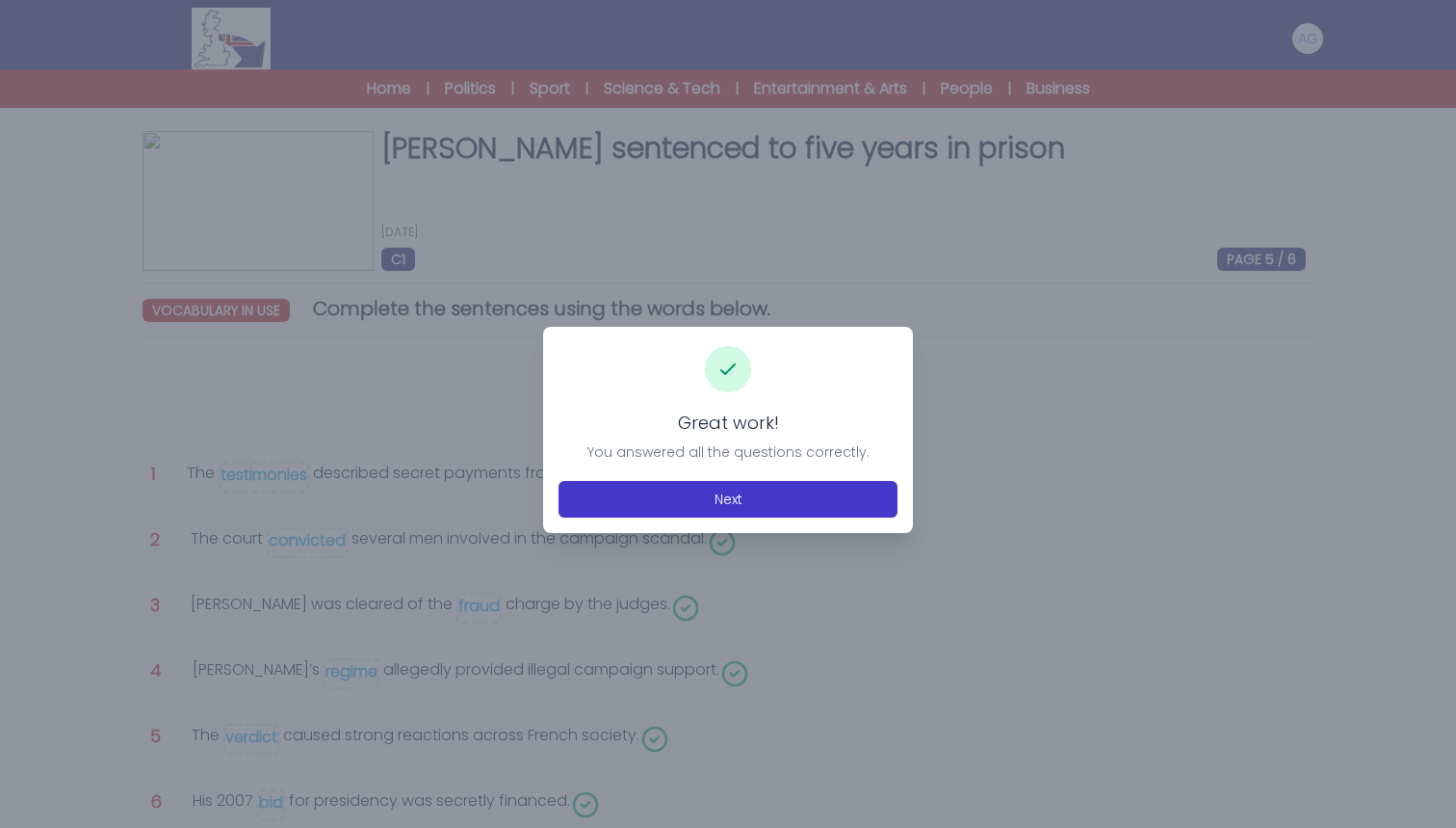
click at [698, 513] on button "Next" at bounding box center [728, 499] width 339 height 37
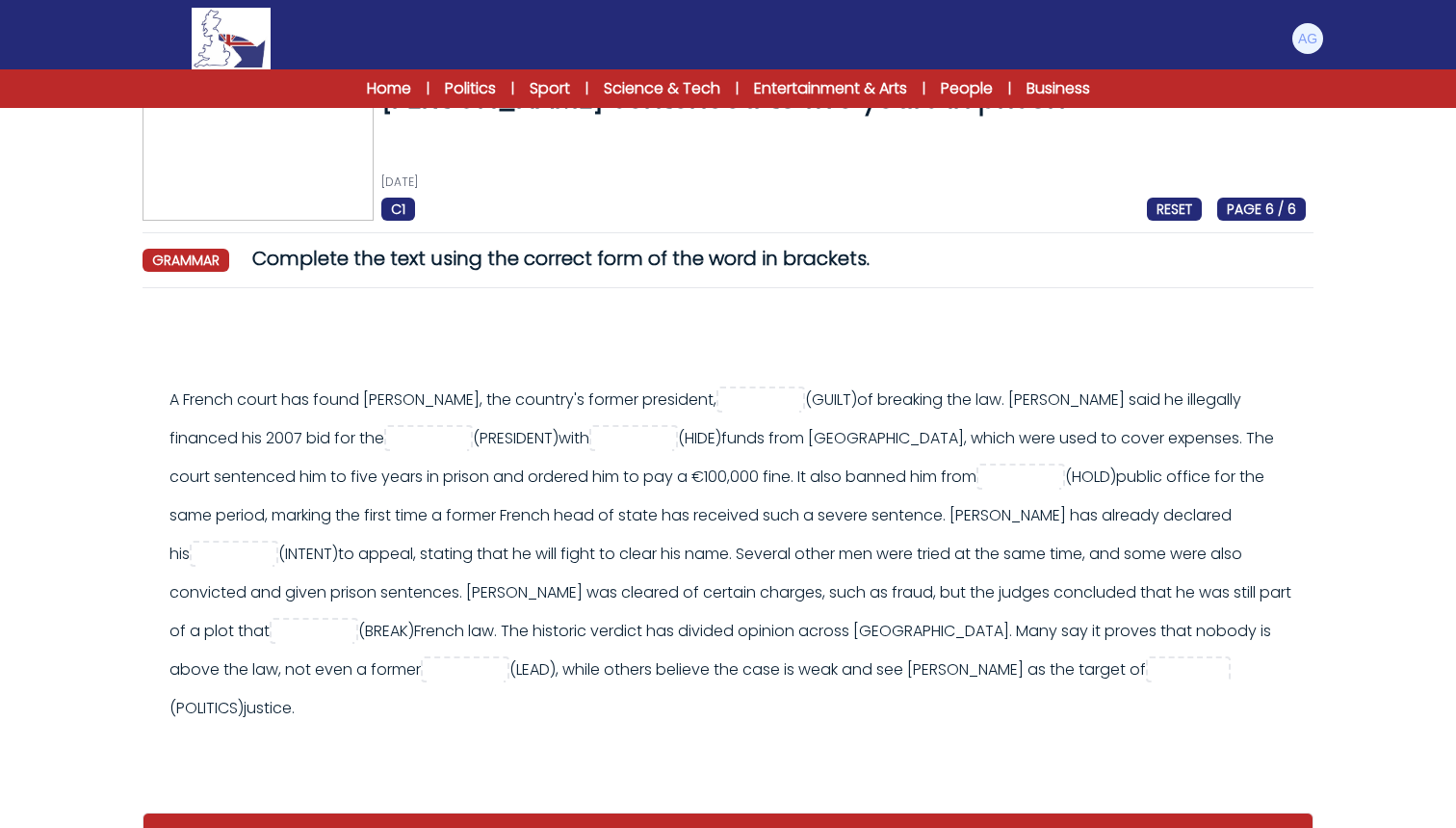
scroll to position [59, 0]
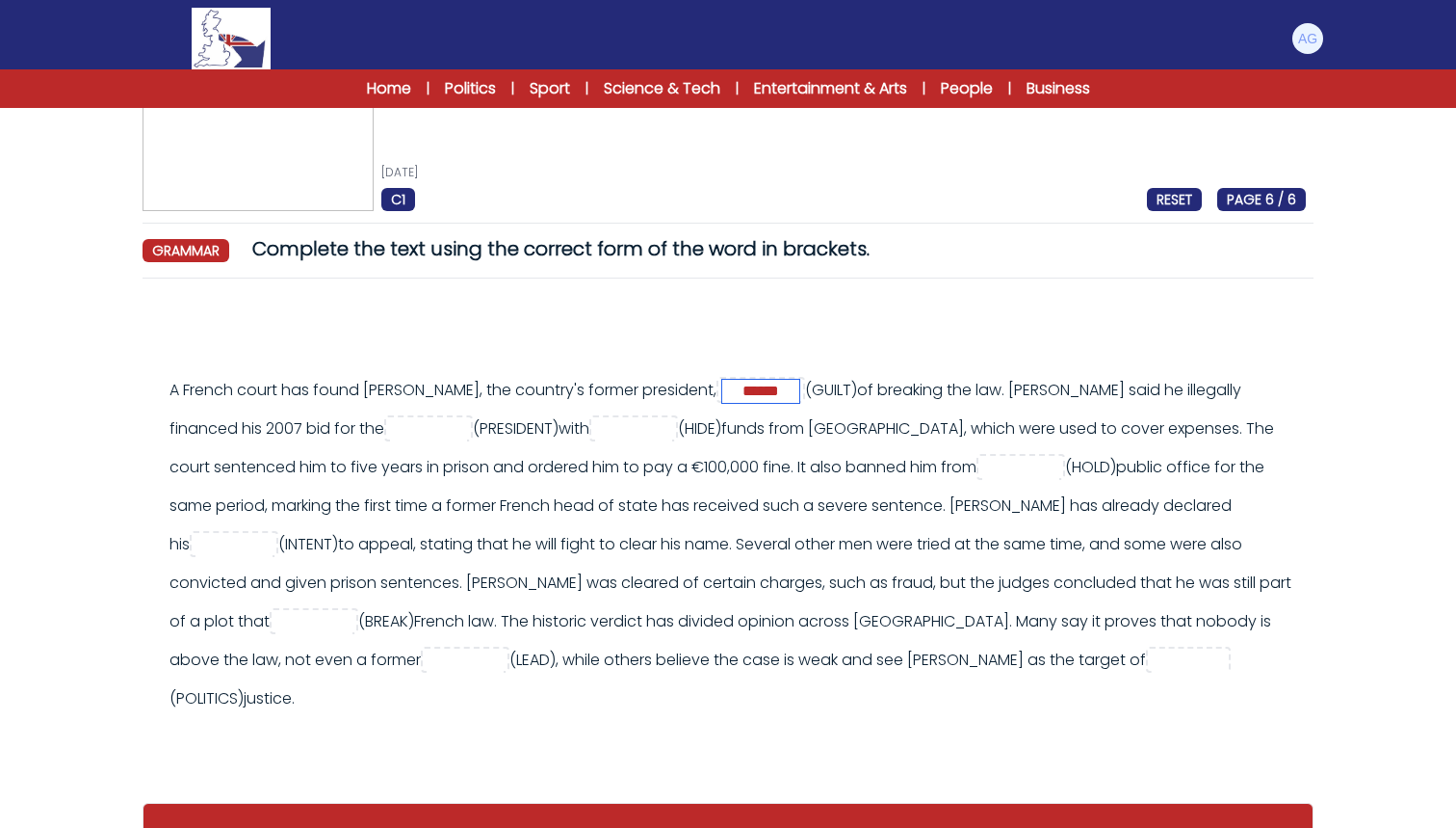
type input "******"
click at [449, 411] on div "A French court has found Nicolas Sarkozy, the country's former president, *****…" at bounding box center [738, 543] width 1137 height 347
click at [435, 438] on input "text" at bounding box center [429, 429] width 77 height 23
type input "**********"
click at [673, 430] on input "text" at bounding box center [634, 429] width 77 height 23
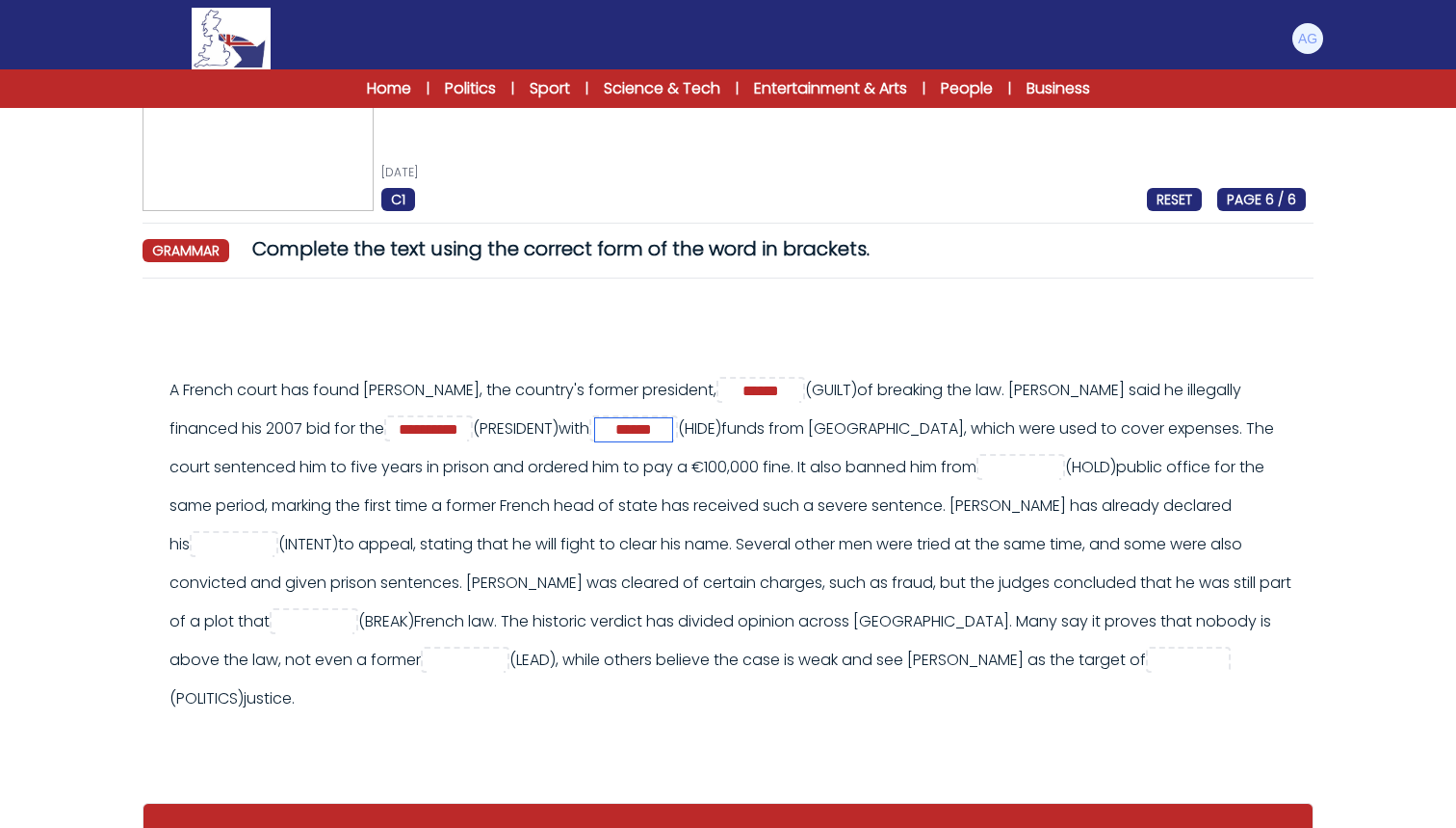
type input "******"
click at [1060, 473] on input "text" at bounding box center [1021, 467] width 77 height 23
type input "*******"
type input "*********"
type input "*****"
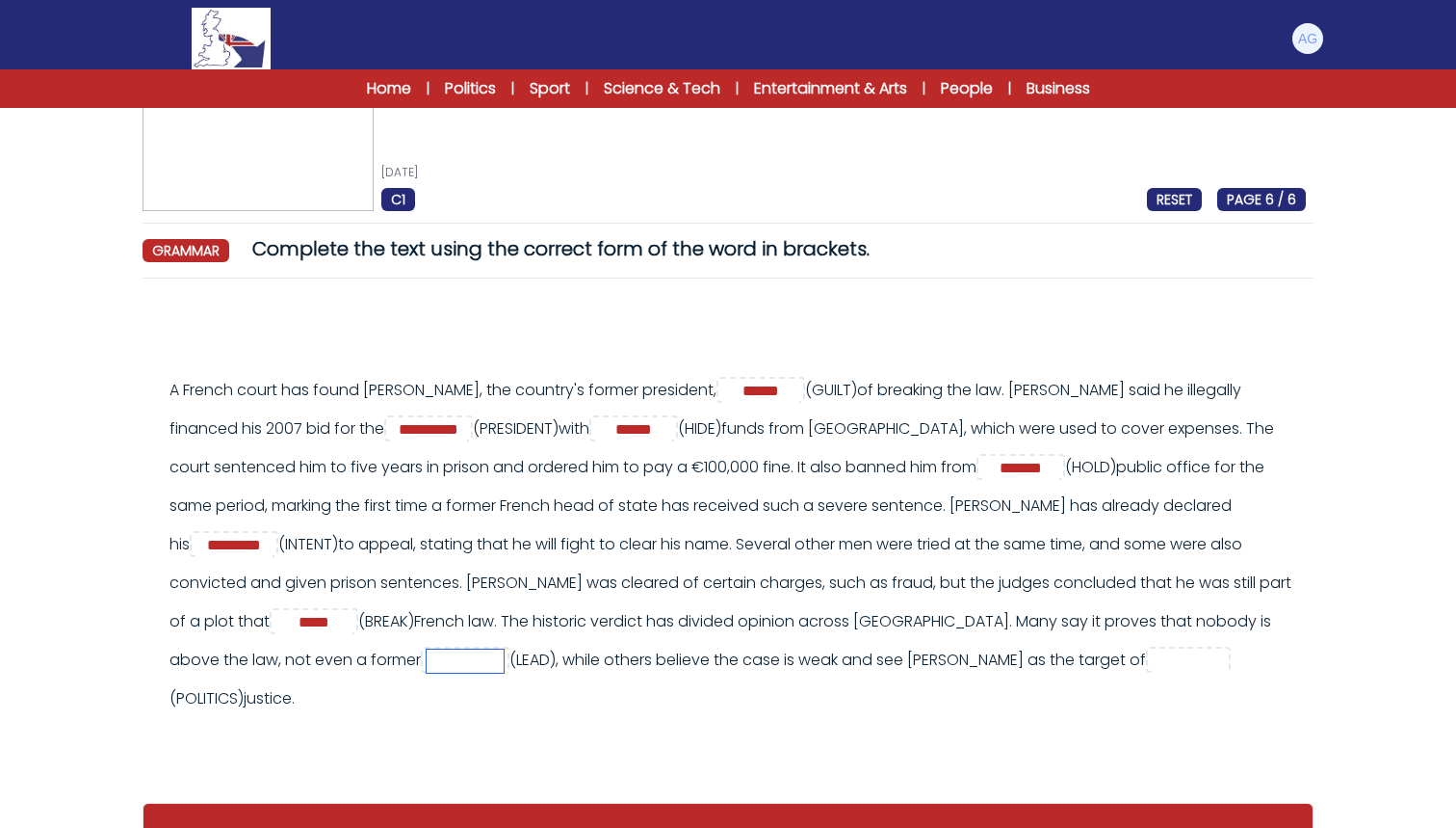
click at [504, 664] on input "text" at bounding box center [465, 660] width 77 height 23
type input "******"
click input "text"
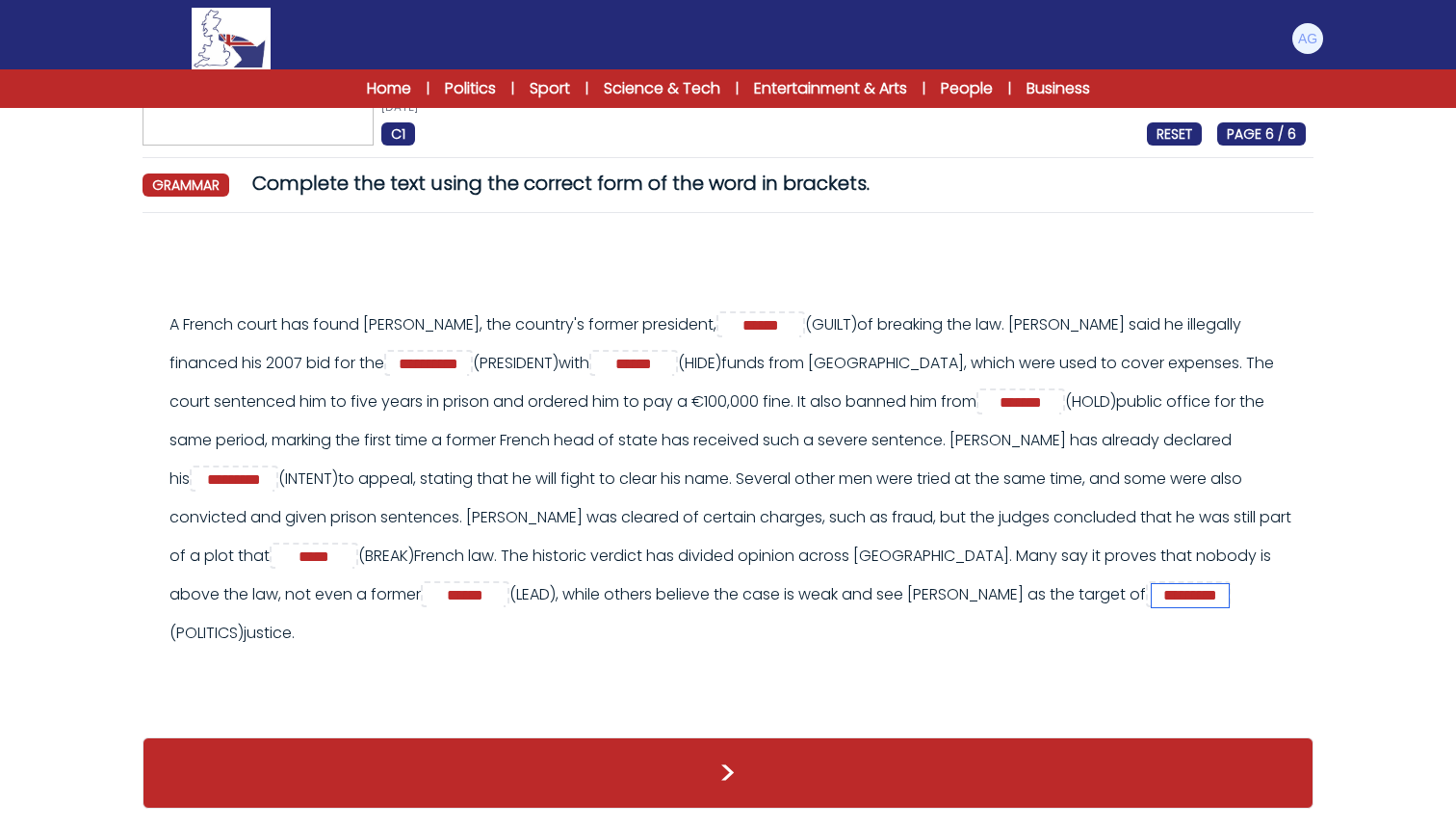
scroll to position [125, 0]
type input "*********"
click button ">"
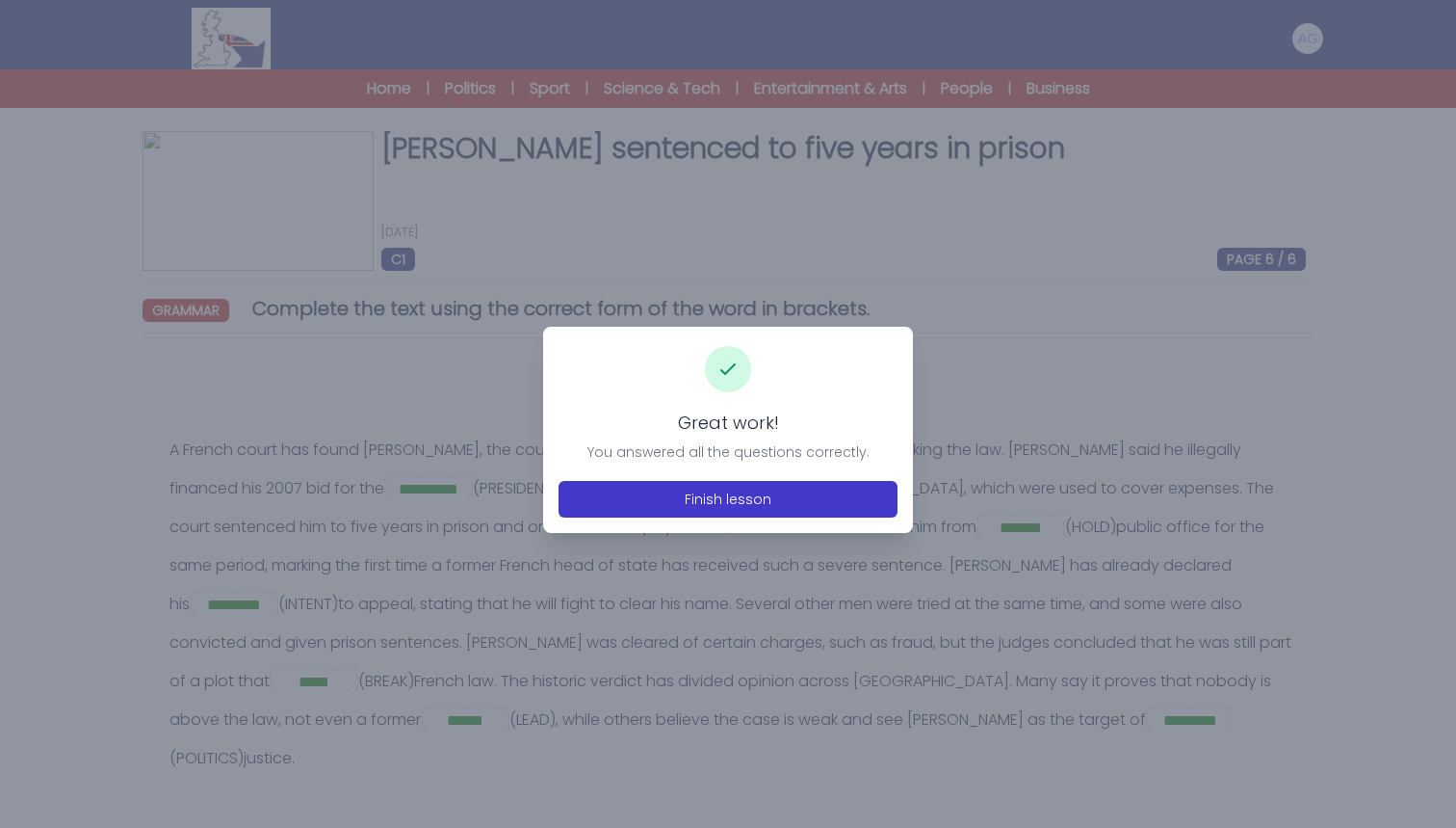
click at [682, 487] on button "Finish lesson" at bounding box center [728, 499] width 339 height 37
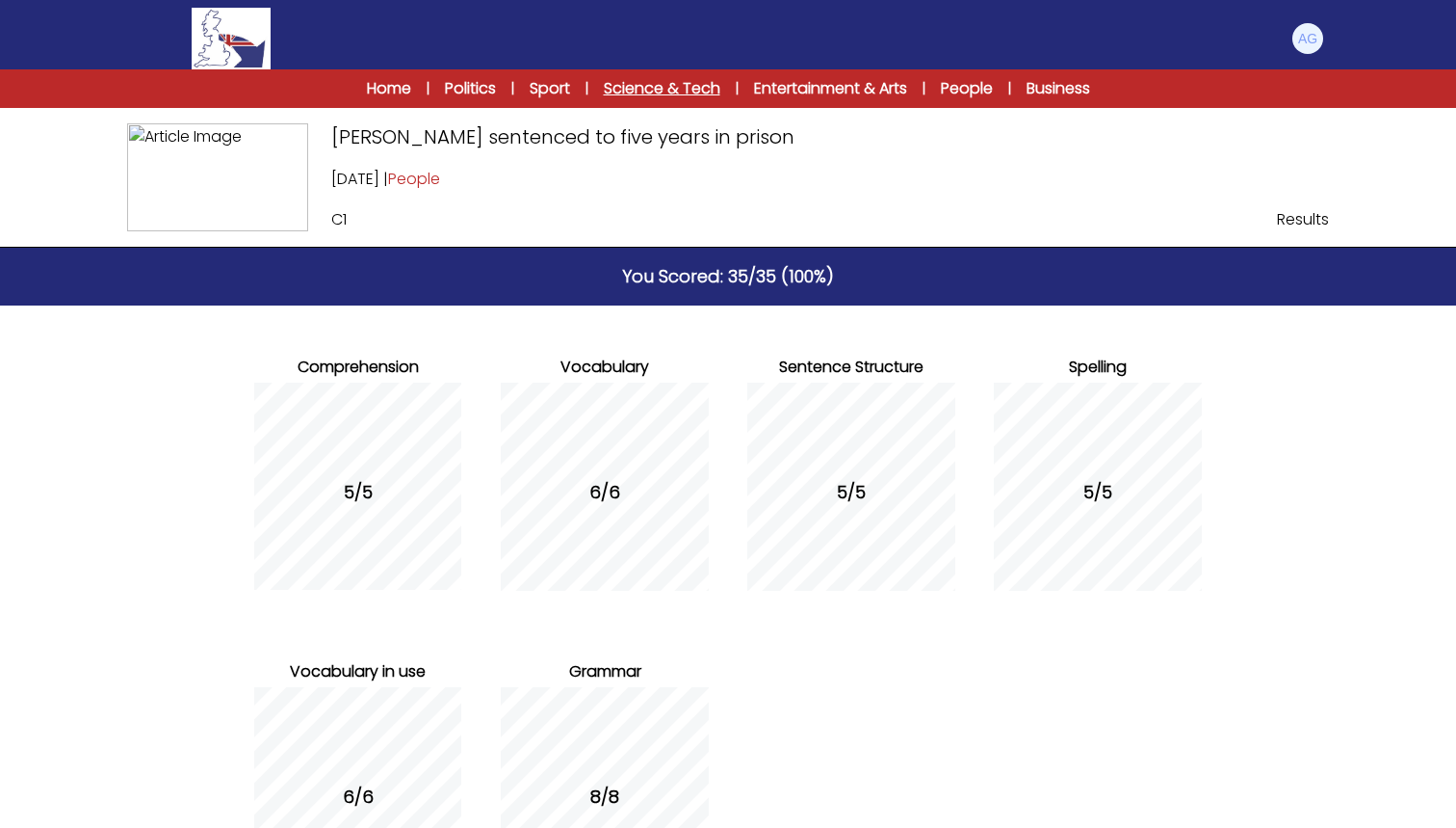
click at [613, 93] on link "Science & Tech" at bounding box center [662, 88] width 117 height 23
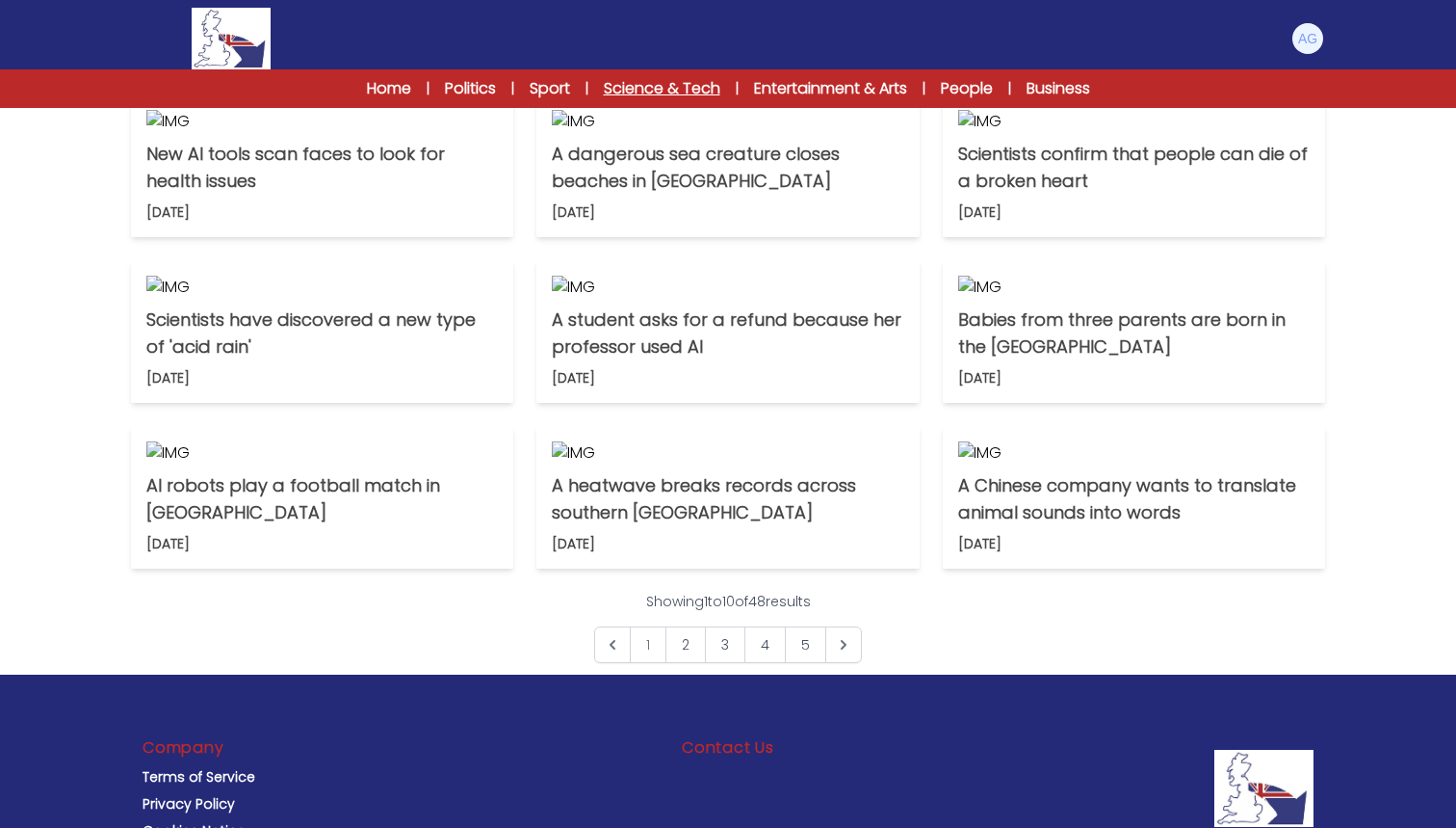
scroll to position [533, 0]
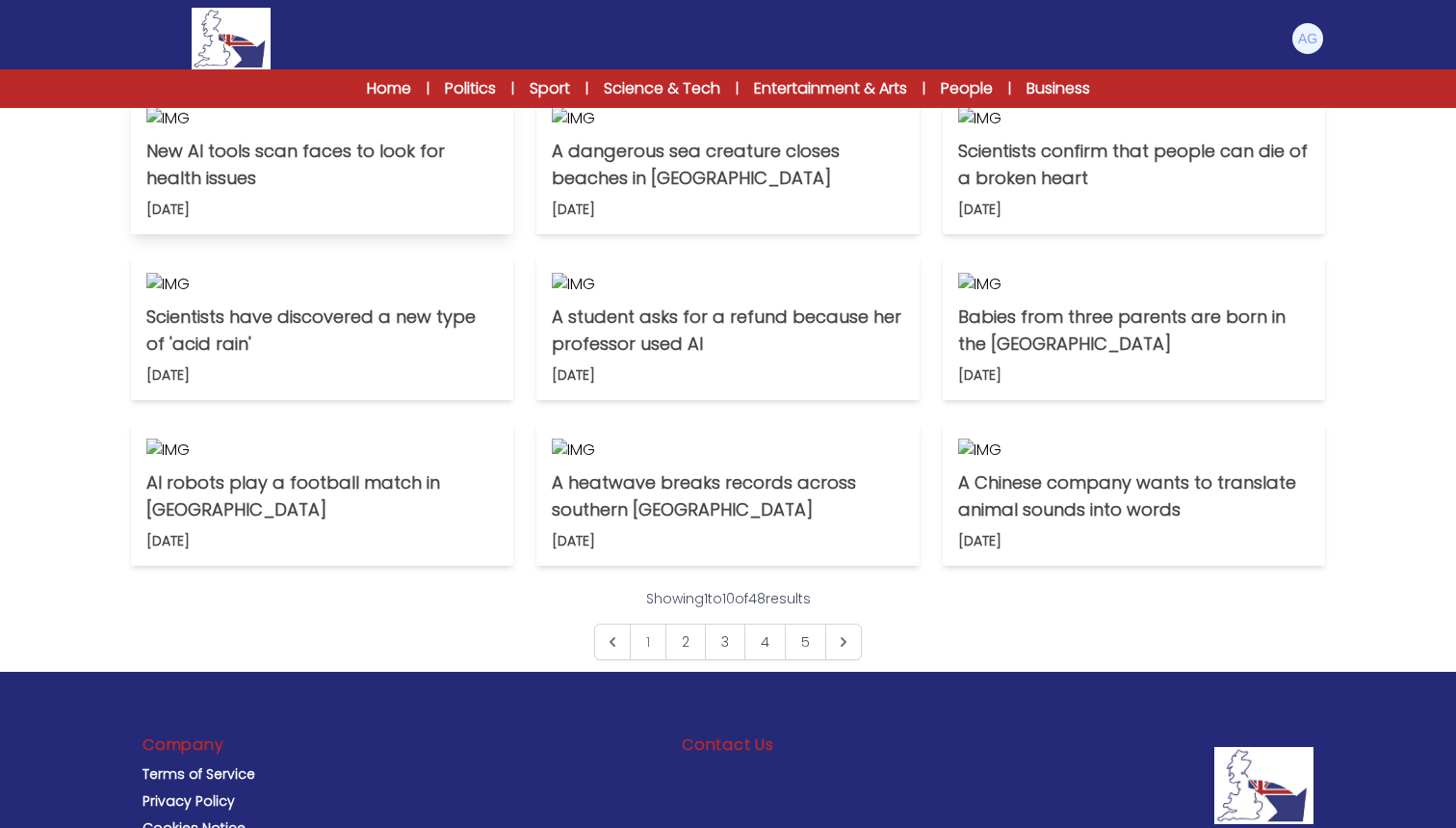
click at [245, 192] on p "New AI tools scan faces to look for health issues" at bounding box center [322, 164] width 352 height 54
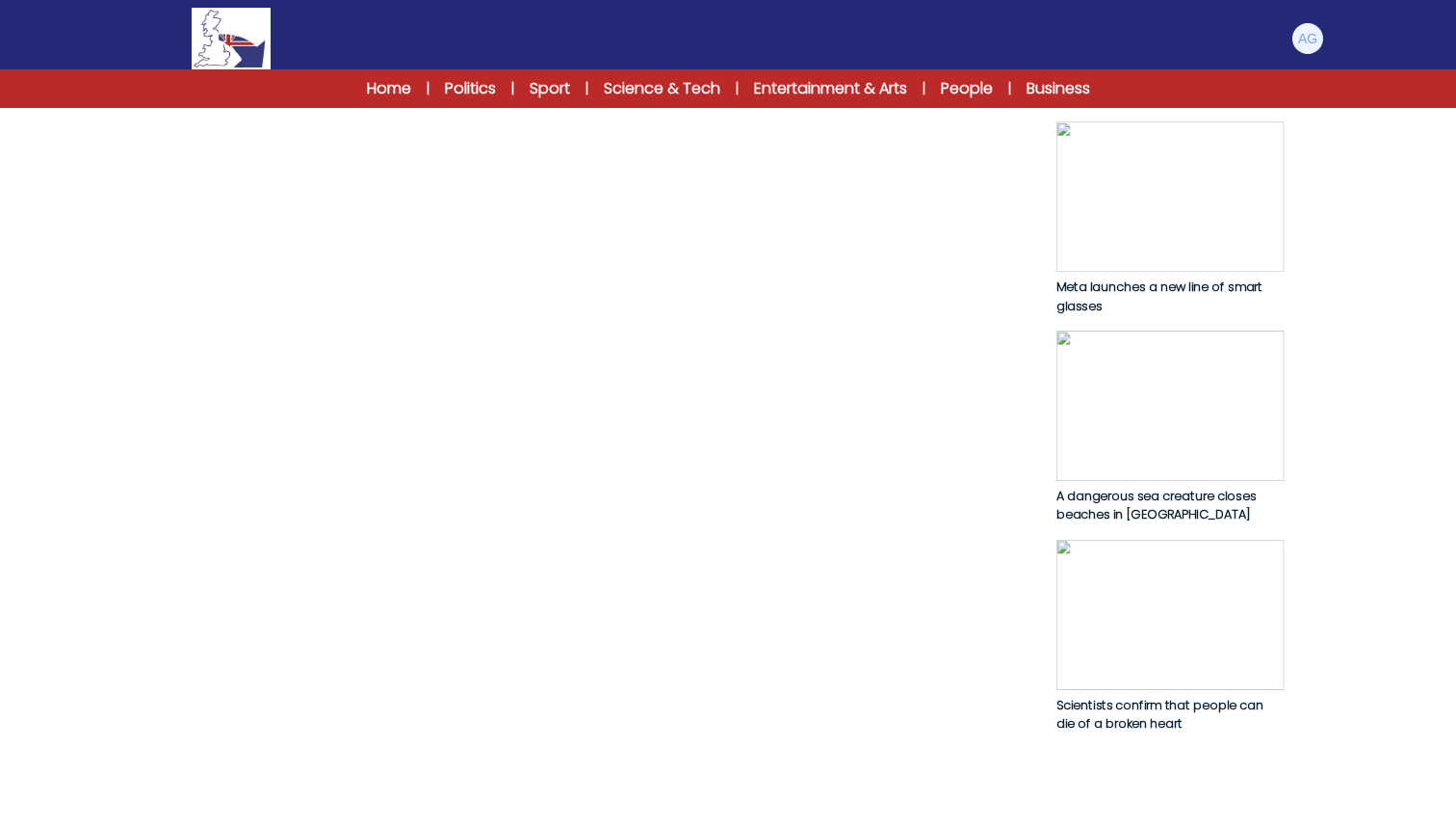
scroll to position [961, 0]
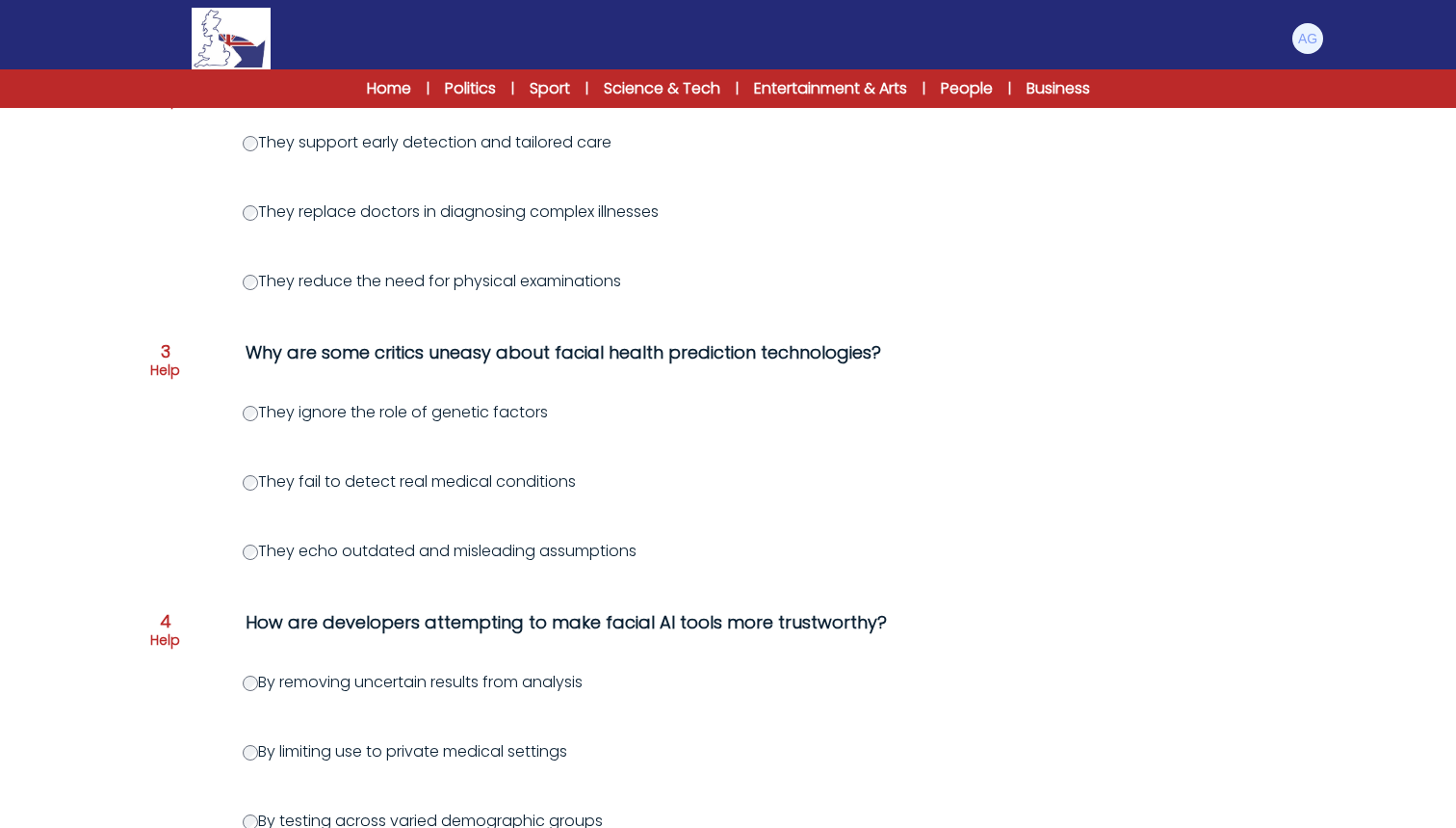
scroll to position [599, 0]
click at [362, 490] on label "They fail to detect real medical conditions" at bounding box center [409, 479] width 333 height 22
click at [365, 536] on div "Question 1 Help What does FaceAge’s focus on subtle facial features suggest abo…" at bounding box center [728, 480] width 1172 height 1395
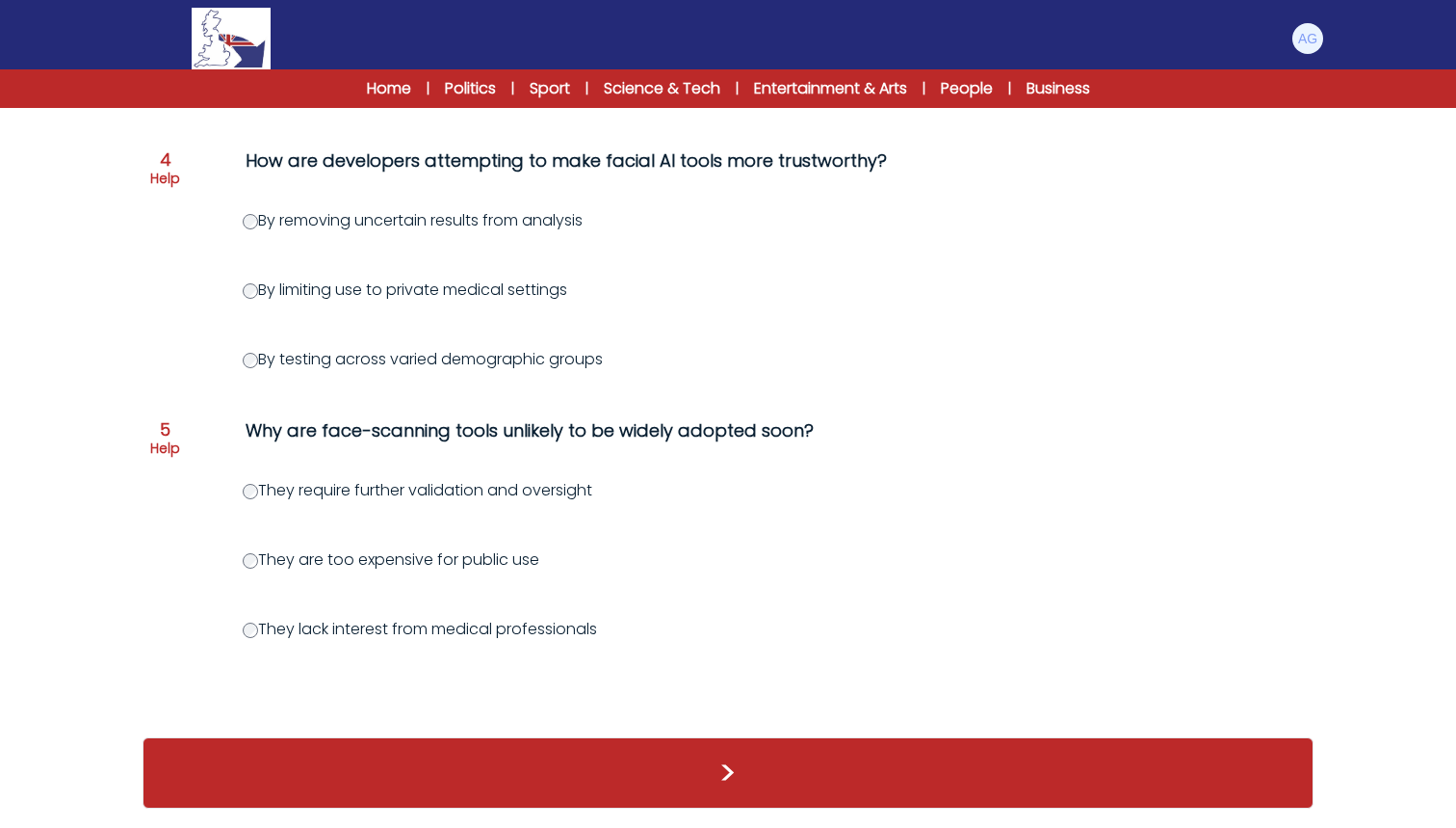
scroll to position [1096, 0]
click at [670, 769] on button ">" at bounding box center [728, 773] width 1172 height 71
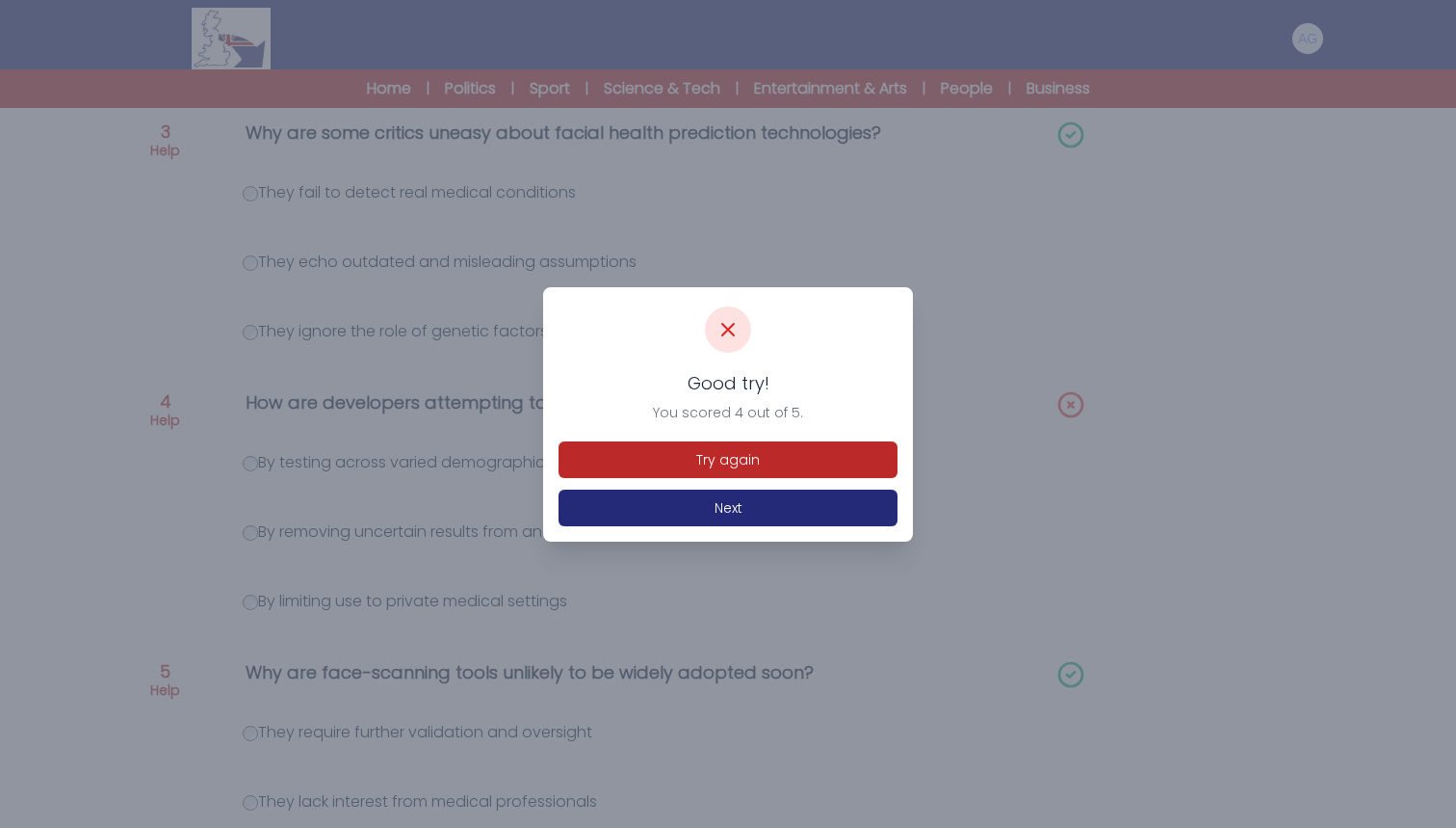
scroll to position [834, 0]
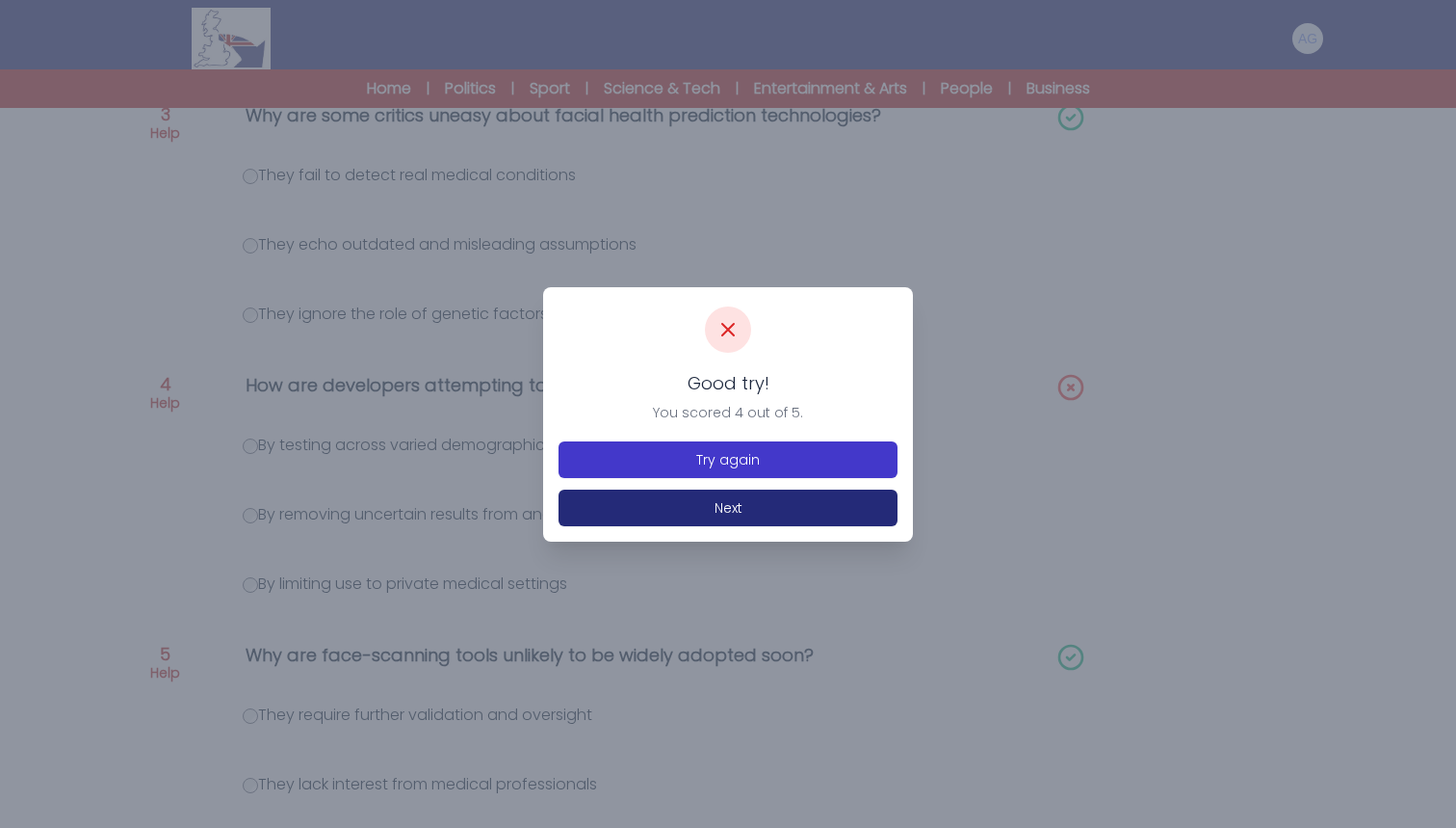
click at [686, 457] on button "Try again" at bounding box center [728, 459] width 339 height 37
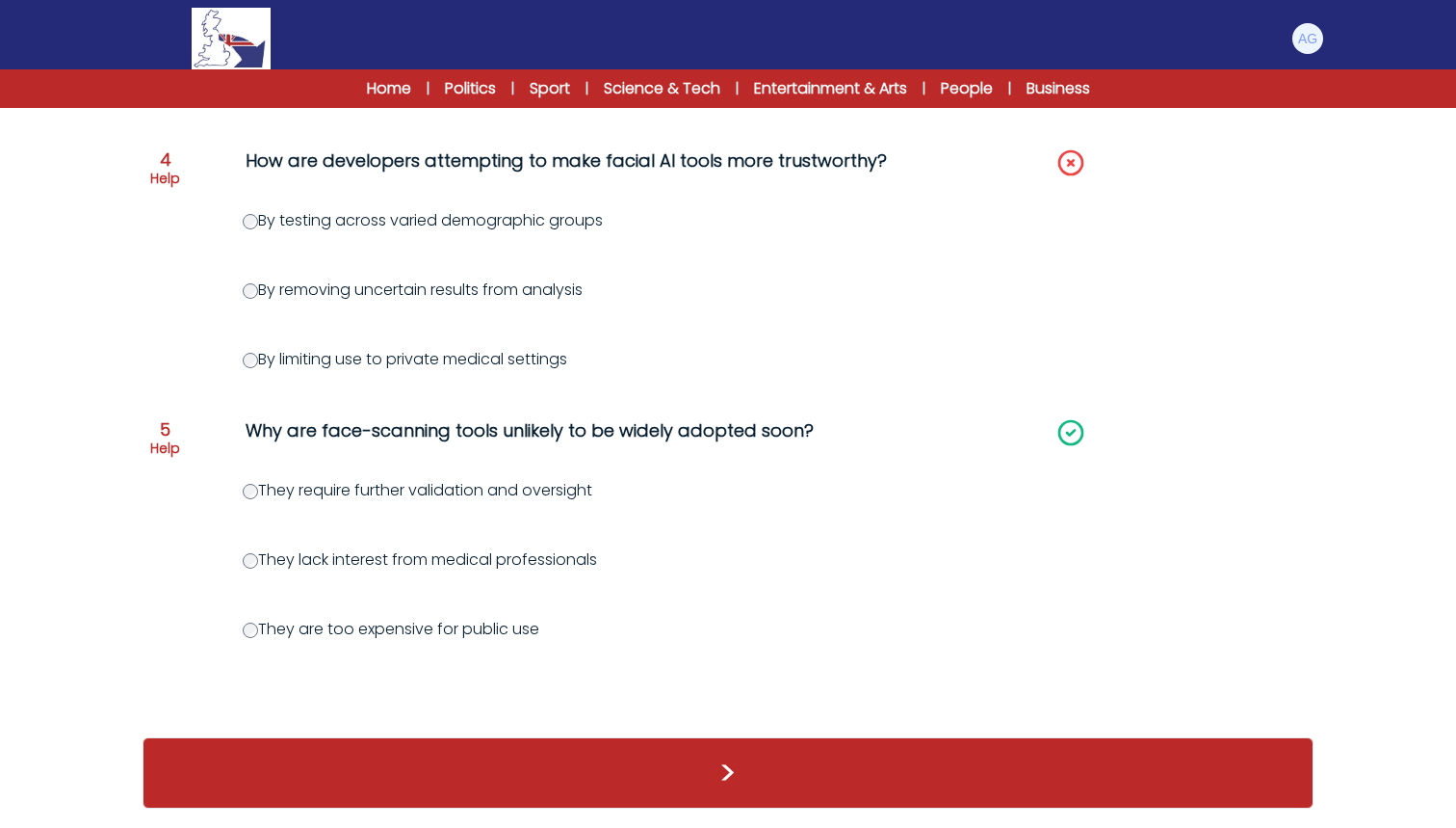
scroll to position [1096, 0]
click at [714, 775] on button ">" at bounding box center [728, 773] width 1172 height 71
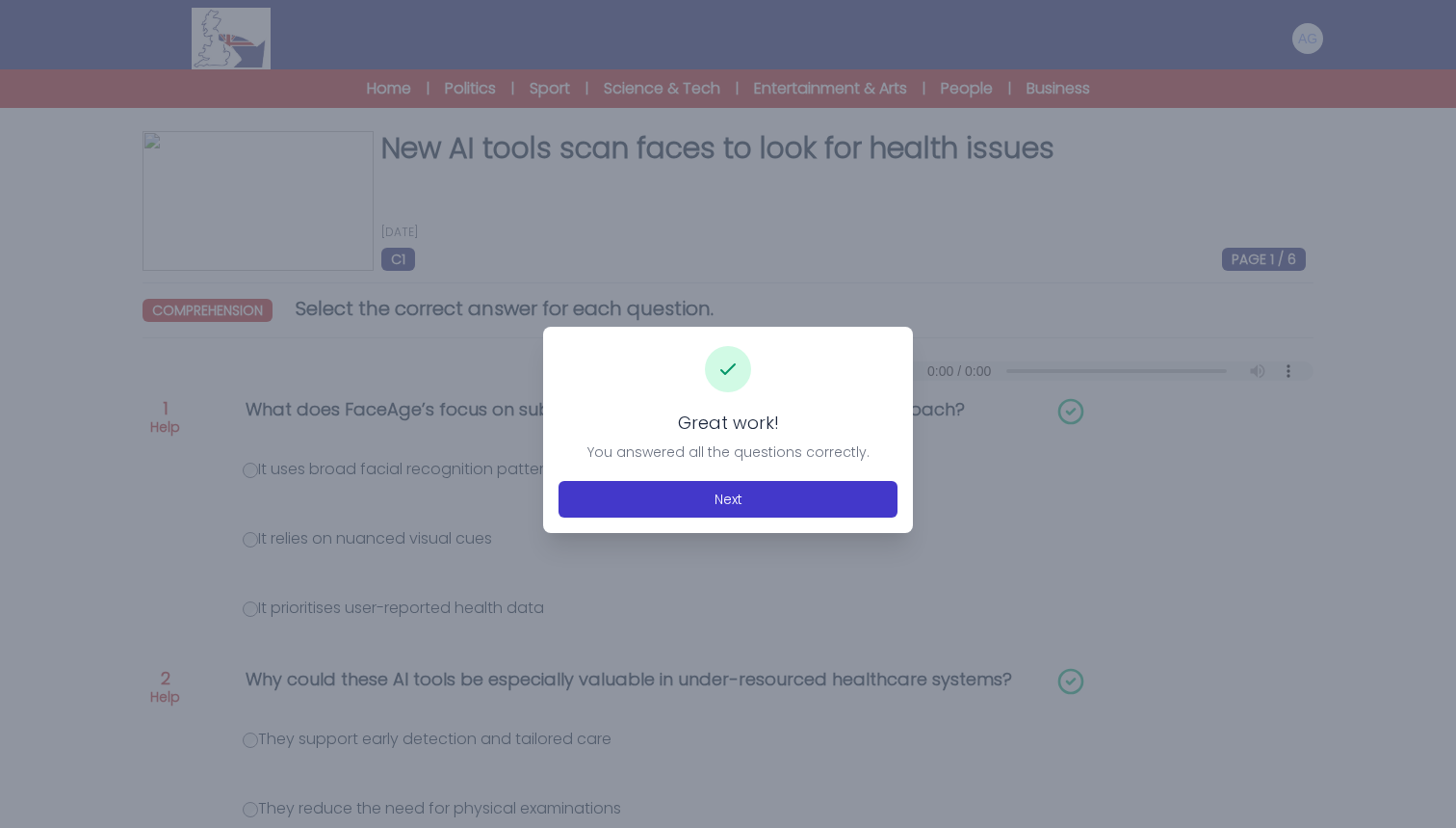
click at [682, 504] on button "Next" at bounding box center [728, 499] width 339 height 37
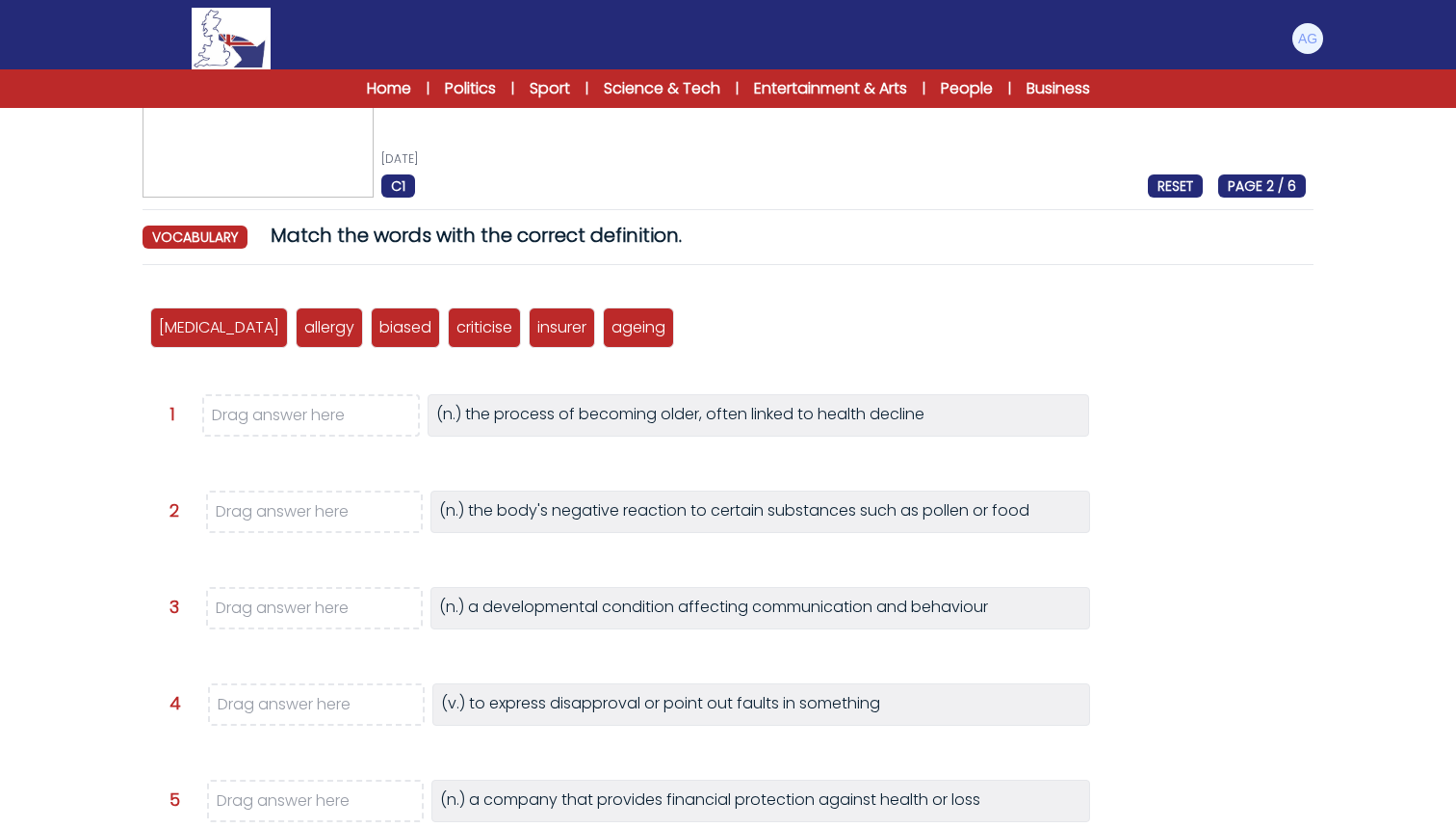
scroll to position [76, 1]
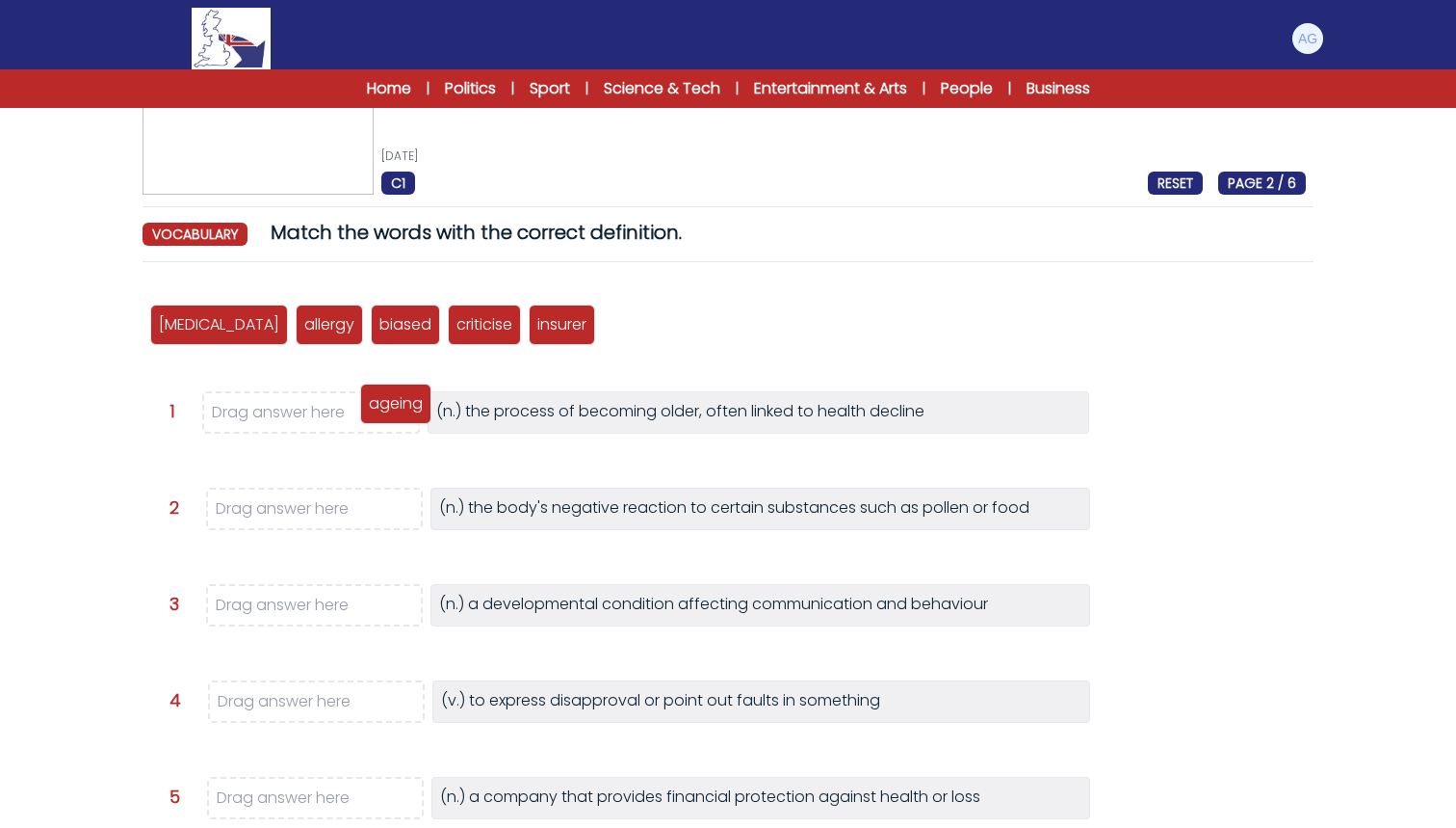
drag, startPoint x: 579, startPoint y: 322, endPoint x: 336, endPoint y: 401, distance: 255.5
click at [368, 401] on p "ageing" at bounding box center [395, 403] width 54 height 23
drag, startPoint x: 266, startPoint y: 330, endPoint x: 308, endPoint y: 528, distance: 202.4
click at [346, 528] on p "allergy" at bounding box center [370, 524] width 50 height 23
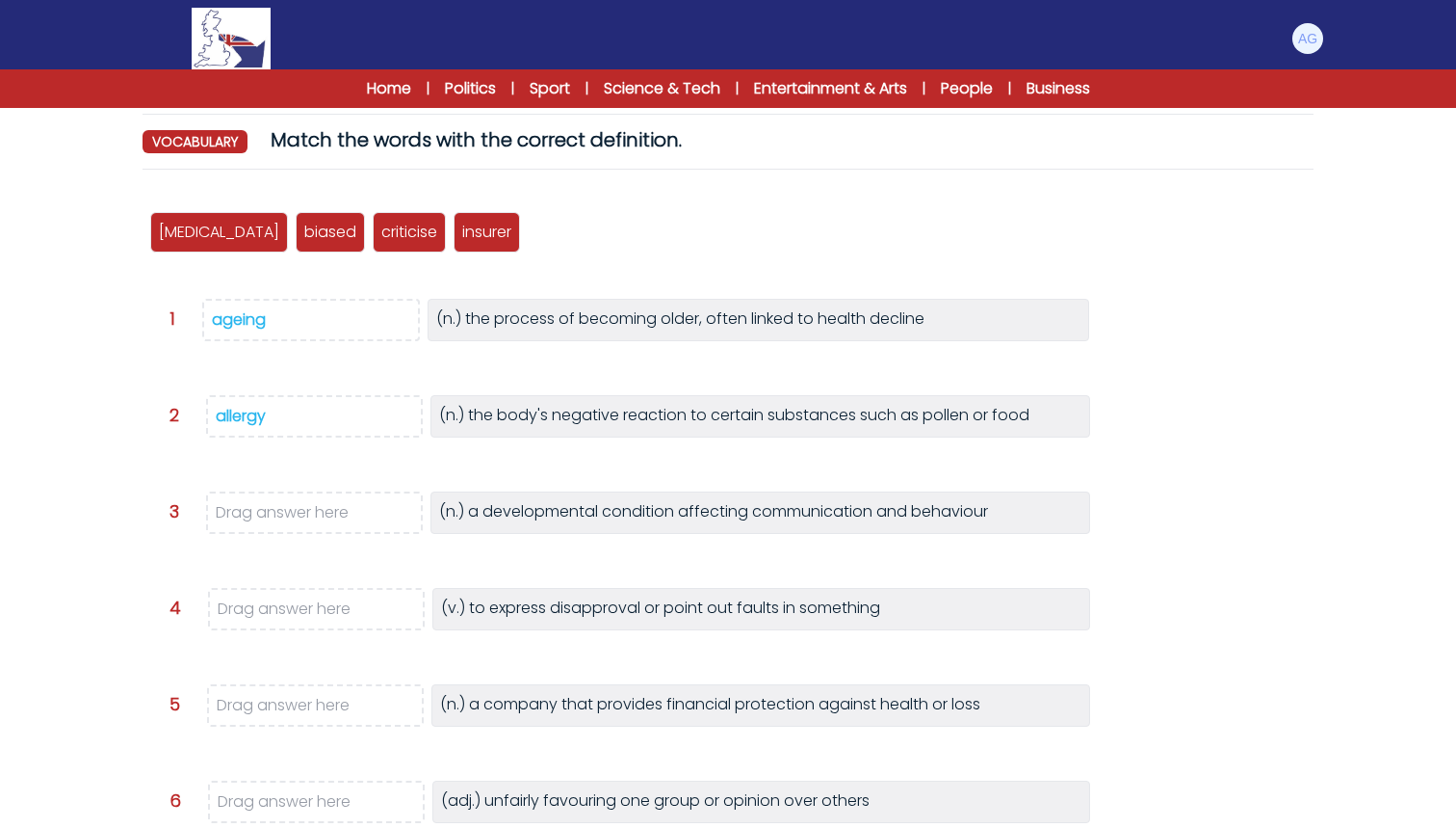
scroll to position [195, 0]
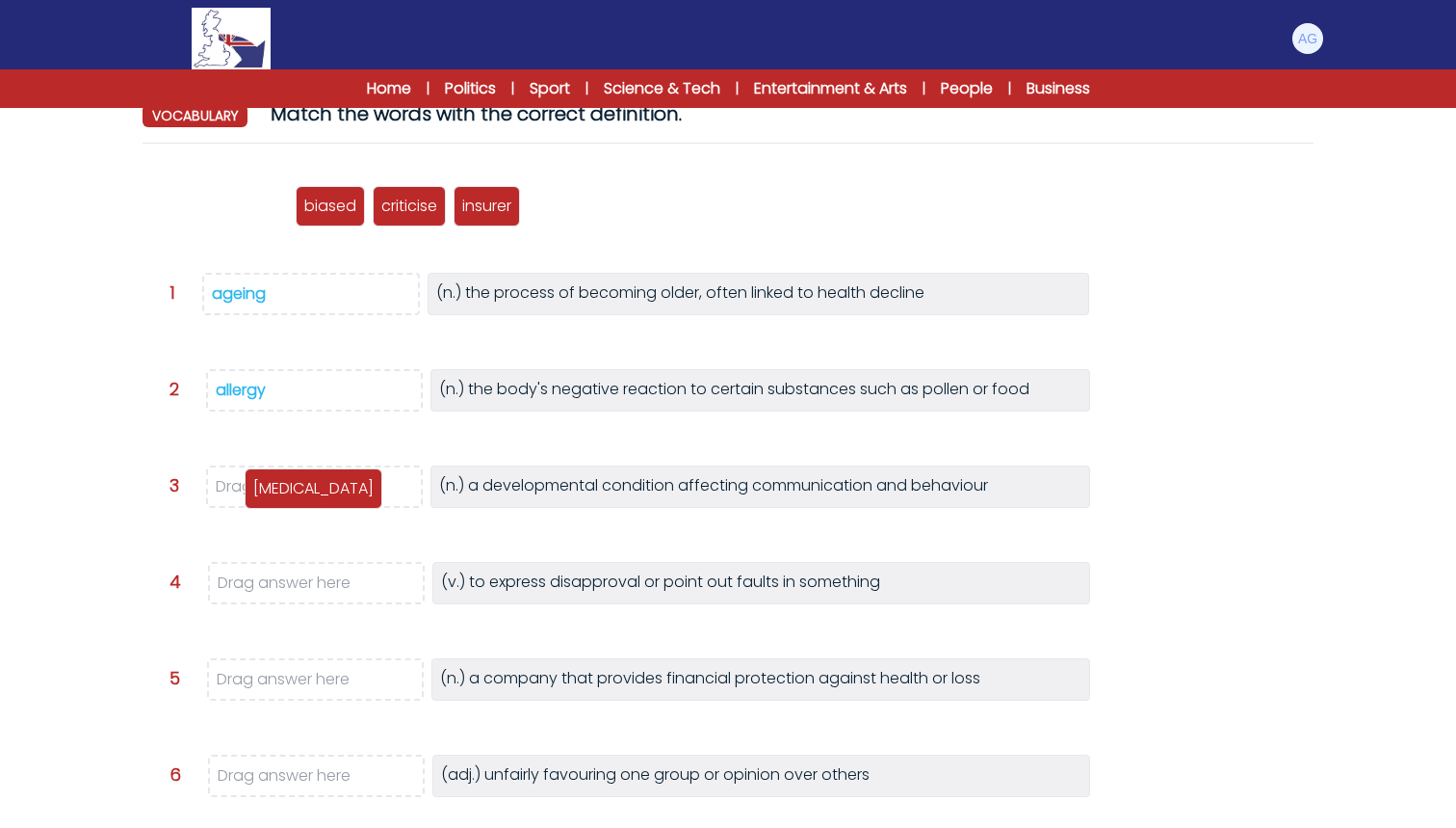
drag, startPoint x: 197, startPoint y: 215, endPoint x: 291, endPoint y: 490, distance: 290.6
click at [291, 490] on p "[MEDICAL_DATA]" at bounding box center [313, 488] width 121 height 23
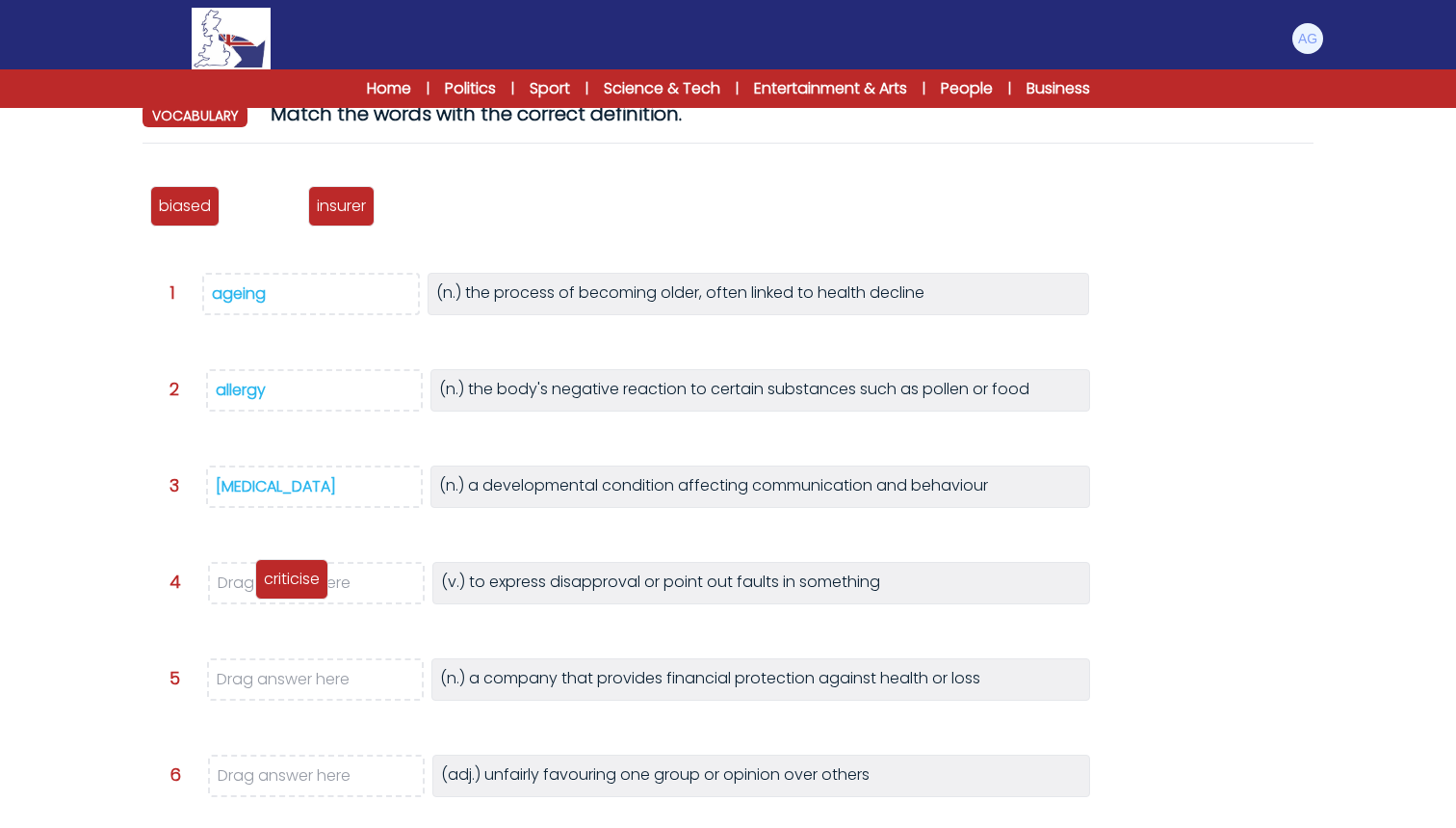
drag, startPoint x: 252, startPoint y: 210, endPoint x: 279, endPoint y: 578, distance: 369.0
click at [279, 578] on p "criticise" at bounding box center [291, 578] width 56 height 23
drag, startPoint x: 272, startPoint y: 209, endPoint x: 303, endPoint y: 681, distance: 473.0
click at [303, 681] on p "insurer" at bounding box center [291, 671] width 49 height 23
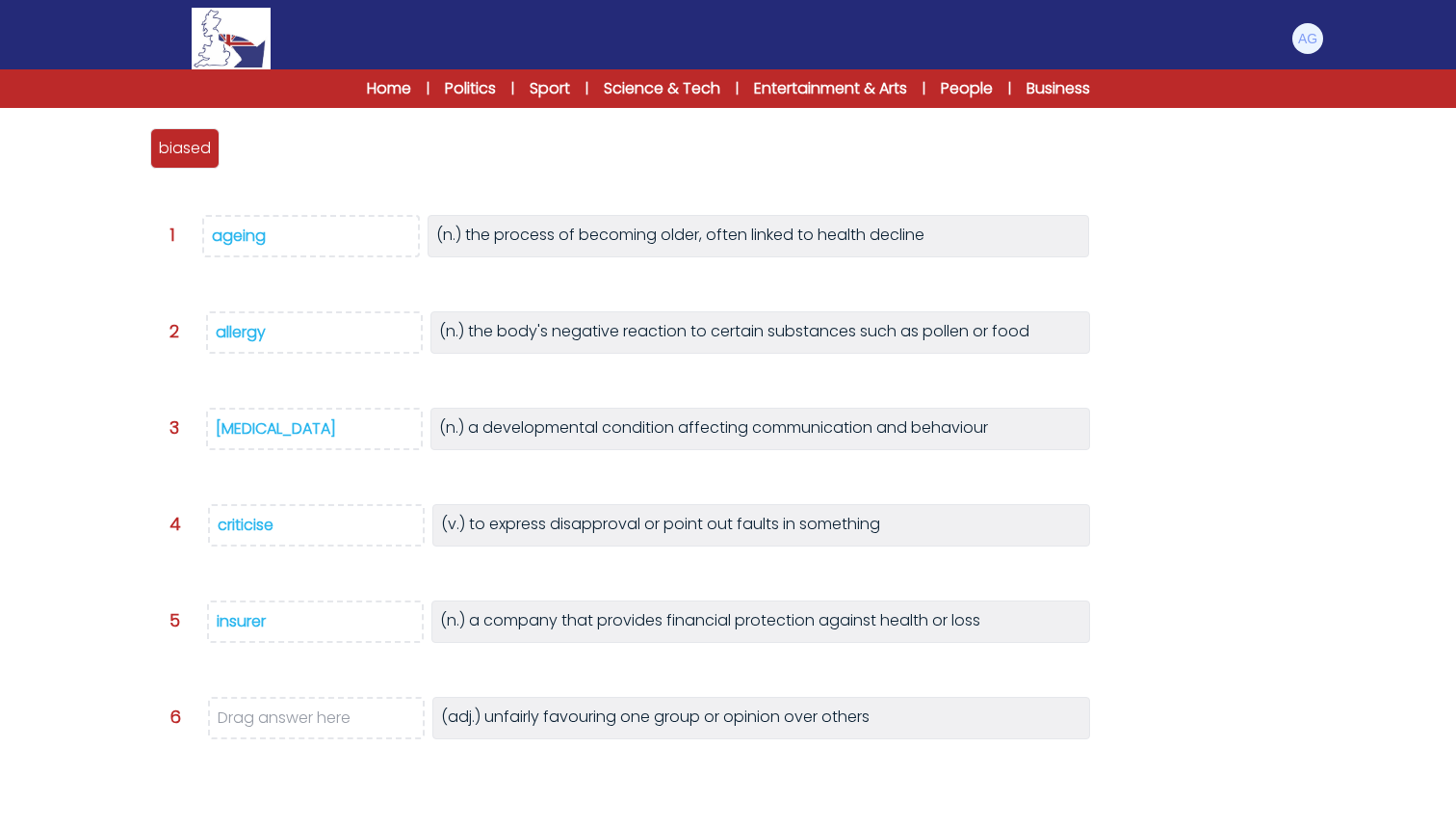
scroll to position [270, 0]
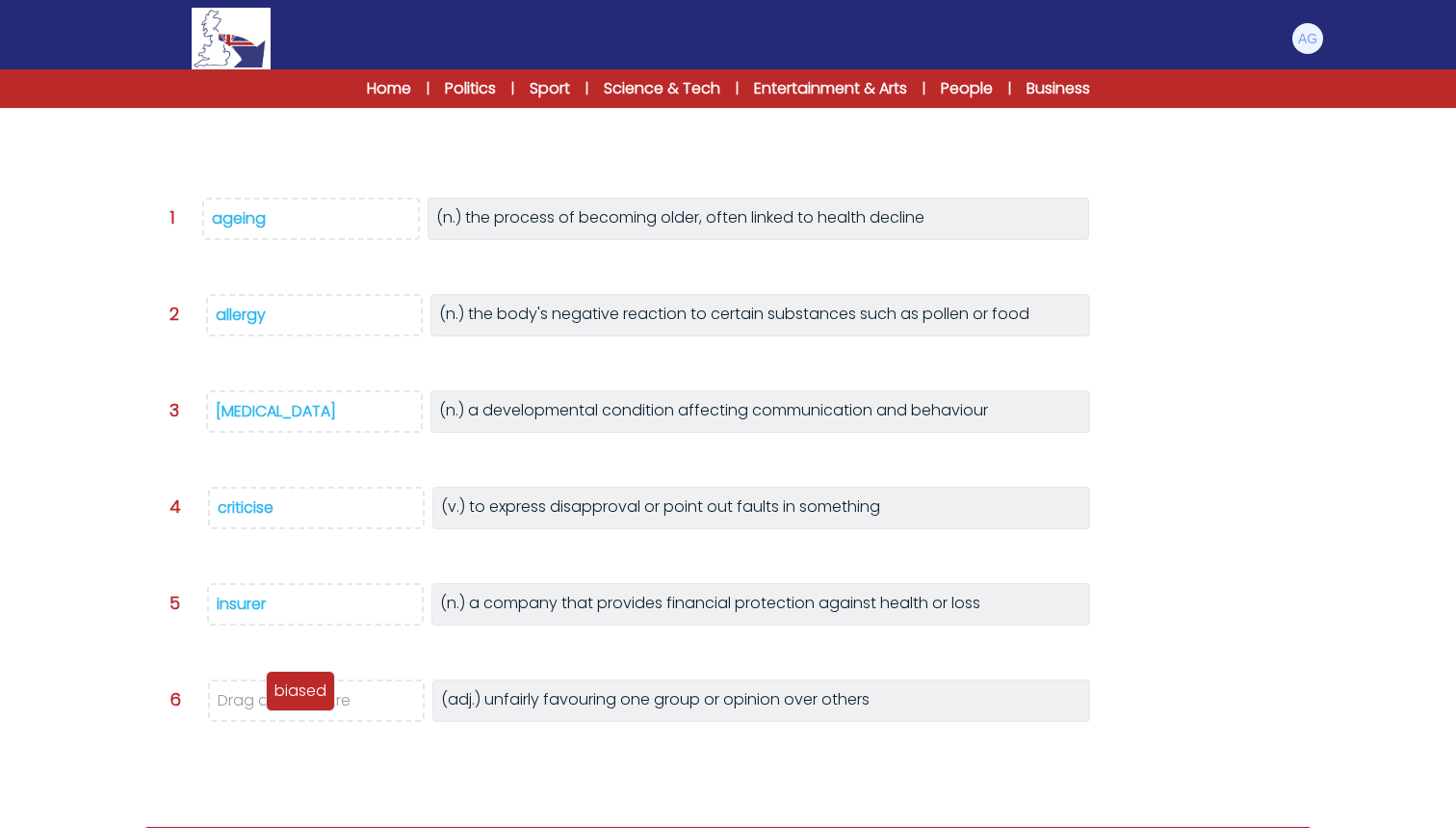
drag, startPoint x: 180, startPoint y: 135, endPoint x: 296, endPoint y: 698, distance: 574.8
click at [296, 698] on p "biased" at bounding box center [300, 690] width 52 height 23
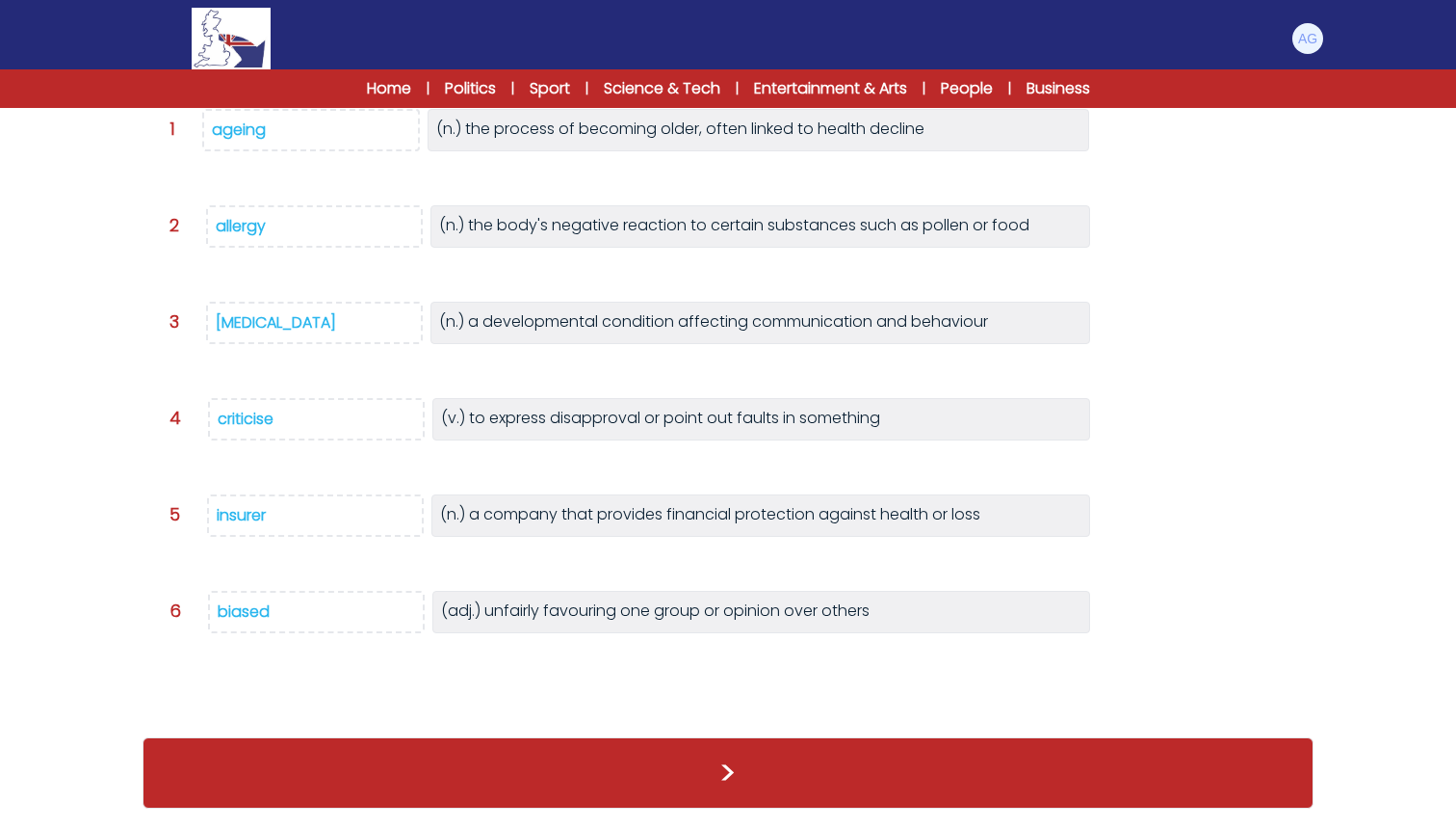
scroll to position [318, 0]
click at [690, 770] on button ">" at bounding box center [728, 773] width 1172 height 71
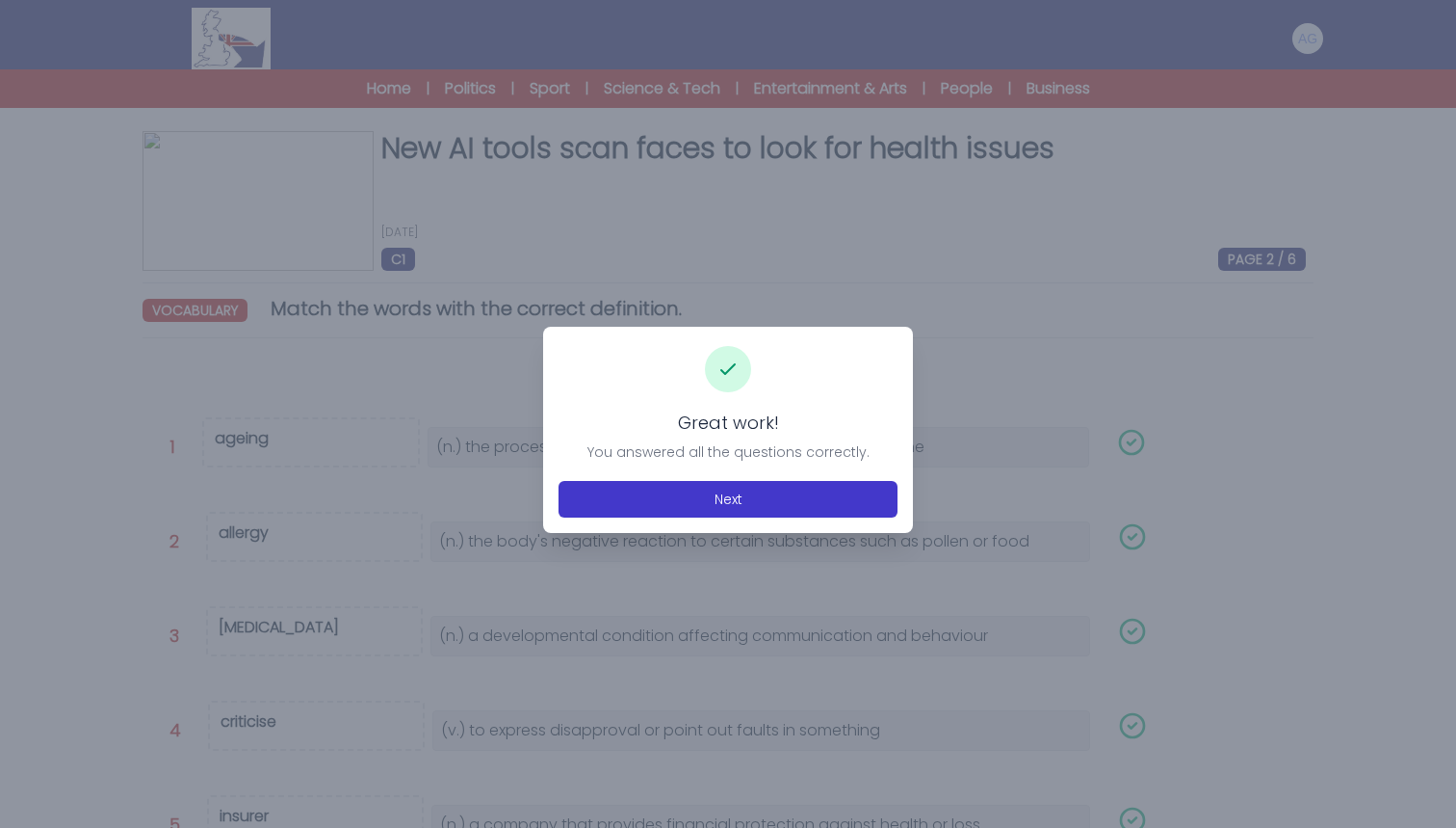
click at [711, 498] on button "Next" at bounding box center [728, 499] width 339 height 37
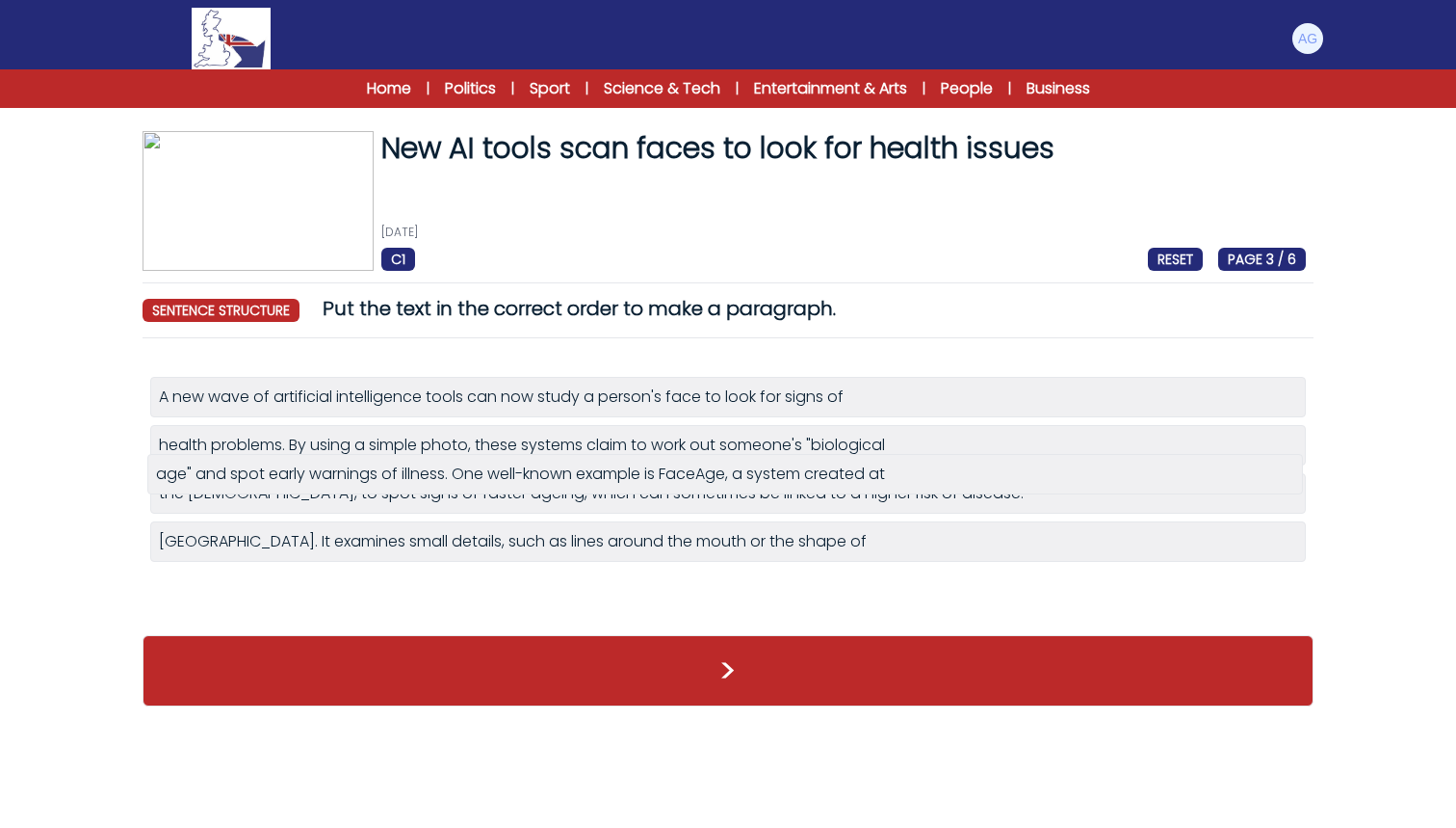
drag, startPoint x: 419, startPoint y: 595, endPoint x: 416, endPoint y: 479, distance: 116.0
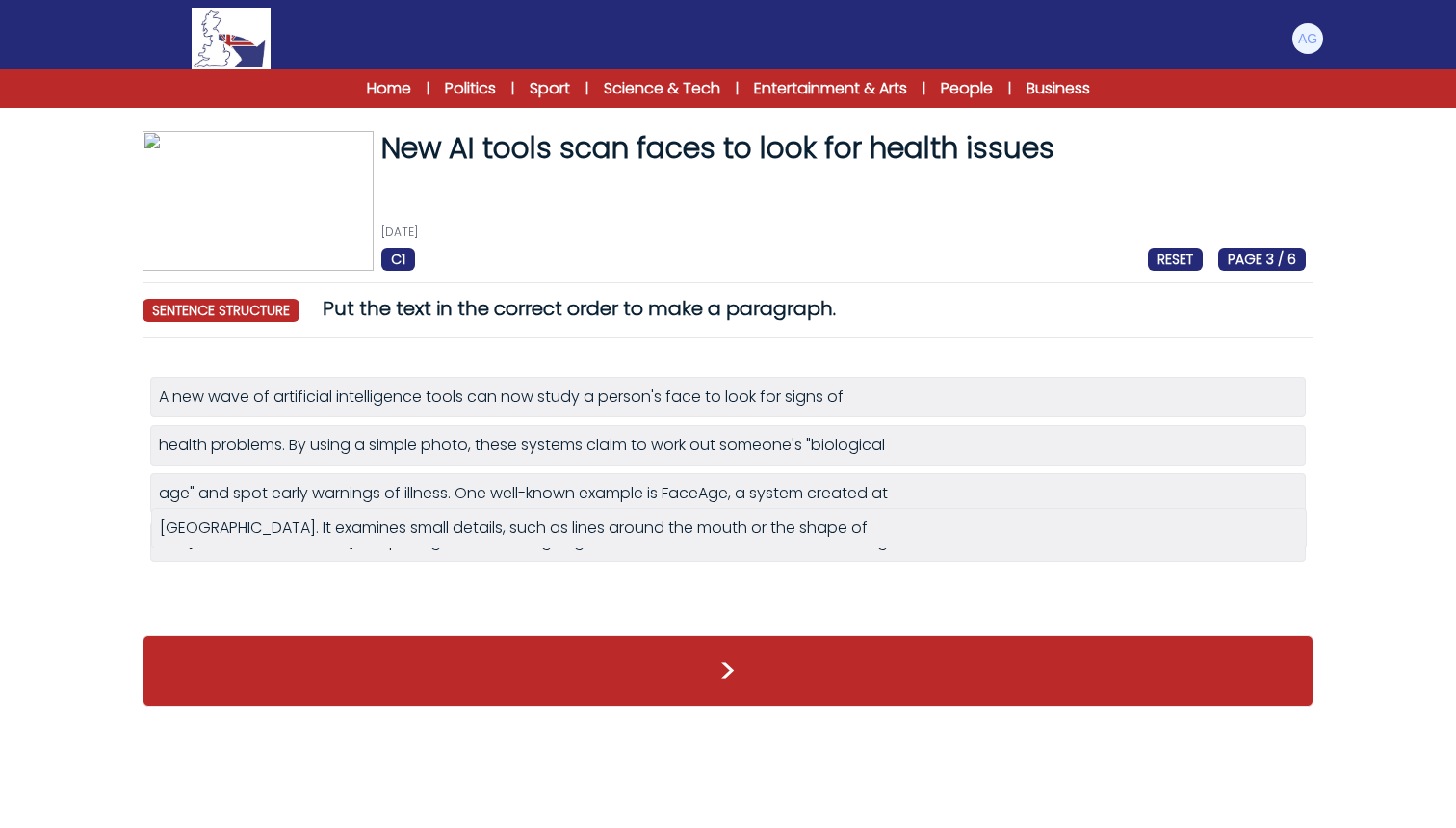
drag, startPoint x: 530, startPoint y: 600, endPoint x: 531, endPoint y: 538, distance: 62.0
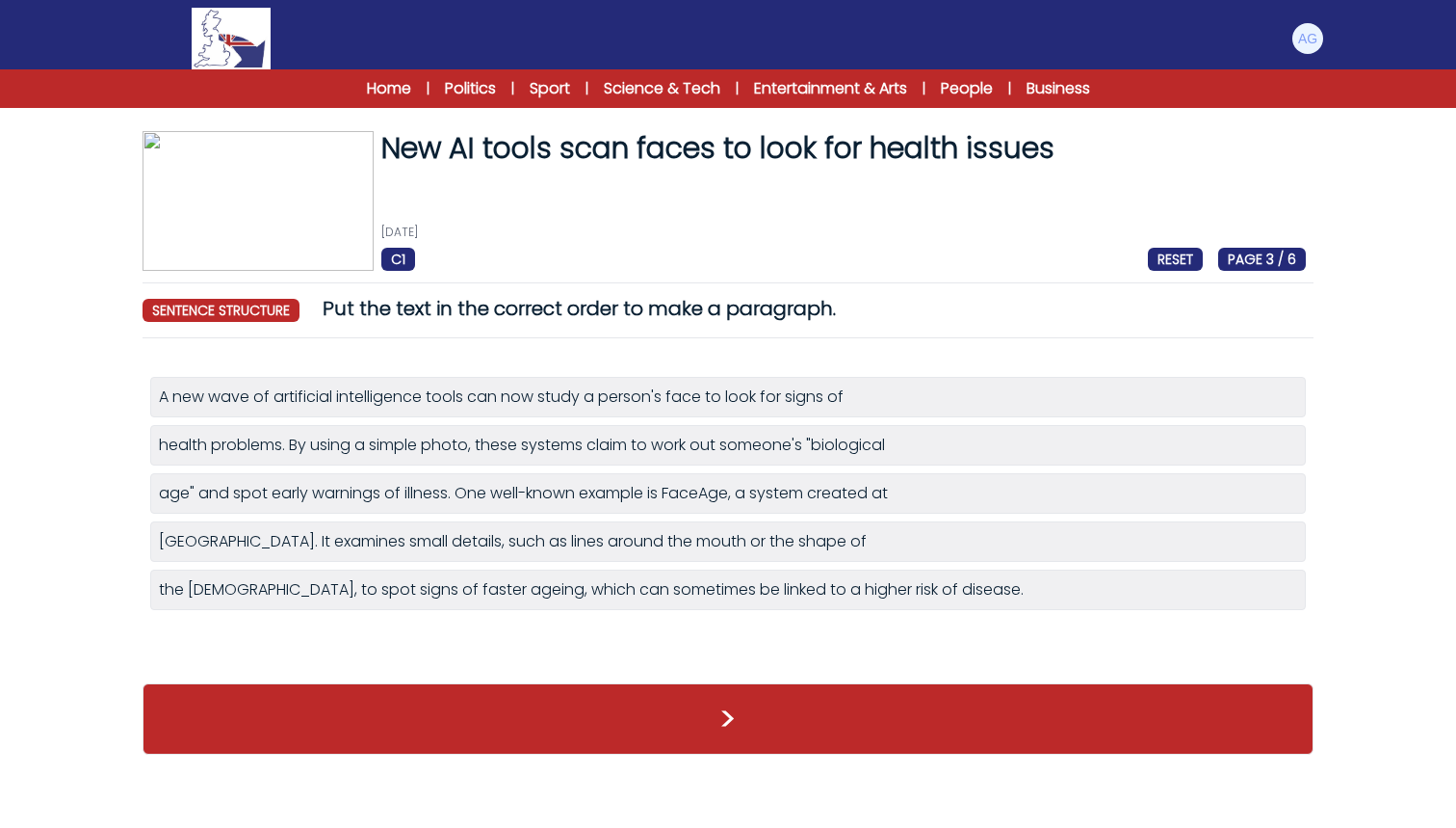
click at [677, 717] on button ">" at bounding box center [728, 718] width 1172 height 71
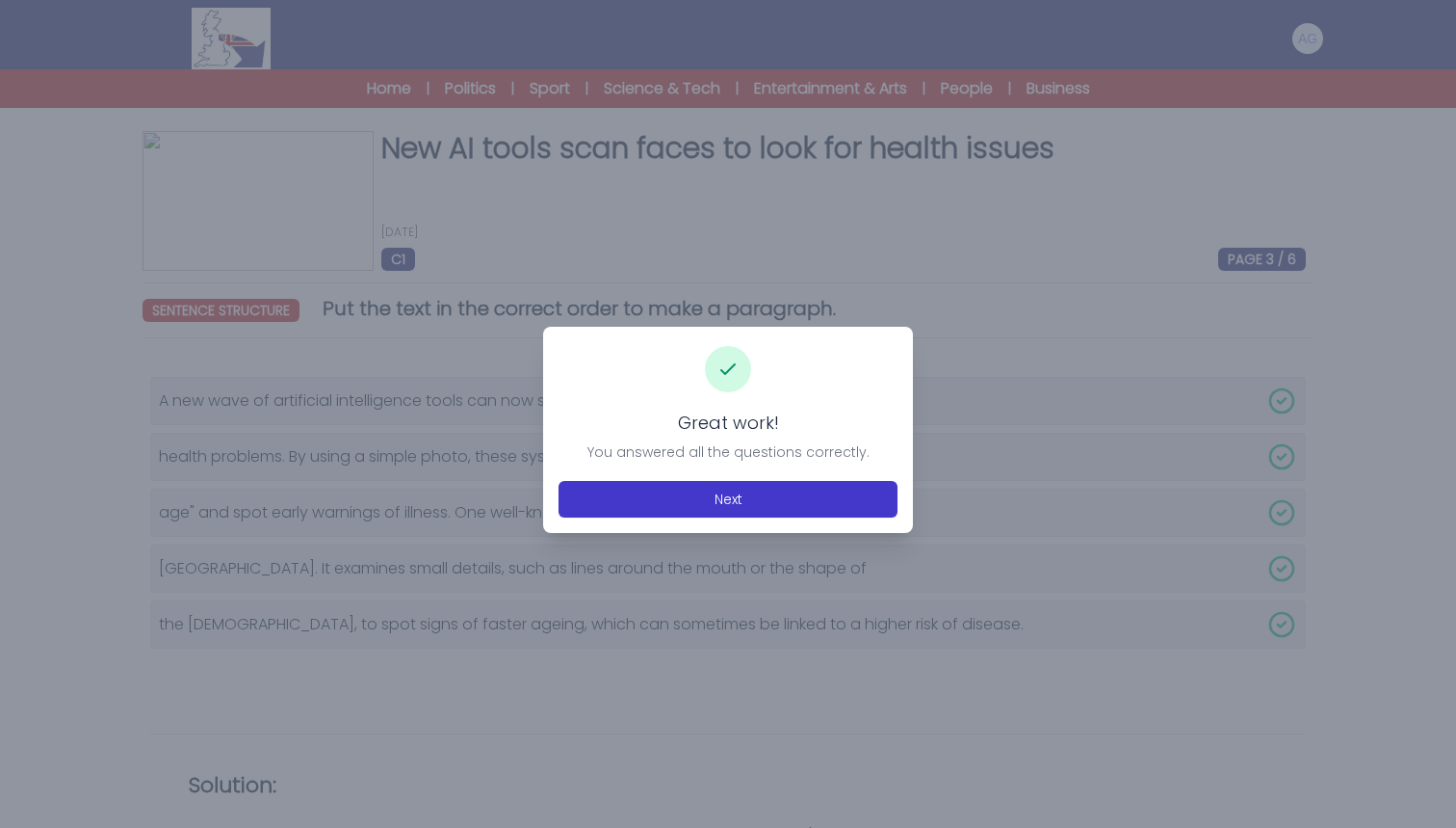
click at [706, 497] on button "Next" at bounding box center [728, 499] width 339 height 37
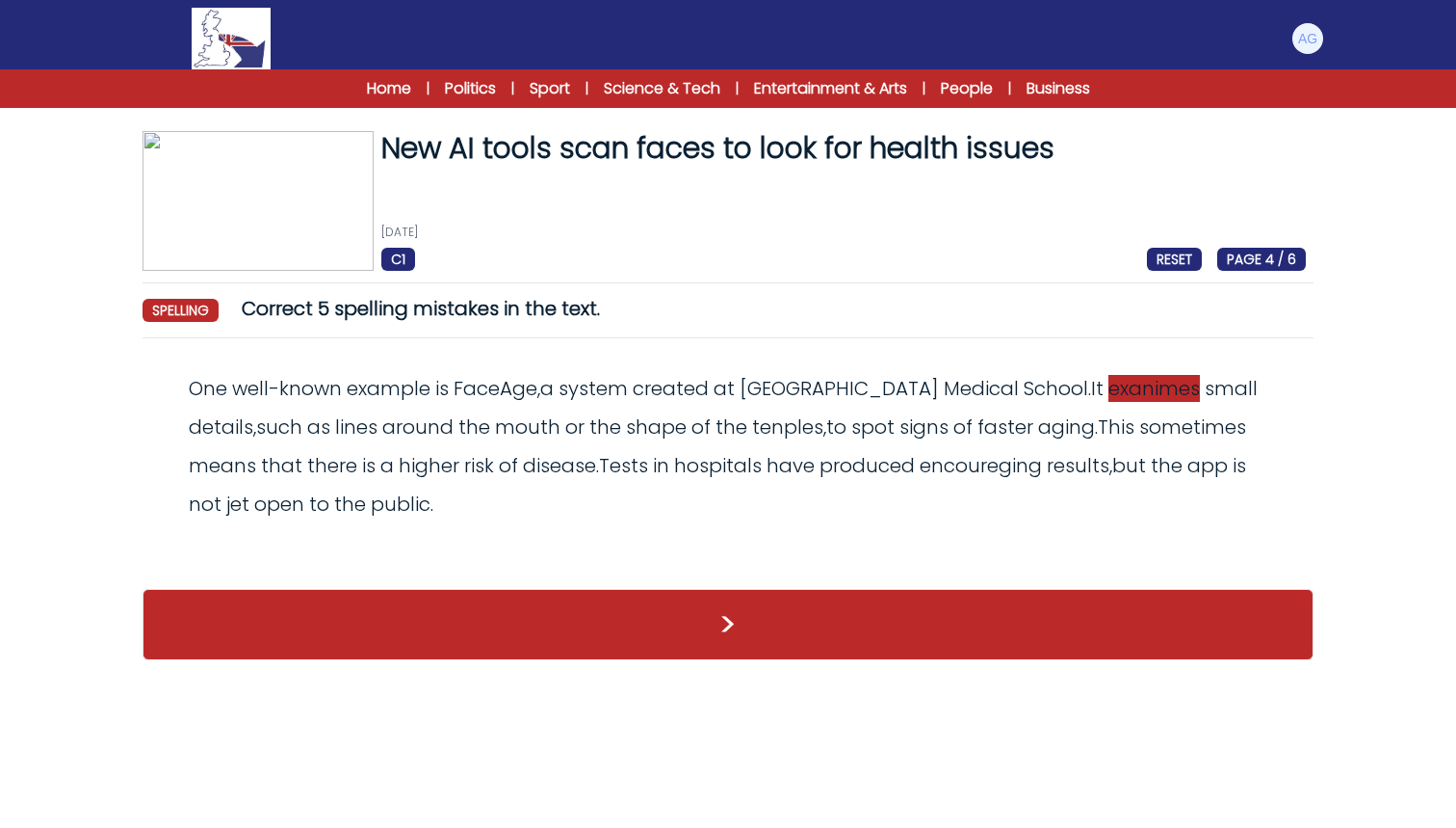
click at [1108, 380] on span "exanimes" at bounding box center [1154, 387] width 92 height 27
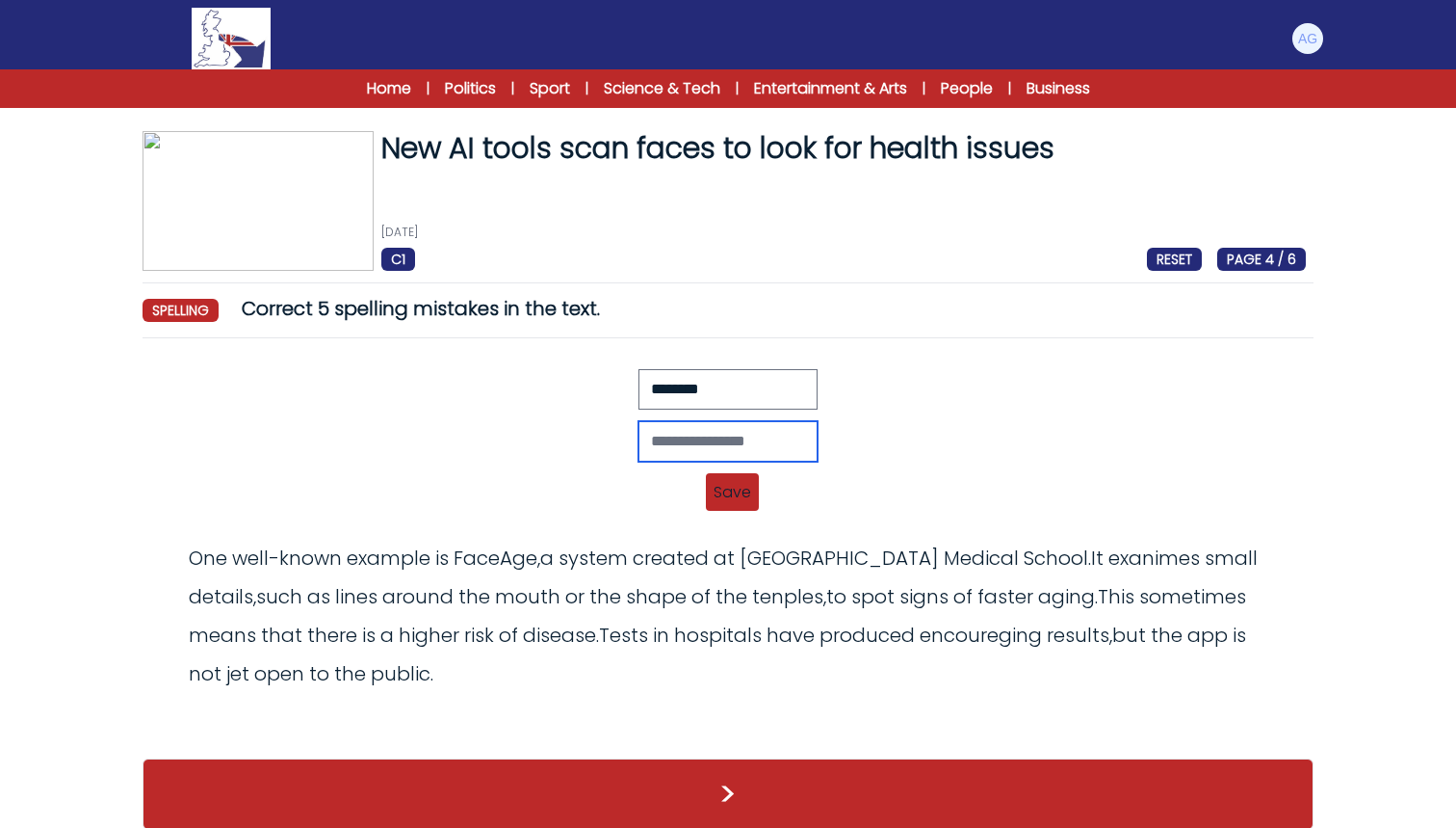
click at [639, 445] on input "text" at bounding box center [728, 441] width 179 height 41
type input "********"
click at [734, 489] on span "Save" at bounding box center [733, 492] width 53 height 38
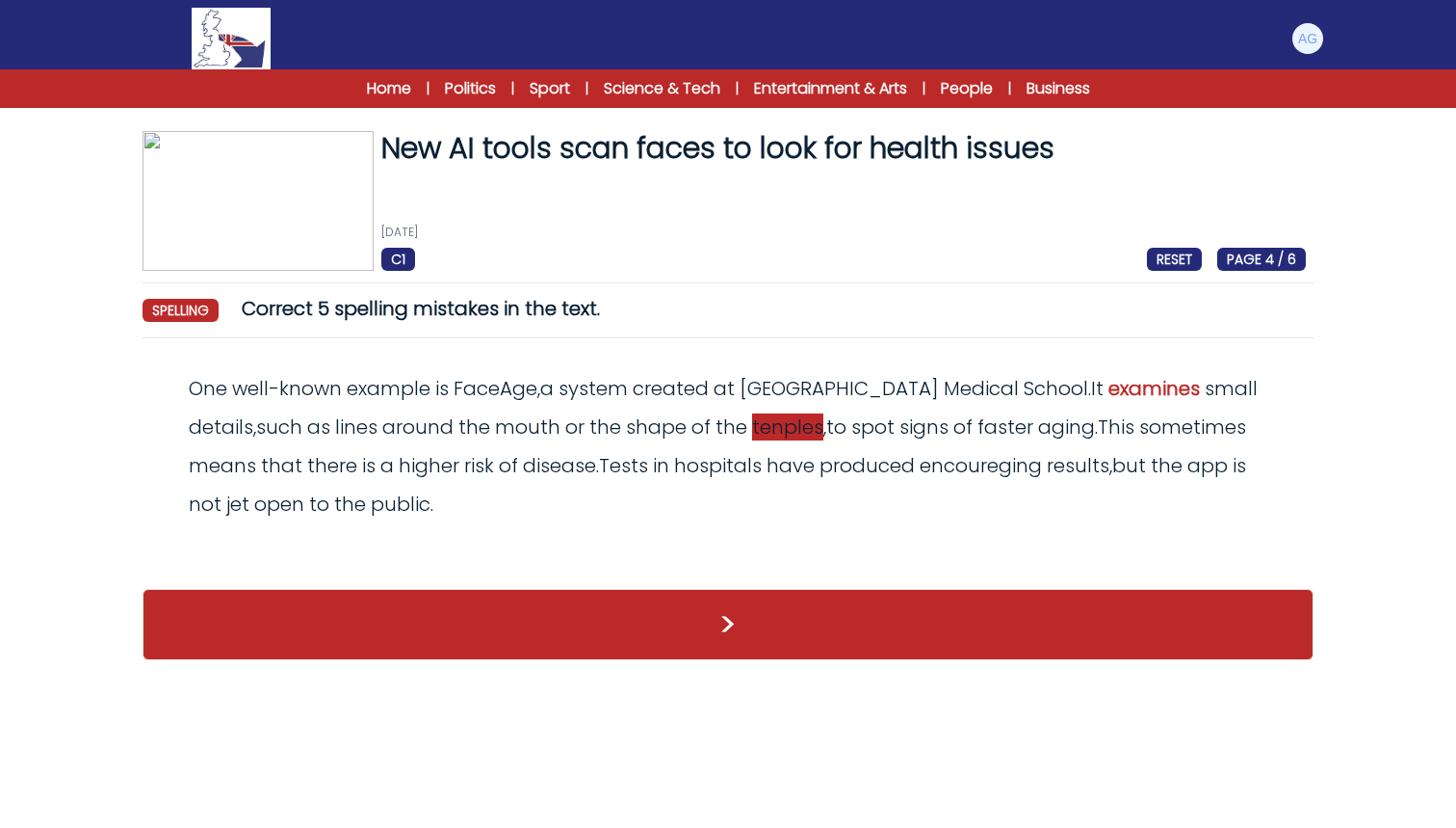
click at [753, 428] on span "tenples" at bounding box center [788, 426] width 71 height 27
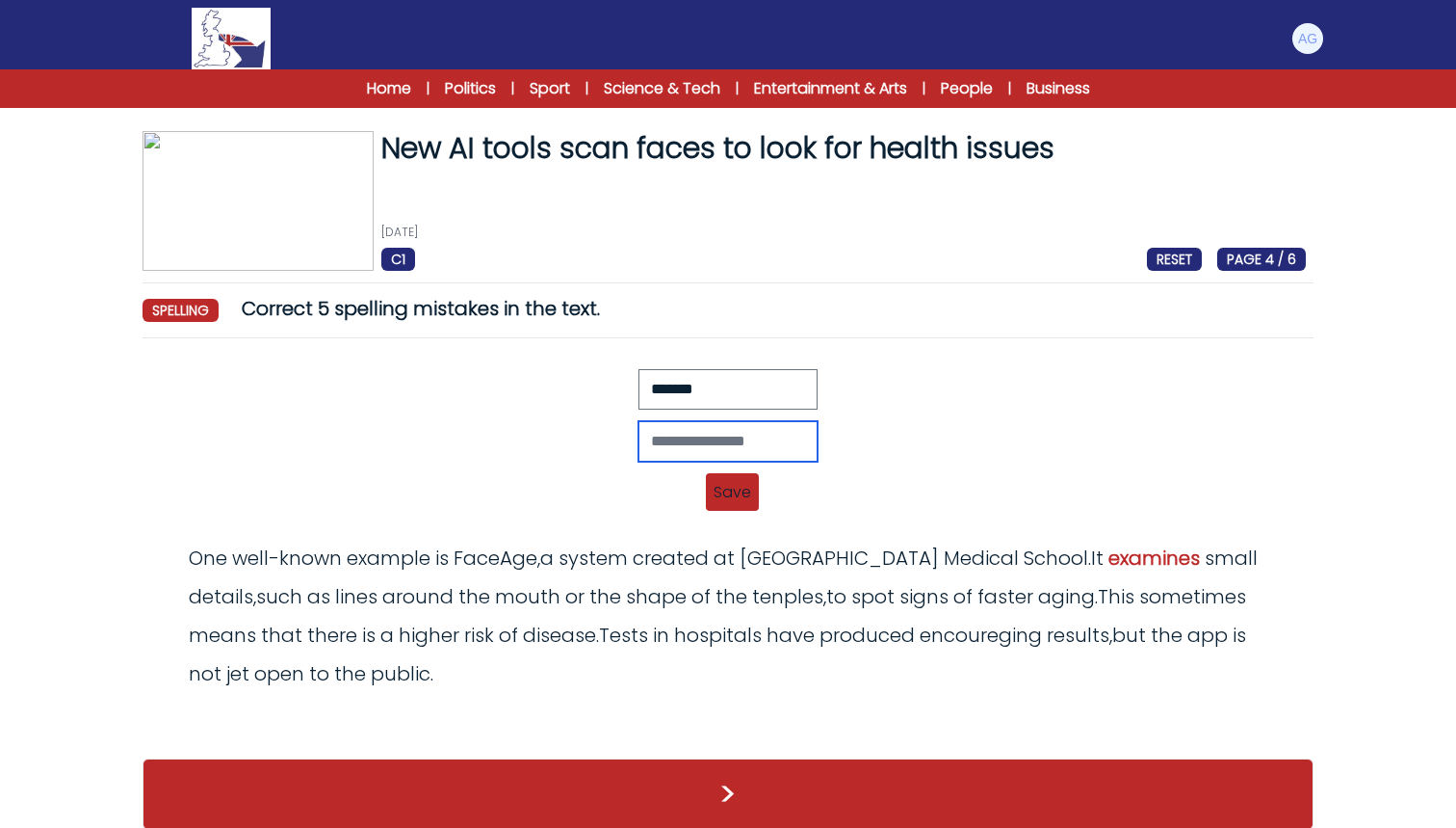
click at [684, 438] on input "text" at bounding box center [728, 441] width 179 height 41
type input "*******"
click at [753, 485] on span "Save" at bounding box center [733, 492] width 53 height 38
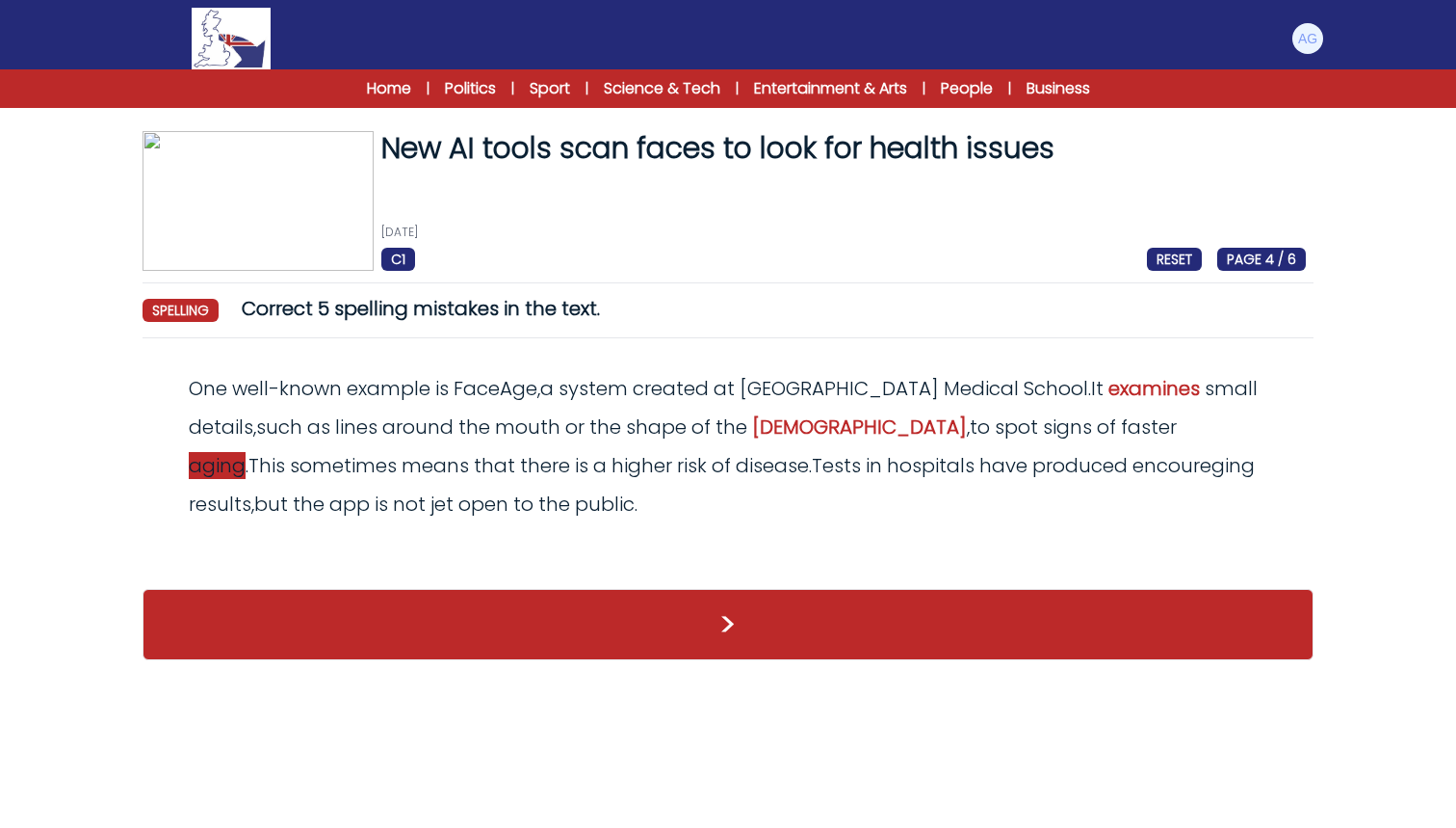
click at [246, 452] on span "aging" at bounding box center [217, 464] width 57 height 27
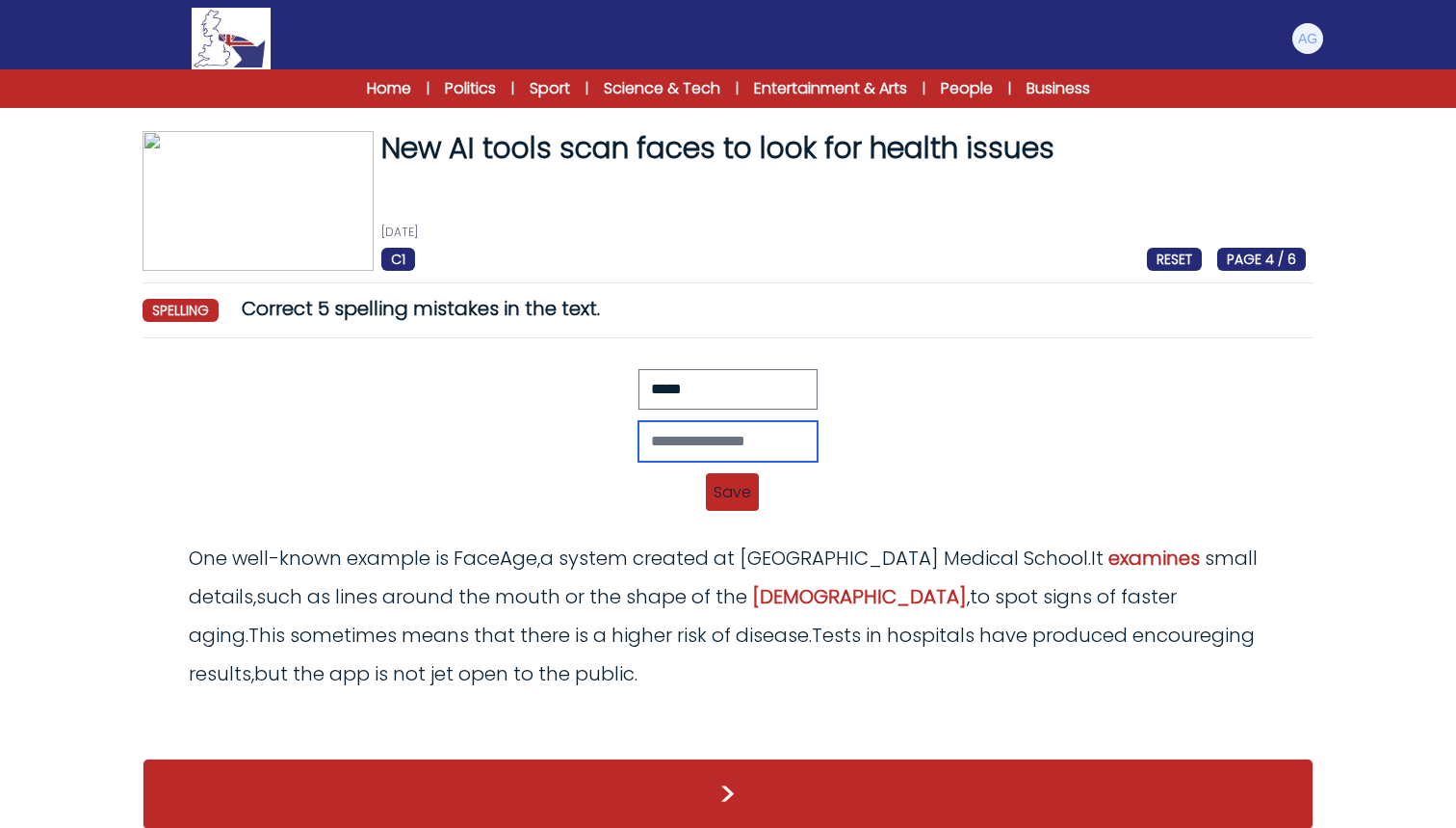
click at [661, 433] on input "text" at bounding box center [728, 441] width 179 height 41
type input "******"
click at [735, 498] on span "Save" at bounding box center [733, 492] width 53 height 38
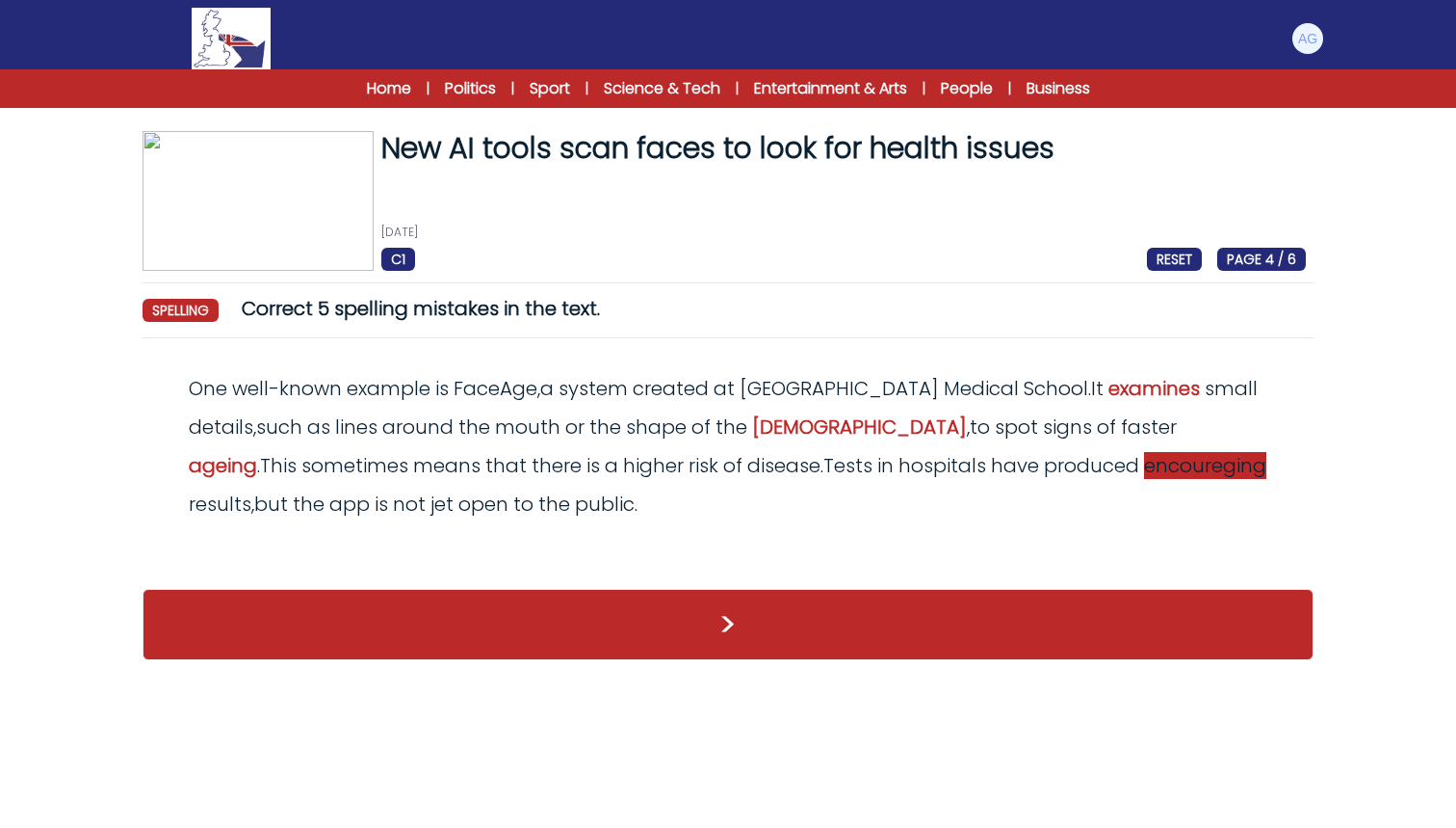
click at [1144, 464] on span "encoureging" at bounding box center [1205, 464] width 122 height 27
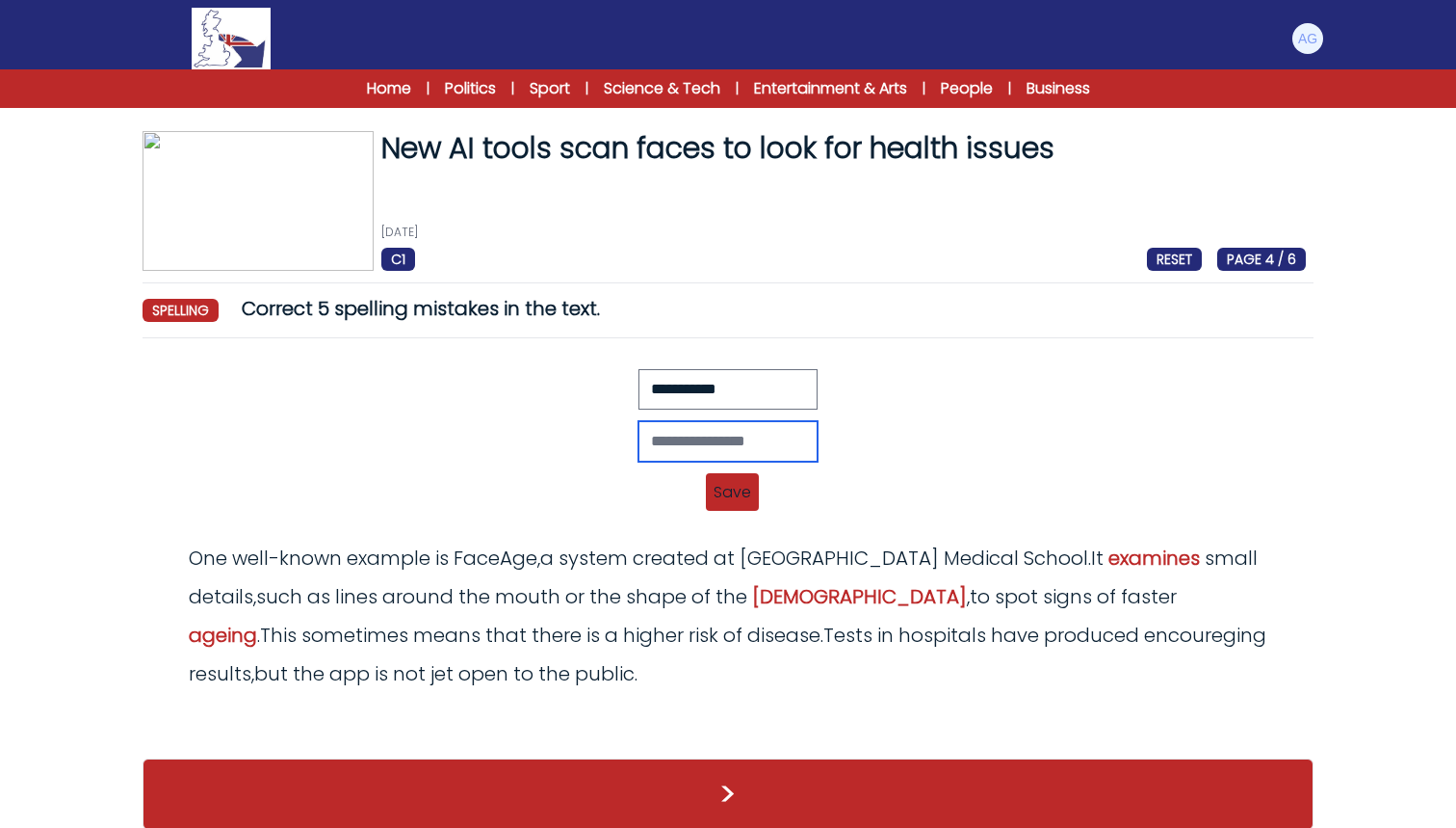
click at [708, 448] on input "text" at bounding box center [728, 441] width 179 height 41
type input "**********"
click at [746, 485] on span "Save" at bounding box center [733, 492] width 53 height 38
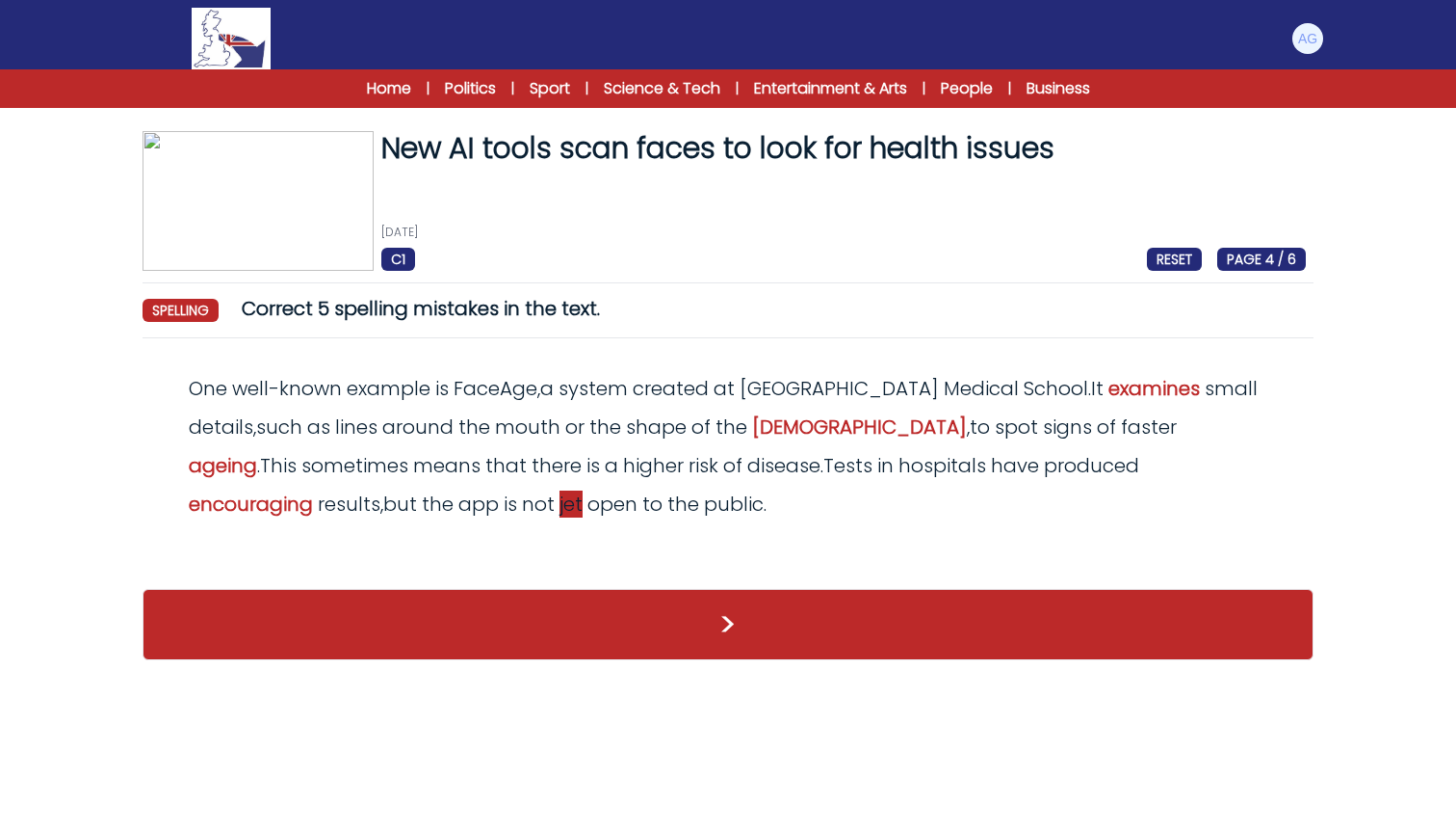
click at [560, 514] on span "jet" at bounding box center [571, 503] width 23 height 27
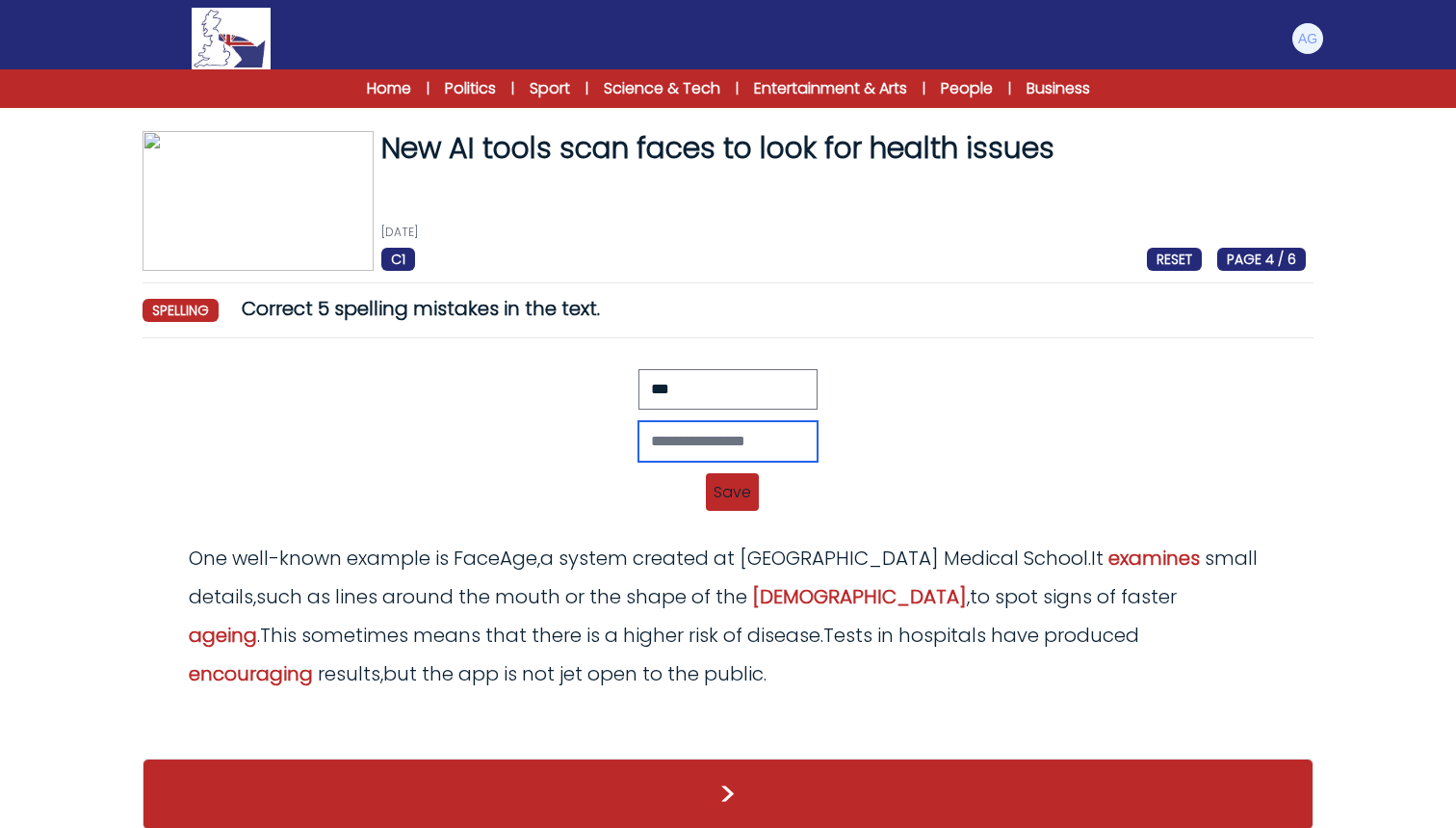
click at [703, 429] on input "text" at bounding box center [728, 441] width 179 height 41
type input "***"
click at [750, 494] on span "Save" at bounding box center [733, 492] width 53 height 38
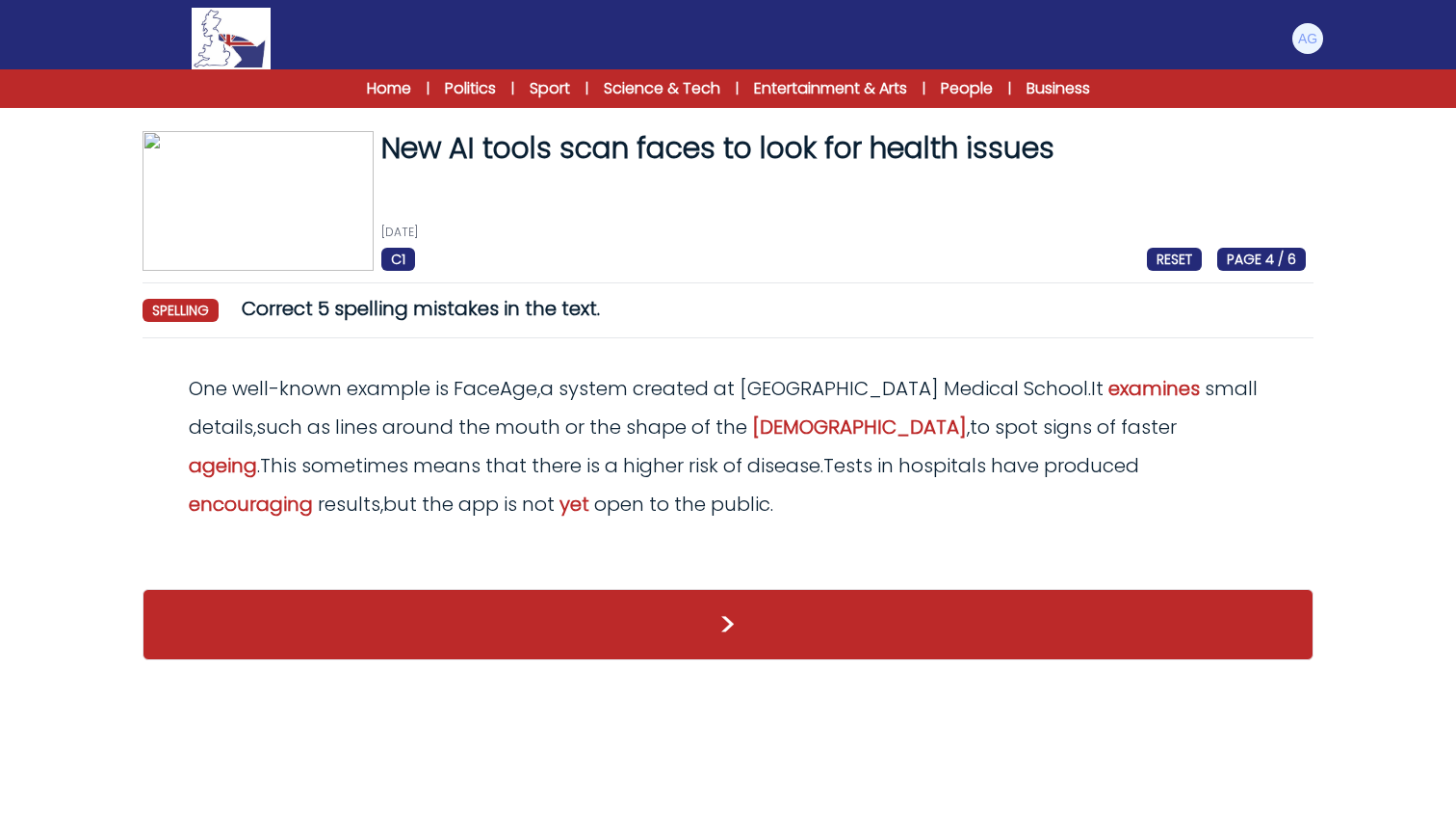
click at [744, 645] on button ">" at bounding box center [728, 624] width 1172 height 71
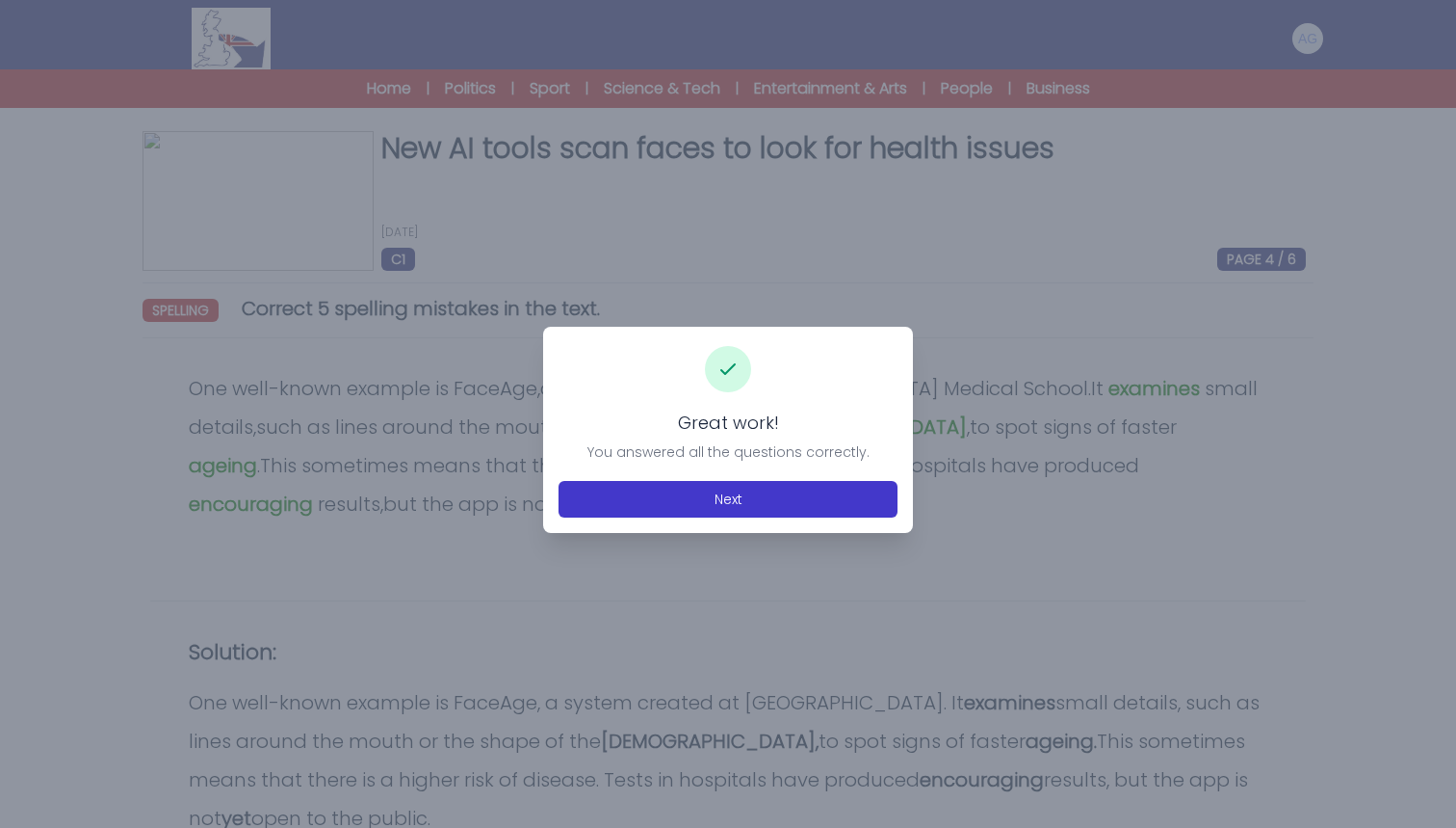
click at [738, 505] on button "Next" at bounding box center [728, 499] width 339 height 37
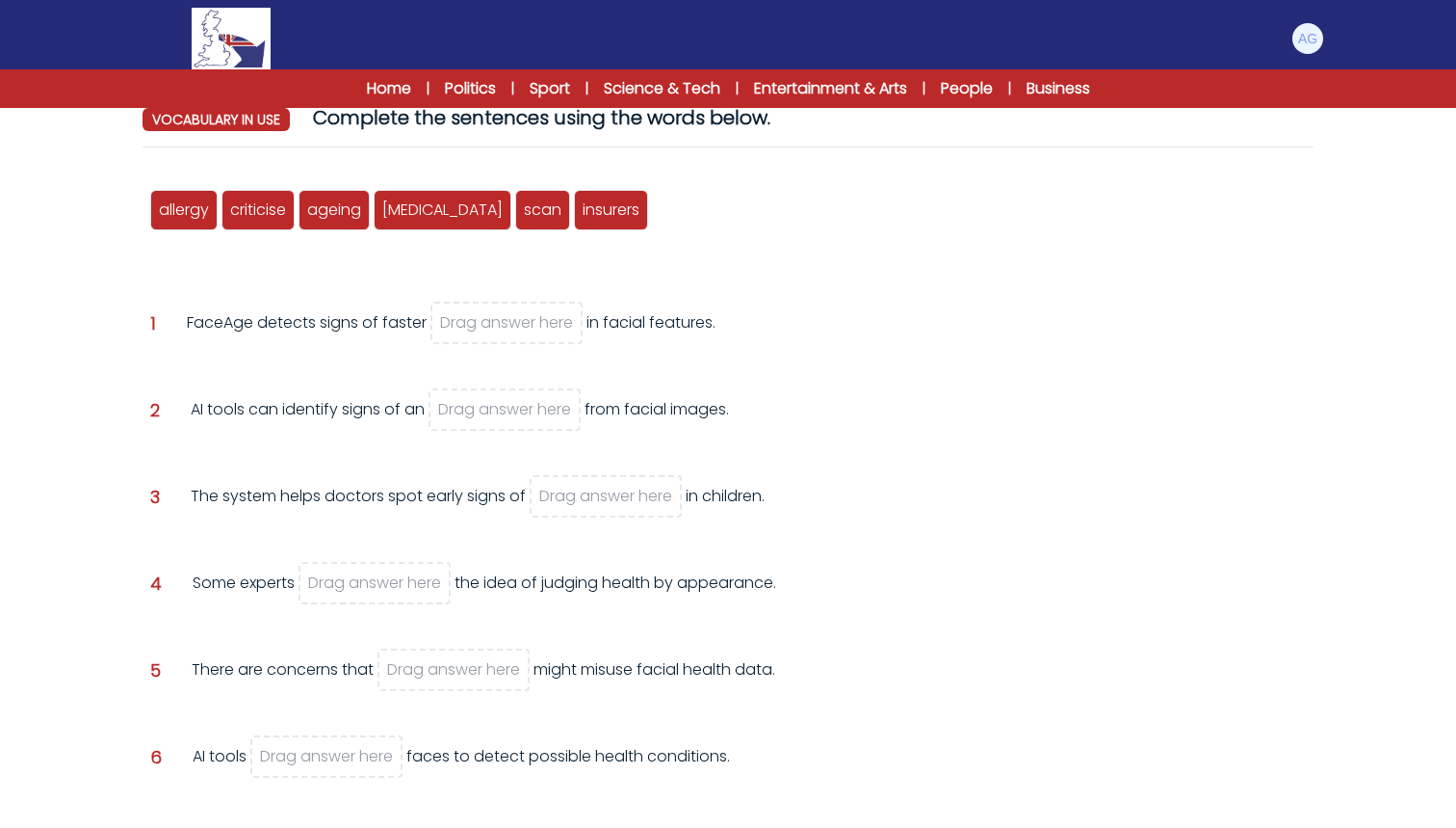
scroll to position [196, 0]
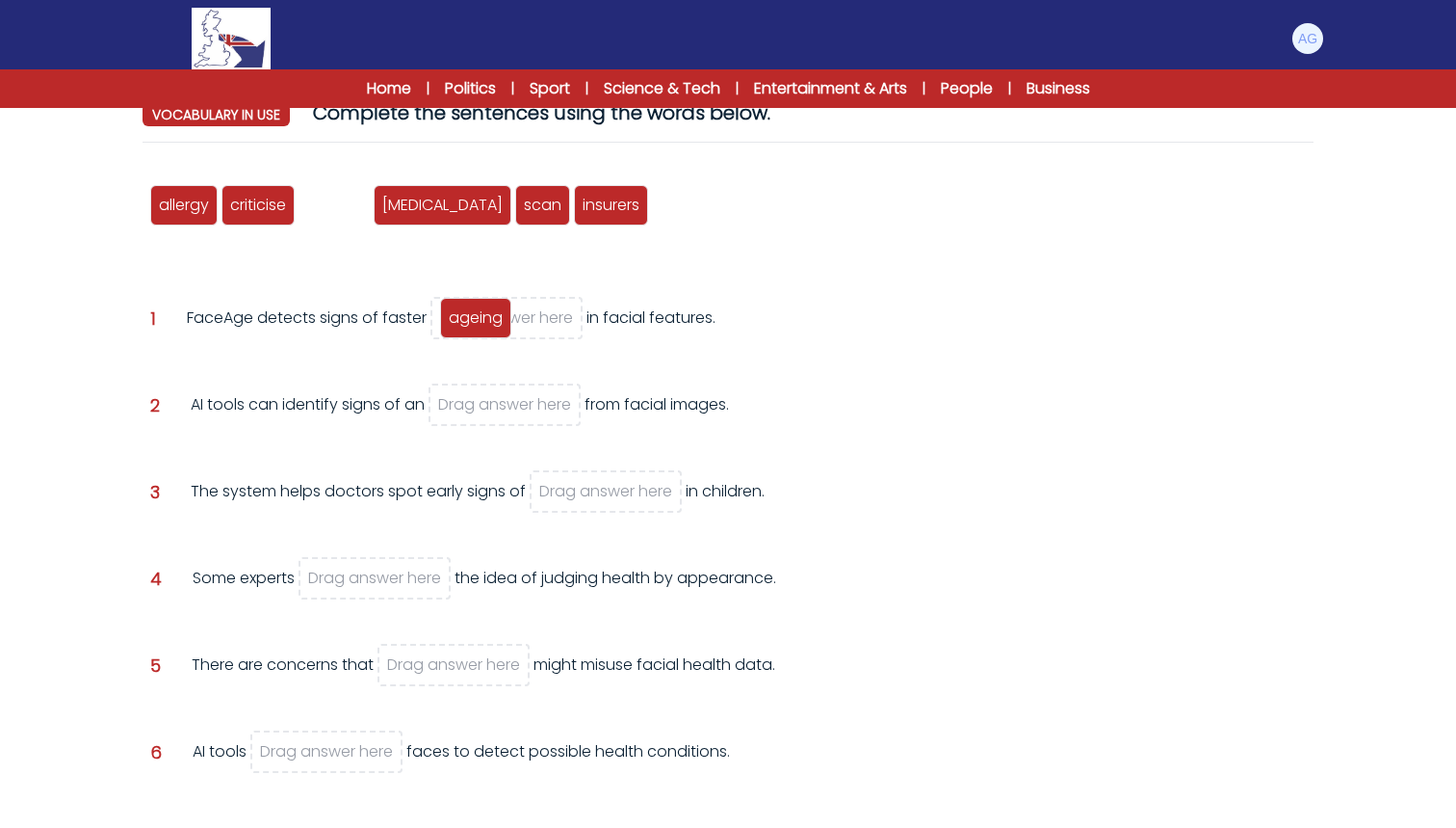
drag, startPoint x: 332, startPoint y: 212, endPoint x: 474, endPoint y: 325, distance: 181.5
click at [474, 325] on span "ageing" at bounding box center [475, 317] width 54 height 22
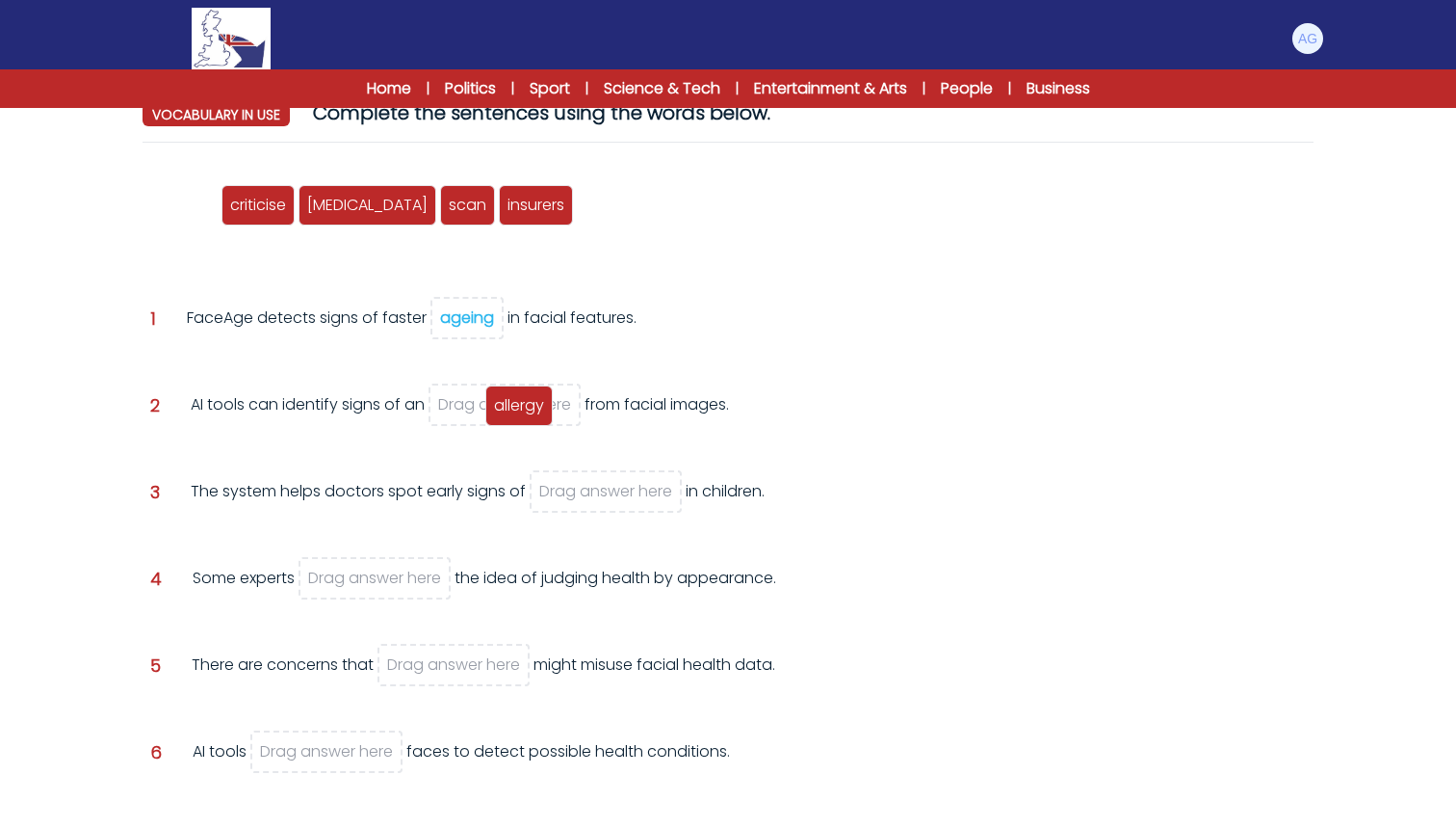
drag, startPoint x: 195, startPoint y: 213, endPoint x: 529, endPoint y: 414, distance: 389.8
click at [529, 414] on span "allergy" at bounding box center [519, 405] width 50 height 22
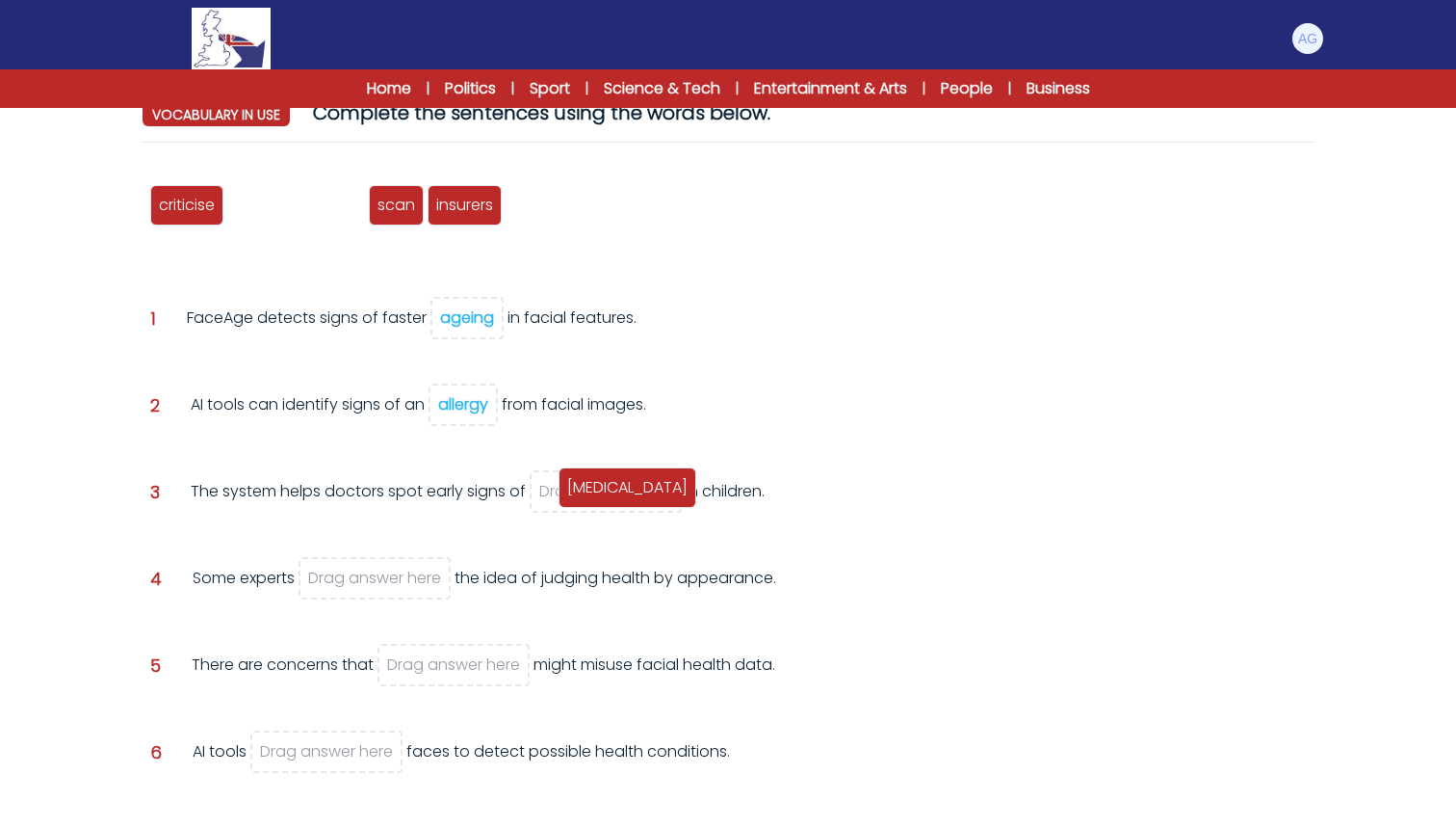
drag, startPoint x: 273, startPoint y: 213, endPoint x: 604, endPoint y: 495, distance: 434.8
click at [604, 495] on span "autism" at bounding box center [627, 487] width 121 height 22
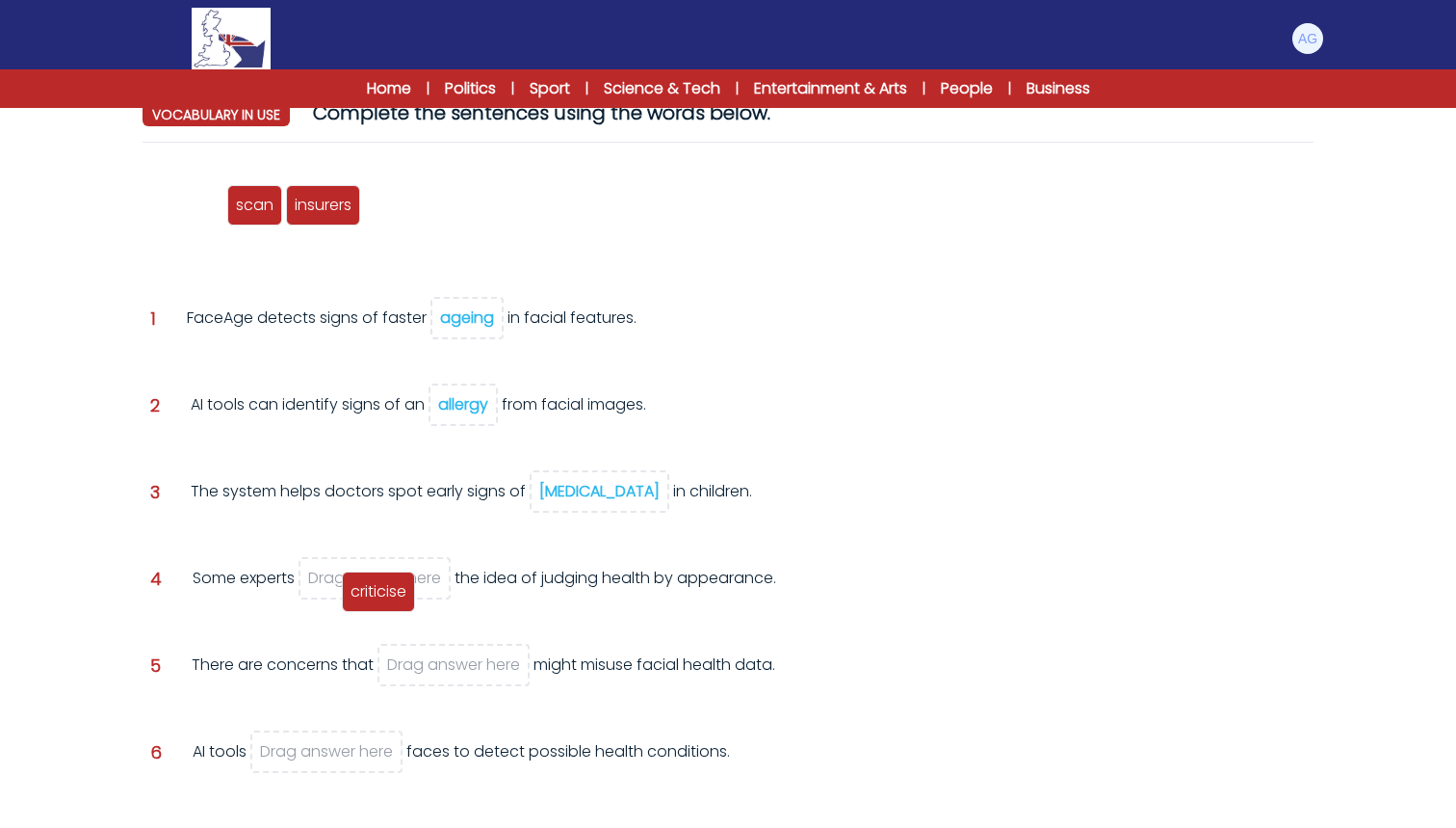
drag, startPoint x: 179, startPoint y: 212, endPoint x: 371, endPoint y: 594, distance: 427.5
click at [371, 594] on span "criticise" at bounding box center [378, 591] width 56 height 22
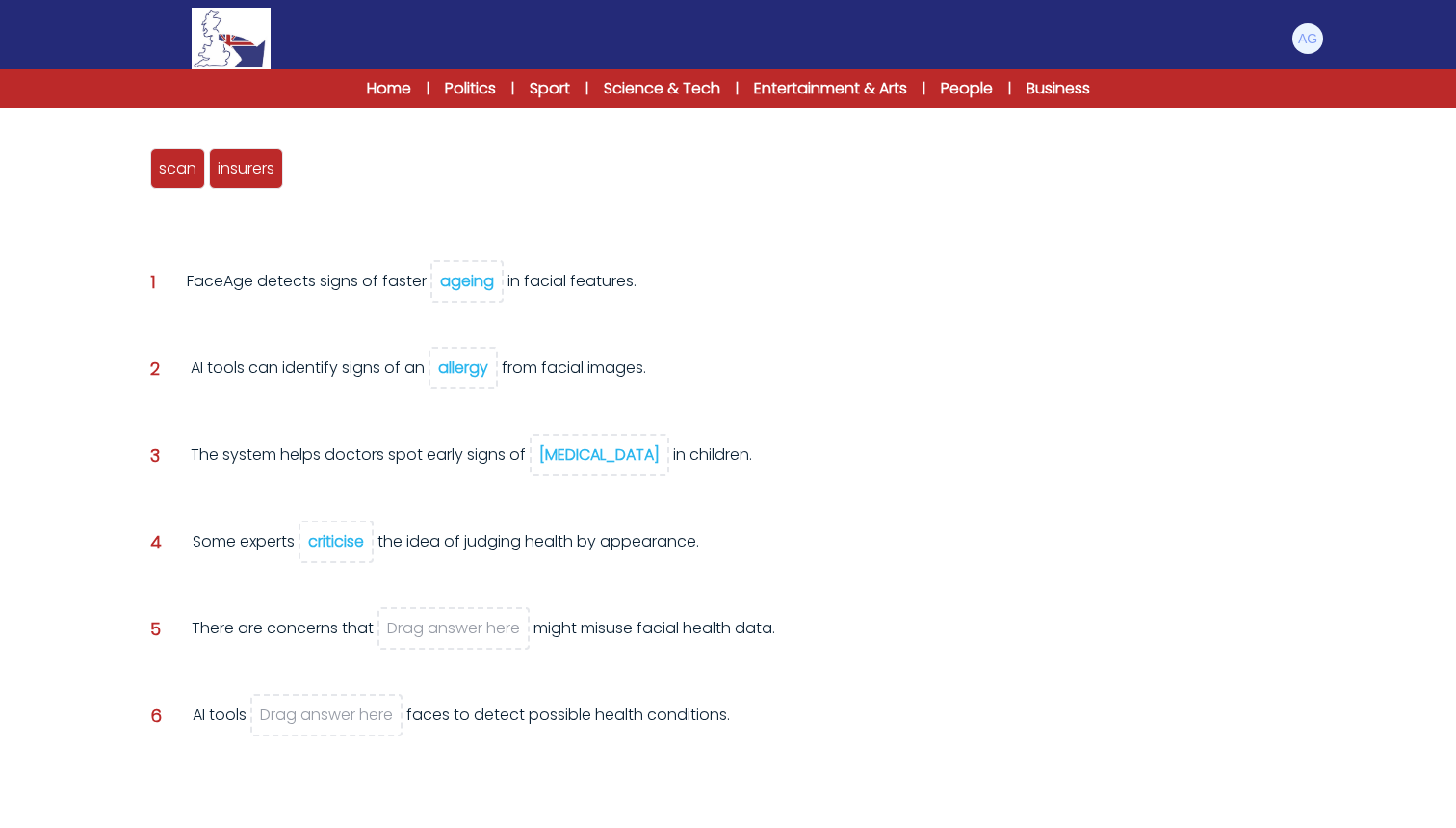
scroll to position [249, 0]
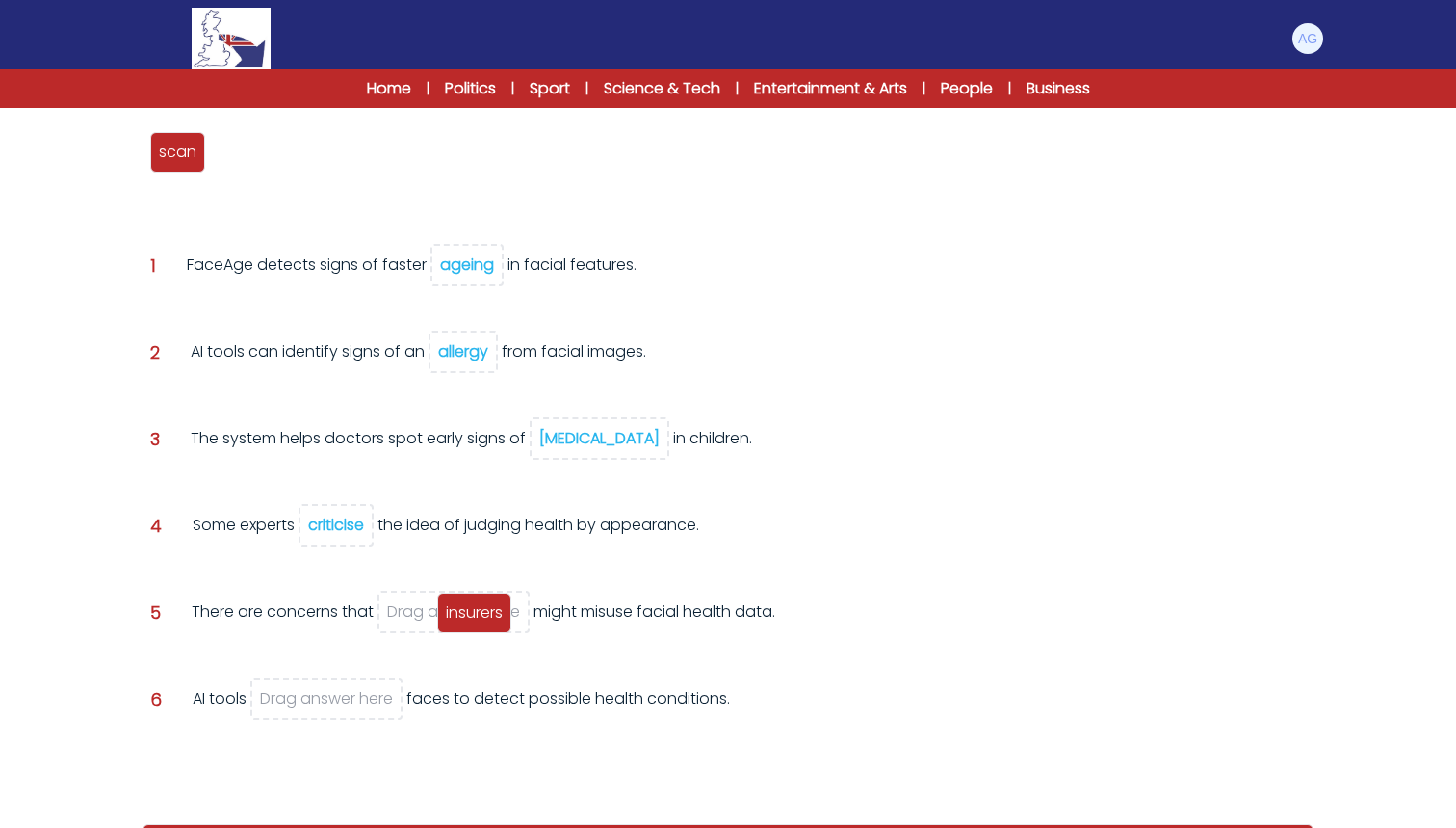
drag, startPoint x: 253, startPoint y: 169, endPoint x: 482, endPoint y: 629, distance: 513.8
click at [482, 629] on div "insurers" at bounding box center [474, 613] width 74 height 41
drag, startPoint x: 183, startPoint y: 151, endPoint x: 291, endPoint y: 694, distance: 553.6
click at [291, 694] on span "scan" at bounding box center [285, 689] width 38 height 22
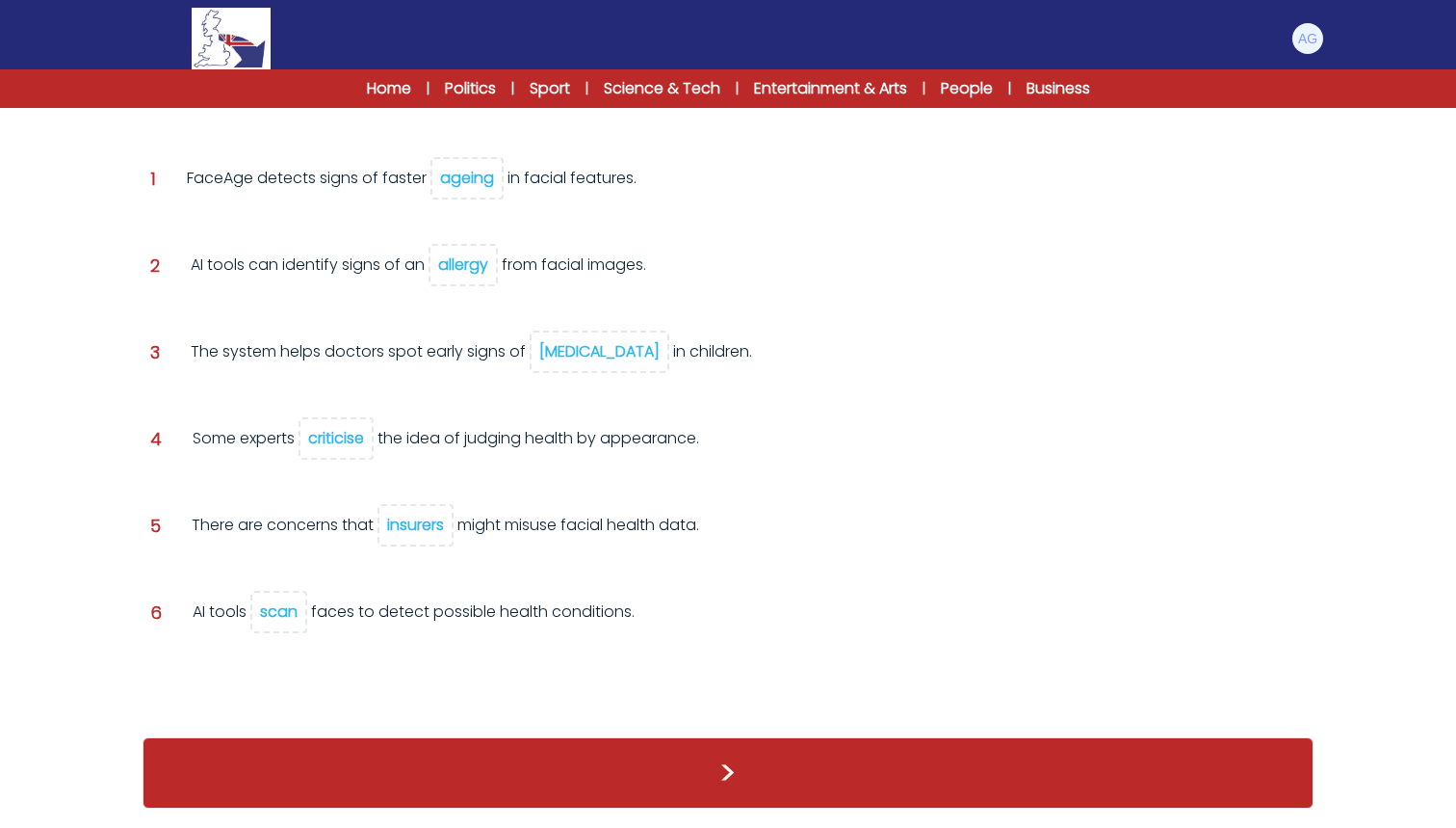
scroll to position [294, 0]
click at [707, 762] on button ">" at bounding box center [728, 773] width 1172 height 71
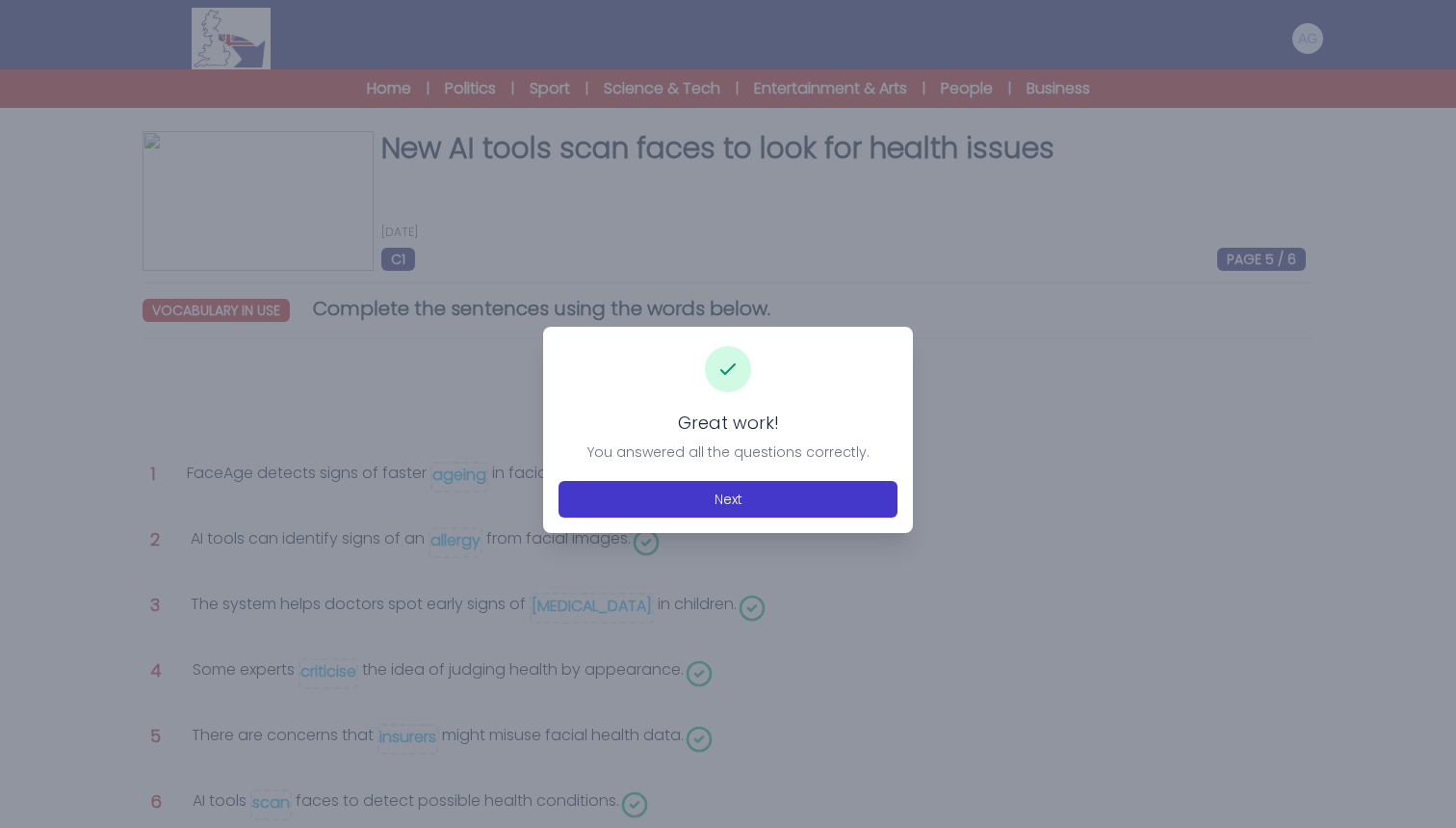
click at [734, 497] on button "Next" at bounding box center [728, 499] width 339 height 37
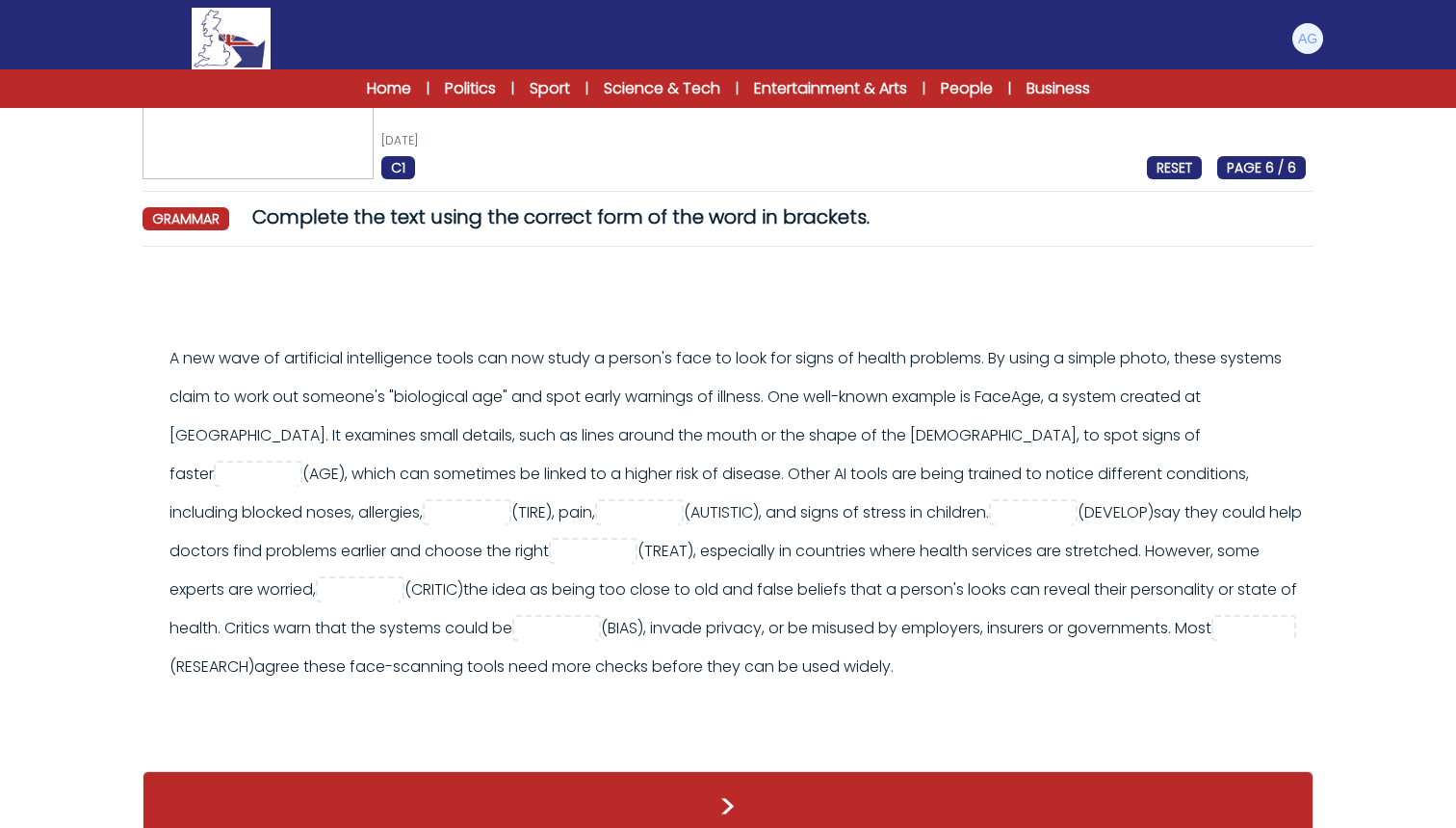
scroll to position [107, 0]
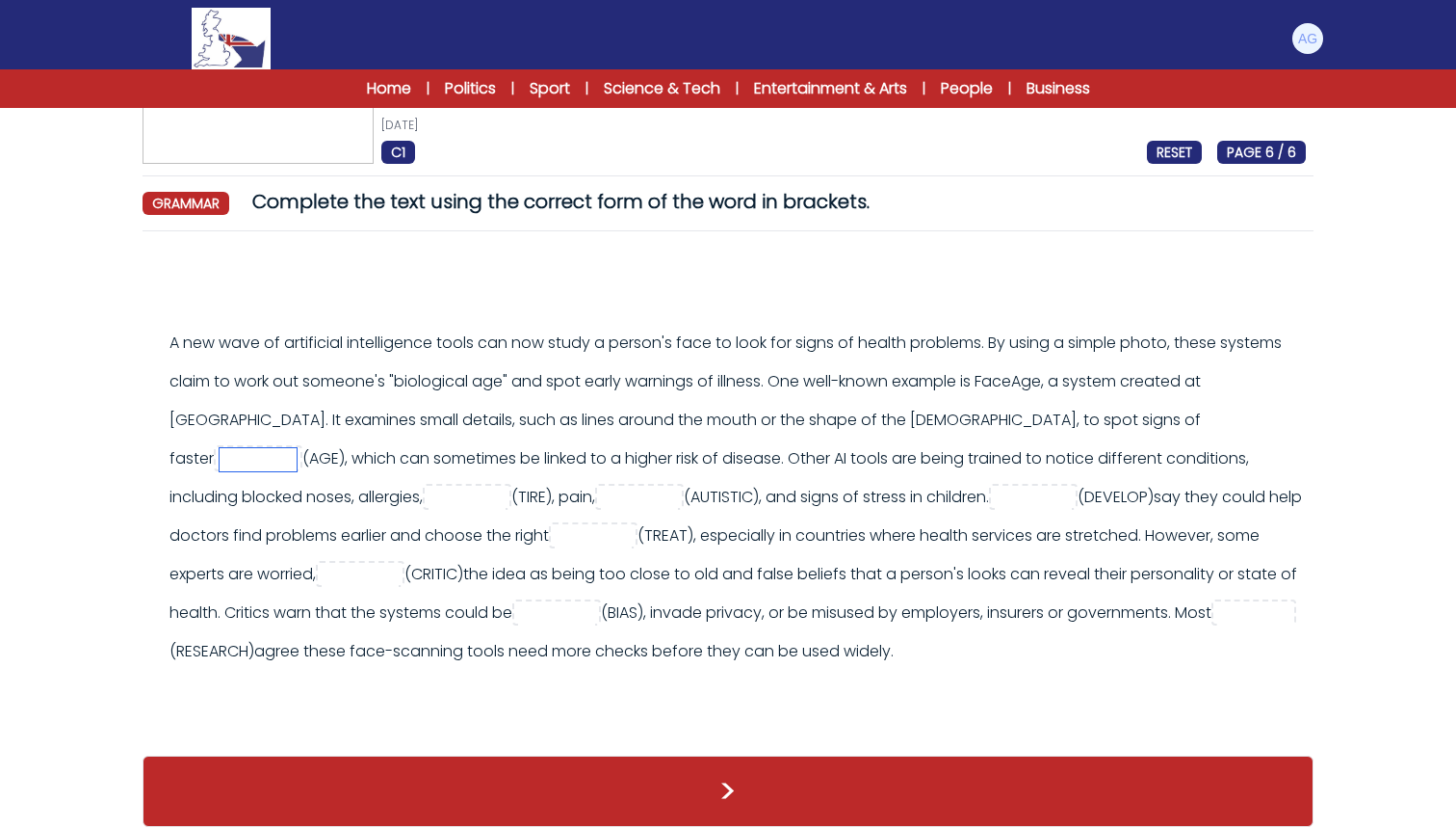
click at [296, 448] on input "text" at bounding box center [258, 458] width 77 height 23
type input "******"
click at [429, 498] on input "text" at bounding box center [467, 497] width 77 height 23
type input "*"
type input "********"
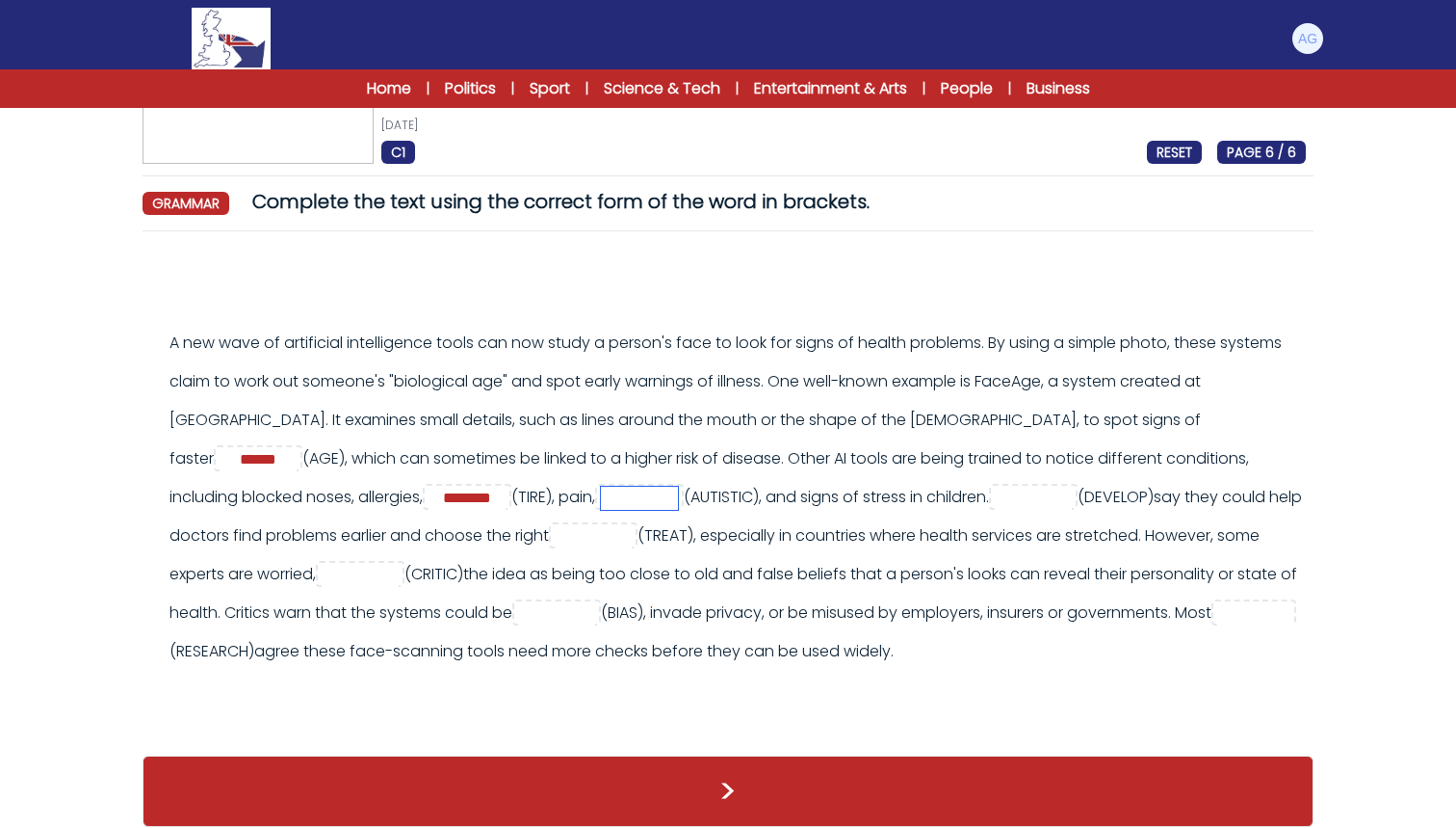
click at [679, 493] on input "text" at bounding box center [639, 497] width 77 height 23
type input "******"
click at [1072, 495] on input "text" at bounding box center [1033, 497] width 77 height 23
type input "**********"
click at [632, 534] on input "text" at bounding box center [594, 536] width 77 height 23
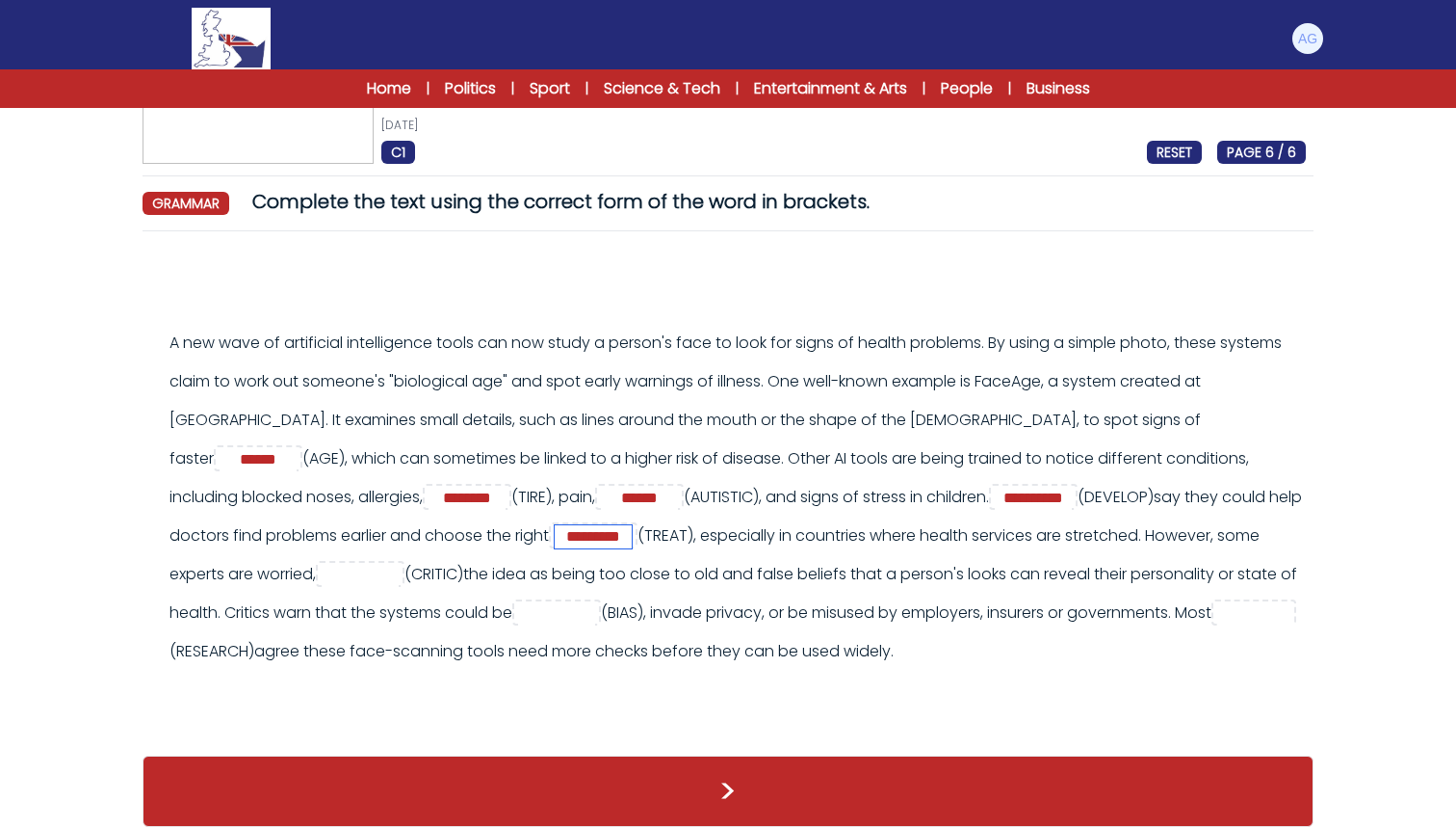
type input "*********"
click at [399, 574] on input "text" at bounding box center [361, 574] width 77 height 23
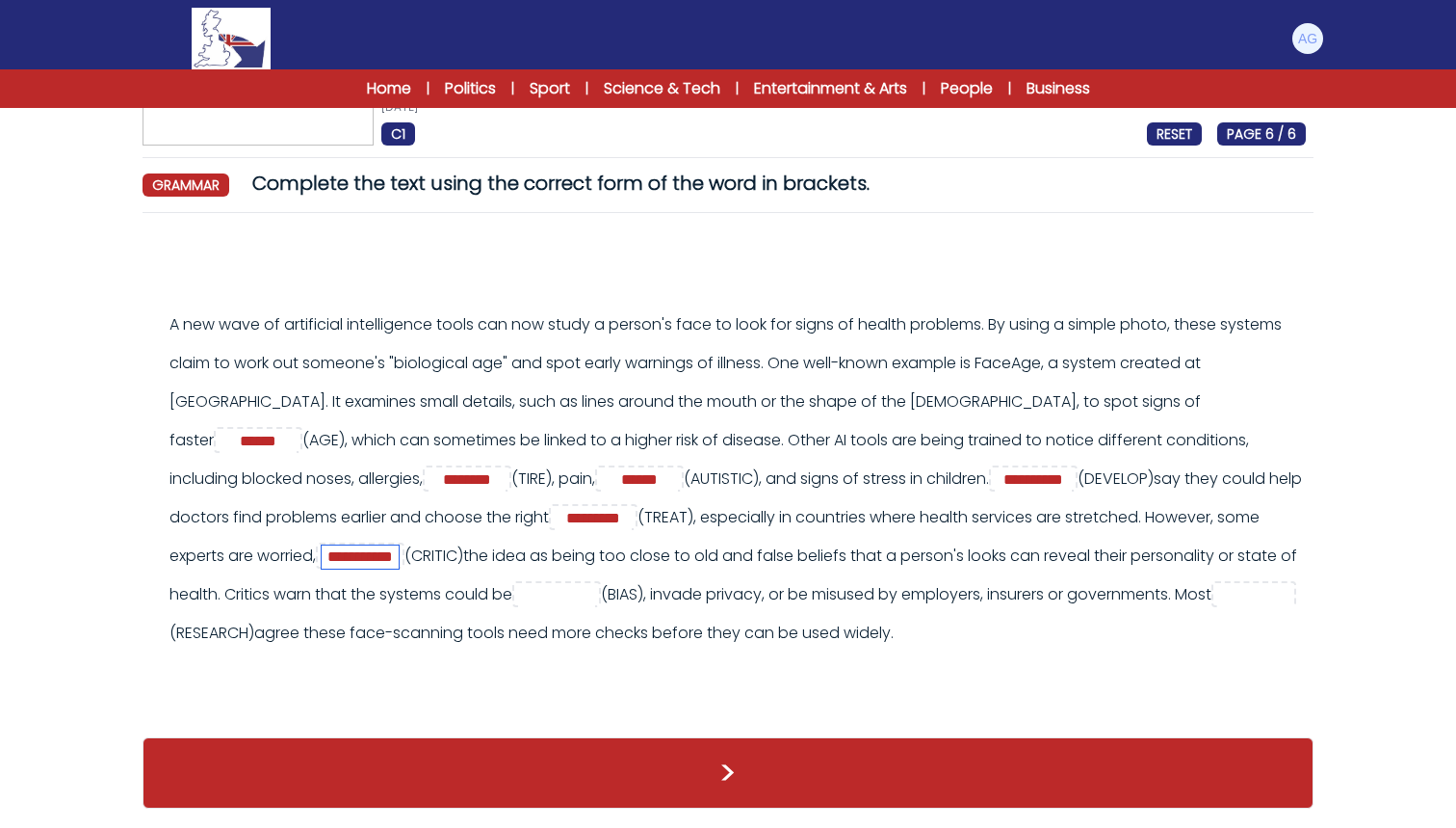
scroll to position [162, 0]
type input "**********"
click at [596, 584] on input "text" at bounding box center [557, 595] width 77 height 23
type input "******"
click at [1218, 601] on input "text" at bounding box center [1256, 595] width 77 height 23
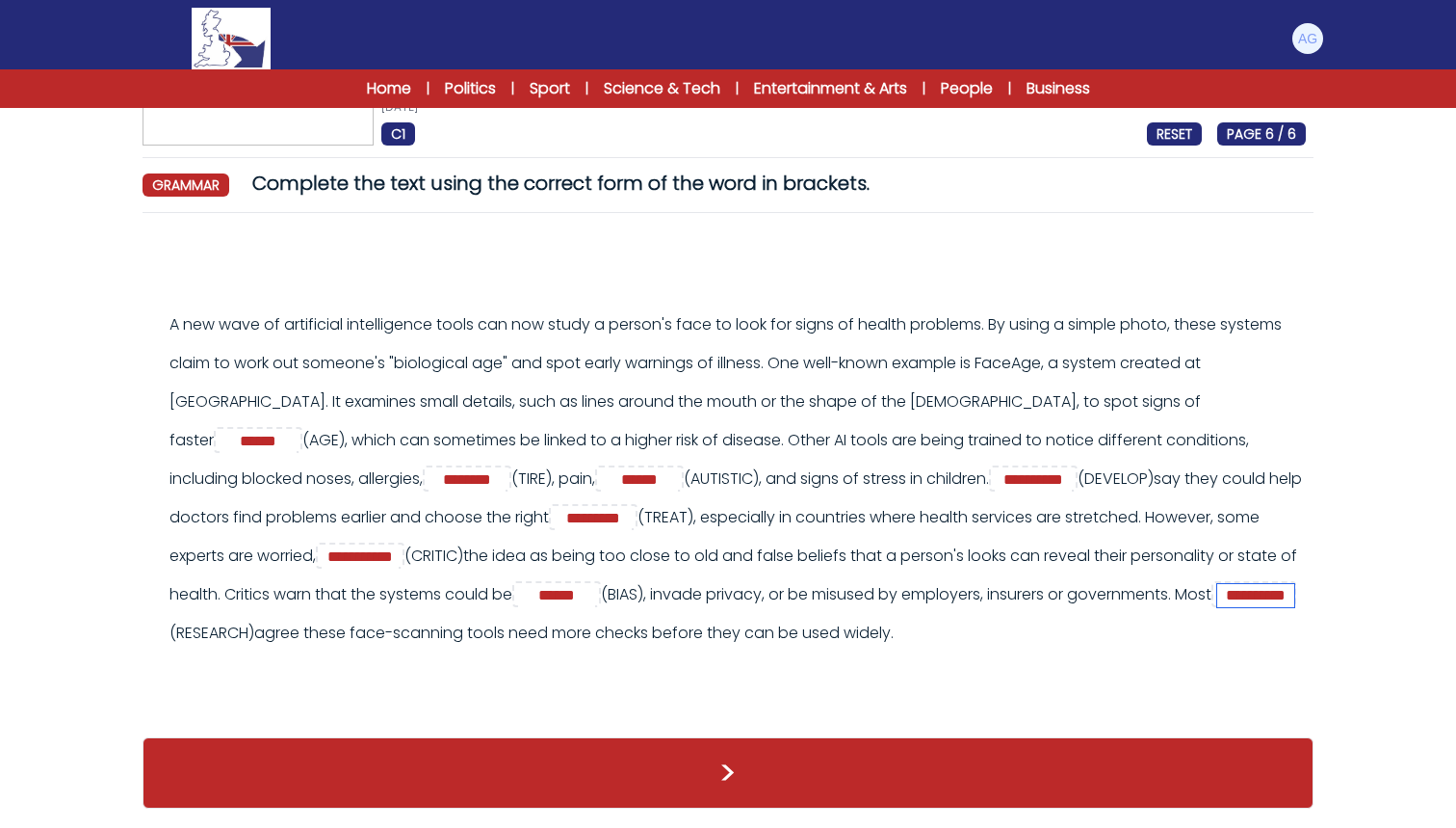
type input "**********"
click at [730, 784] on button ">" at bounding box center [728, 773] width 1172 height 71
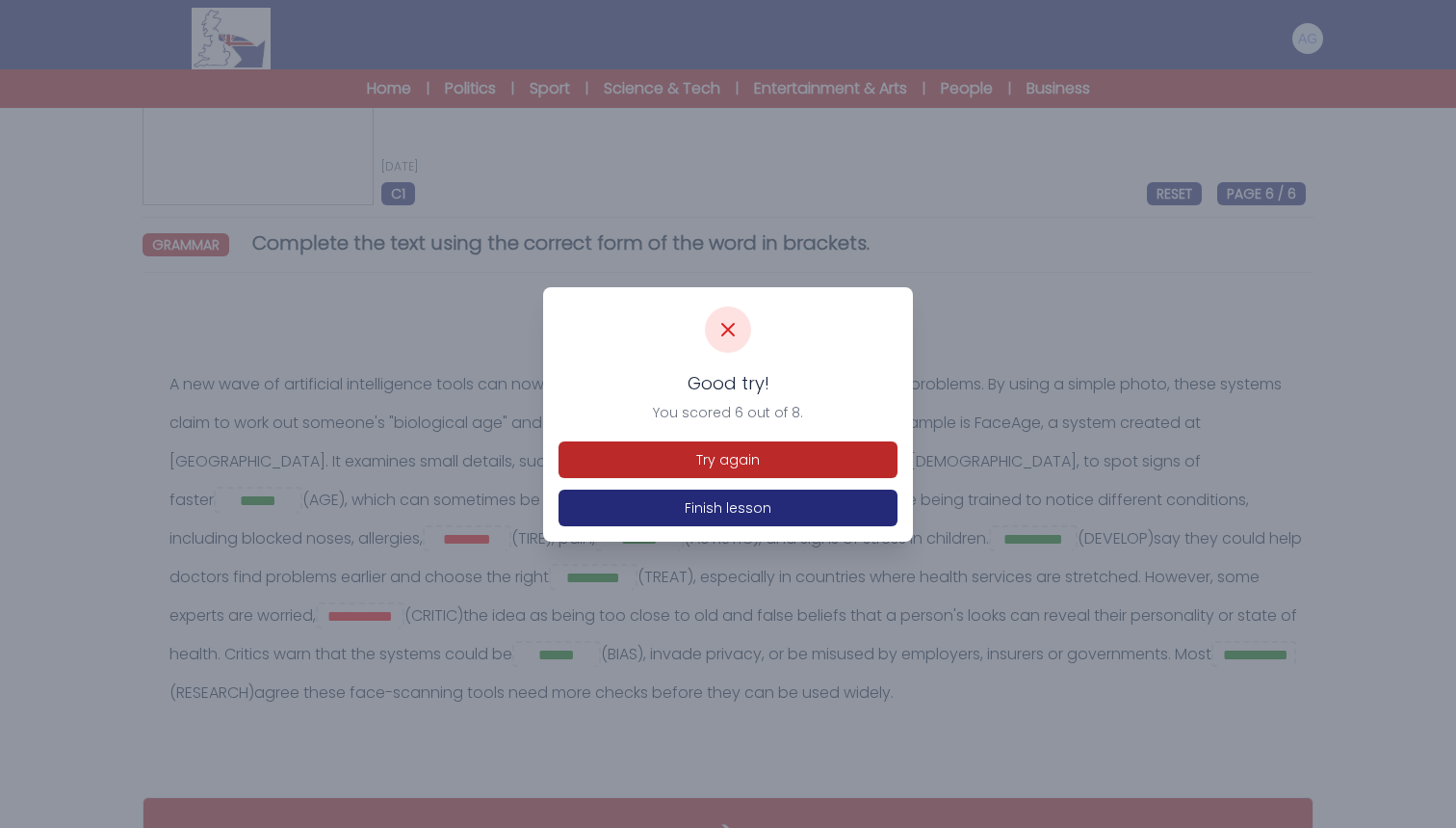
scroll to position [115, 0]
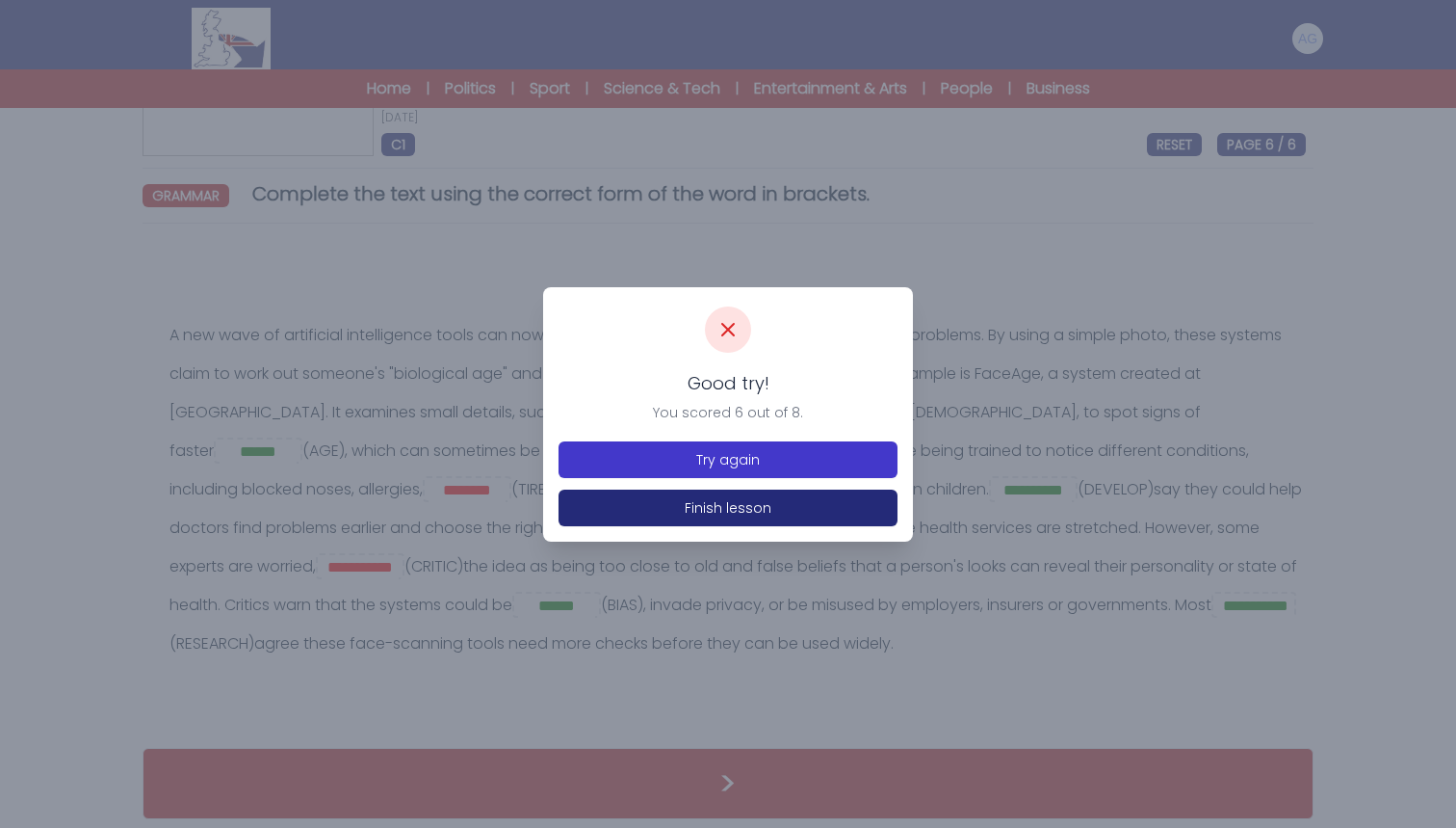
click at [730, 463] on button "Try again" at bounding box center [728, 459] width 339 height 37
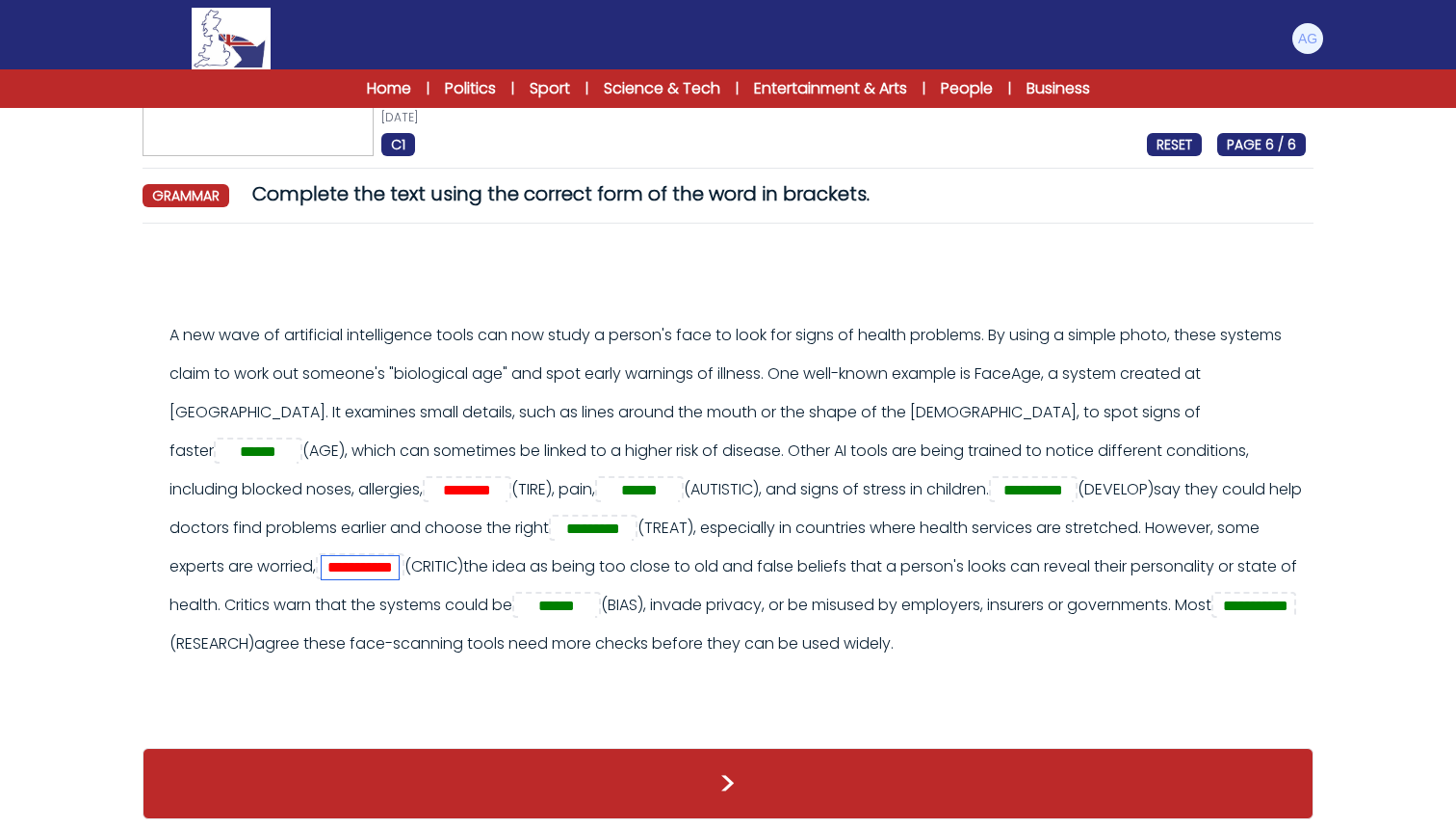
click at [399, 558] on input "**********" at bounding box center [361, 567] width 77 height 23
click at [399, 567] on input "**********" at bounding box center [361, 567] width 77 height 23
type input "**********"
click at [429, 488] on input "********" at bounding box center [467, 490] width 77 height 23
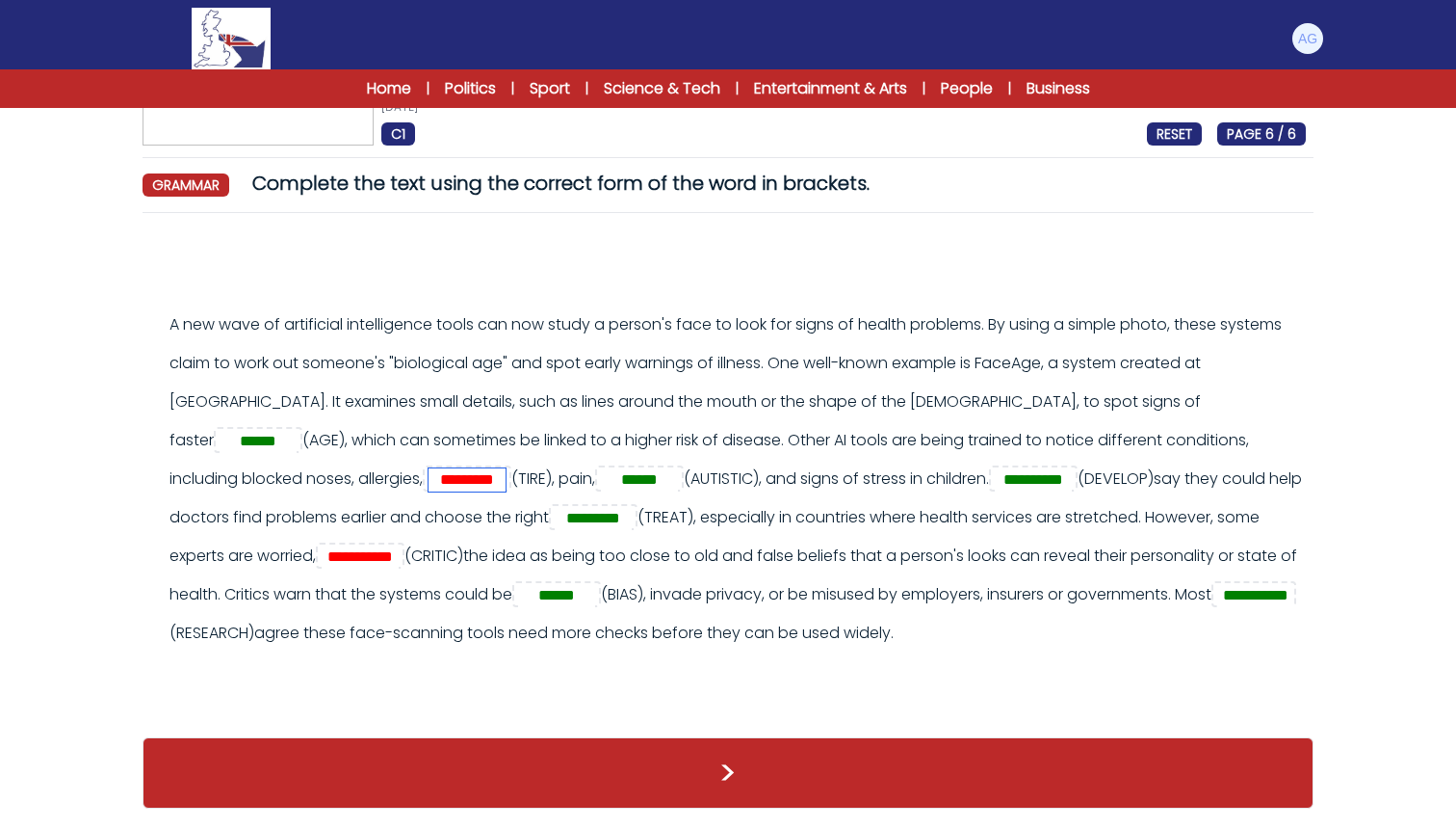
scroll to position [164, 0]
type input "*********"
click at [713, 768] on button ">" at bounding box center [728, 773] width 1172 height 71
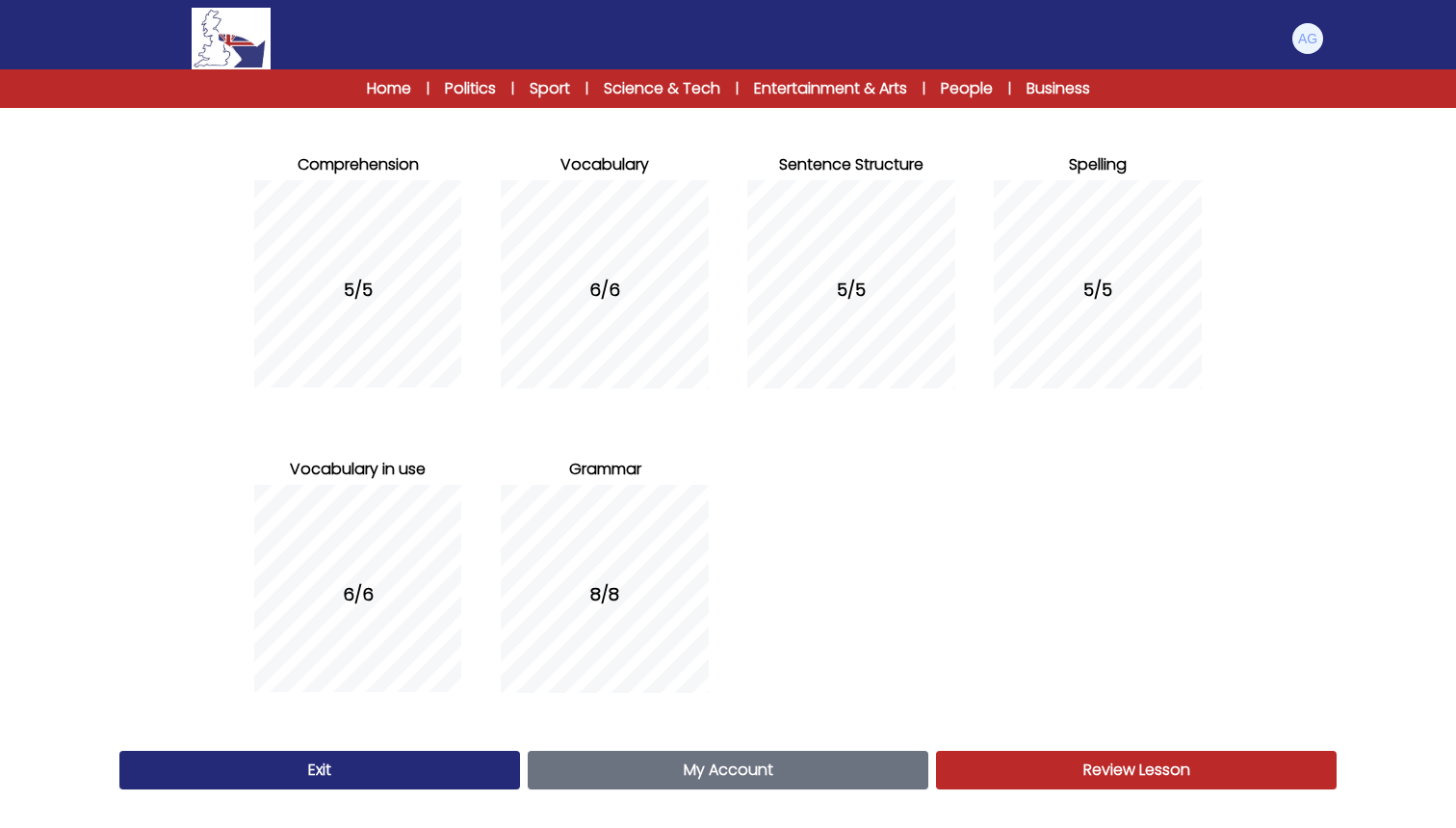
scroll to position [201, 0]
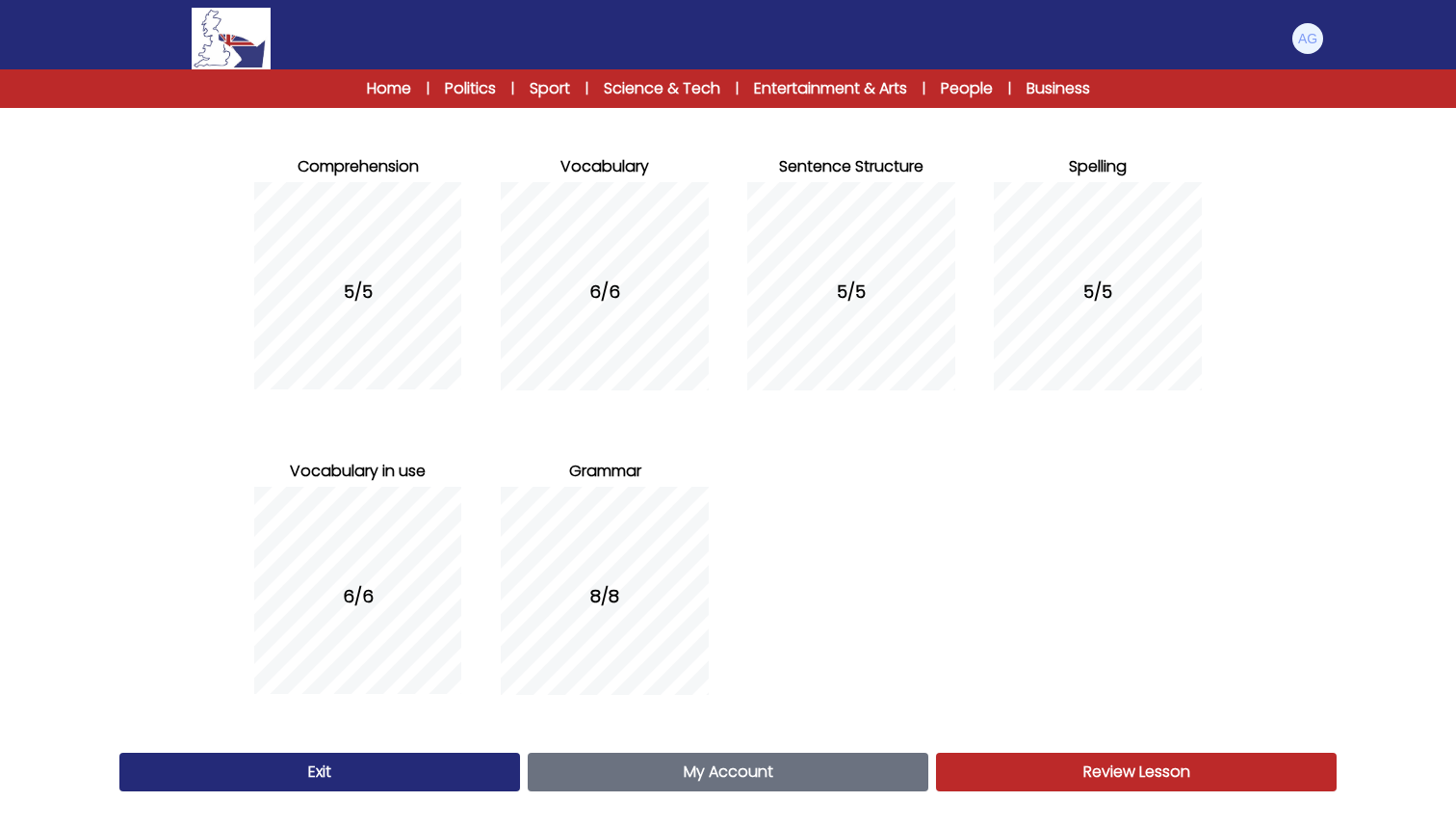
click at [870, 779] on link "My Account Account" at bounding box center [728, 772] width 401 height 39
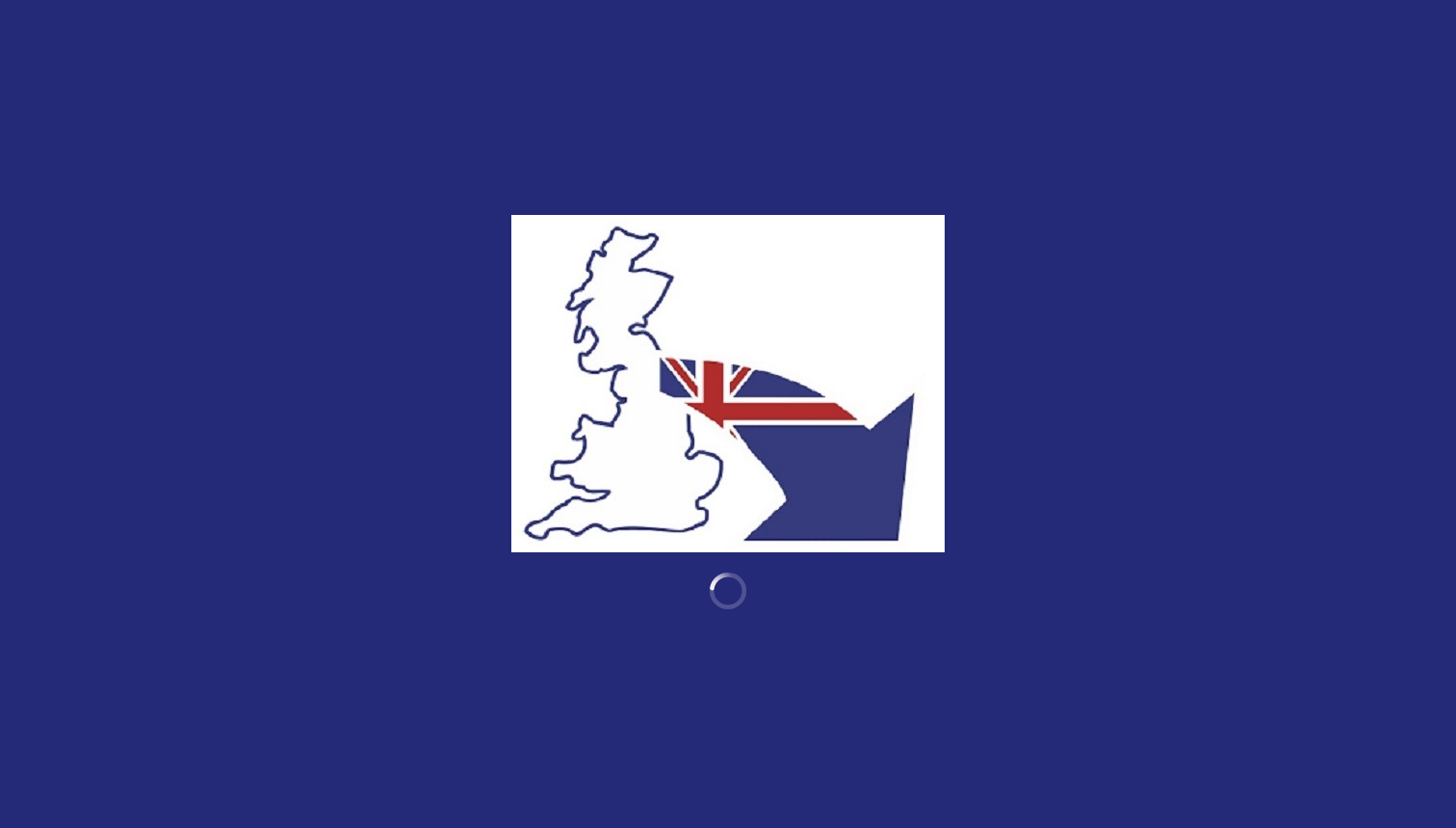
scroll to position [201, 0]
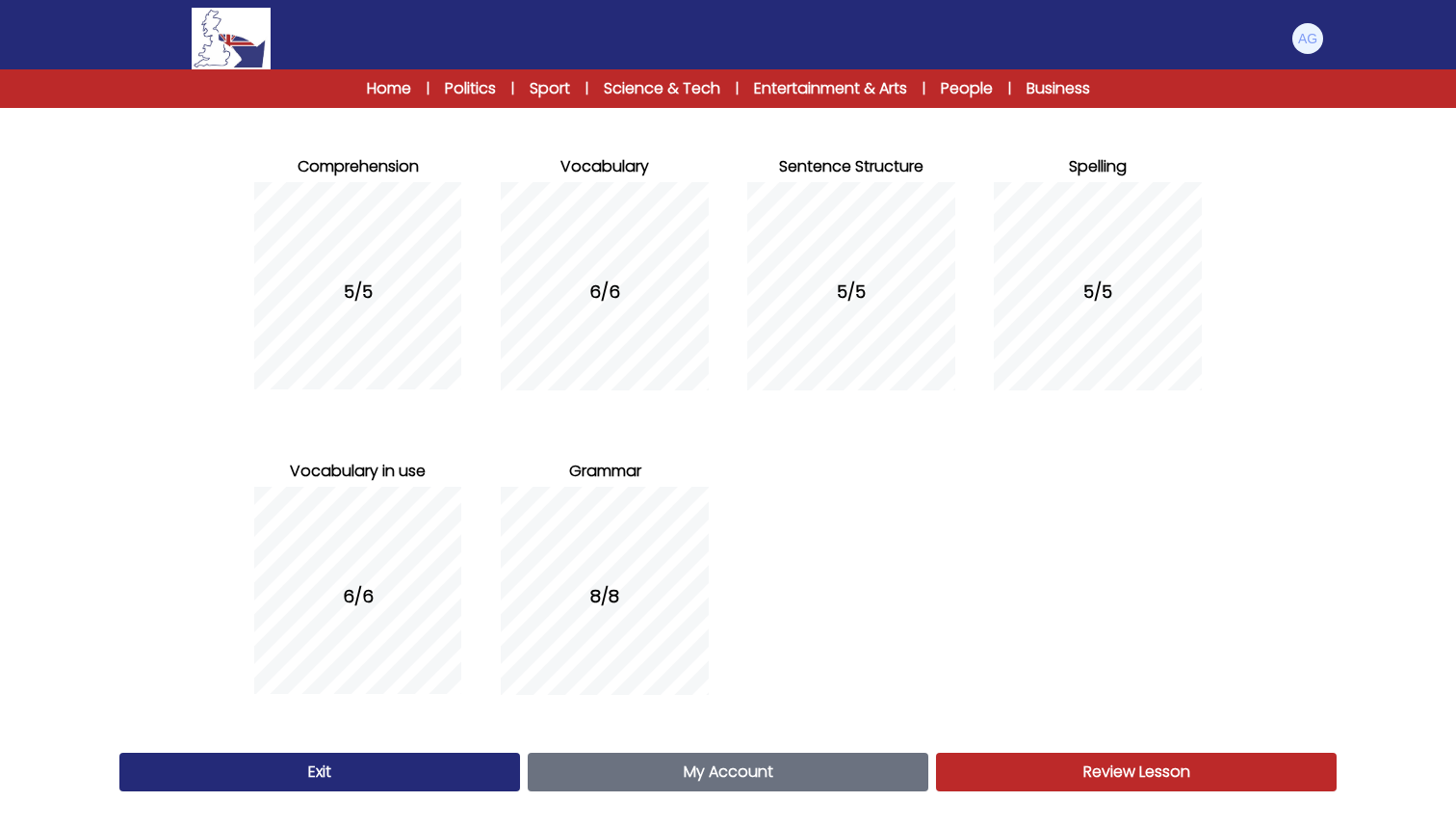
click at [317, 753] on link "Exit" at bounding box center [320, 772] width 401 height 39
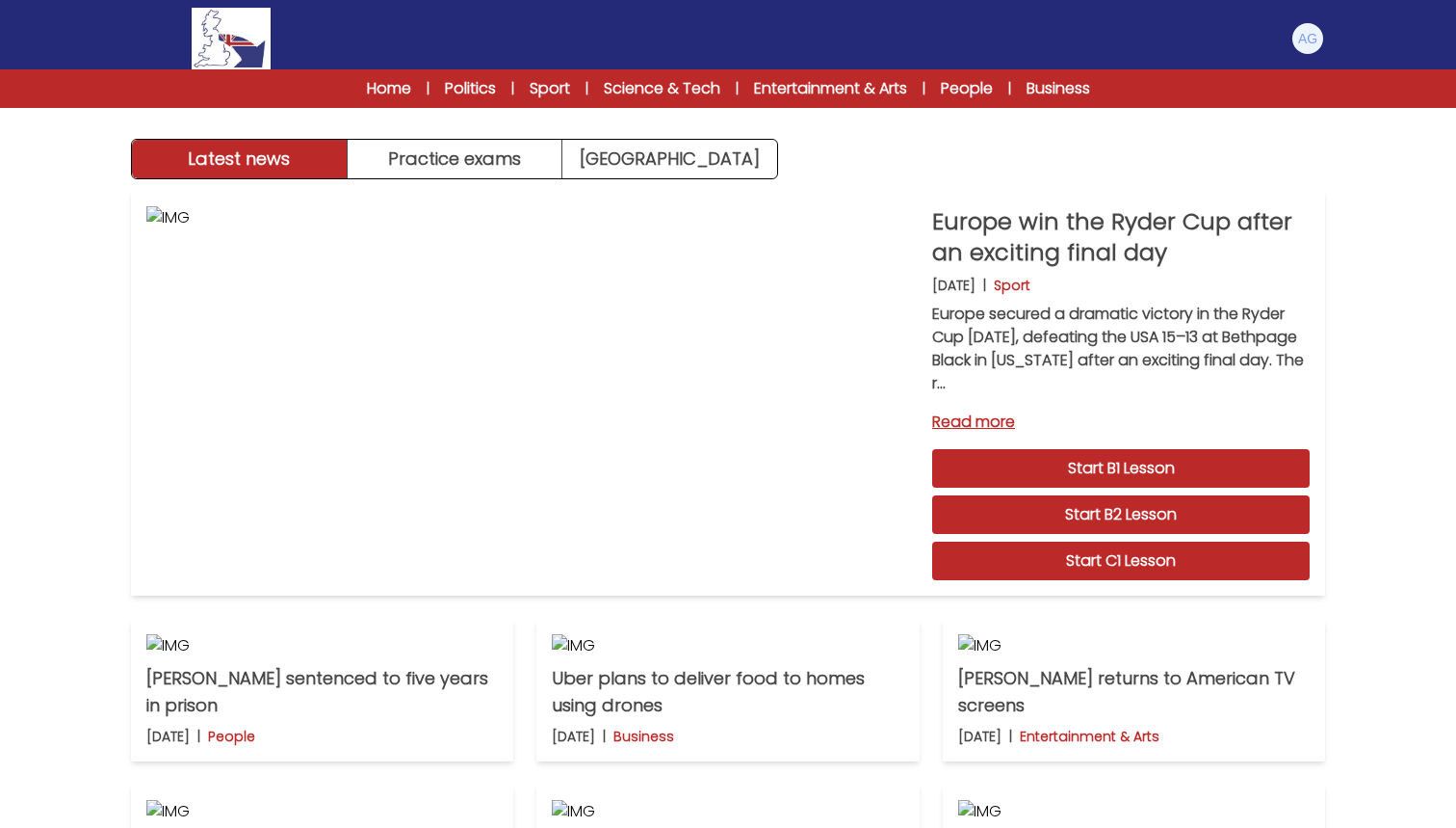
click at [1340, 44] on div "Manage Account My Account Language English Español Français B1 B2" at bounding box center [728, 39] width 1233 height 61
click at [1306, 42] on img at bounding box center [1308, 38] width 31 height 31
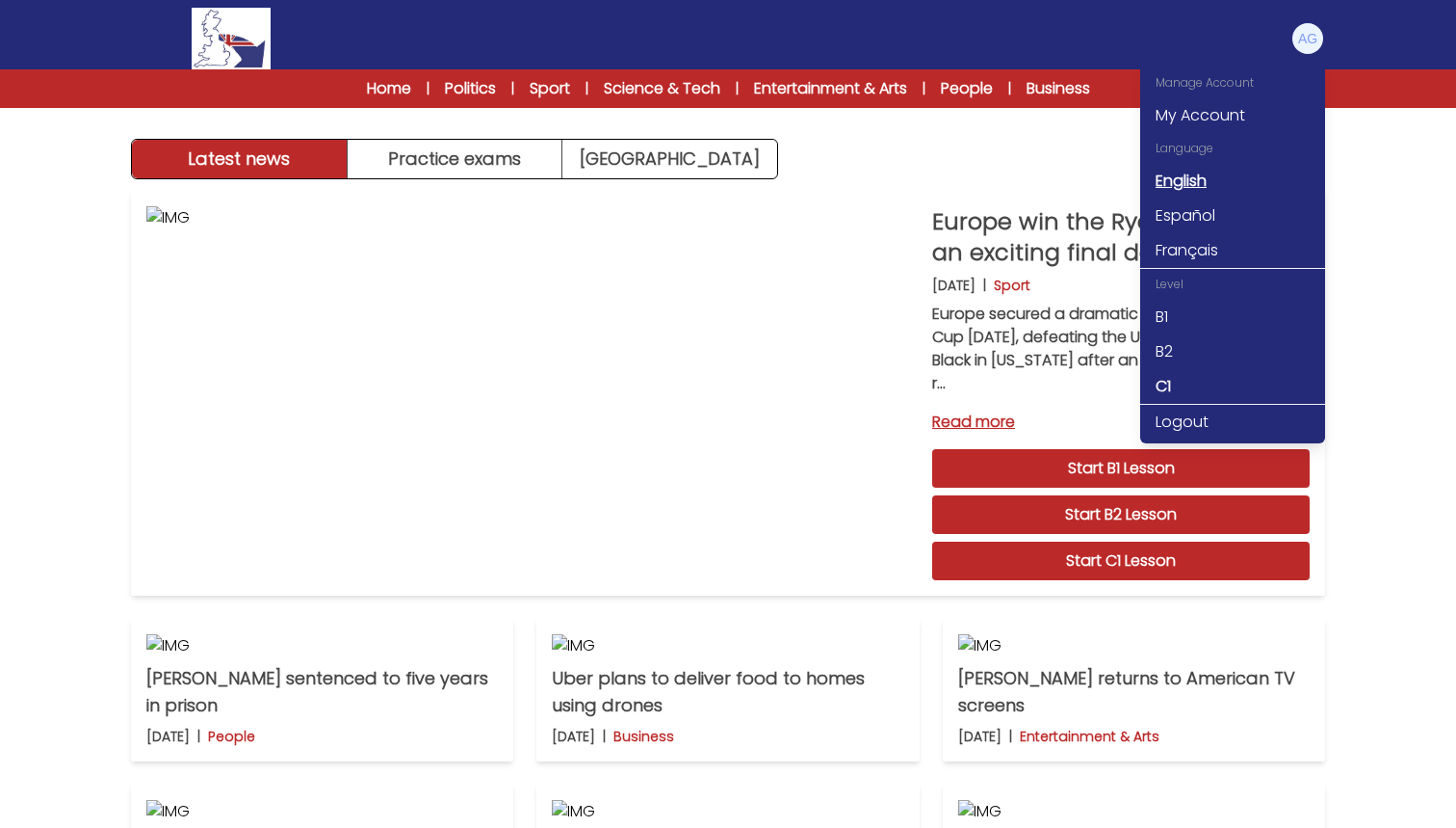
click at [1205, 180] on link "English" at bounding box center [1233, 181] width 185 height 35
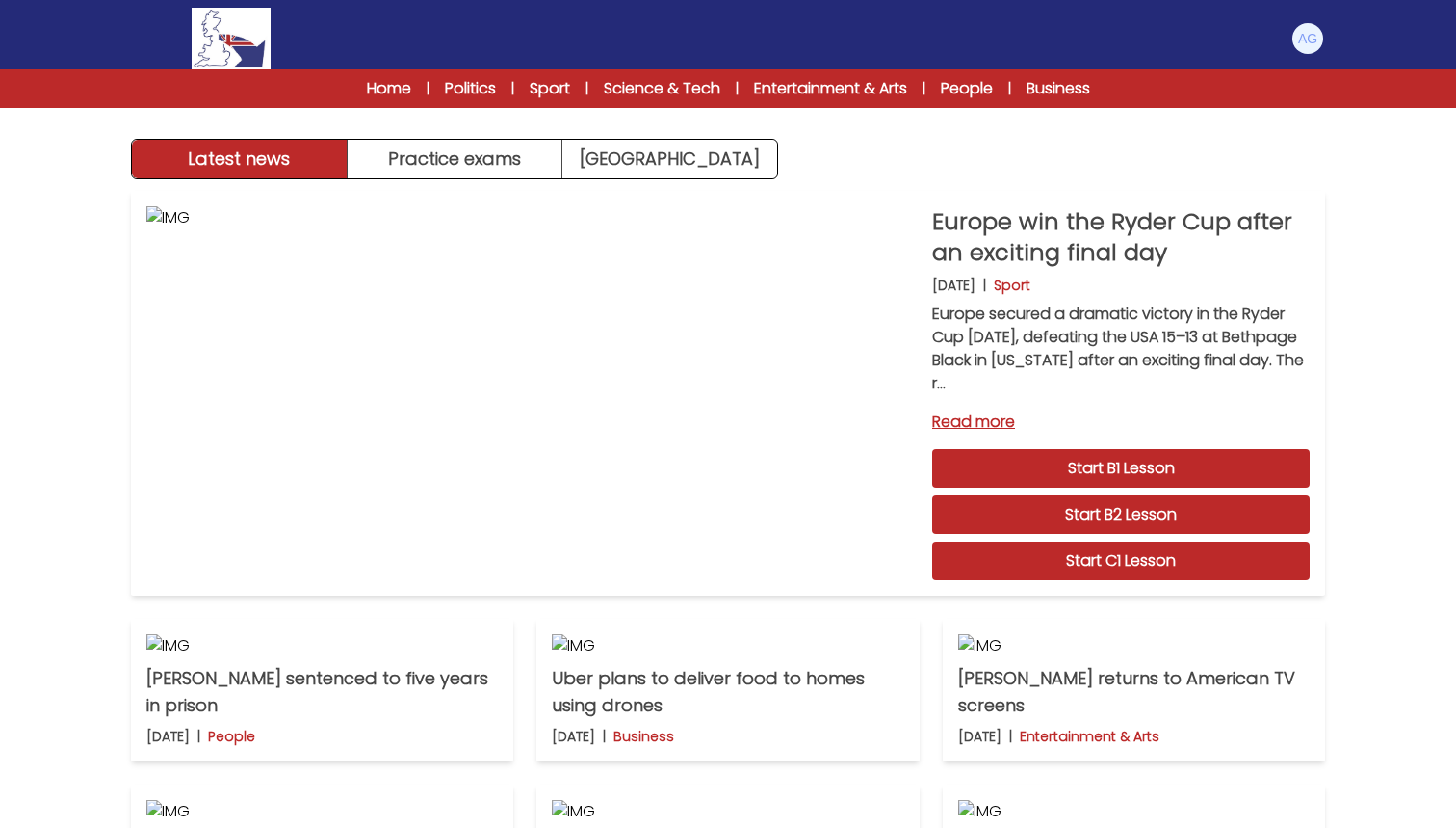
click at [1307, 36] on img at bounding box center [1308, 38] width 31 height 31
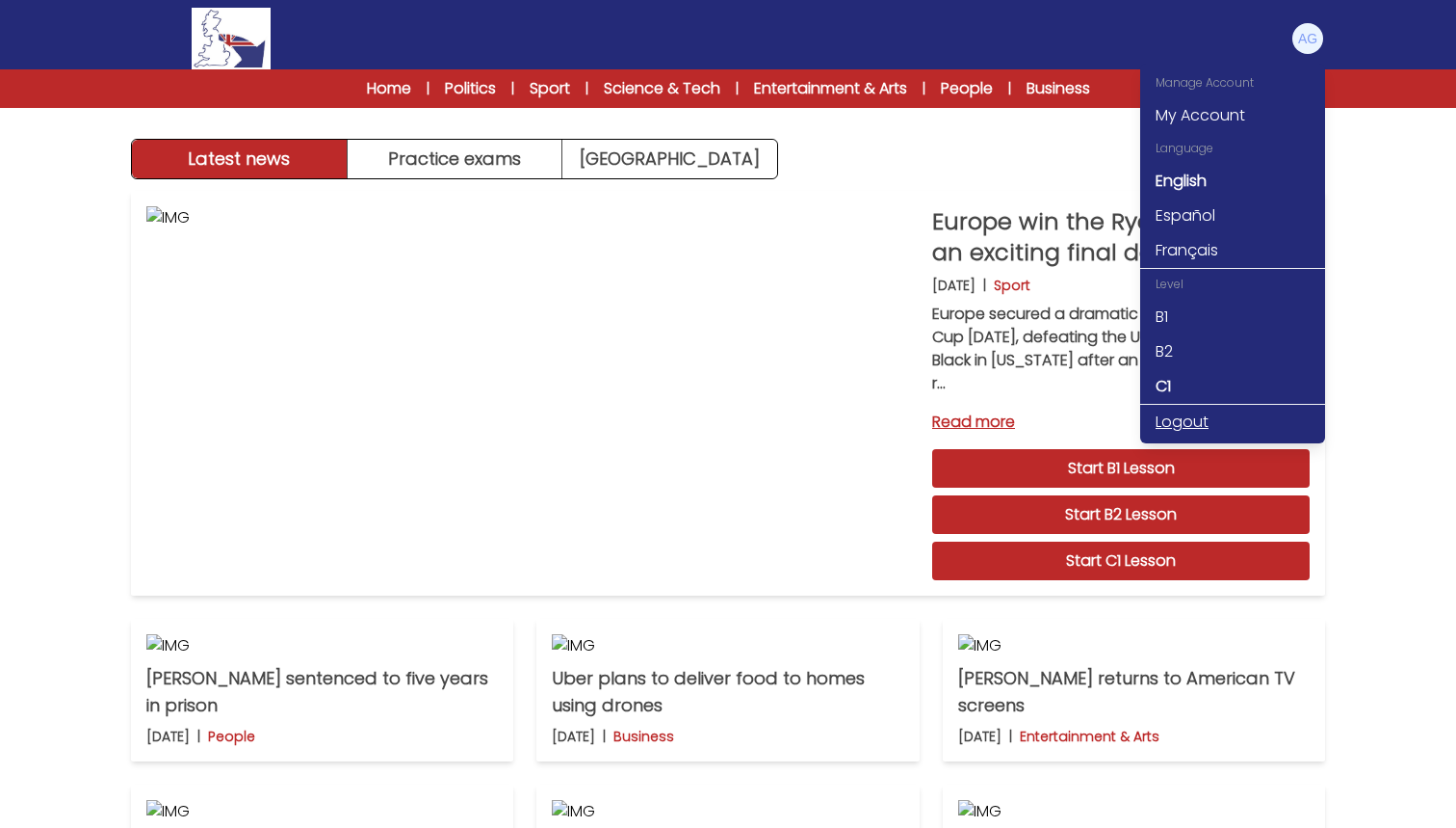
click at [1199, 424] on link "Logout" at bounding box center [1233, 422] width 185 height 35
